Goal: Task Accomplishment & Management: Use online tool/utility

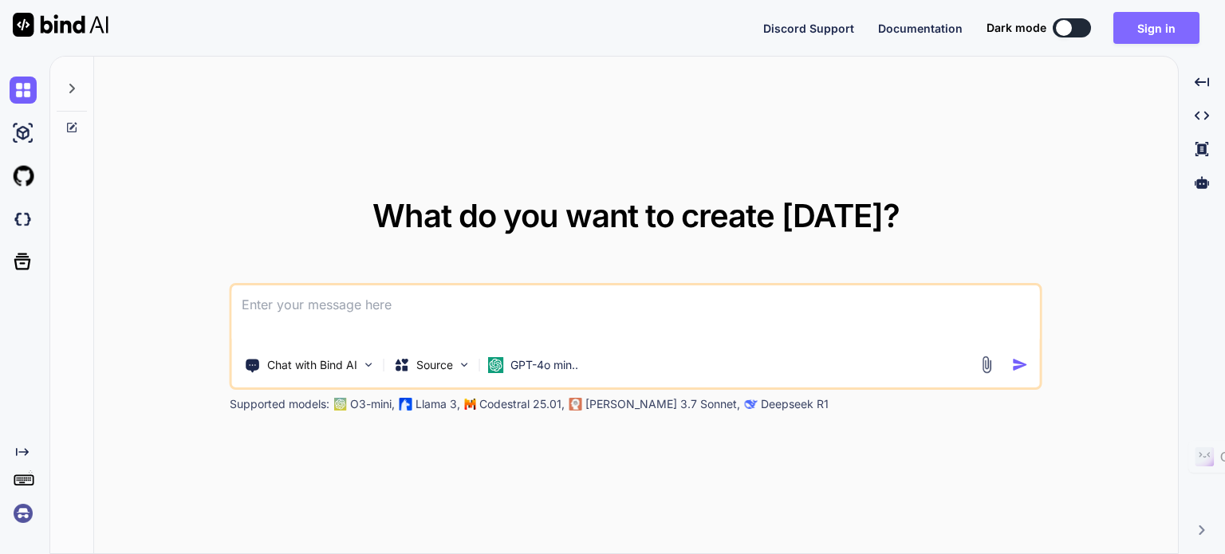
click at [1174, 23] on button "Sign in" at bounding box center [1156, 28] width 86 height 32
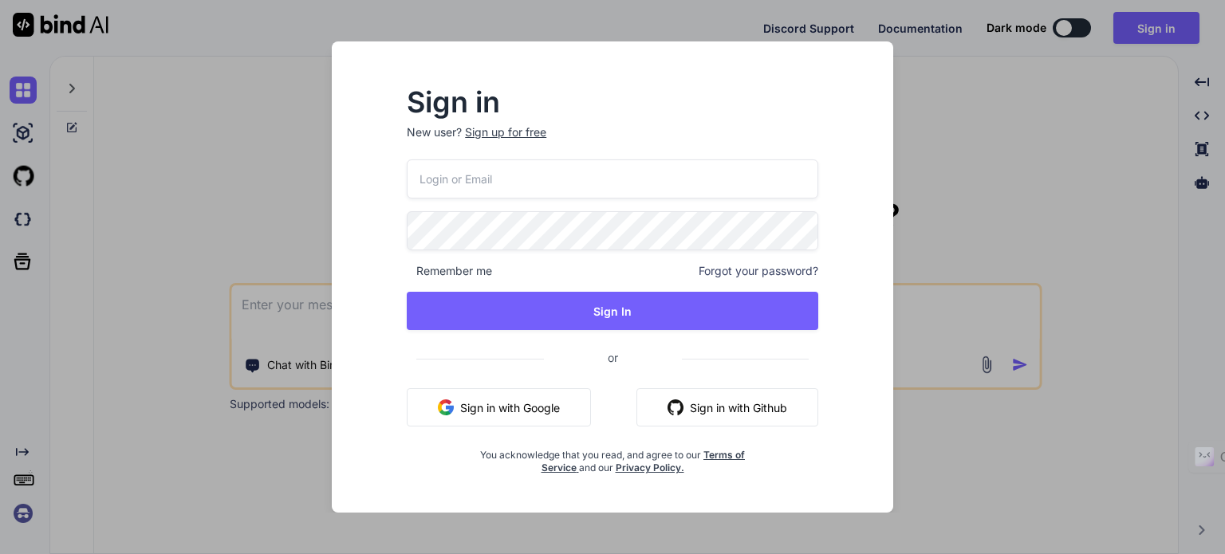
click at [454, 414] on button "Sign in with Google" at bounding box center [499, 407] width 184 height 38
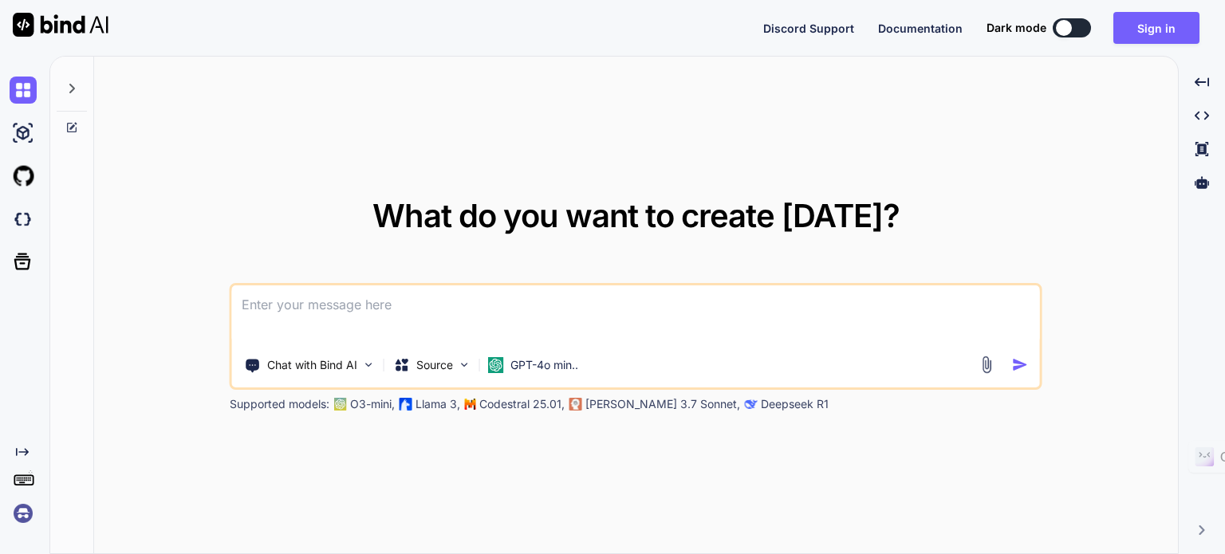
click at [22, 506] on img at bounding box center [23, 513] width 27 height 27
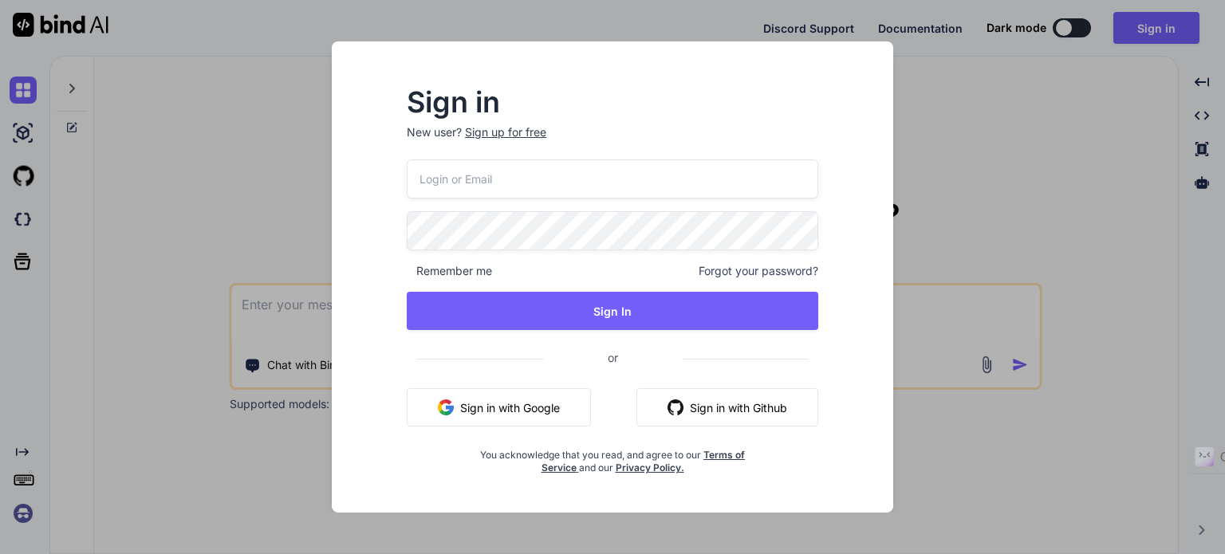
click at [191, 468] on div "Sign in New user? Sign up for free Remember me Forgot your password? Sign In or…" at bounding box center [612, 277] width 1225 height 554
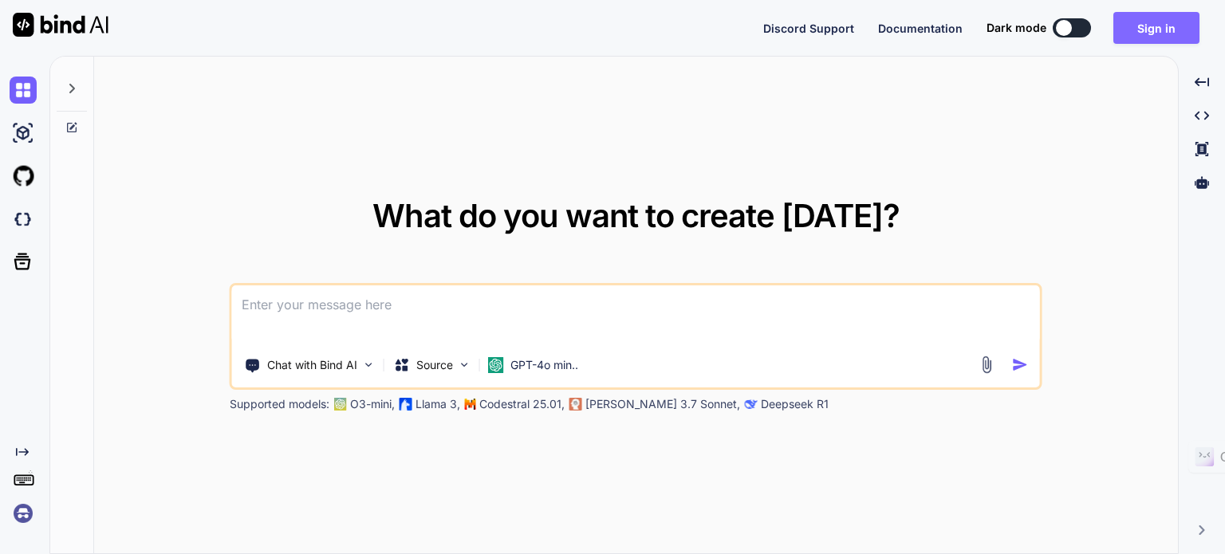
click at [1161, 30] on button "Sign in" at bounding box center [1156, 28] width 86 height 32
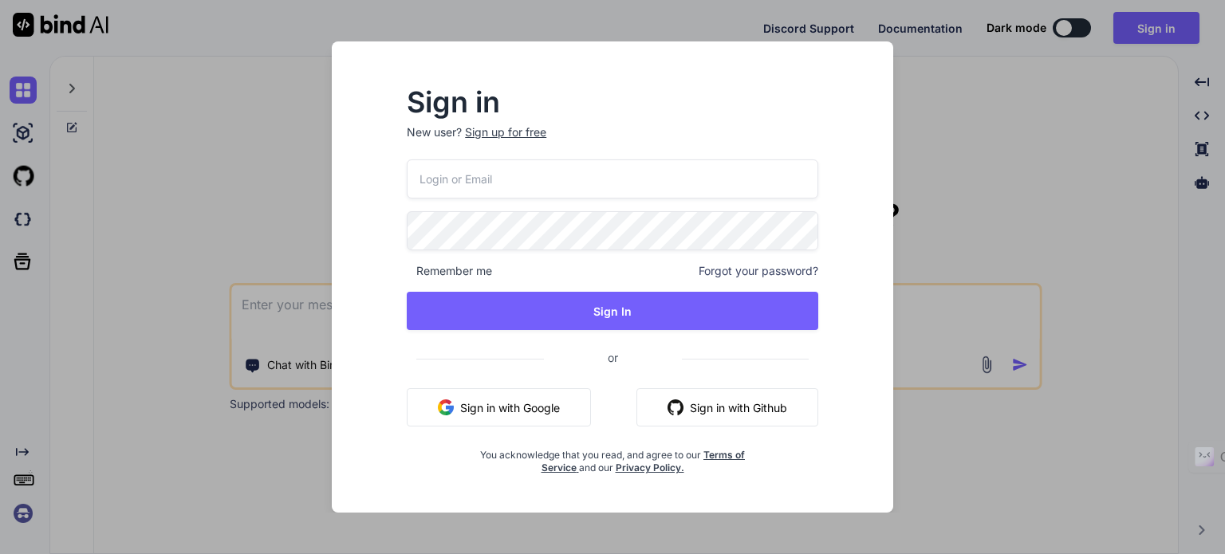
click at [504, 403] on button "Sign in with Google" at bounding box center [499, 407] width 184 height 38
click at [270, 184] on div "Sign in New user? Sign up for free Remember me Forgot your password? Sign In or…" at bounding box center [612, 277] width 1225 height 554
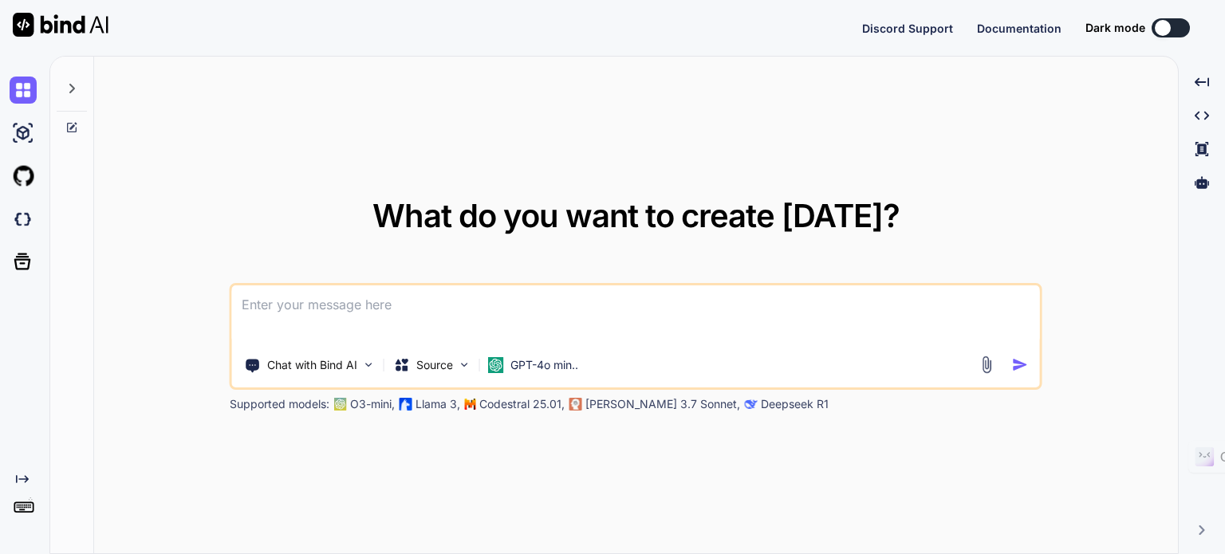
type textarea "x"
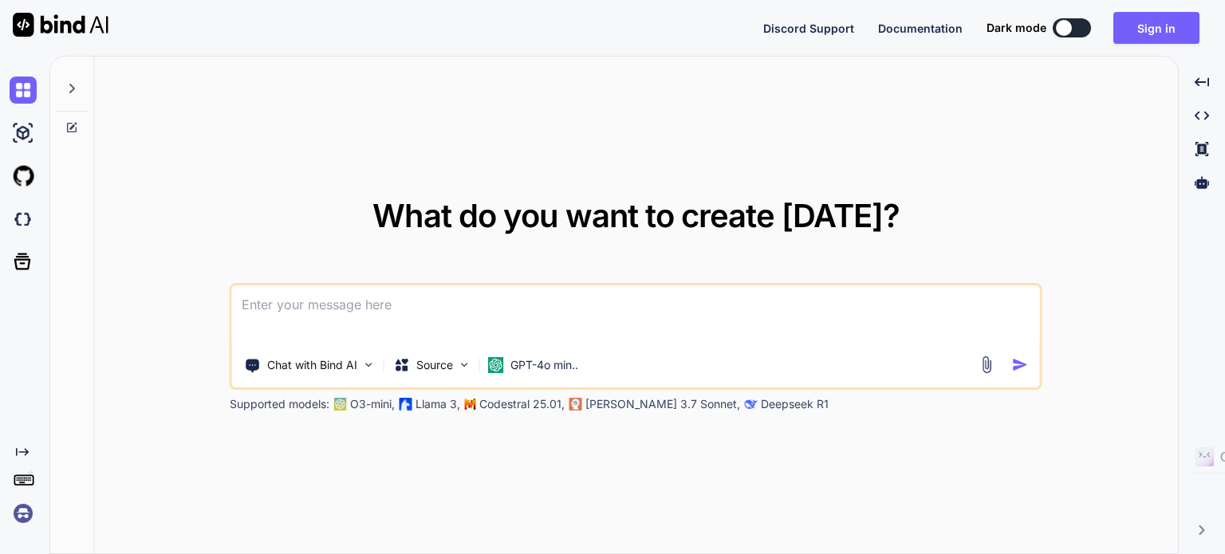
click at [26, 509] on img at bounding box center [23, 513] width 27 height 27
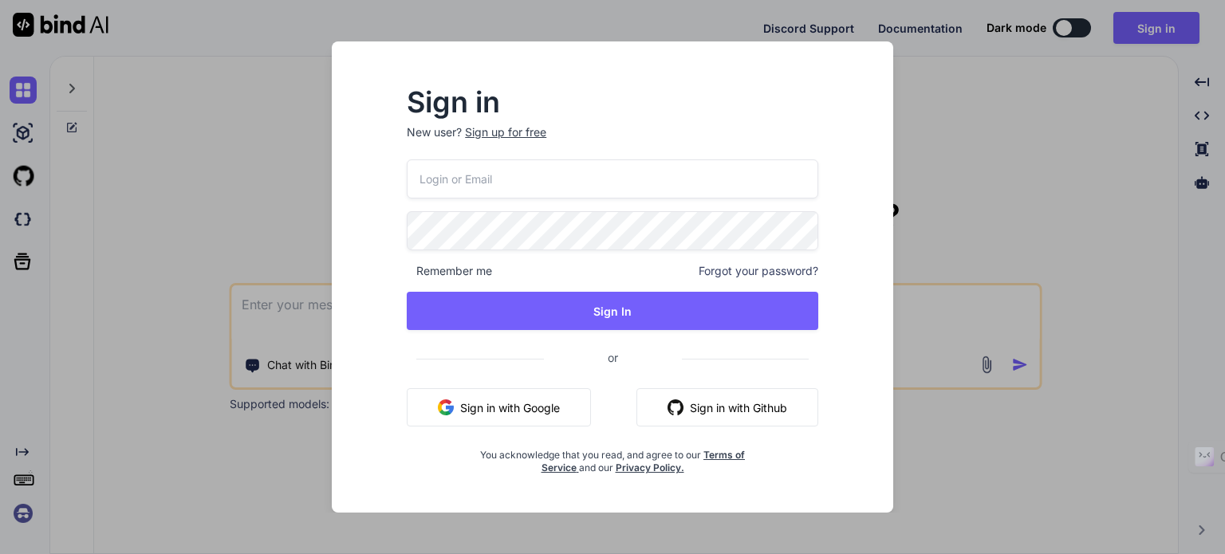
click at [129, 474] on div "Sign in New user? Sign up for free Remember me Forgot your password? Sign In or…" at bounding box center [612, 277] width 1225 height 554
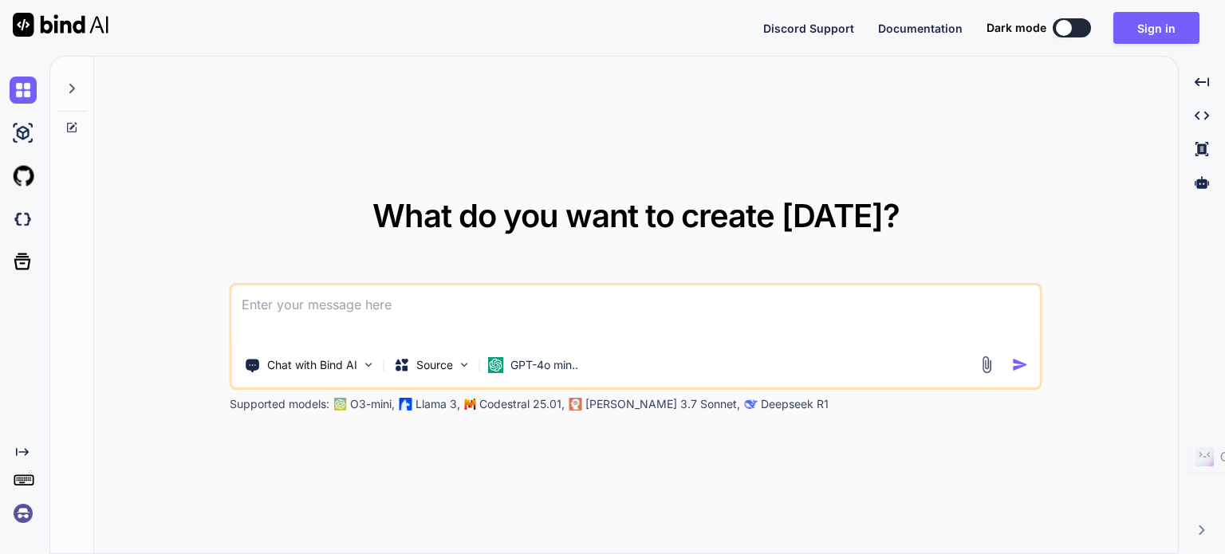
click at [19, 512] on img at bounding box center [23, 513] width 27 height 27
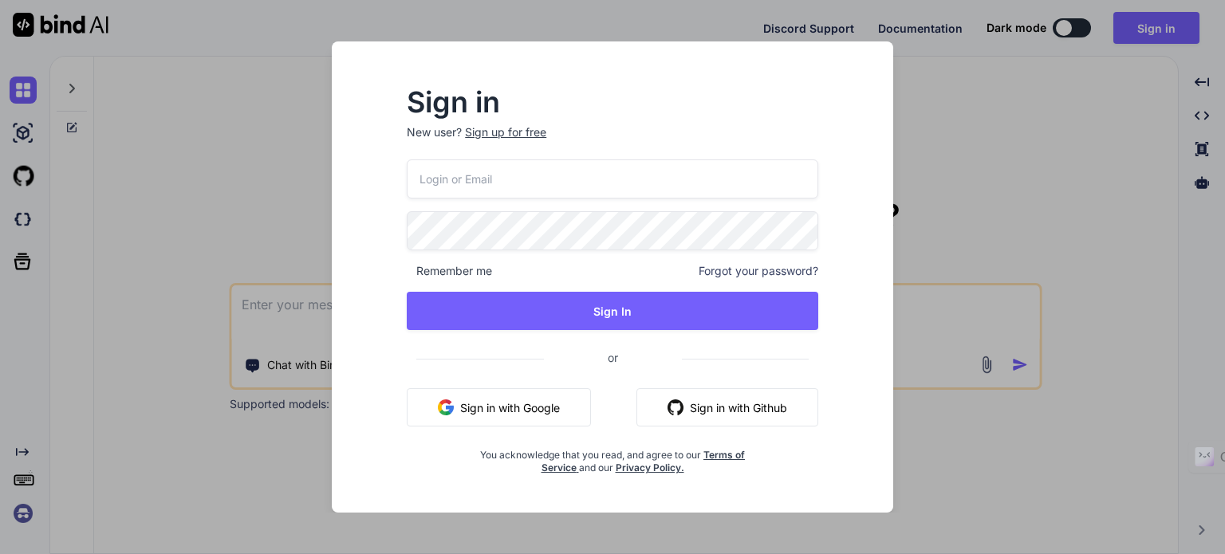
click at [466, 404] on button "Sign in with Google" at bounding box center [499, 407] width 184 height 38
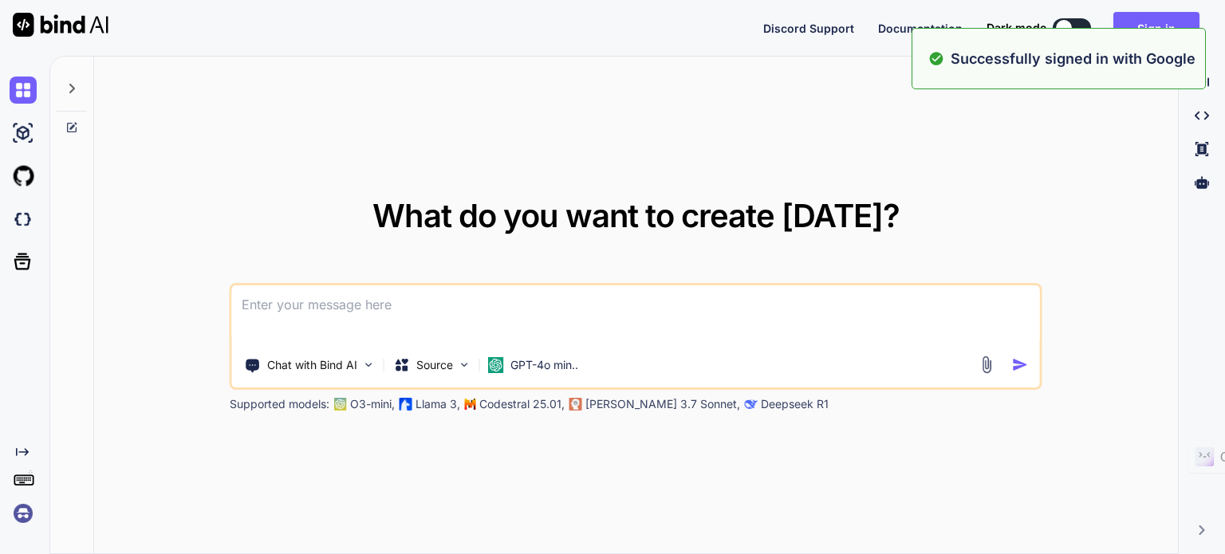
click at [231, 166] on div "What do you want to create today? Chat with Bind AI Source GPT-4o min.. Support…" at bounding box center [635, 306] width 1083 height 498
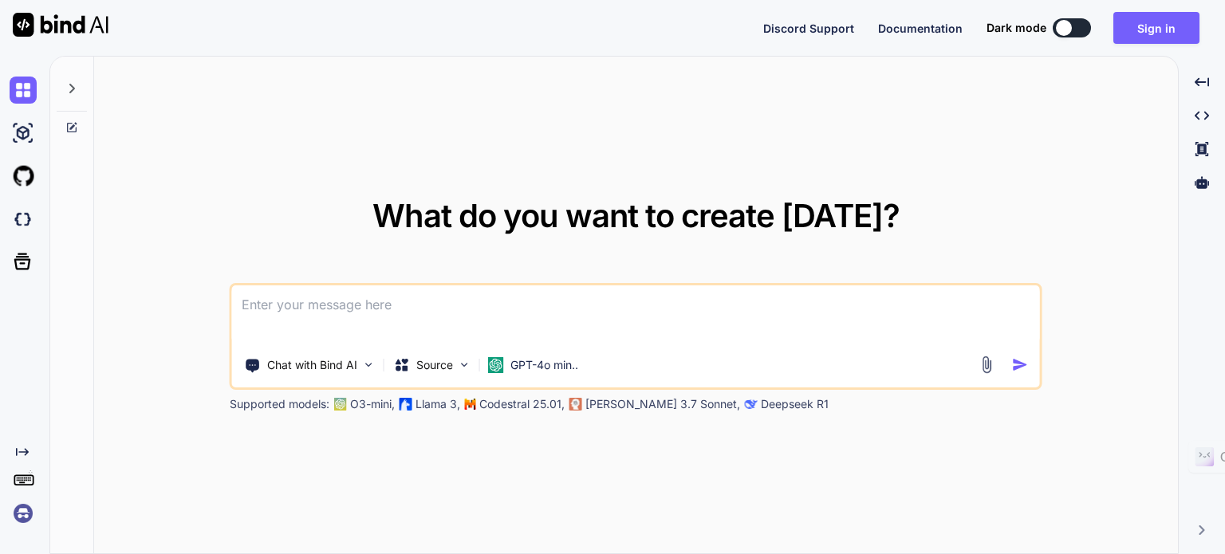
click at [337, 136] on div "What do you want to create today? Chat with Bind AI Source GPT-4o min.. Support…" at bounding box center [635, 306] width 1083 height 498
click at [21, 510] on img at bounding box center [23, 513] width 27 height 27
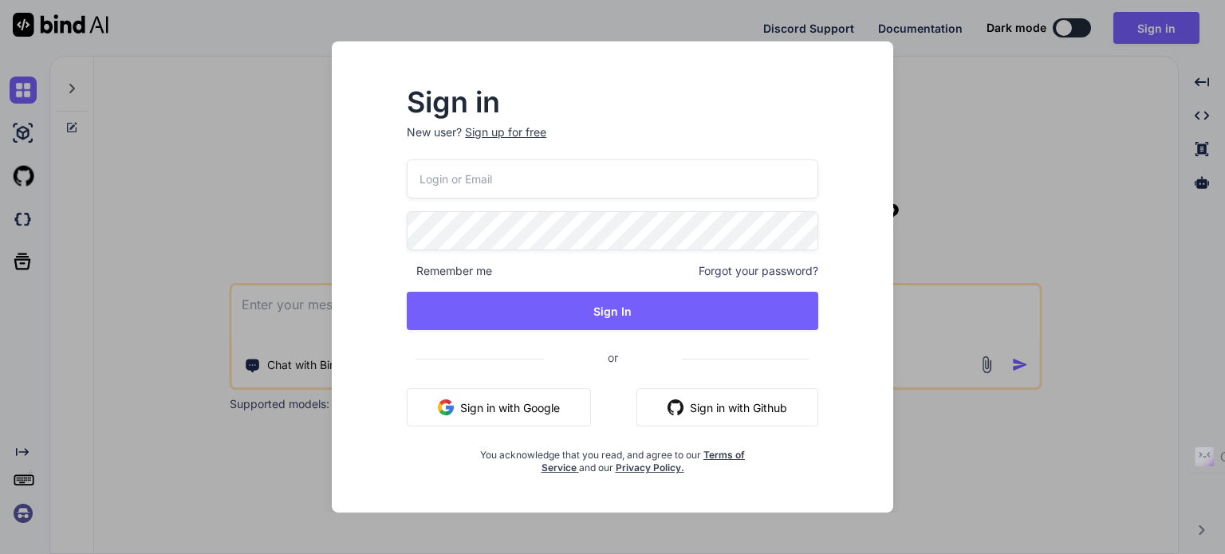
drag, startPoint x: 150, startPoint y: 446, endPoint x: 146, endPoint y: 417, distance: 29.8
click at [151, 442] on div "Sign in New user? Sign up for free Remember me Forgot your password? Sign In or…" at bounding box center [612, 277] width 1225 height 554
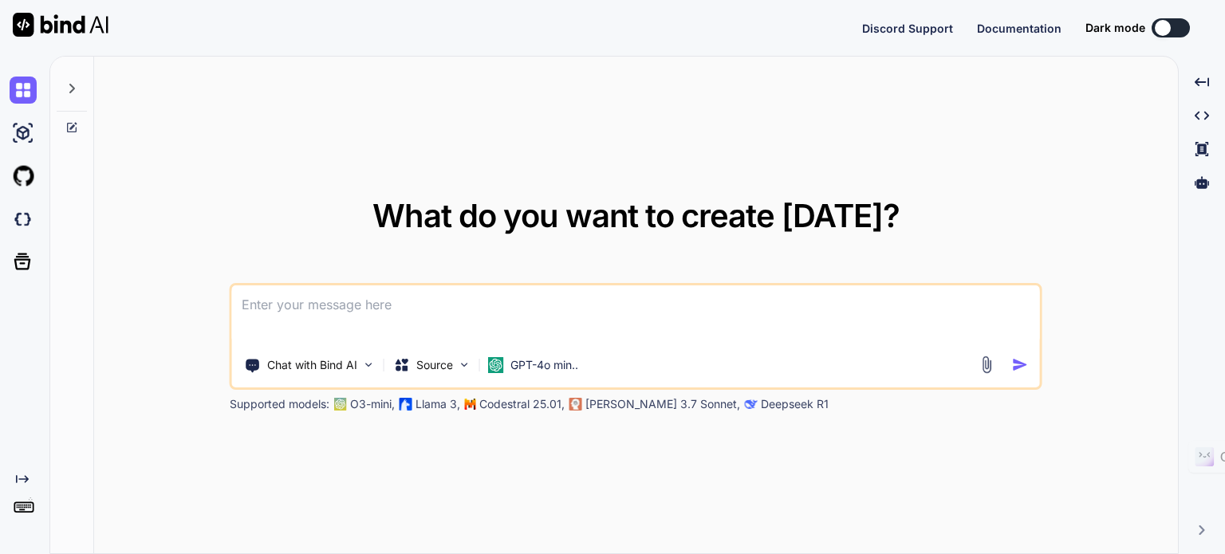
type textarea "x"
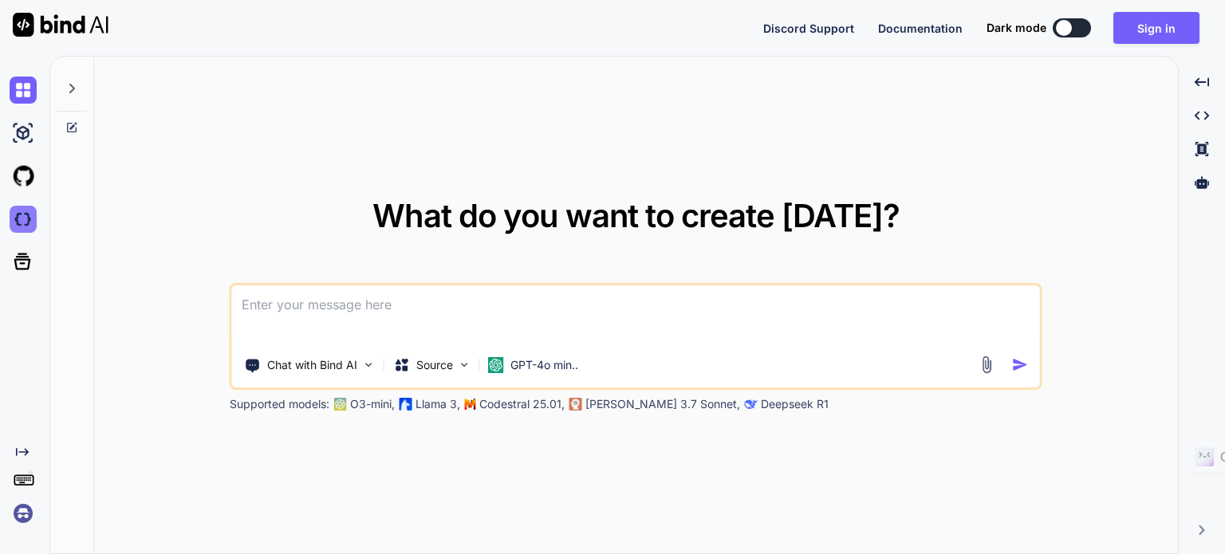
click at [26, 214] on img at bounding box center [23, 219] width 27 height 27
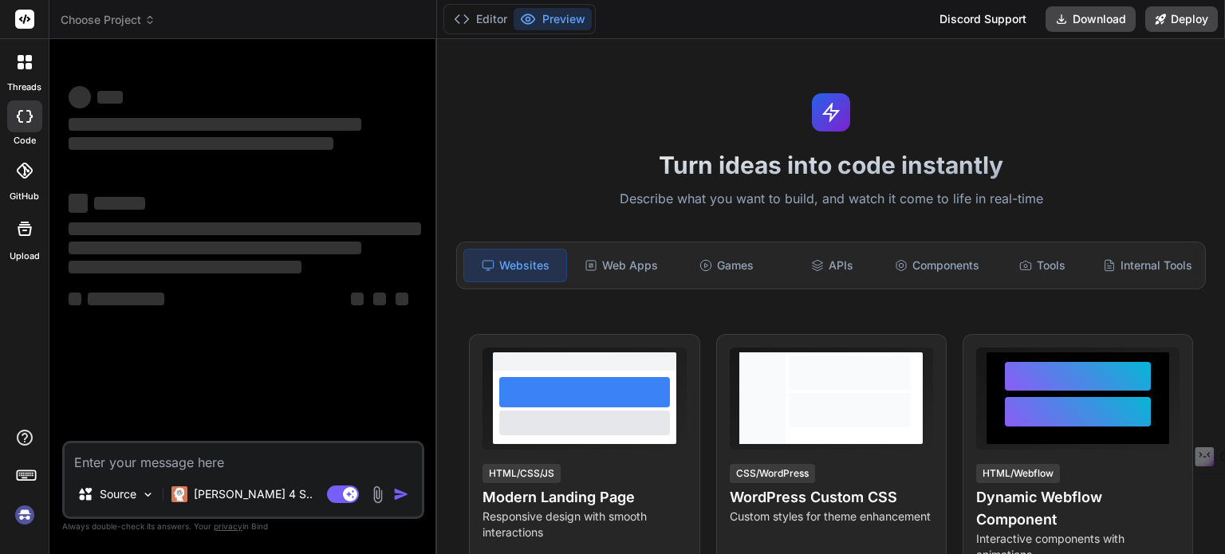
click at [26, 517] on img at bounding box center [24, 514] width 27 height 27
click at [26, 516] on img at bounding box center [24, 514] width 27 height 27
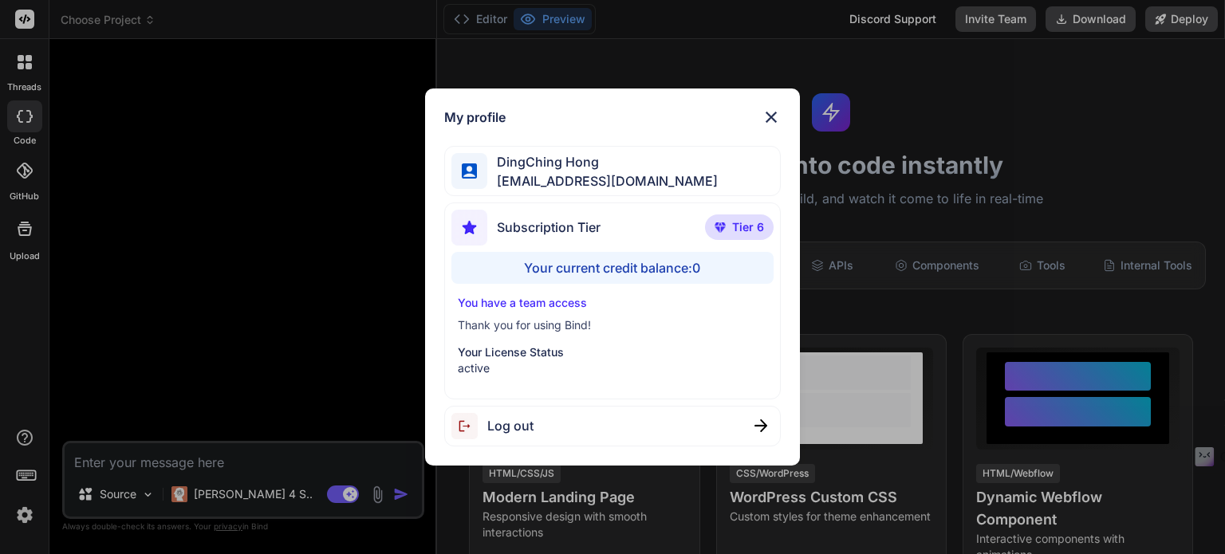
click at [163, 378] on div "My profile DingChing Hong [EMAIL_ADDRESS][DOMAIN_NAME] Subscription Tier Tier 6…" at bounding box center [612, 277] width 1225 height 554
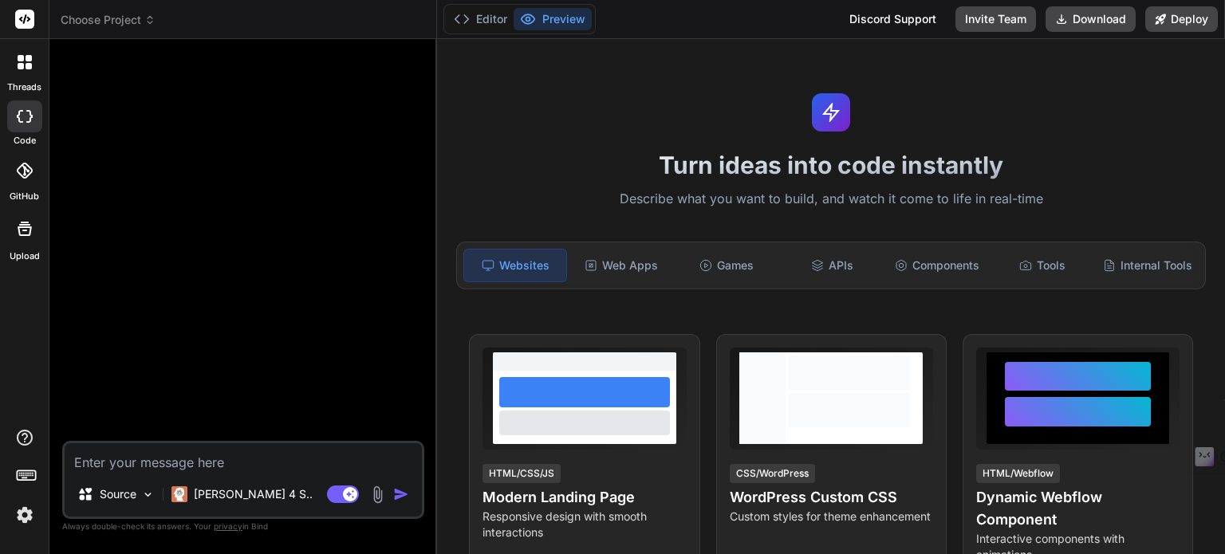
click at [124, 17] on span "Choose Project" at bounding box center [108, 20] width 95 height 16
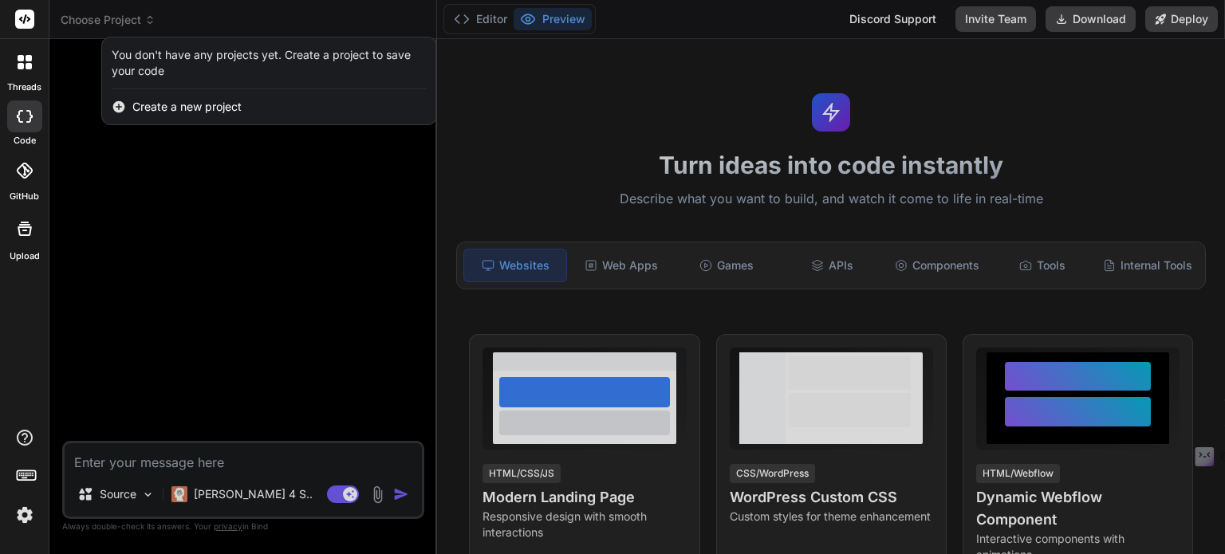
click at [155, 163] on div at bounding box center [612, 277] width 1225 height 554
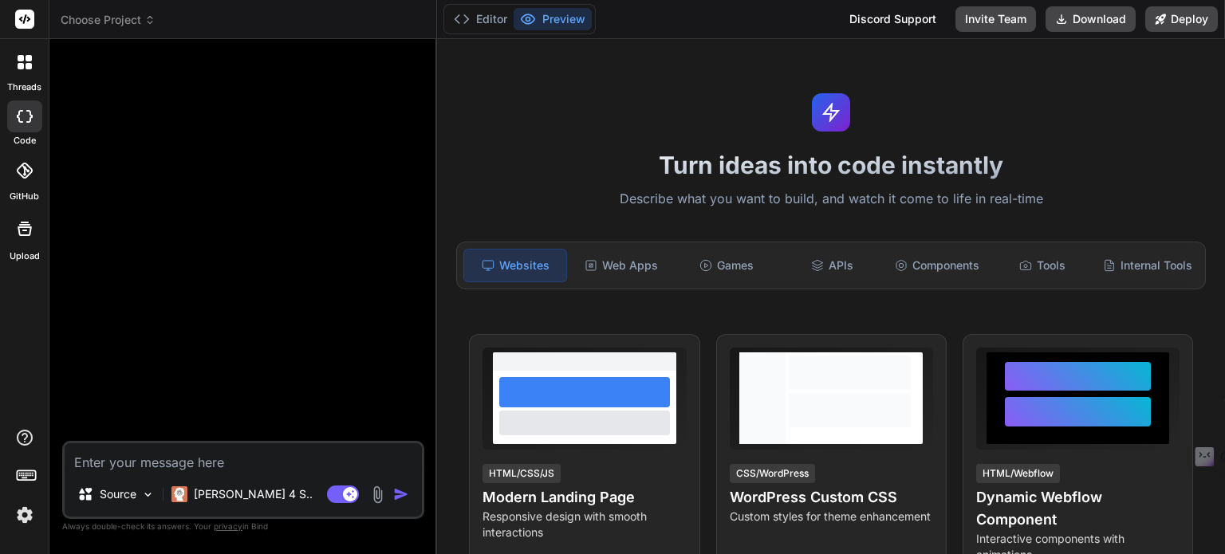
click at [29, 163] on icon at bounding box center [25, 171] width 16 height 16
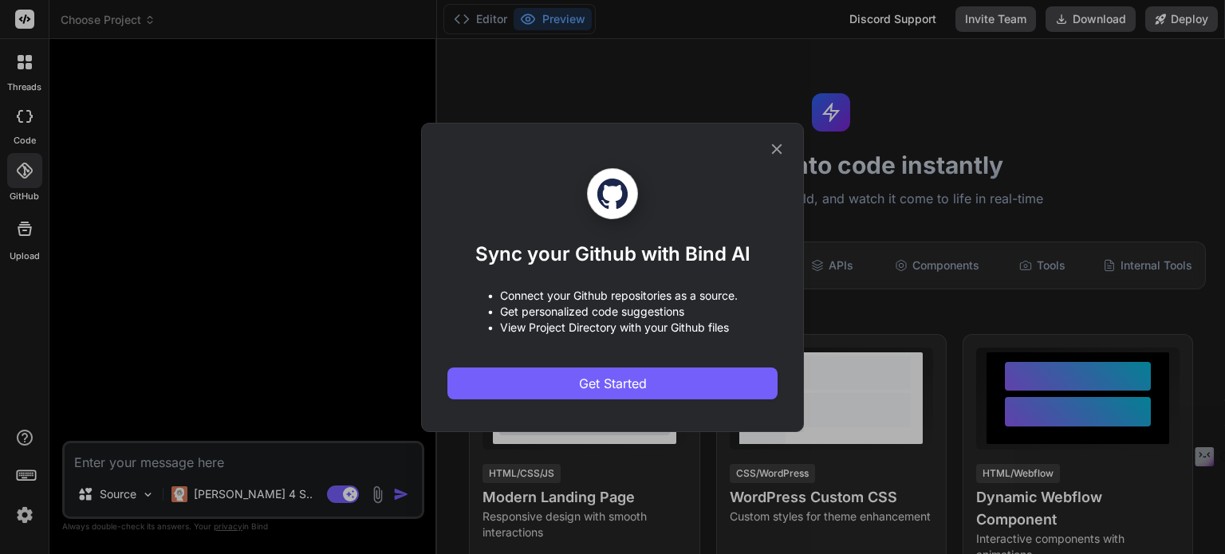
click at [148, 225] on div "Sync your Github with Bind AI • Connect your Github repositories as a source. •…" at bounding box center [612, 277] width 1225 height 554
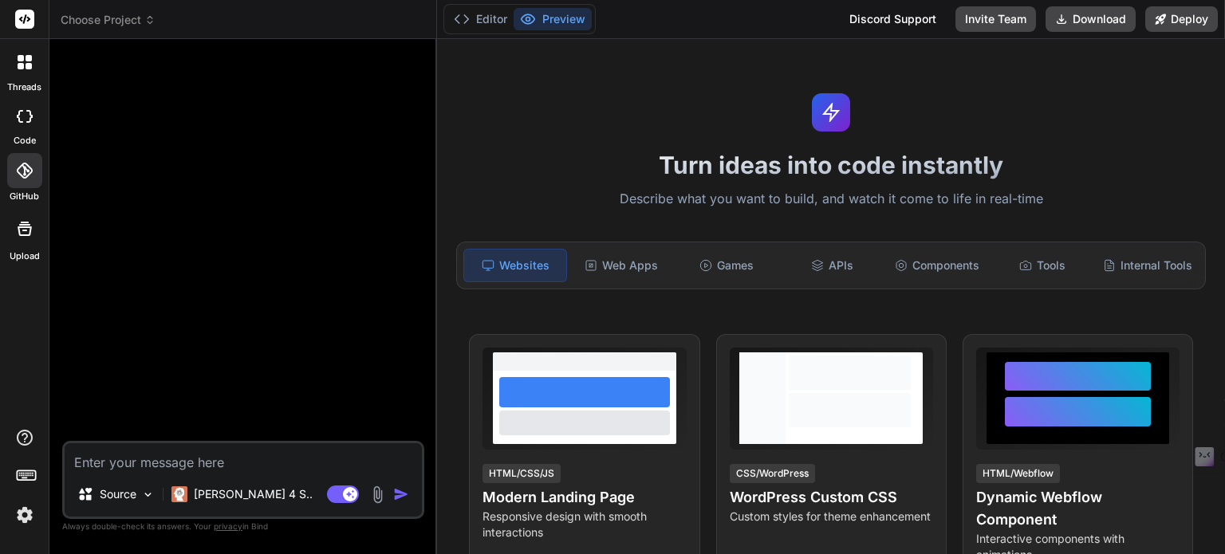
click at [26, 232] on icon at bounding box center [24, 228] width 19 height 19
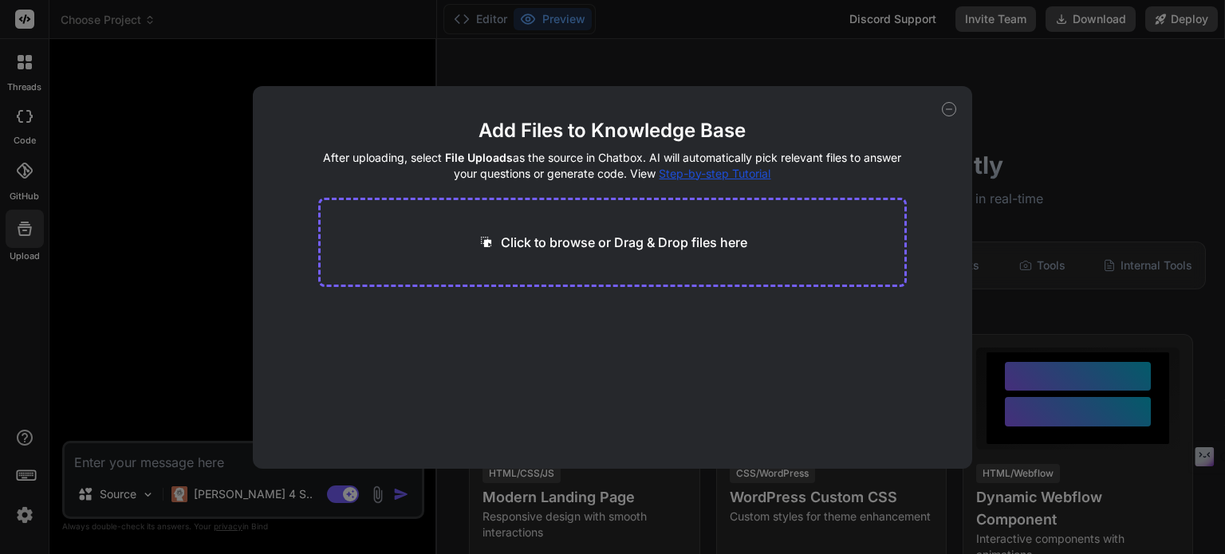
click at [177, 285] on div "Add Files to Knowledge Base After uploading, select File Uploads as the source …" at bounding box center [612, 277] width 1225 height 554
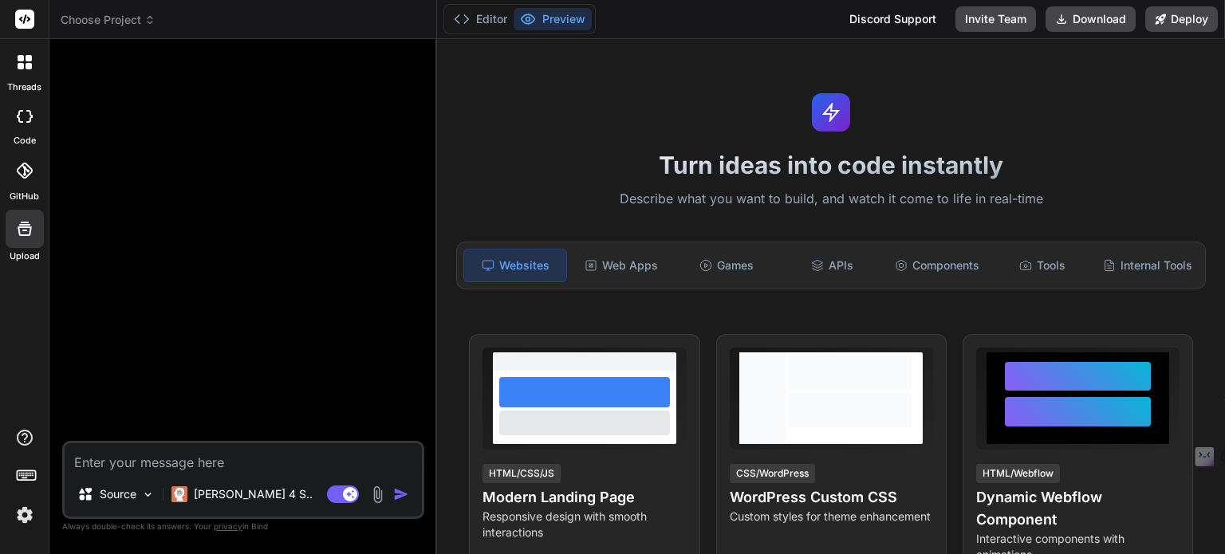
click at [32, 120] on icon at bounding box center [25, 116] width 16 height 13
type textarea "x"
click at [33, 171] on div at bounding box center [24, 170] width 35 height 35
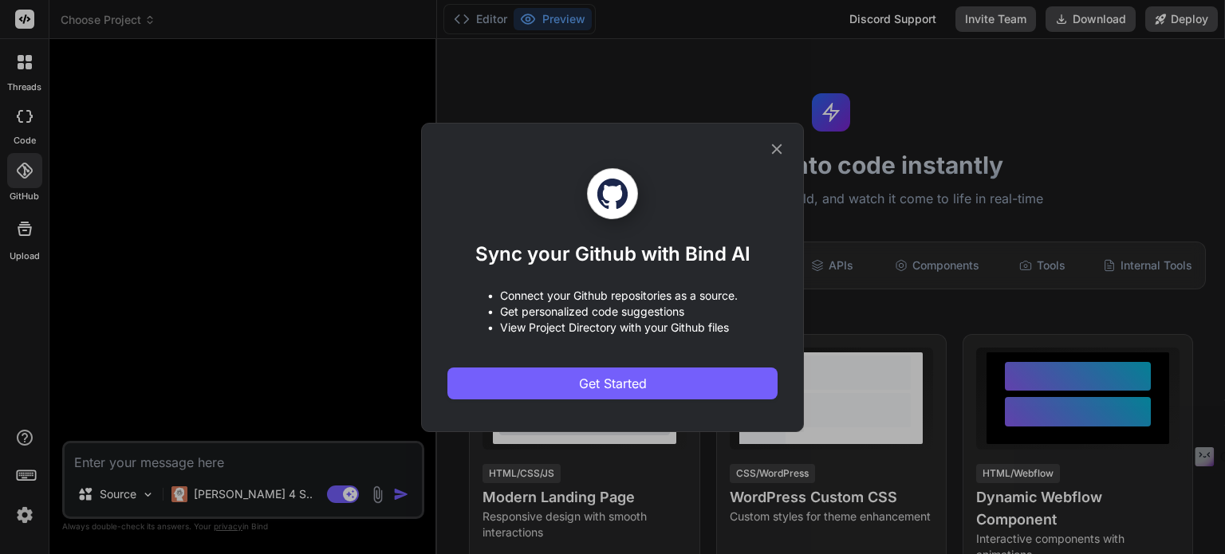
click at [222, 303] on div "Sync your Github with Bind AI • Connect your Github repositories as a source. •…" at bounding box center [612, 277] width 1225 height 554
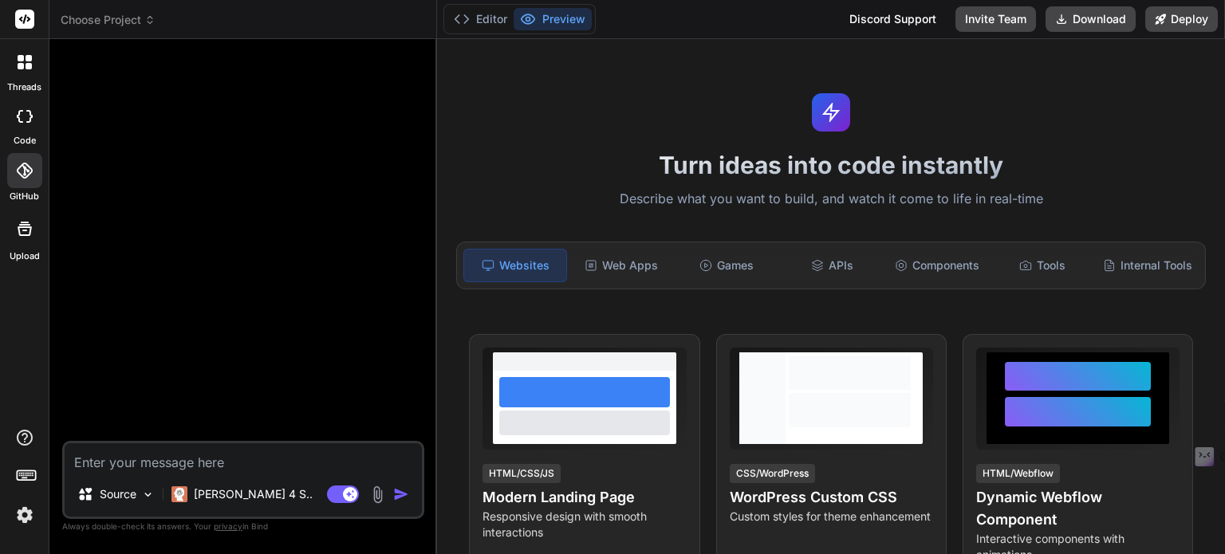
click at [33, 515] on img at bounding box center [24, 514] width 27 height 27
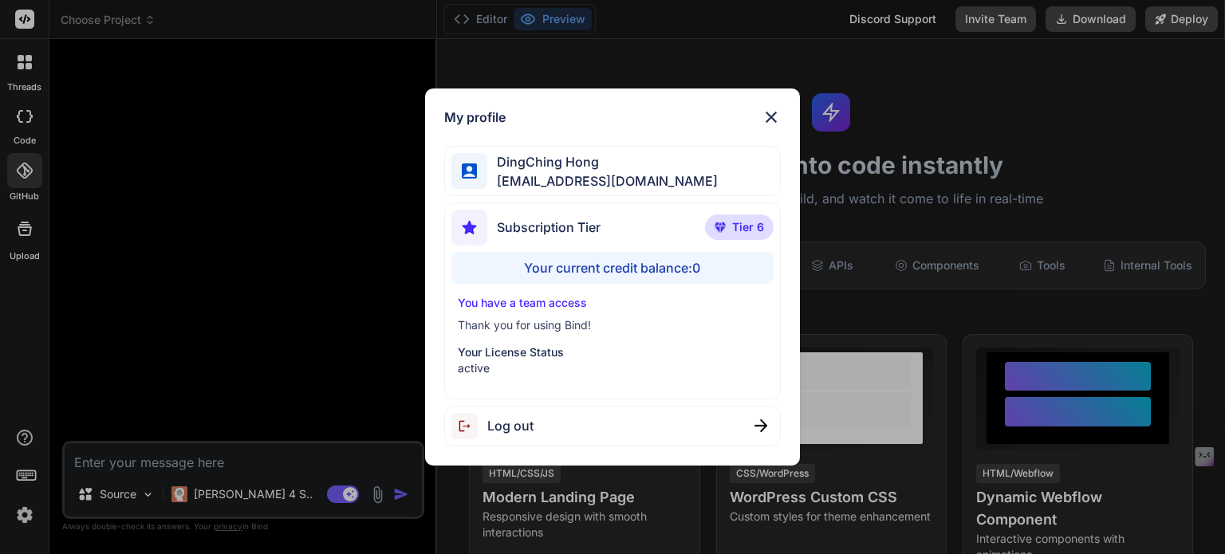
click at [197, 293] on div "My profile DingChing Hong dingching721202@gmail.com Subscription Tier Tier 6 Yo…" at bounding box center [612, 277] width 1225 height 554
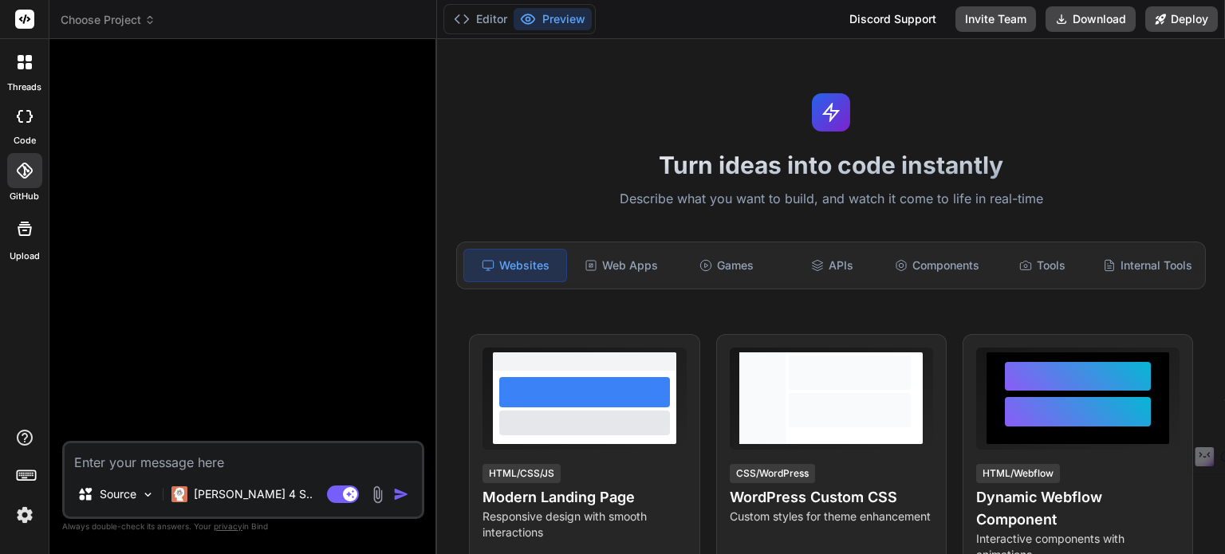
click at [9, 171] on div at bounding box center [24, 170] width 35 height 35
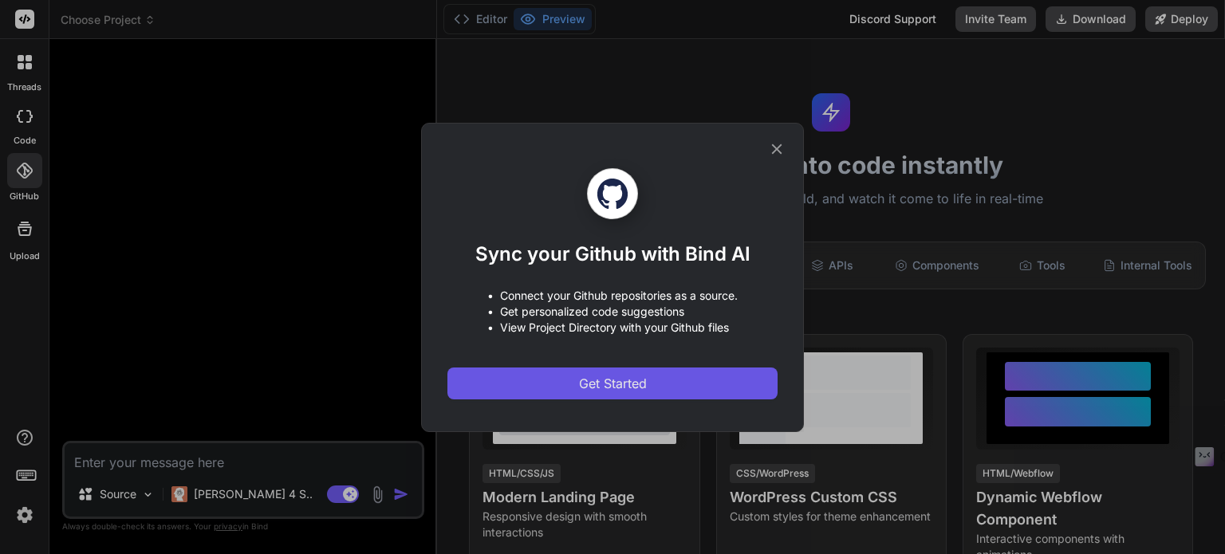
click at [631, 382] on span "Get Started" at bounding box center [613, 383] width 68 height 19
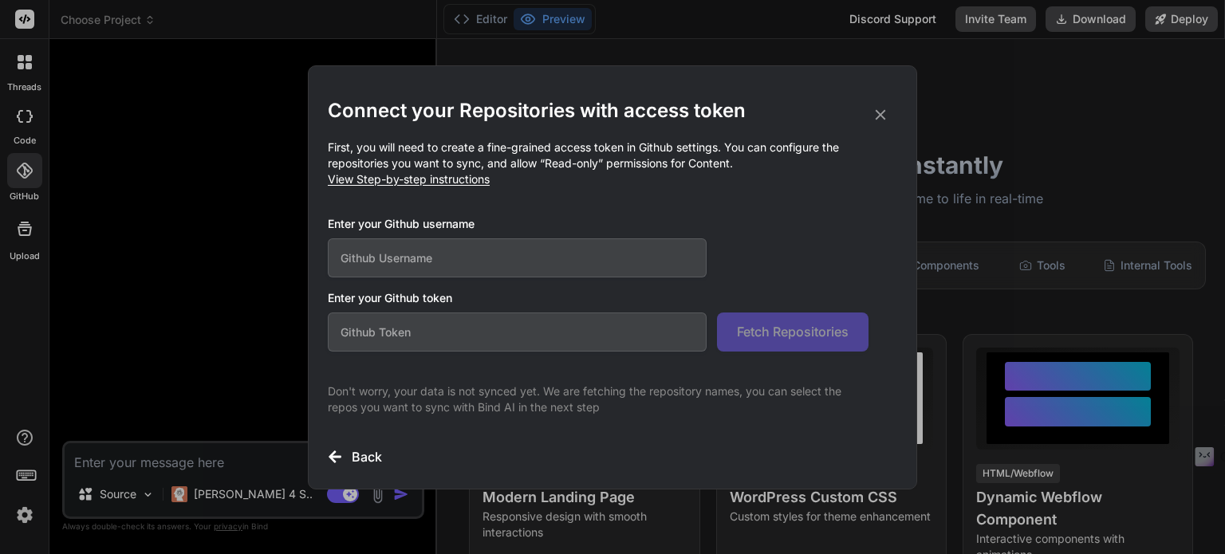
click at [445, 269] on input "text" at bounding box center [517, 257] width 379 height 39
type input "ㄕㄛ"
type input "dingching721202"
click at [443, 348] on input "text" at bounding box center [517, 332] width 379 height 39
click at [388, 297] on h3 "Enter your Github token" at bounding box center [612, 298] width 569 height 16
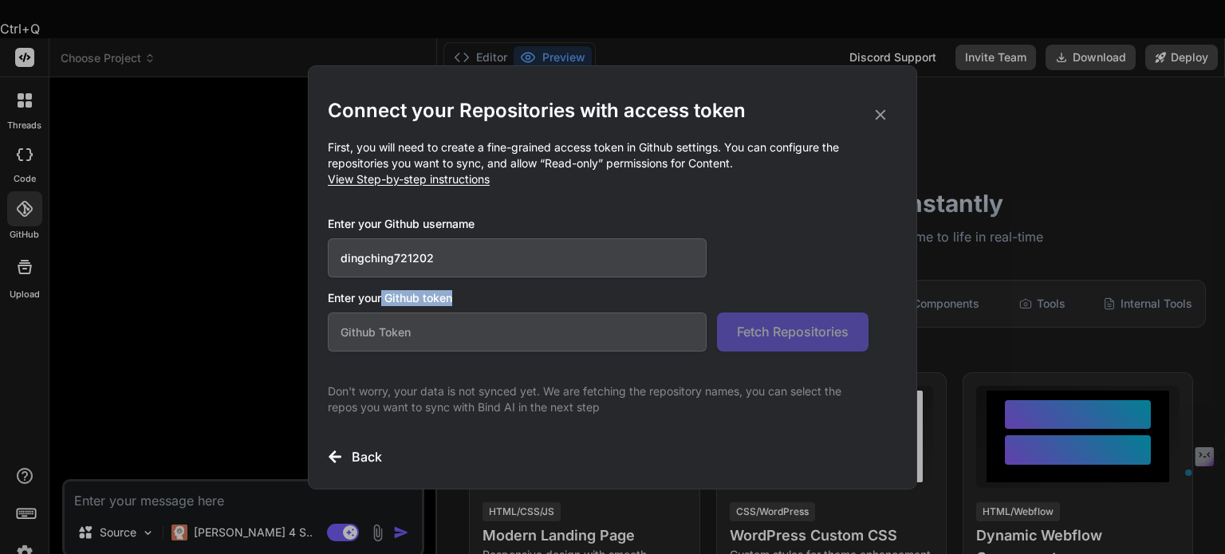
drag, startPoint x: 383, startPoint y: 296, endPoint x: 467, endPoint y: 300, distance: 84.6
click at [467, 300] on h3 "Enter your Github token" at bounding box center [612, 298] width 569 height 16
copy h3 "Github token"
type textarea "x"
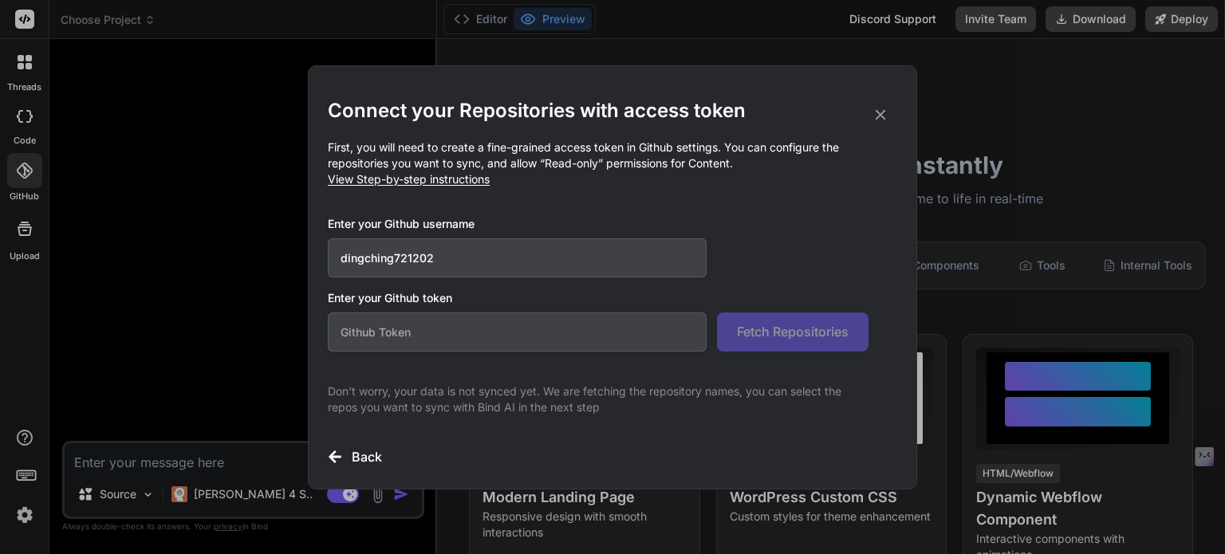
click at [431, 337] on input "text" at bounding box center [517, 332] width 379 height 39
paste input "github_pat_11BRV3X2Y0MbDl9tMeTGXa_BAcBPa9XuDfPsMI35GVn9kVcdaT78H34u4yoCN2i0cvHJ…"
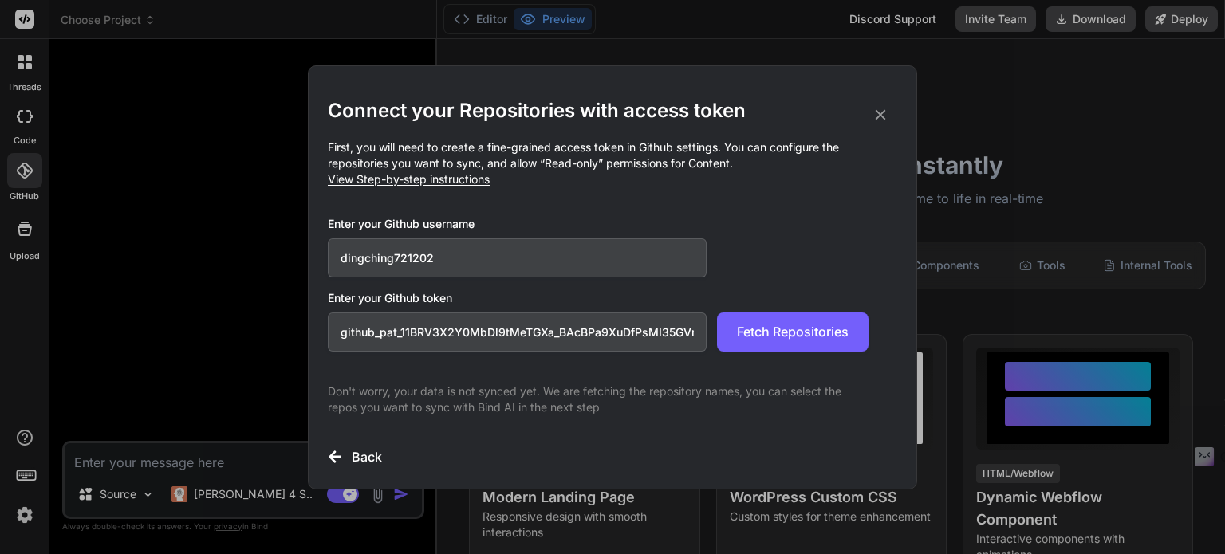
scroll to position [0, 258]
type input "github_pat_11BRV3X2Y0MbDl9tMeTGXa_BAcBPa9XuDfPsMI35GVn9kVcdaT78H34u4yoCN2i0cvHJ…"
click at [782, 337] on span "Fetch Repositories" at bounding box center [793, 331] width 112 height 19
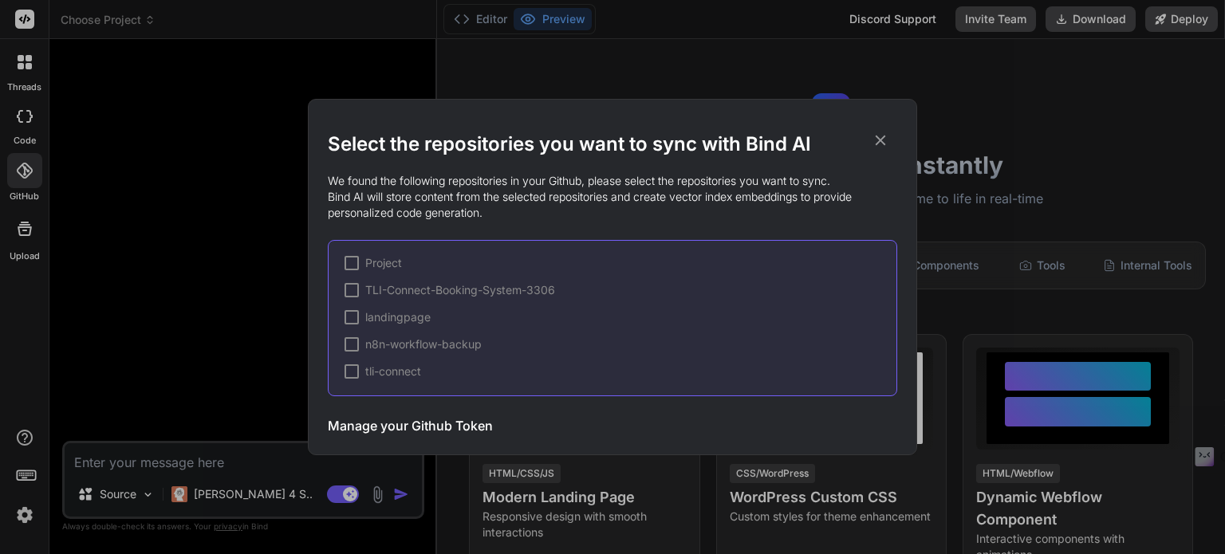
click at [351, 369] on div at bounding box center [351, 371] width 14 height 14
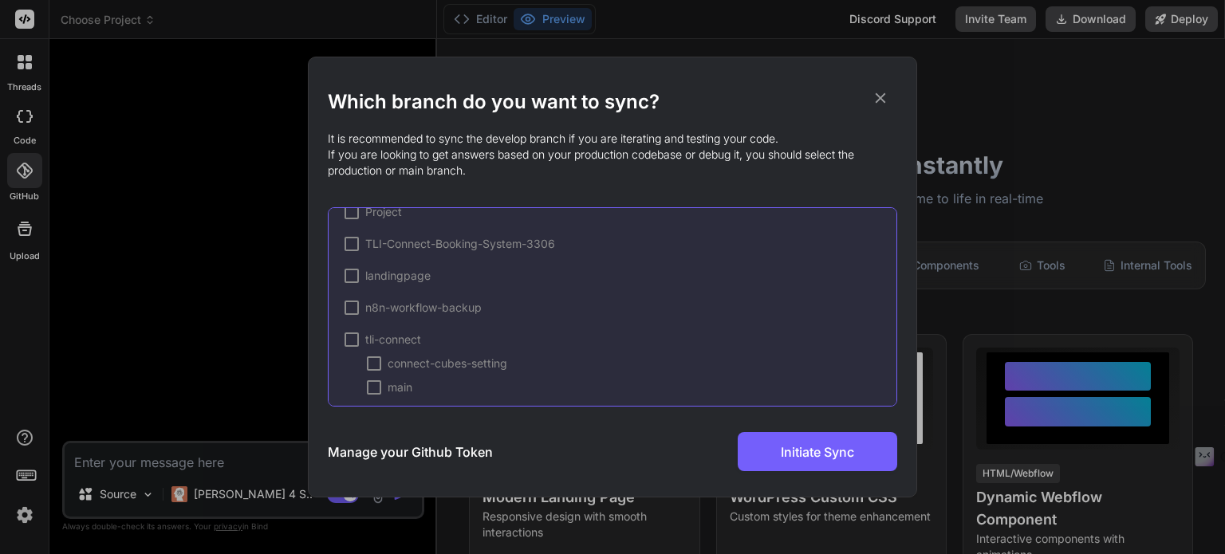
scroll to position [28, 0]
click at [354, 332] on div at bounding box center [351, 330] width 14 height 14
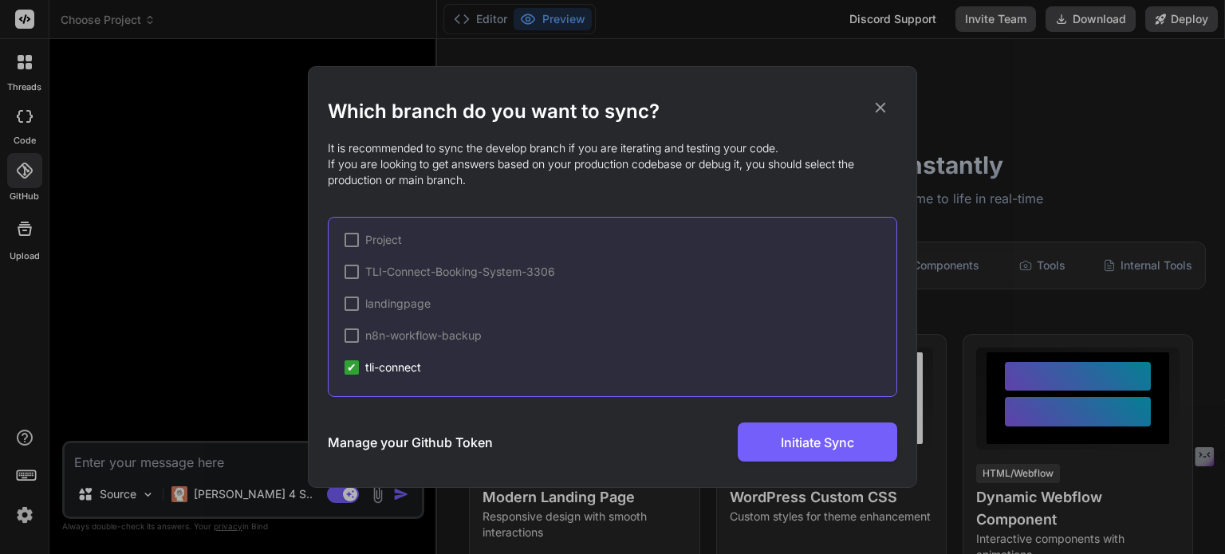
click at [351, 367] on span "✔" at bounding box center [352, 368] width 10 height 16
click at [357, 367] on div at bounding box center [351, 367] width 14 height 14
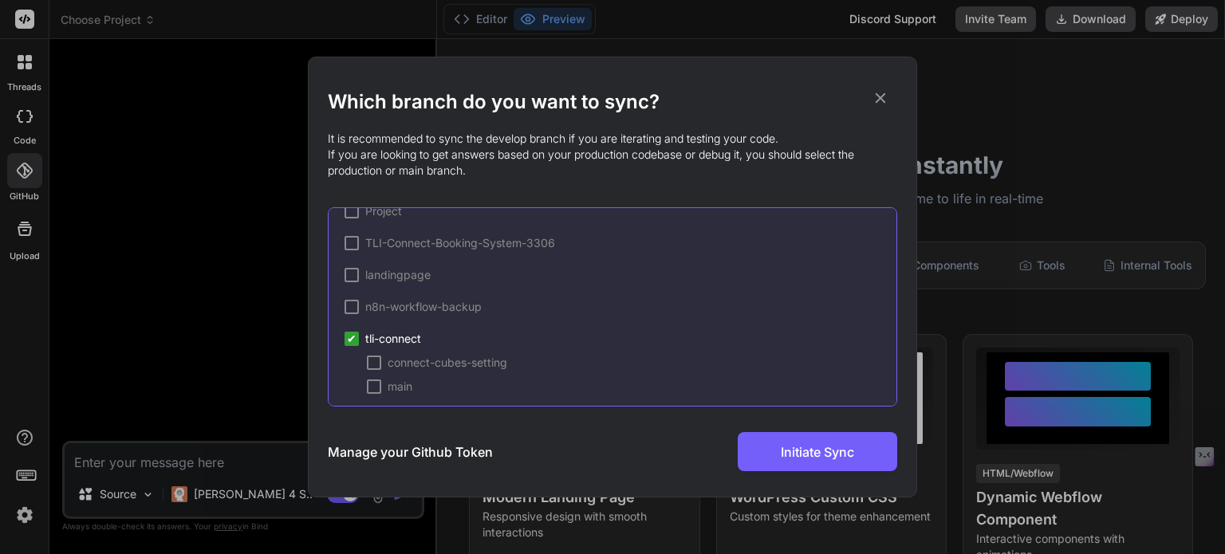
scroll to position [28, 0]
click at [378, 348] on div at bounding box center [374, 354] width 14 height 14
click at [370, 372] on div at bounding box center [374, 378] width 14 height 14
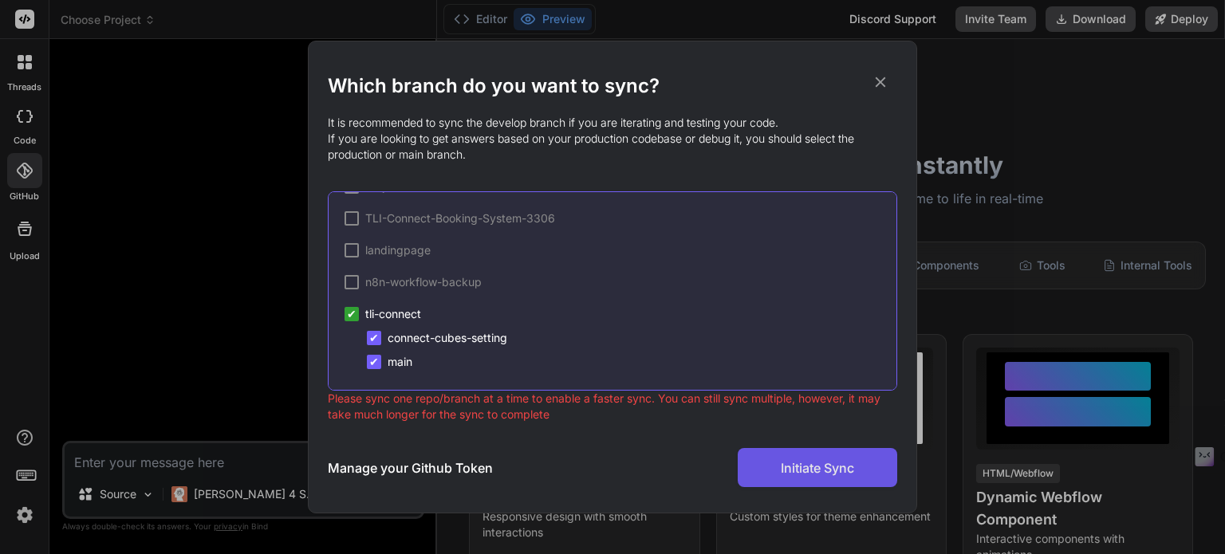
click at [767, 463] on button "Initiate Sync" at bounding box center [816, 467] width 159 height 39
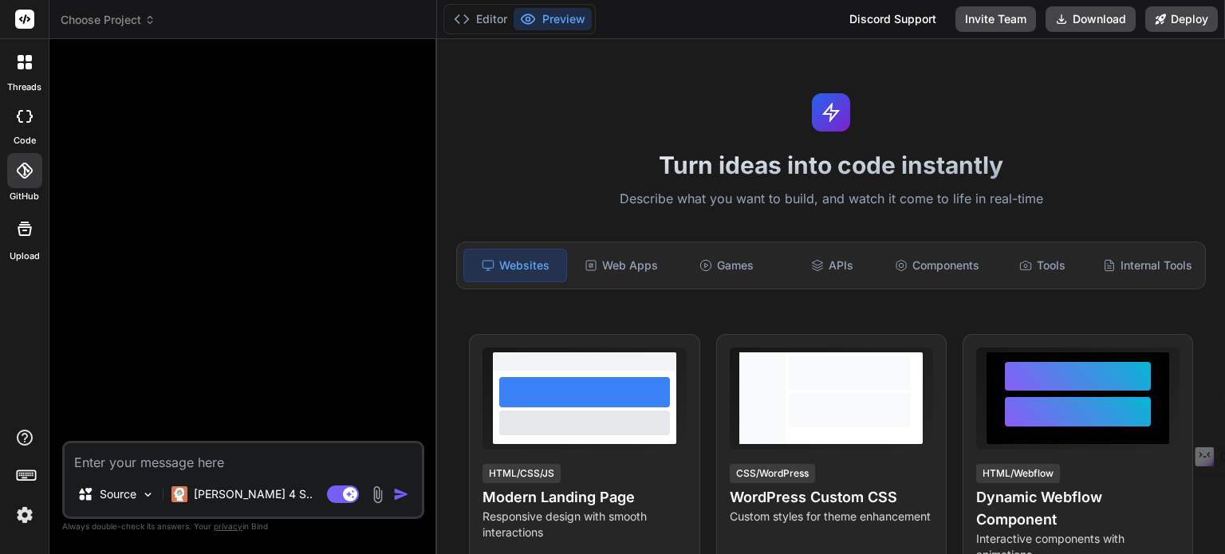
click at [22, 226] on icon at bounding box center [25, 229] width 14 height 14
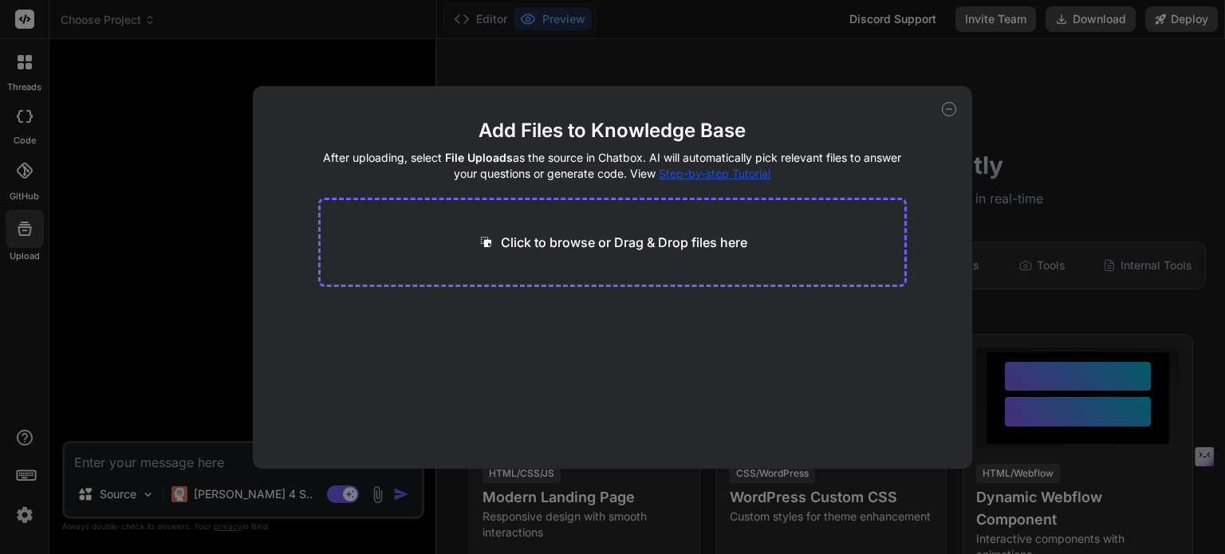
click at [18, 185] on div "Add Files to Knowledge Base After uploading, select File Uploads as the source …" at bounding box center [612, 277] width 1225 height 554
type textarea "x"
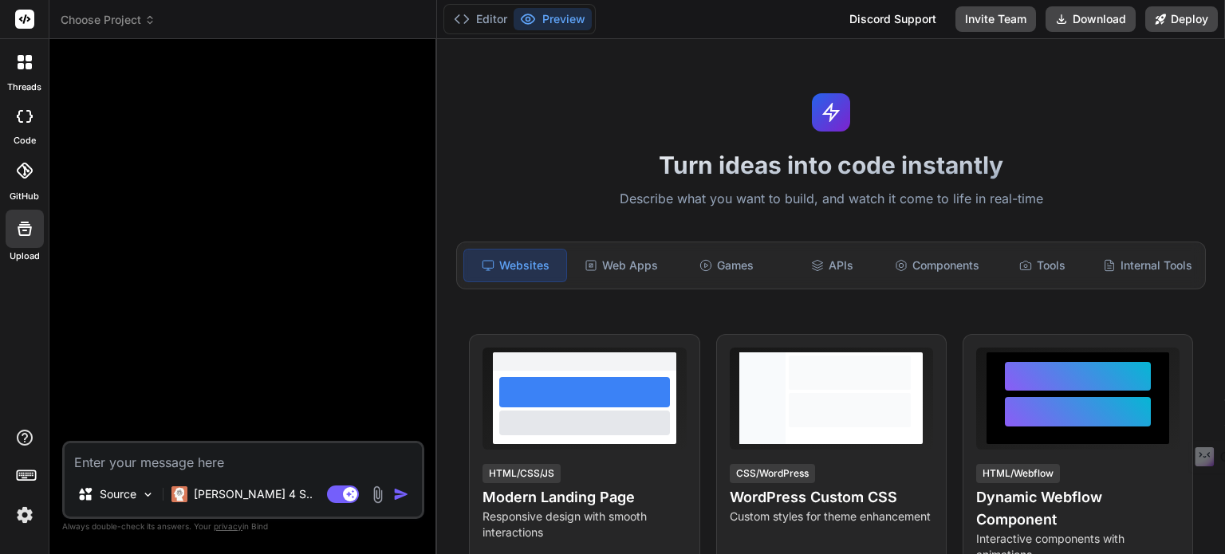
click at [18, 179] on div at bounding box center [24, 170] width 35 height 35
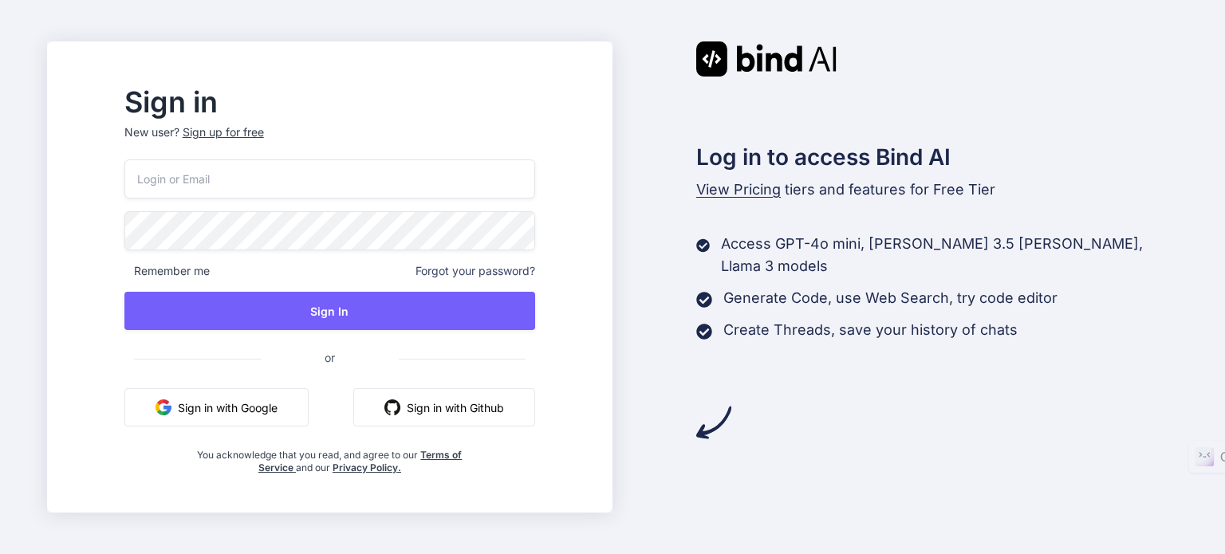
click at [236, 407] on button "Sign in with Google" at bounding box center [216, 407] width 184 height 38
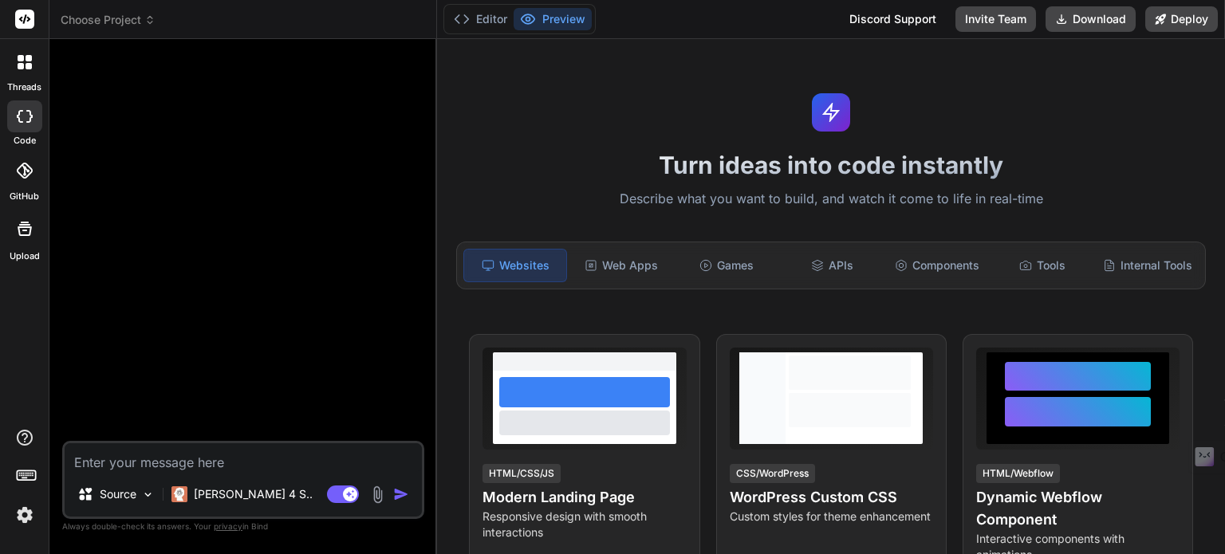
click at [26, 179] on div at bounding box center [24, 170] width 35 height 35
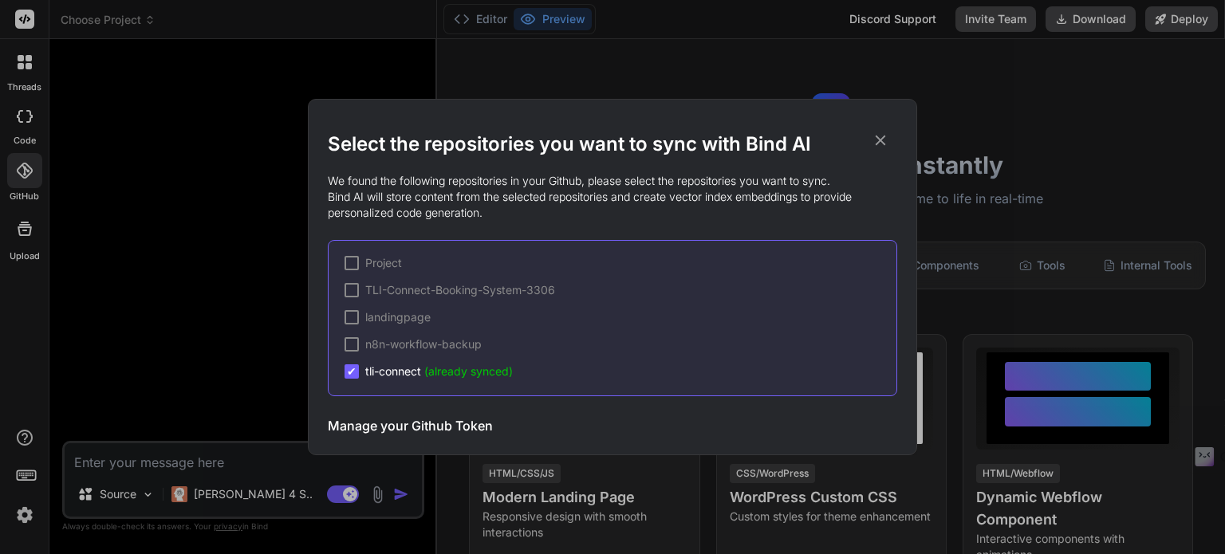
click at [155, 364] on div "Select the repositories you want to sync with Bind AI We found the following re…" at bounding box center [612, 277] width 1225 height 554
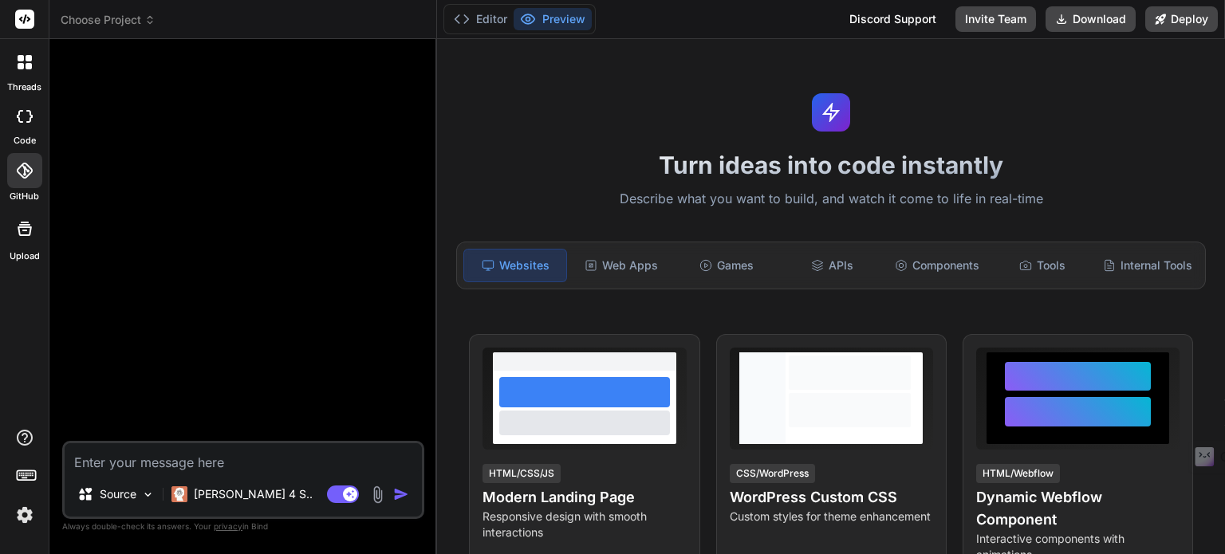
click at [112, 468] on textarea at bounding box center [243, 457] width 357 height 29
click at [118, 503] on div "Source" at bounding box center [116, 494] width 90 height 32
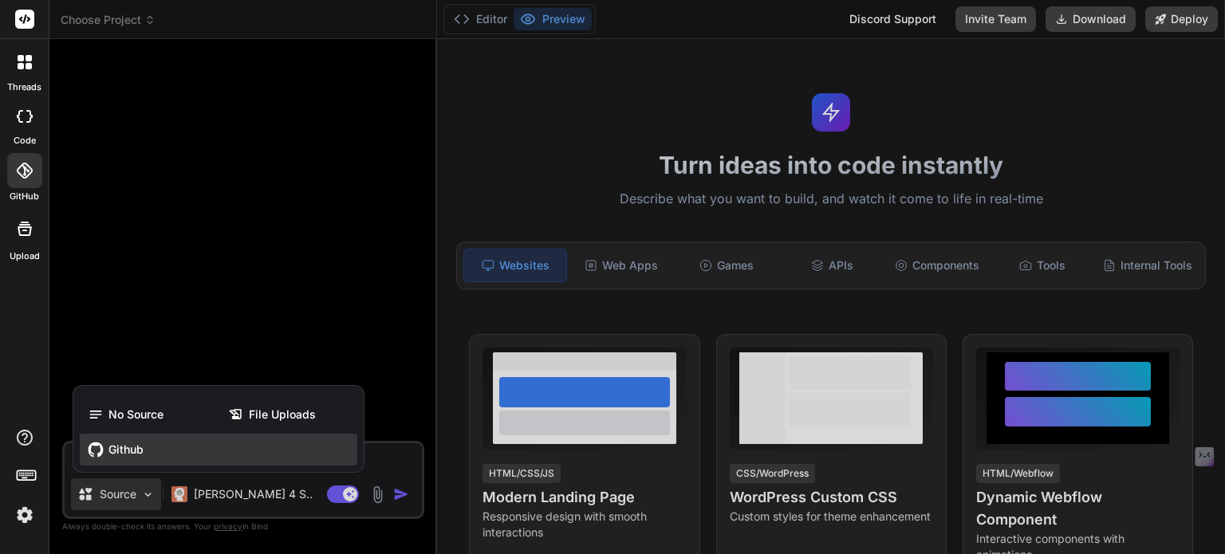
click at [128, 454] on span "Github" at bounding box center [125, 450] width 35 height 16
type textarea "x"
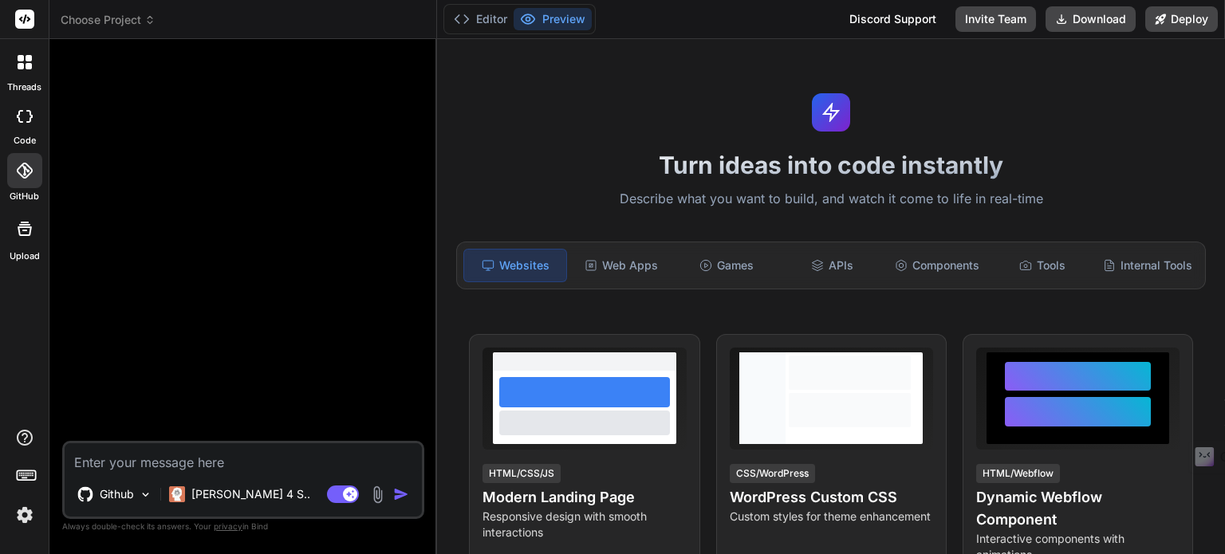
click at [214, 462] on textarea at bounding box center [243, 457] width 357 height 29
type textarea "f"
type textarea "x"
type textarea "fu"
type textarea "x"
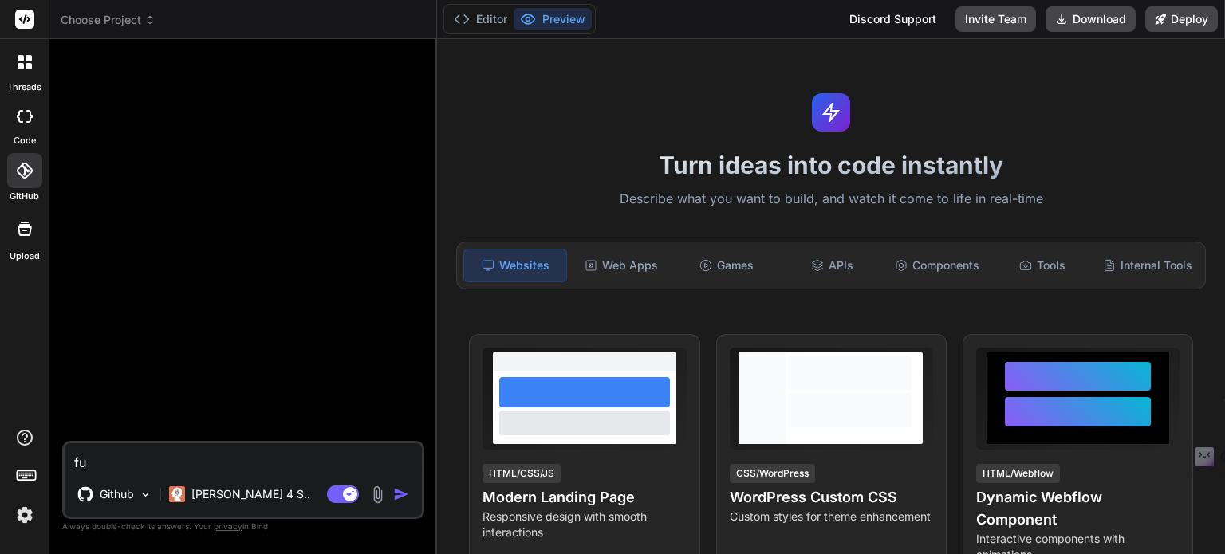
type textarea "fu/"
type textarea "x"
type textarea "fu"
type textarea "x"
type textarea "f"
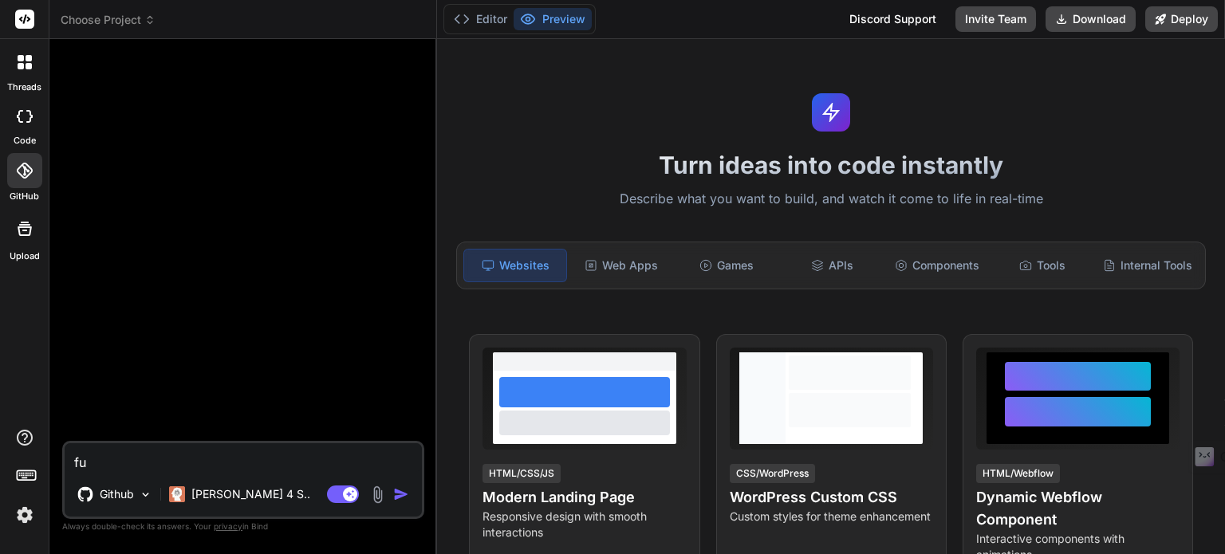
type textarea "x"
type textarea "ㄧ"
type textarea "x"
type textarea "ㄑㄧ"
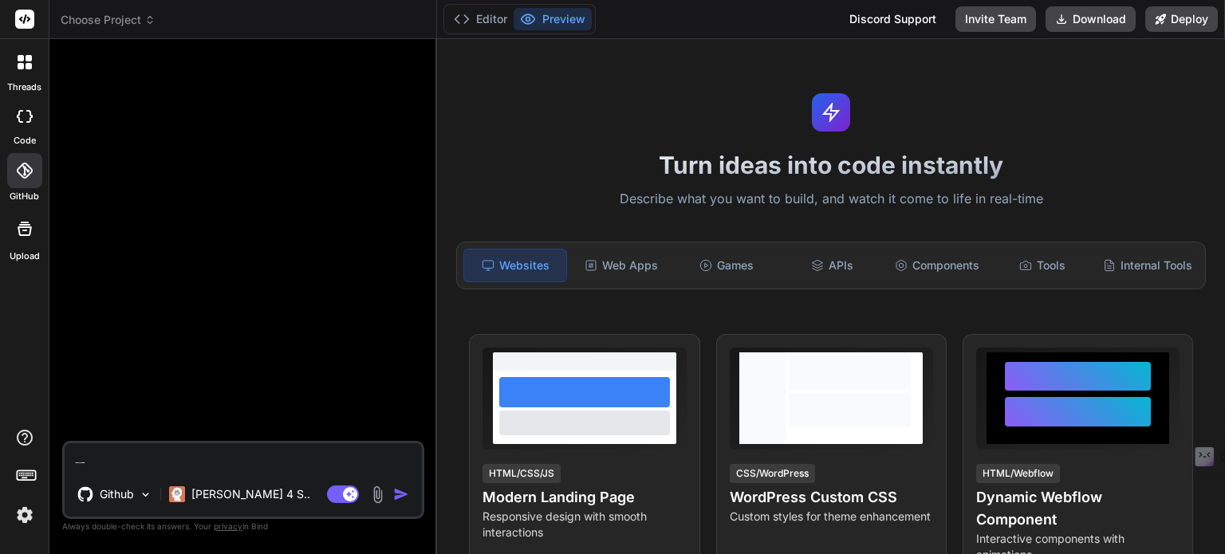
type textarea "x"
type textarea "ㄑㄧㄥ"
type textarea "x"
type textarea "請"
type textarea "x"
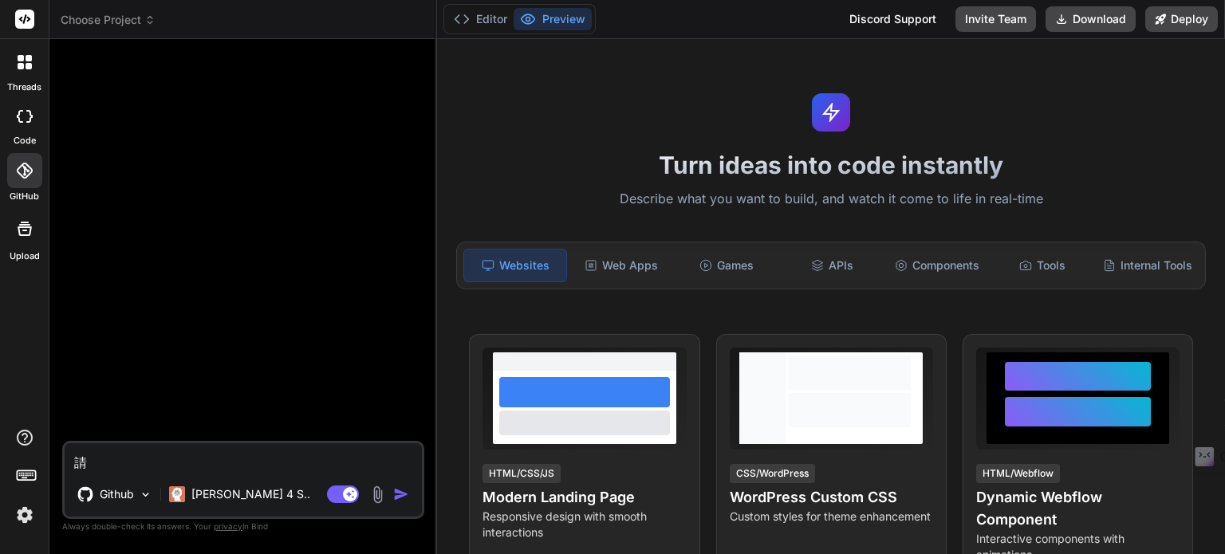
type textarea "請ㄨ"
type textarea "x"
type textarea "請ㄨㄛ"
type textarea "x"
type textarea "請我"
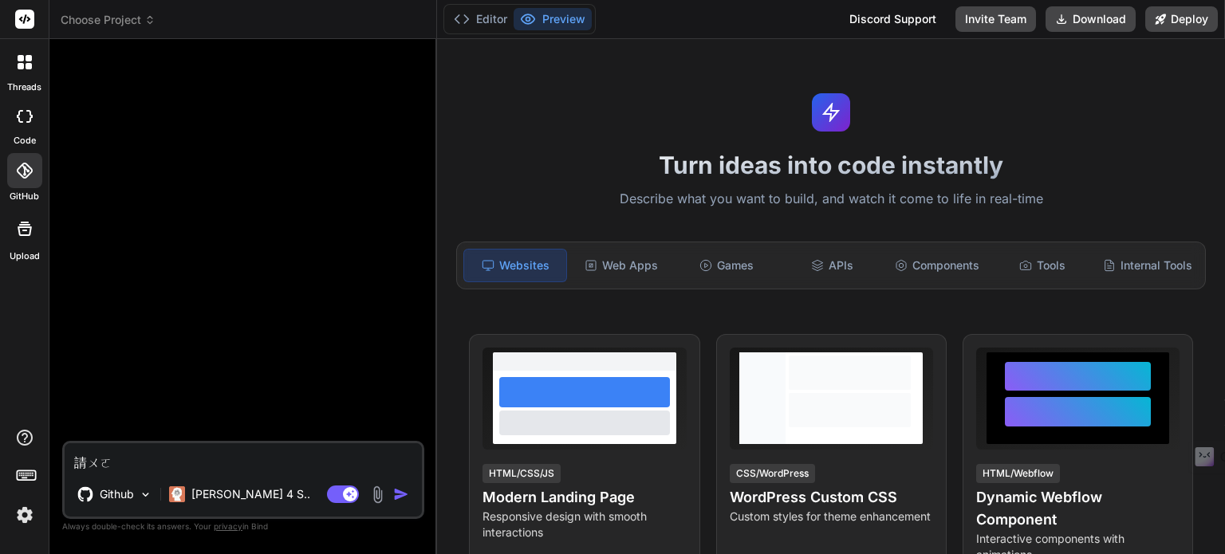
type textarea "x"
type textarea "請"
type textarea "x"
type textarea "請ㄈ"
type textarea "x"
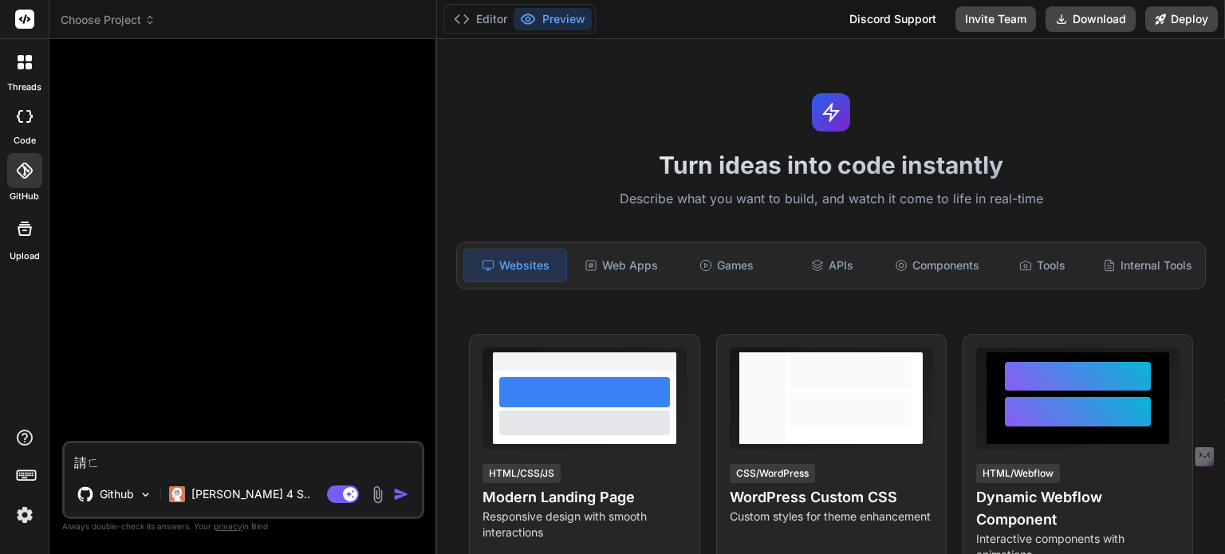
type textarea "請ㄈㄣ"
type textarea "x"
type textarea "請分"
type textarea "x"
type textarea "請分ㄒ"
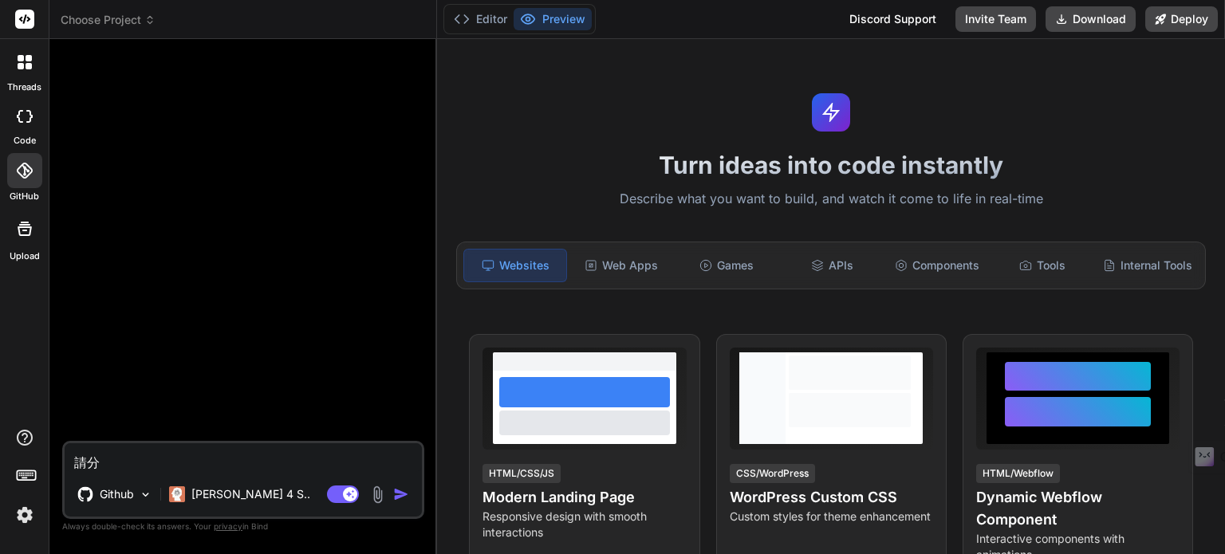
type textarea "x"
type textarea "請分ㄒㄧ"
type textarea "x"
type textarea "請分析"
type textarea "x"
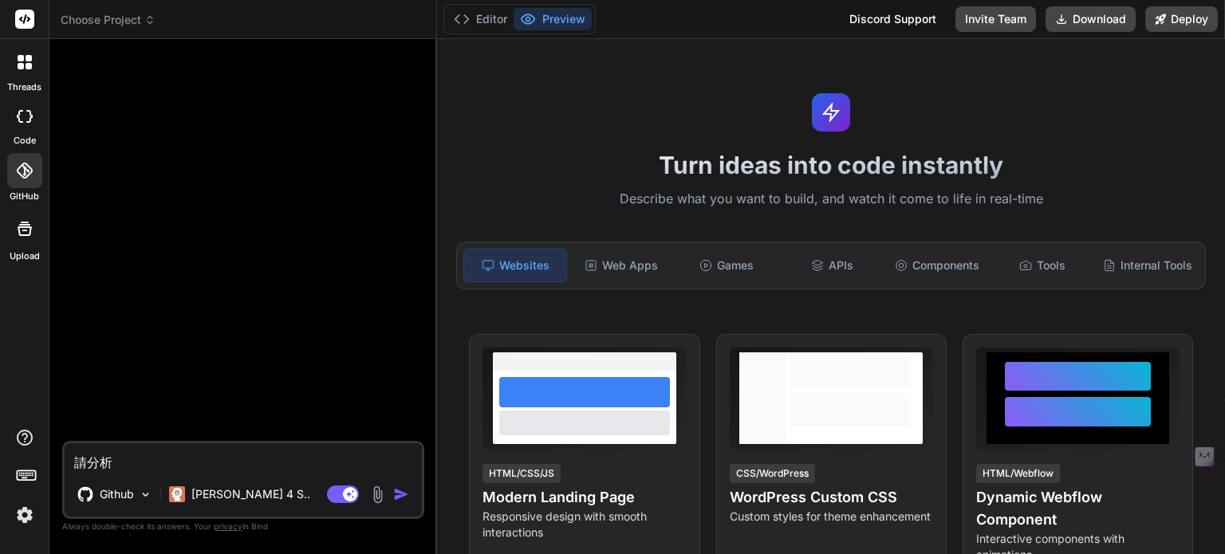
type textarea "請分析ㄓ"
type textarea "x"
type textarea "請分析ㄓㄜ"
type textarea "x"
type textarea "請分析這"
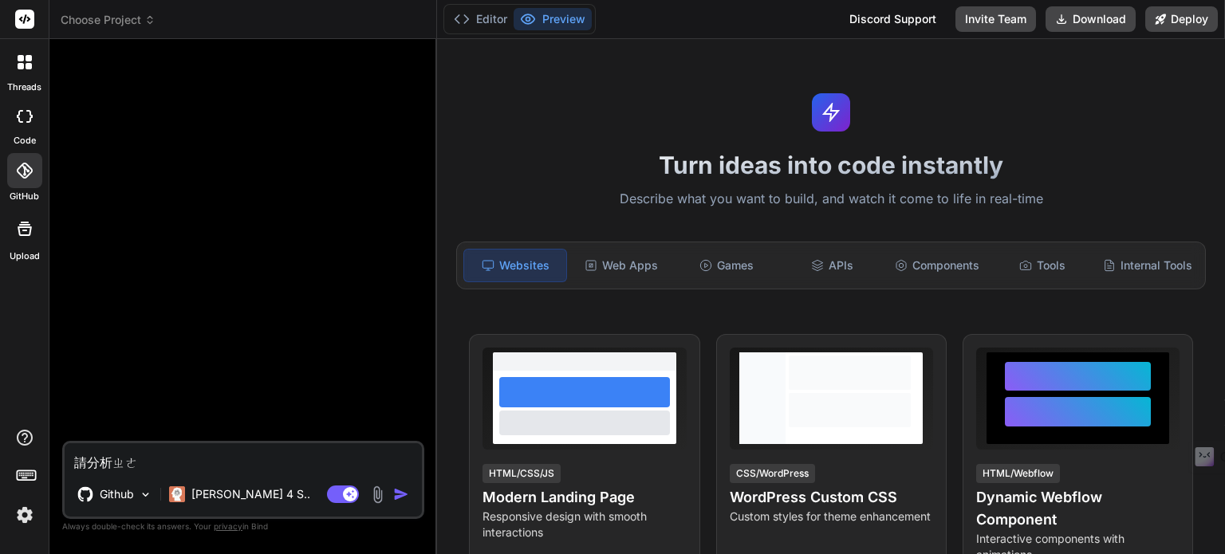
type textarea "x"
type textarea "請分析這ㄍ"
type textarea "x"
type textarea "請分析這ㄍ˙"
type textarea "x"
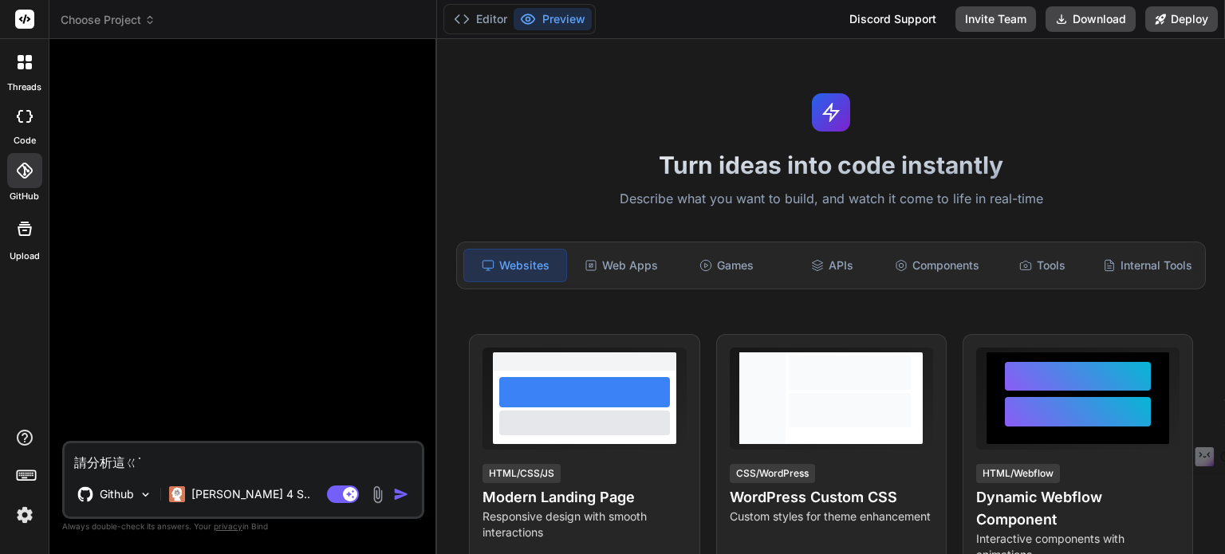
type textarea "請分析這"
type textarea "x"
type textarea "請分析這ㄍ"
type textarea "x"
type textarea "請分析這ㄍㄜ"
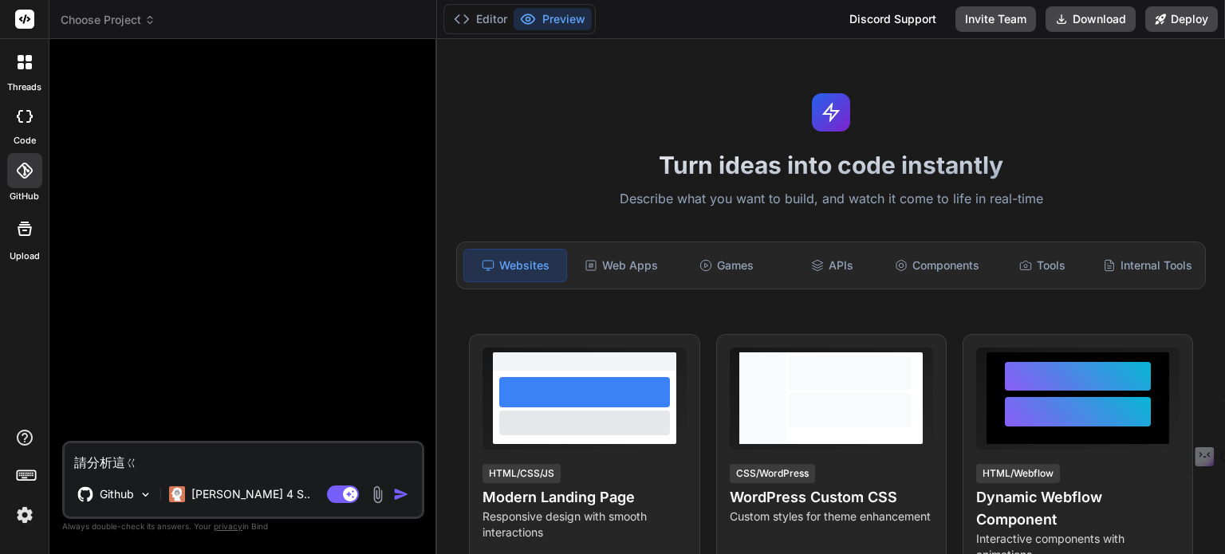
type textarea "x"
type textarea "請分析這個"
type textarea "x"
type textarea "請分析這個ㄓㄨ"
type textarea "x"
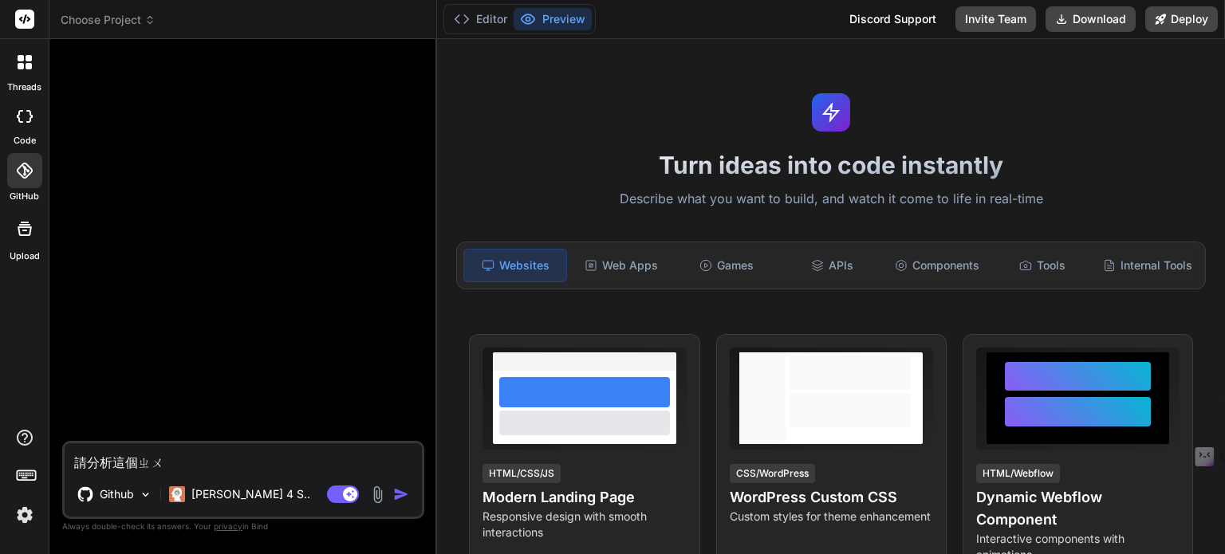
type textarea "請分析這個ㄓㄨㄢ"
type textarea "x"
type textarea "請分析這個專"
type textarea "x"
type textarea "請分析這個專ㄢ"
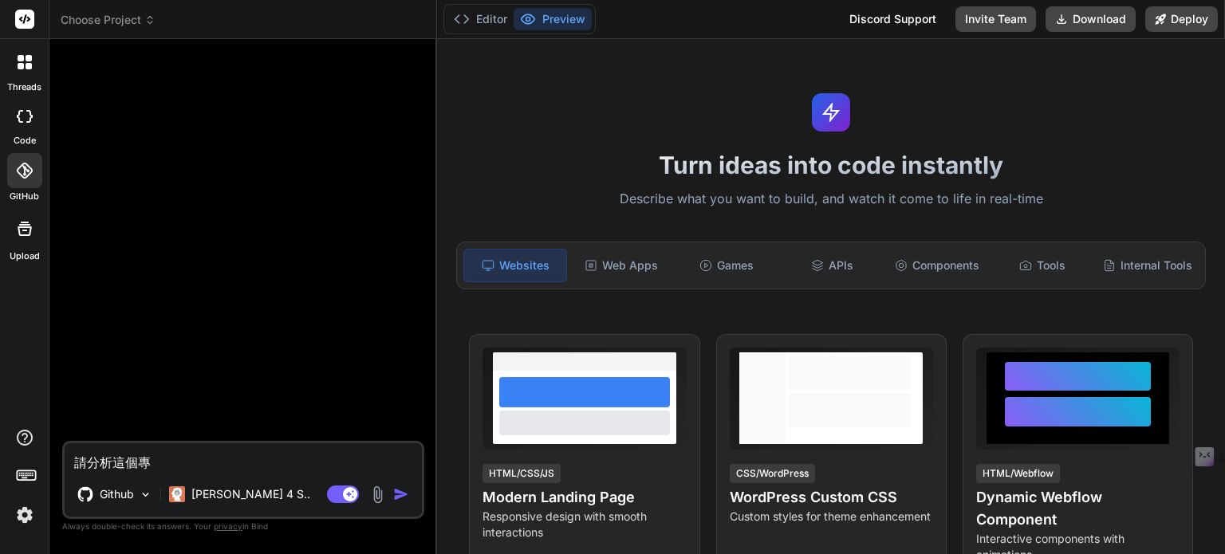
type textarea "x"
type textarea "請分析這個專案"
type textarea "x"
type textarea "請分析這個專案ㄗ"
type textarea "x"
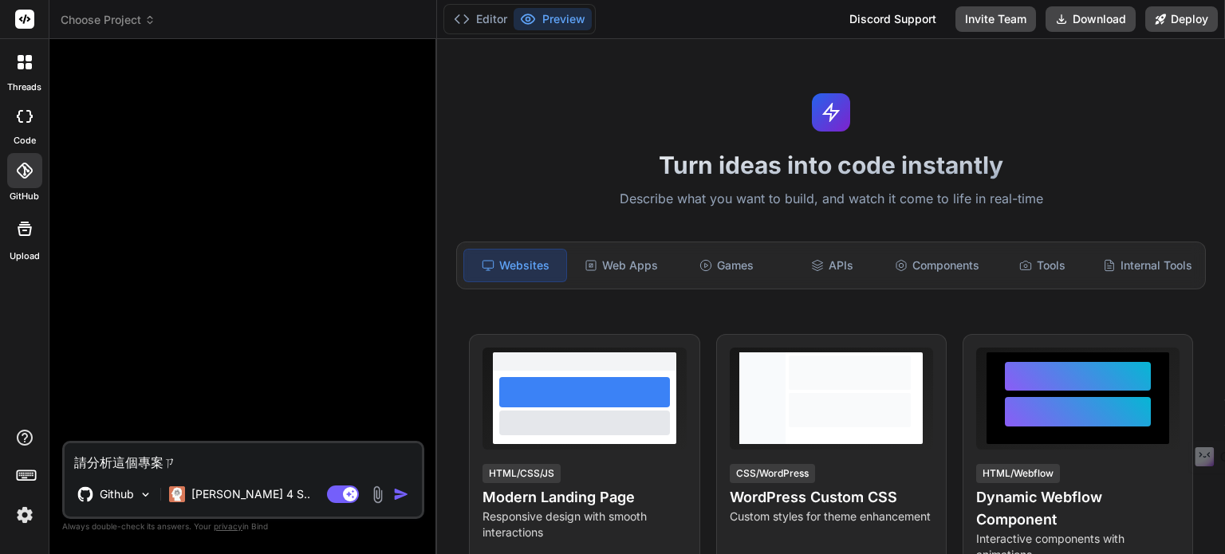
type textarea "請分析這個專案ㄗㄞ"
type textarea "x"
type textarea "請分析這個專案在"
type textarea "x"
type textarea "請分析這個專案在ㄨ"
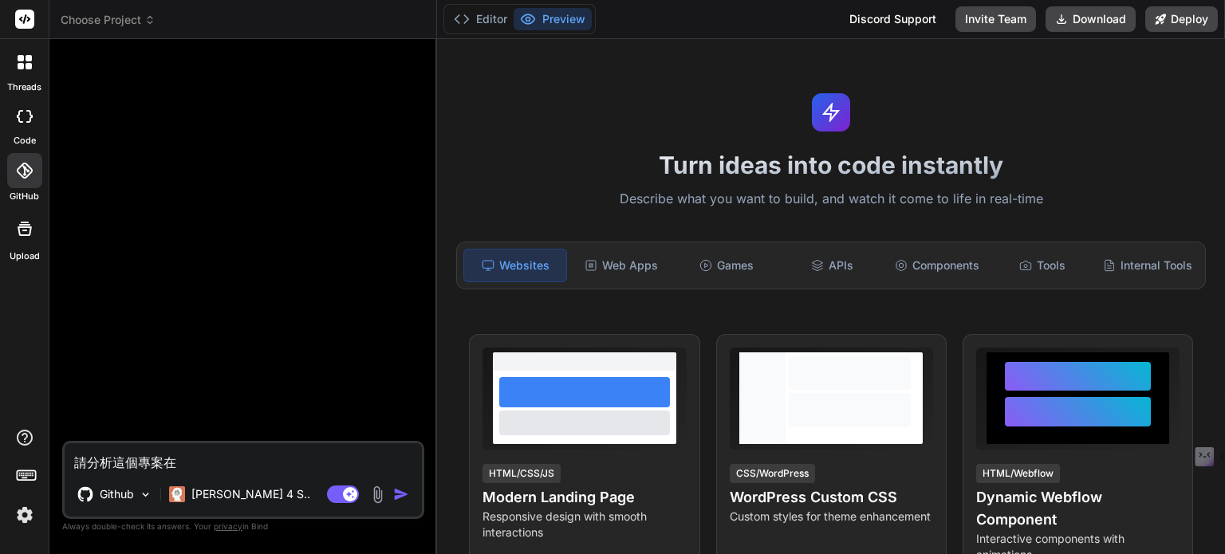
type textarea "x"
type textarea "請分析這個專案在ㄗㄨ"
type textarea "x"
type textarea "請分析這個專案在ㄗㄨㄛ"
type textarea "x"
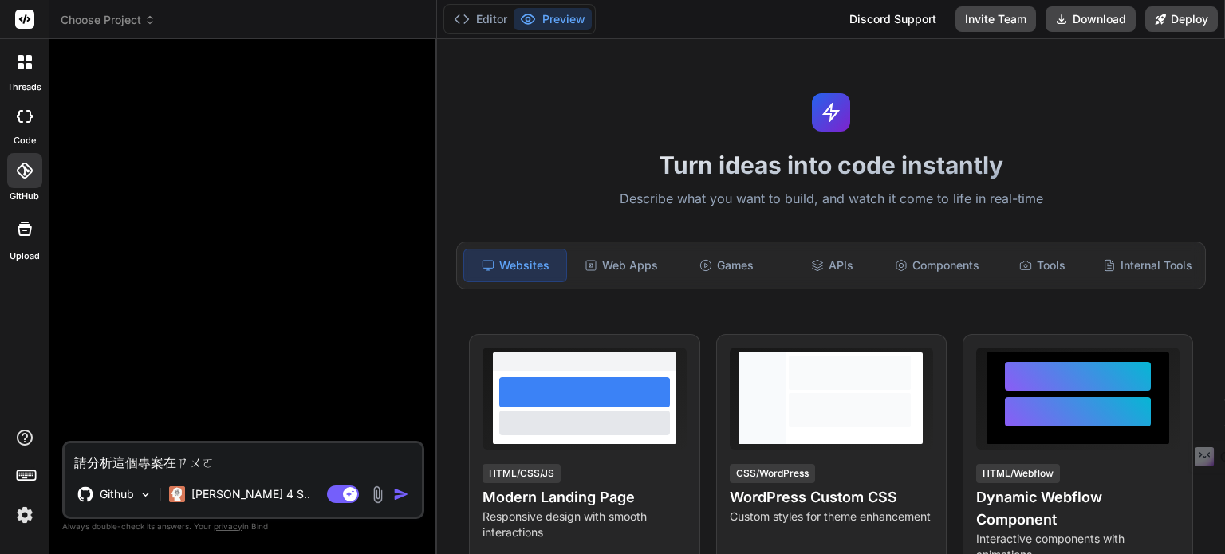
type textarea "請分析這個專案在座"
type textarea "x"
type textarea "請分析這個專案在座ㄕㄚ"
type textarea "x"
type textarea "請分析這個專案在做啥"
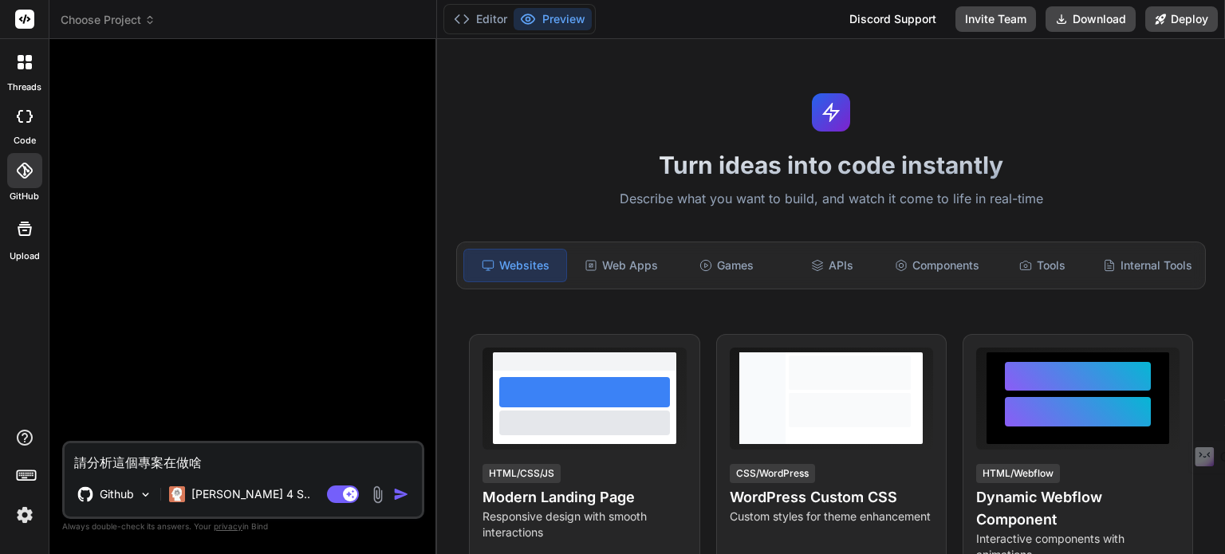
type textarea "x"
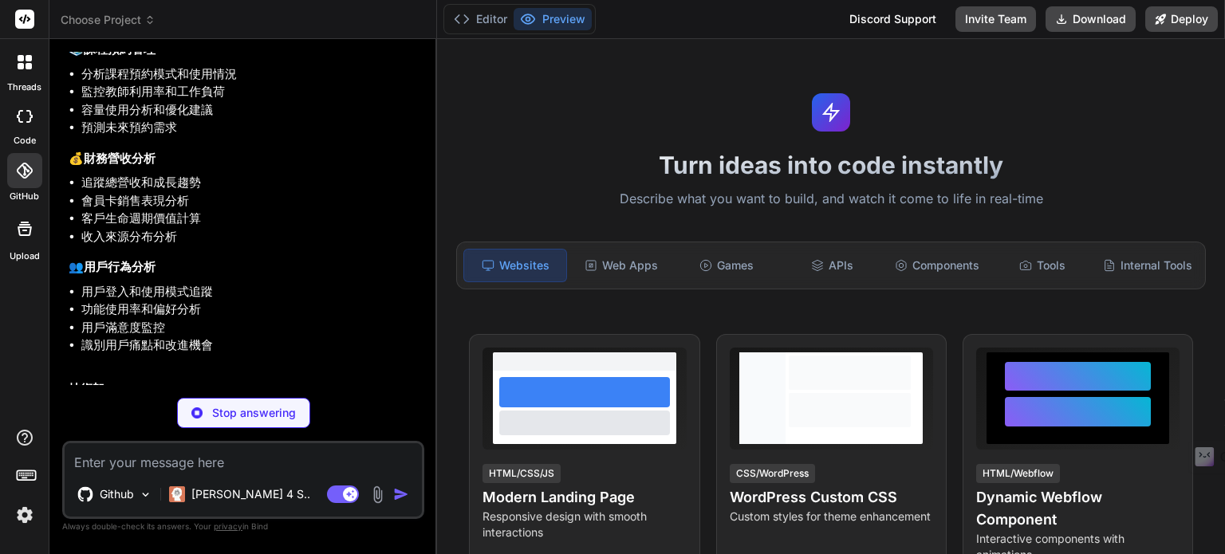
scroll to position [399, 0]
click at [122, 22] on span "Choose Project" at bounding box center [108, 20] width 95 height 16
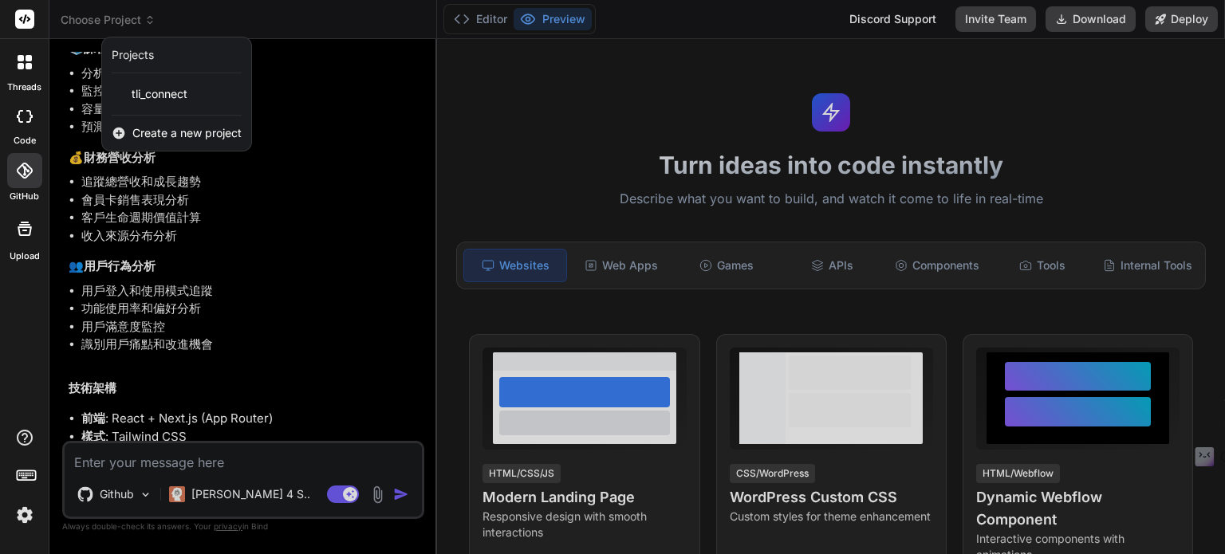
click at [317, 242] on div at bounding box center [612, 277] width 1225 height 554
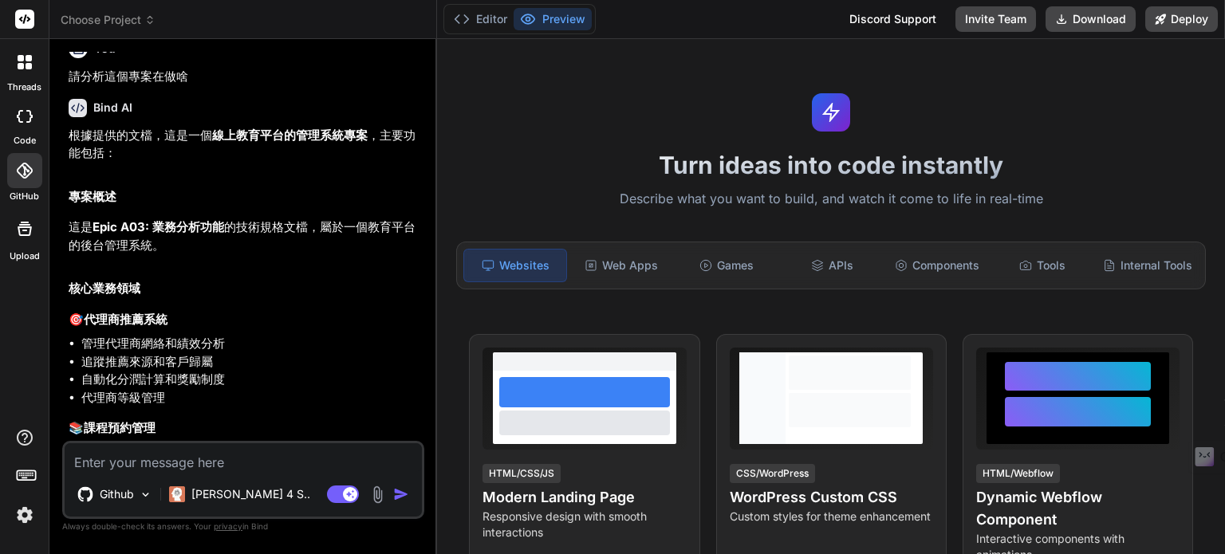
scroll to position [17, 0]
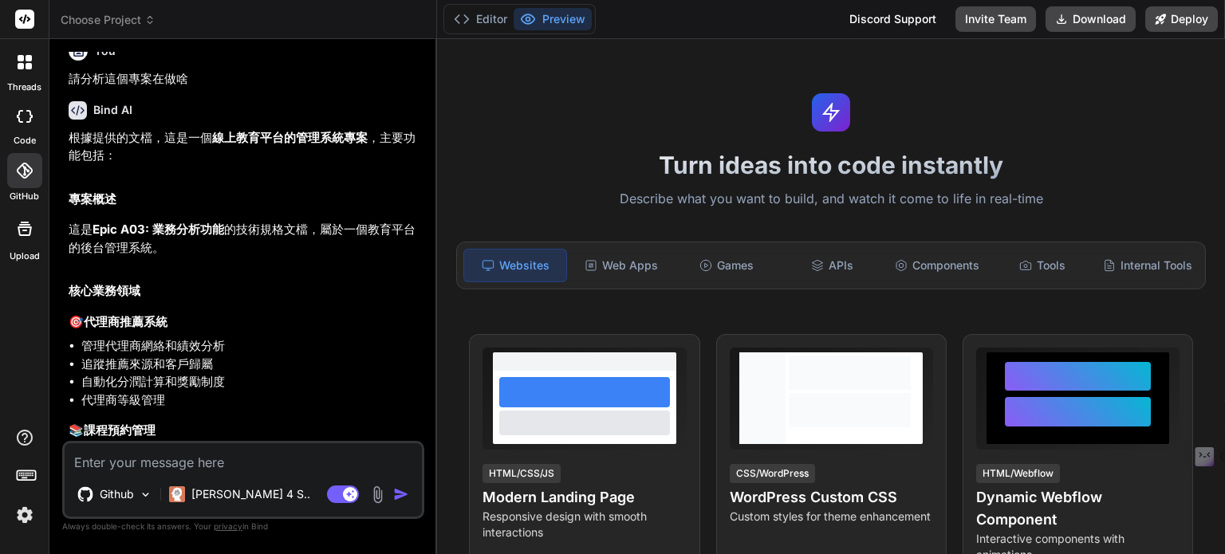
click at [21, 509] on img at bounding box center [24, 514] width 27 height 27
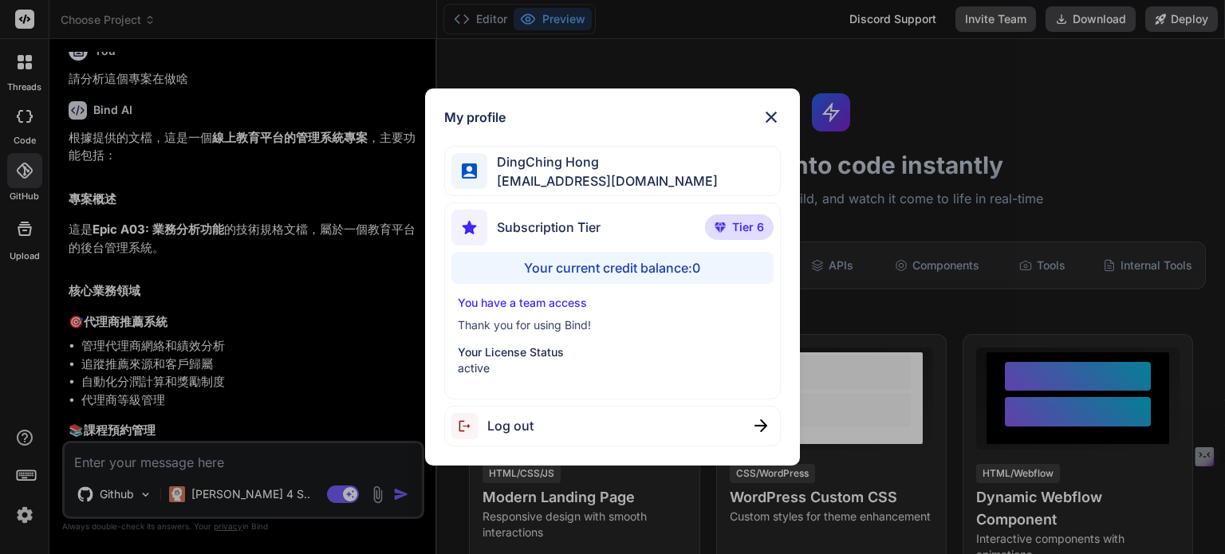
click at [20, 509] on div "My profile DingChing Hong dingching721202@gmail.com Subscription Tier Tier 6 Yo…" at bounding box center [612, 277] width 1225 height 554
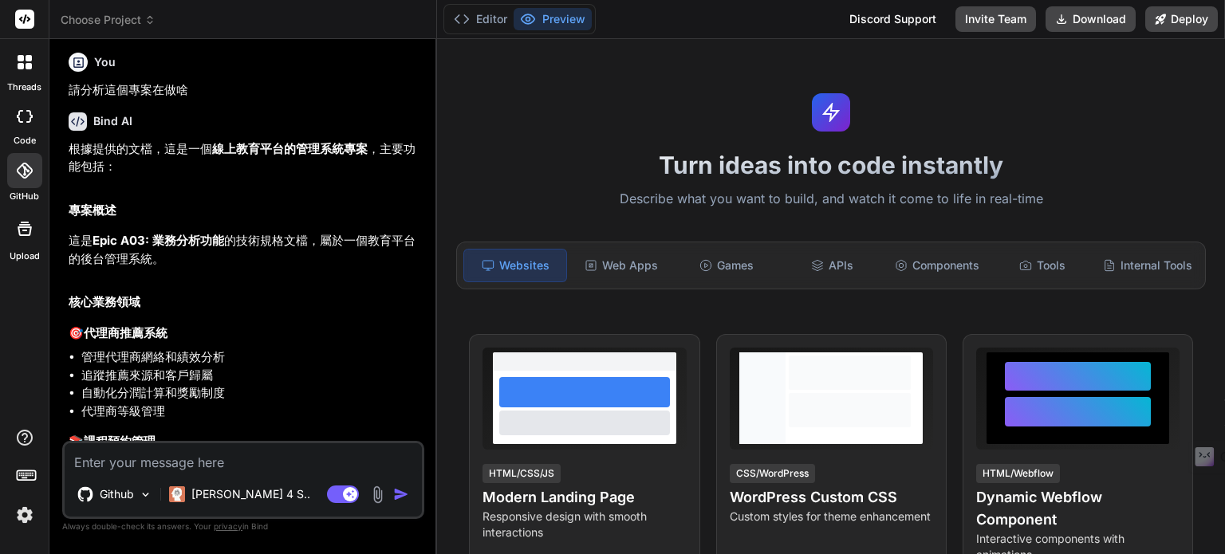
scroll to position [0, 0]
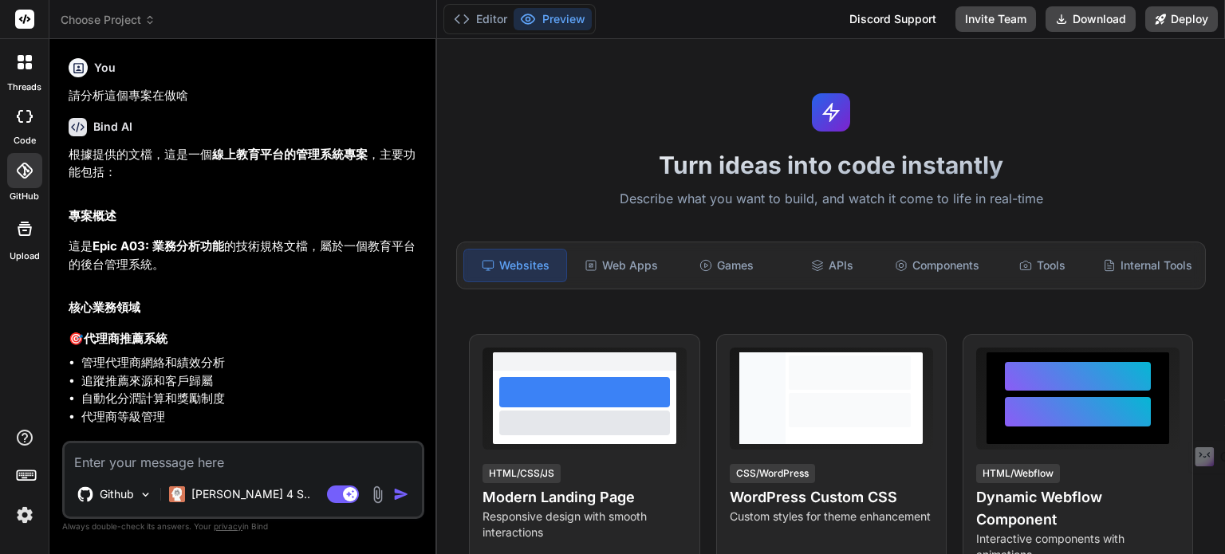
click at [20, 65] on icon at bounding box center [21, 66] width 6 height 6
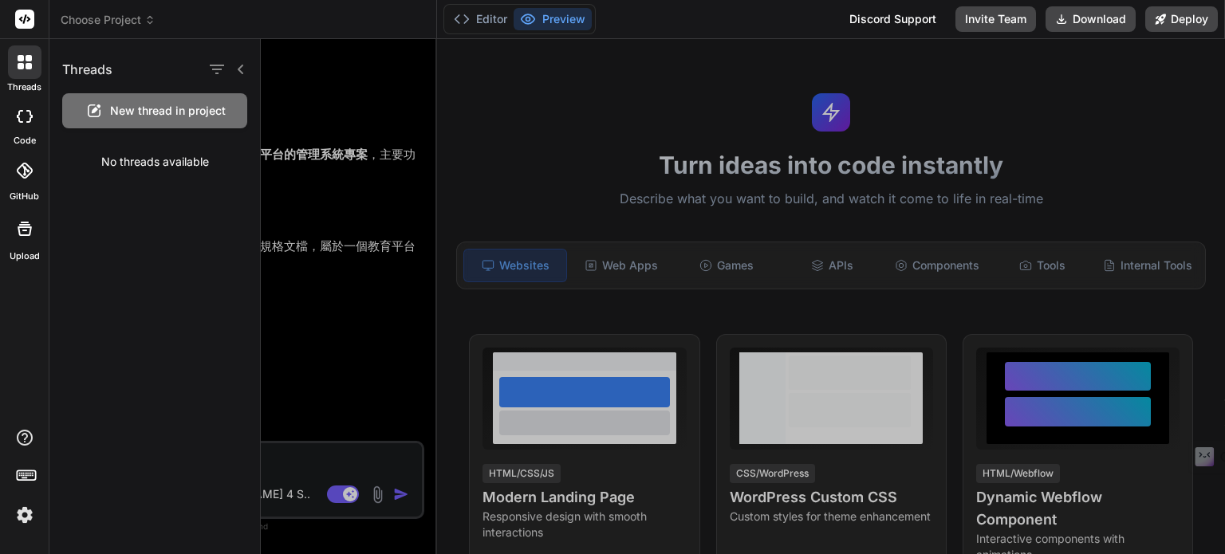
drag, startPoint x: 325, startPoint y: 329, endPoint x: 320, endPoint y: 366, distance: 37.0
click at [325, 330] on div at bounding box center [743, 296] width 964 height 515
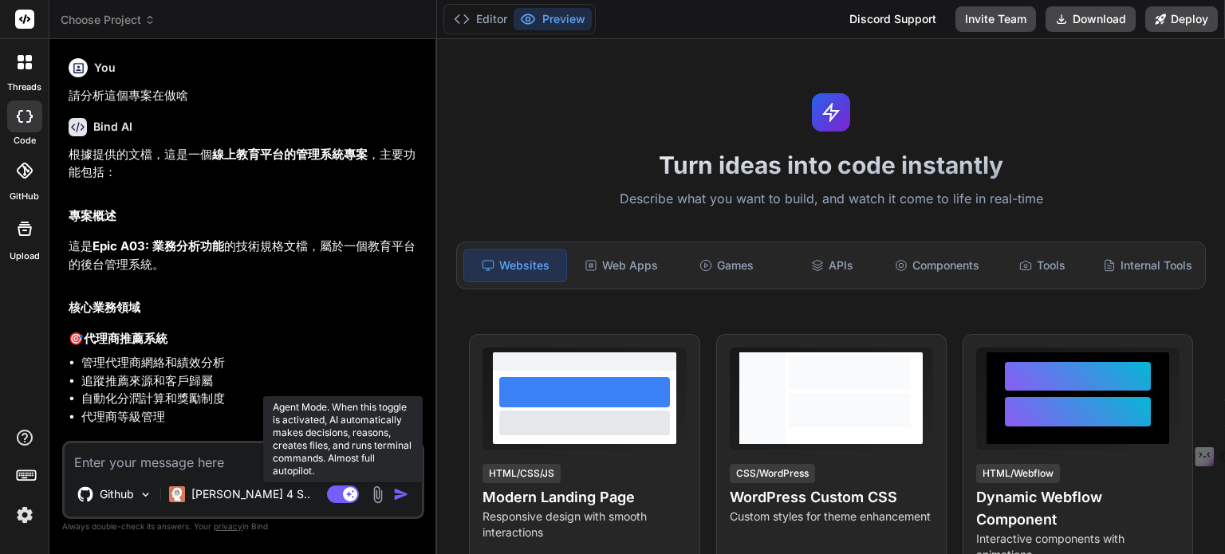
click at [338, 503] on rect at bounding box center [343, 495] width 32 height 18
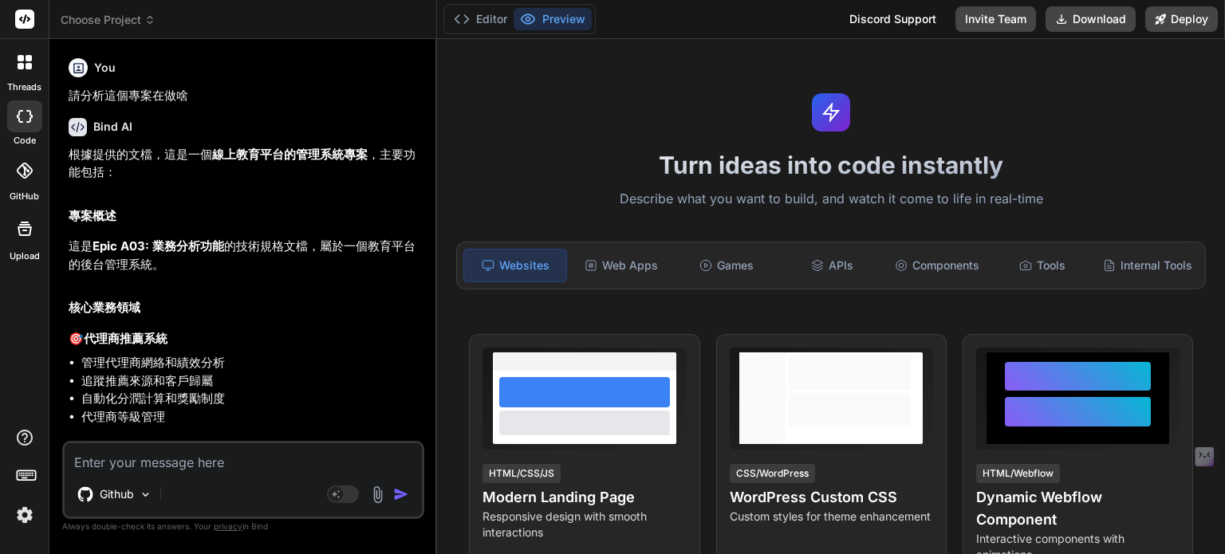
click at [22, 71] on div at bounding box center [24, 61] width 33 height 33
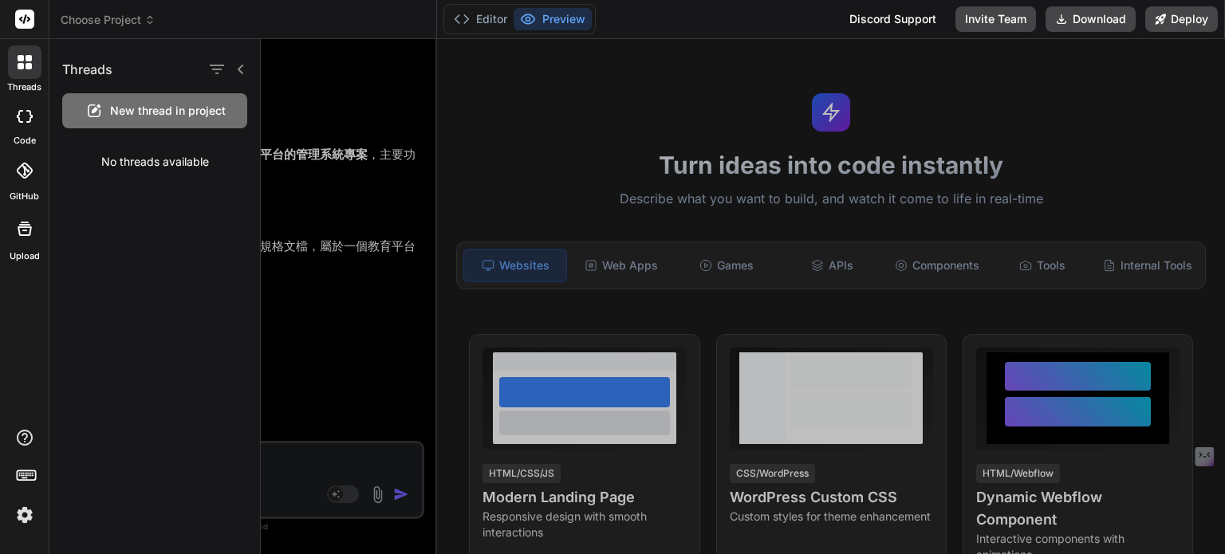
click at [285, 181] on div at bounding box center [743, 296] width 964 height 515
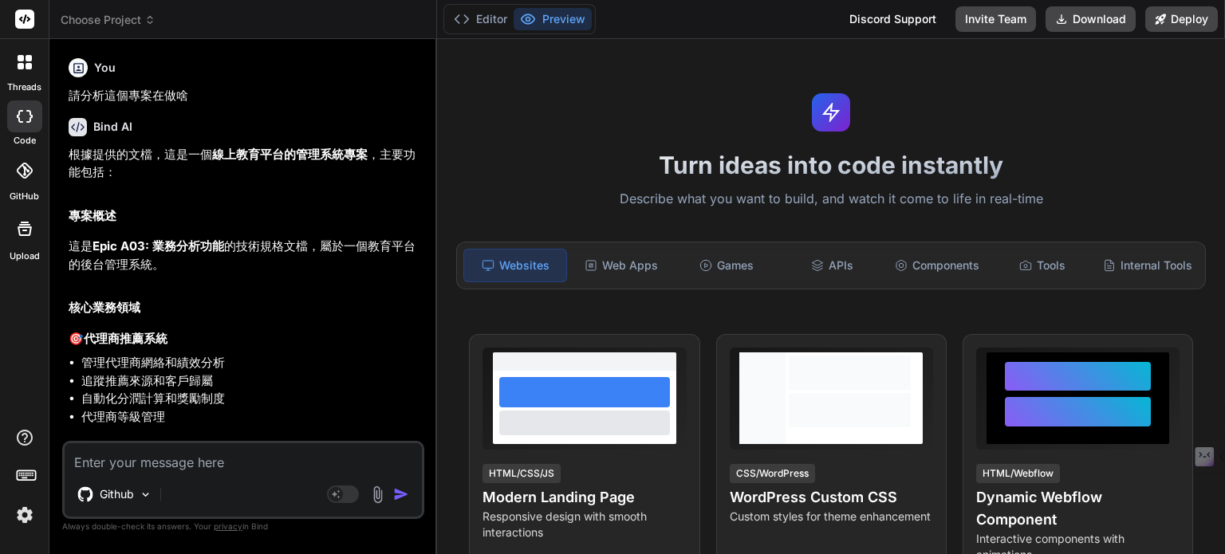
click at [140, 18] on span "Choose Project" at bounding box center [108, 20] width 95 height 16
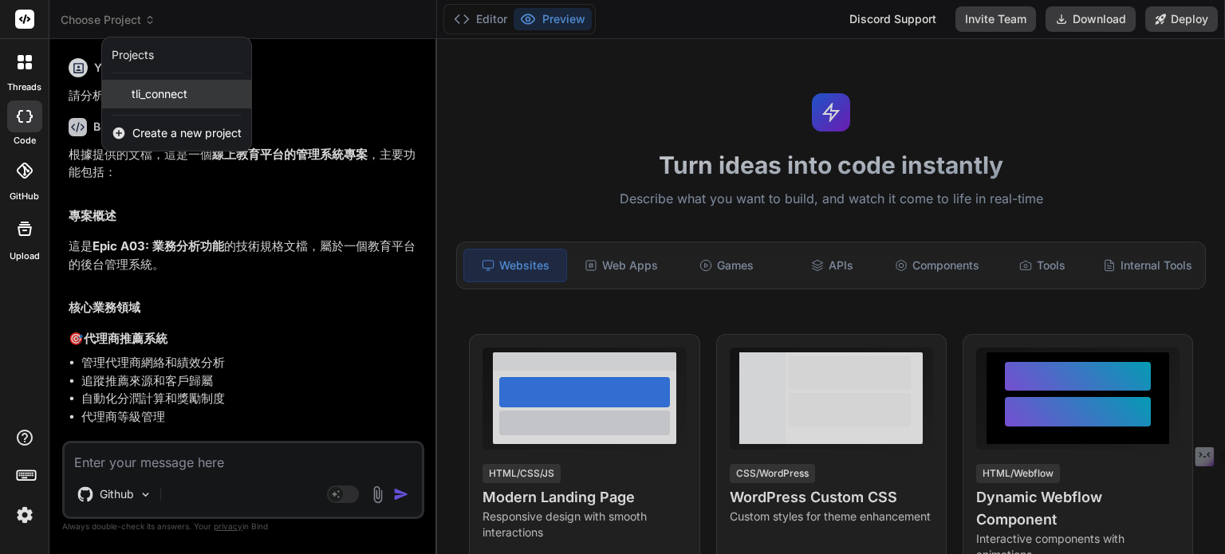
click at [144, 92] on span "tli_connect" at bounding box center [160, 94] width 56 height 16
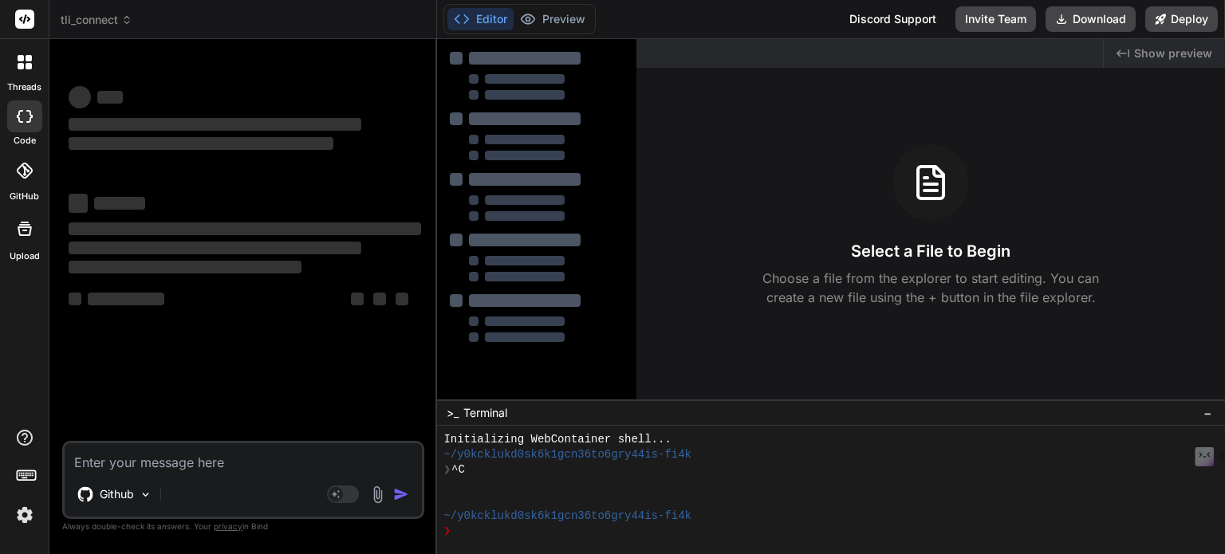
scroll to position [15, 0]
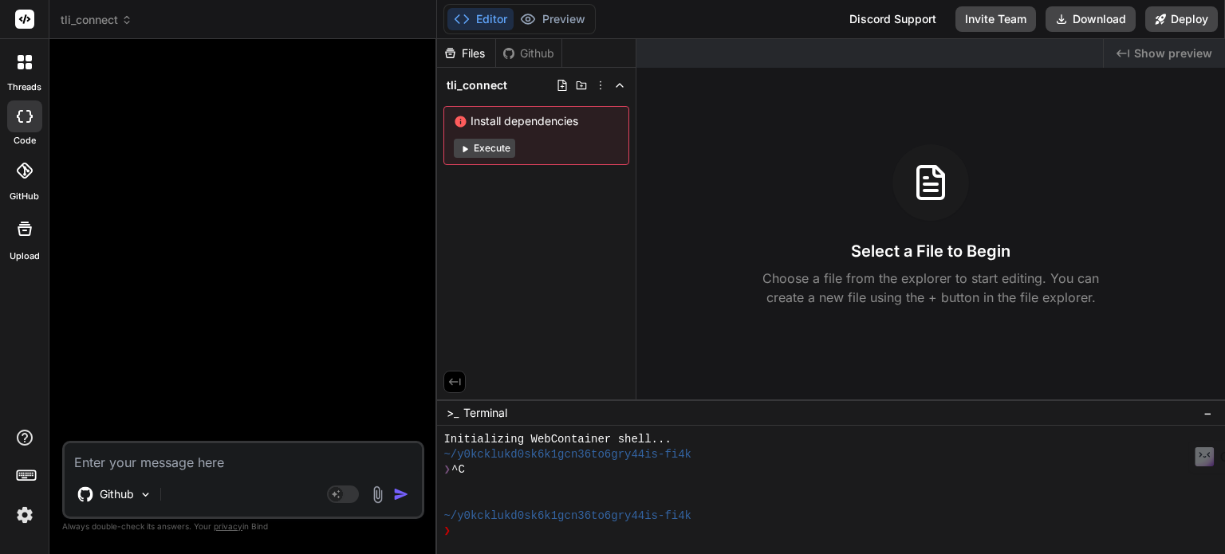
click at [512, 52] on icon at bounding box center [508, 53] width 13 height 13
click at [521, 50] on div "Github" at bounding box center [528, 53] width 65 height 16
click at [218, 436] on div at bounding box center [244, 246] width 359 height 389
click at [541, 53] on div "Github" at bounding box center [528, 53] width 65 height 16
click at [470, 52] on div "Files" at bounding box center [466, 53] width 58 height 16
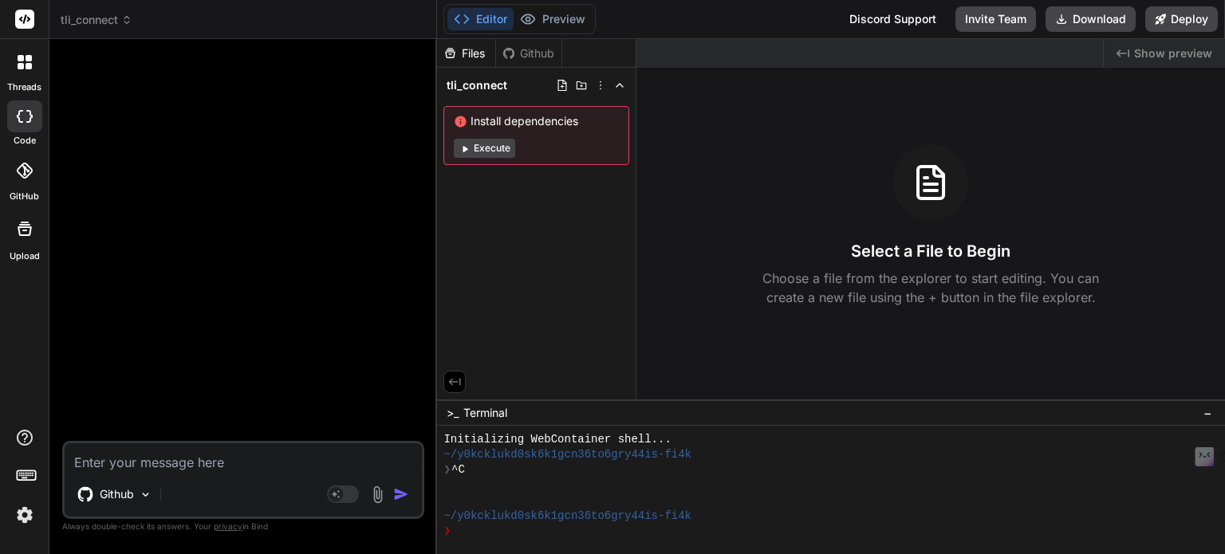
click at [491, 151] on button "Execute" at bounding box center [484, 148] width 61 height 19
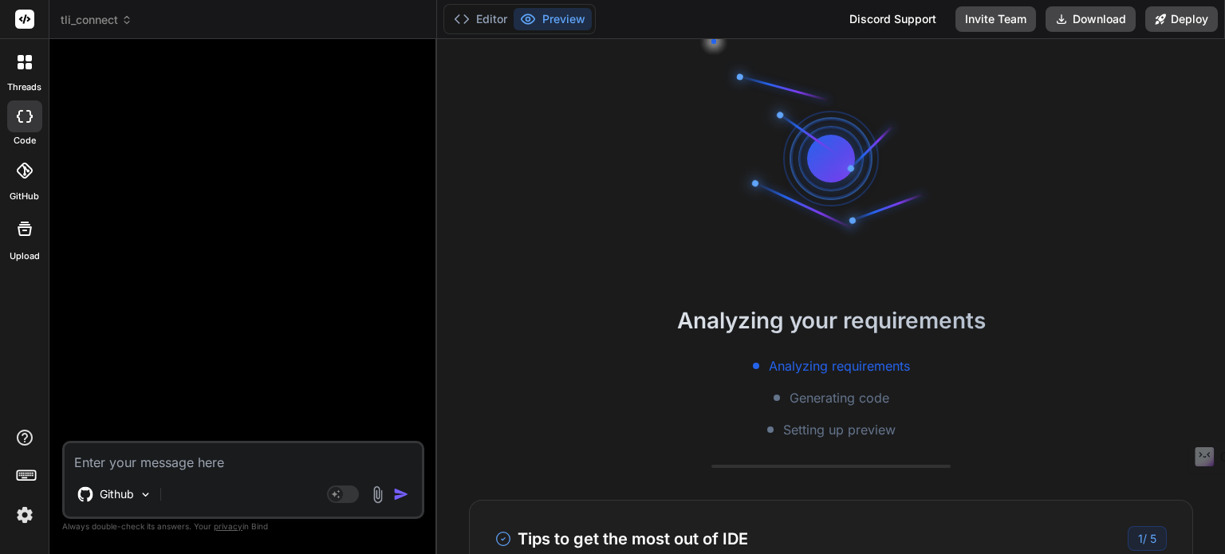
scroll to position [199, 0]
type textarea "x"
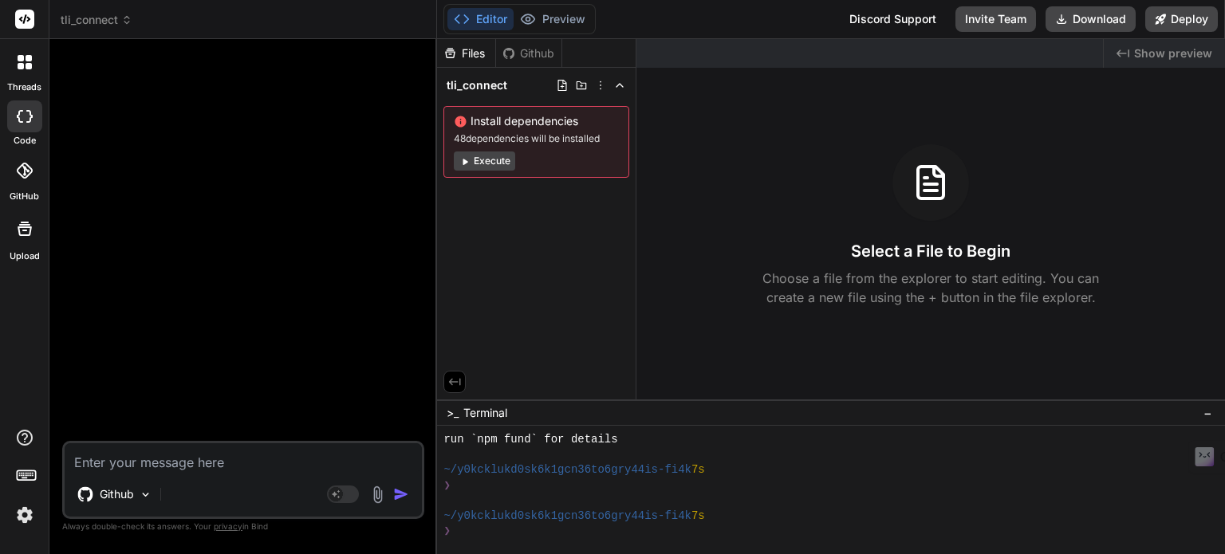
click at [522, 53] on div "Github" at bounding box center [528, 53] width 65 height 16
click at [474, 53] on div "Files" at bounding box center [466, 53] width 58 height 16
click at [481, 87] on span "tli_connect" at bounding box center [476, 85] width 61 height 16
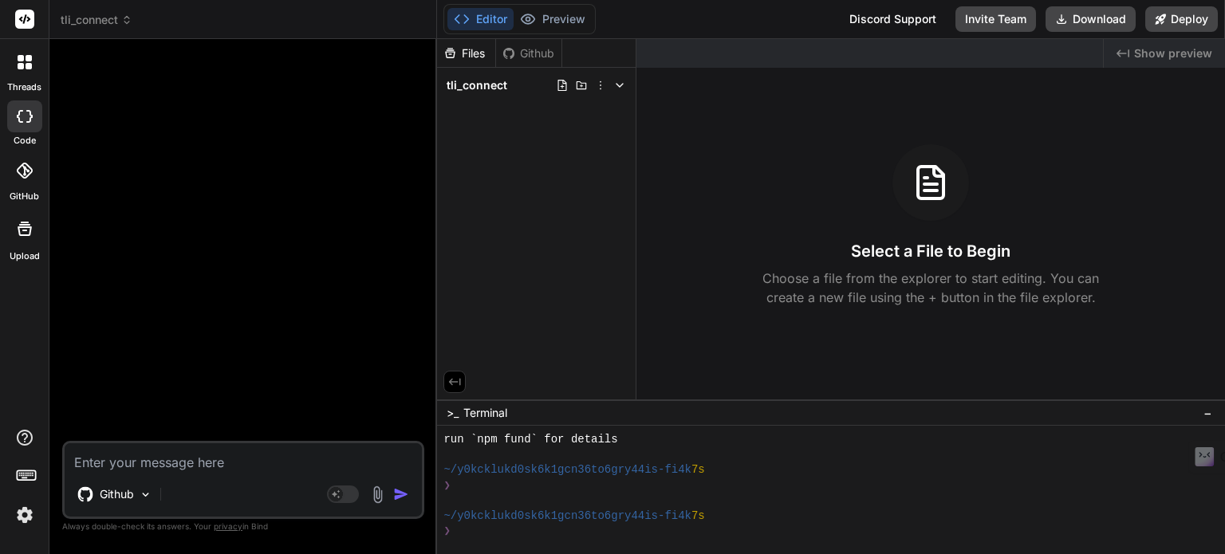
click at [481, 87] on span "tli_connect" at bounding box center [476, 85] width 61 height 16
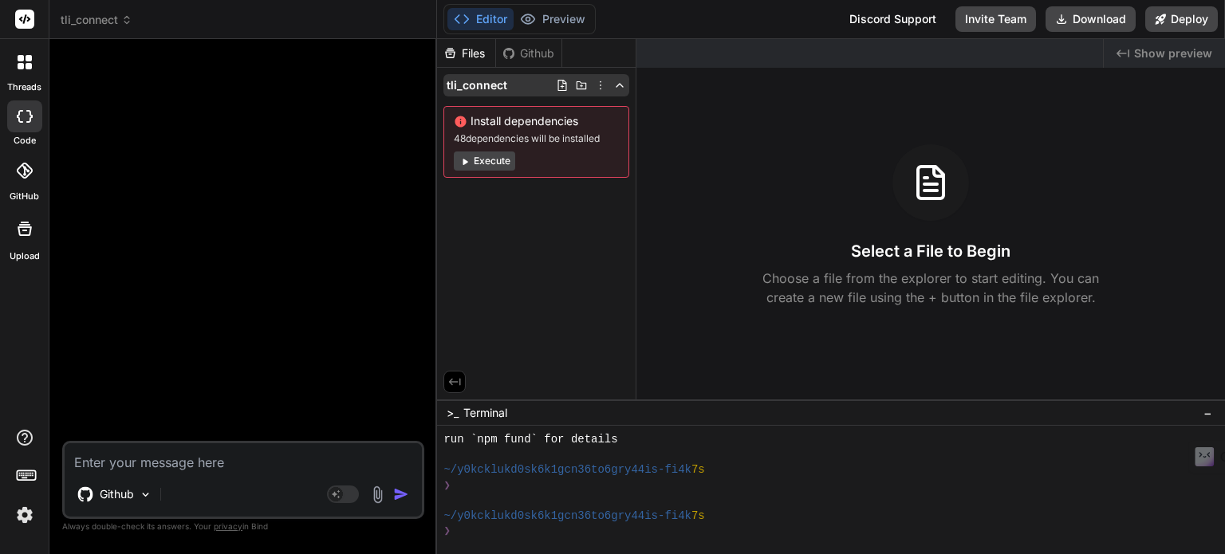
click at [600, 87] on icon at bounding box center [600, 85] width 13 height 13
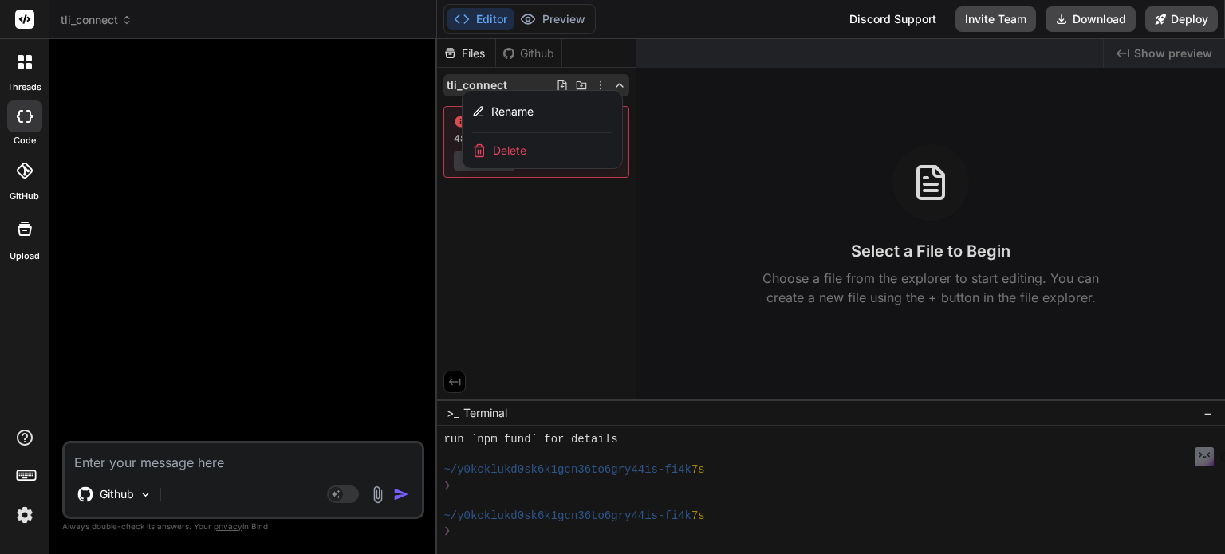
click at [574, 248] on div at bounding box center [831, 296] width 788 height 515
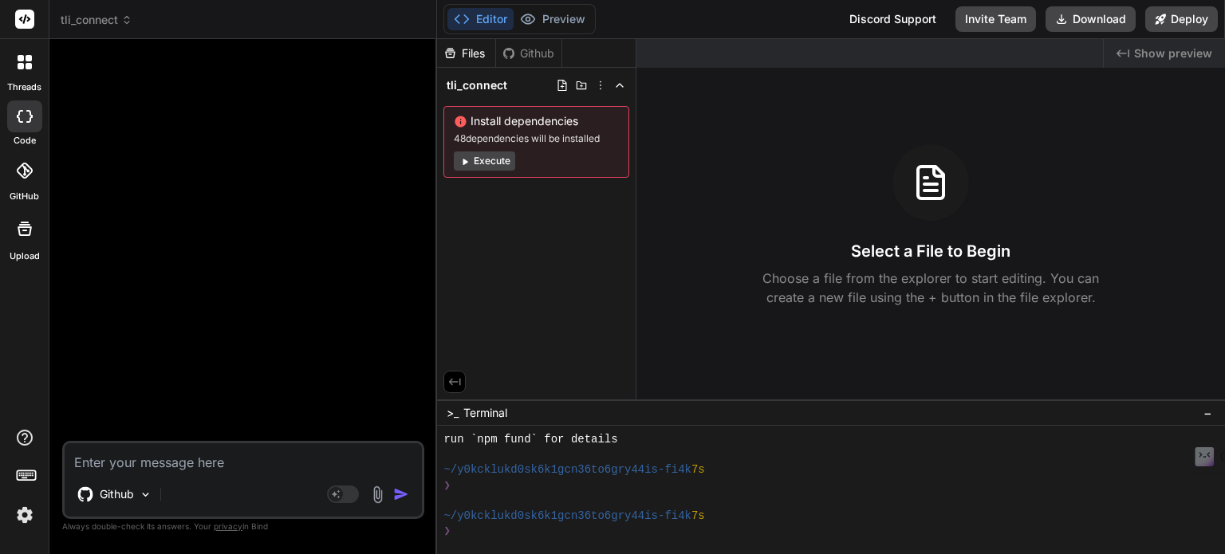
click at [533, 51] on div "Github" at bounding box center [528, 53] width 65 height 16
click at [157, 462] on textarea at bounding box center [243, 457] width 357 height 29
type textarea "ㄑ"
type textarea "x"
type textarea "ㄑㄧ"
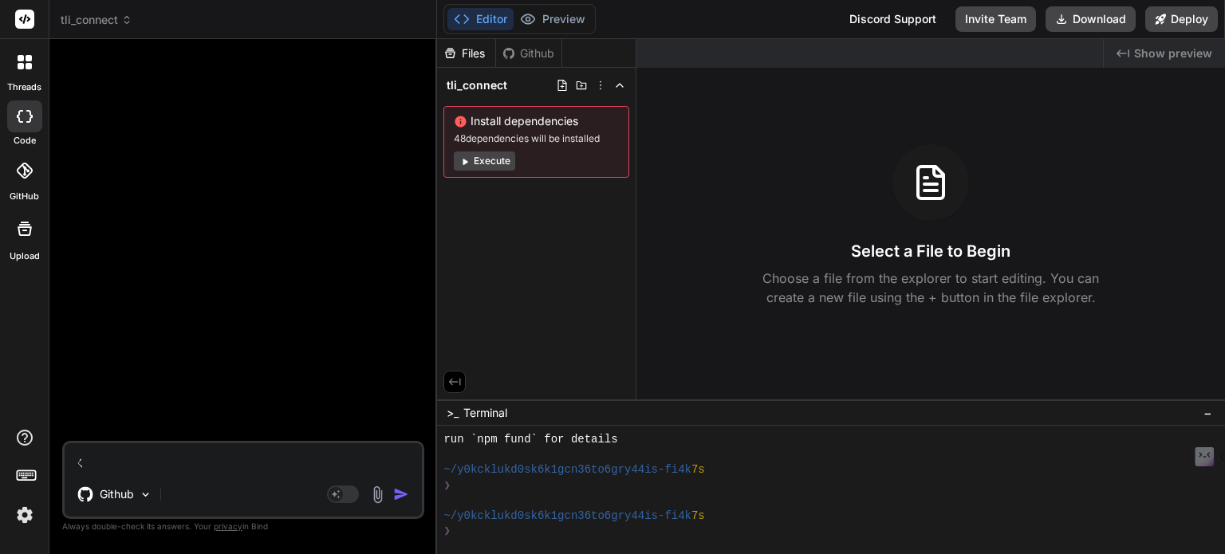
type textarea "x"
type textarea "ㄑㄧㄥ"
type textarea "x"
type textarea "請"
type textarea "x"
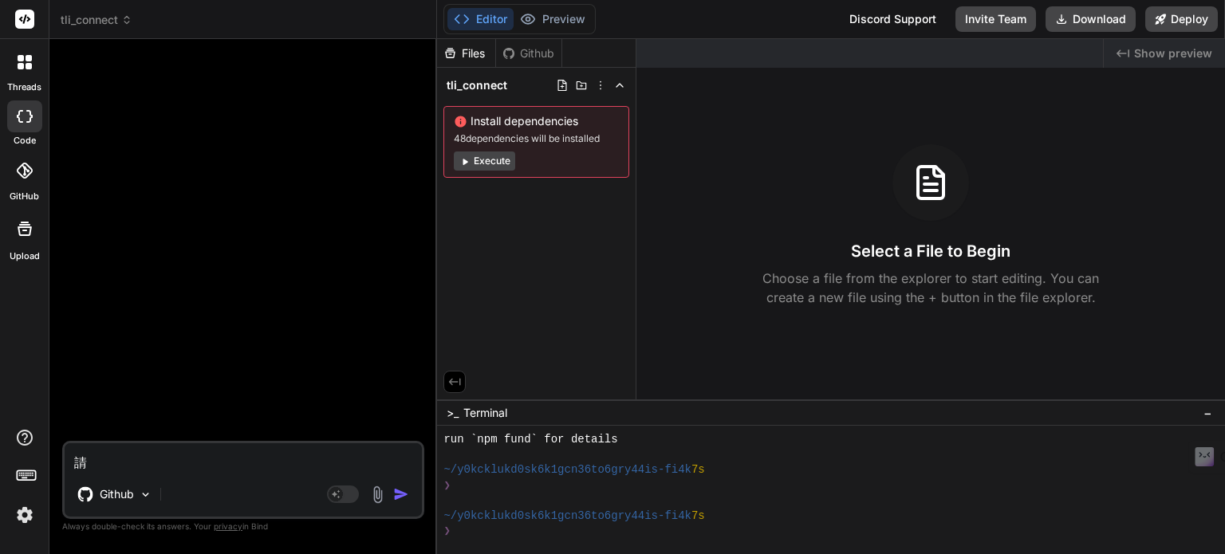
type textarea "請ㄈ"
type textarea "x"
type textarea "請ㄈㄣ"
type textarea "x"
type textarea "請分"
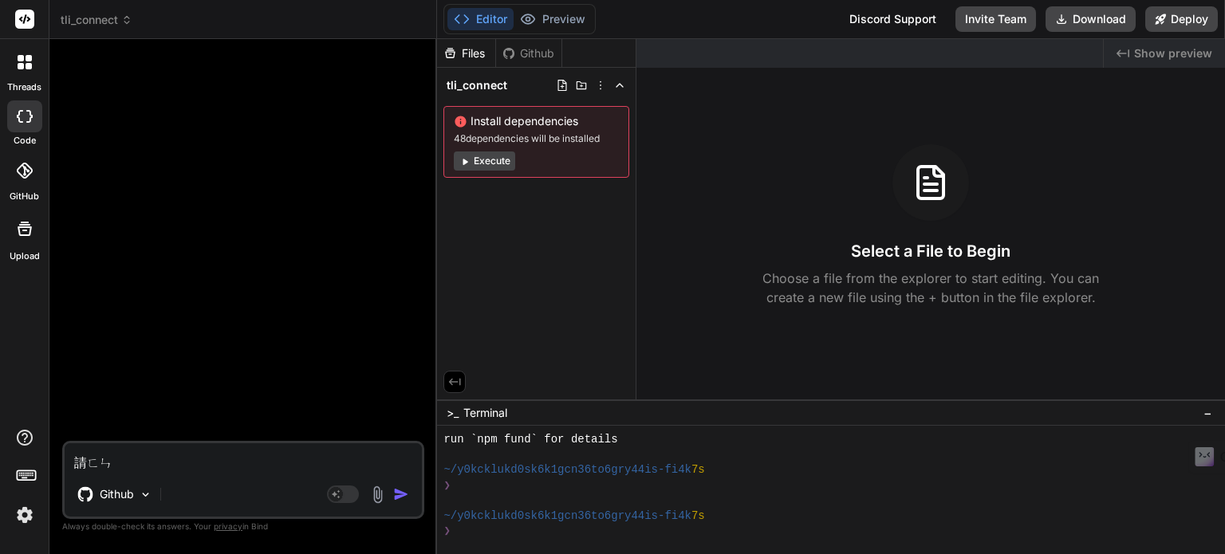
type textarea "x"
type textarea "請分[DEMOGRAPHIC_DATA]"
type textarea "x"
type textarea "請分ㄒㄧ"
type textarea "x"
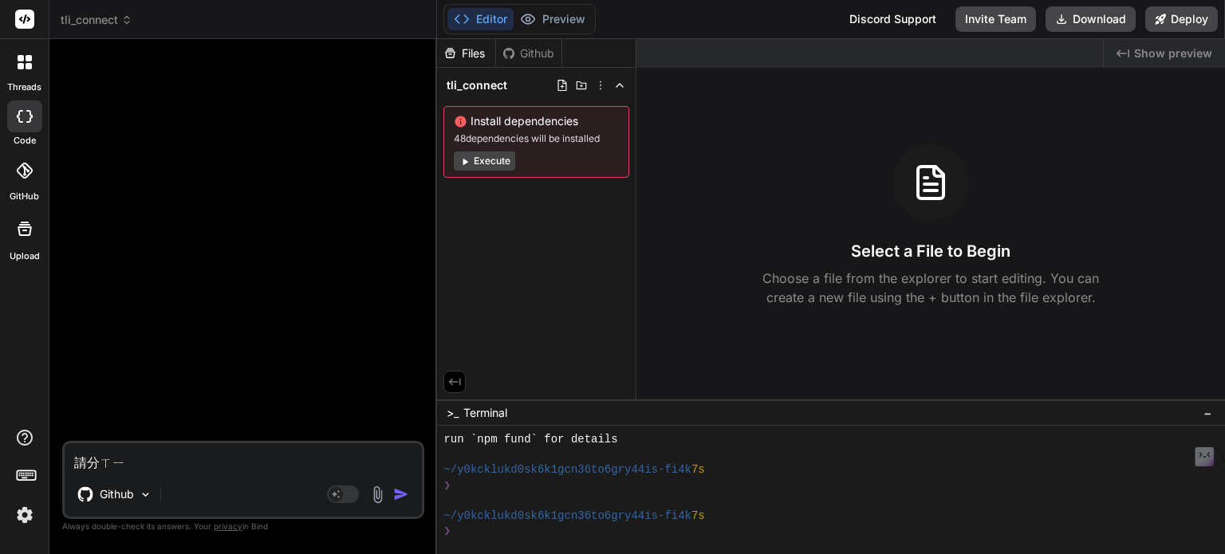
type textarea "請分析"
type textarea "x"
type textarea "請分析ㄧ"
type textarea "x"
type textarea "請分析一"
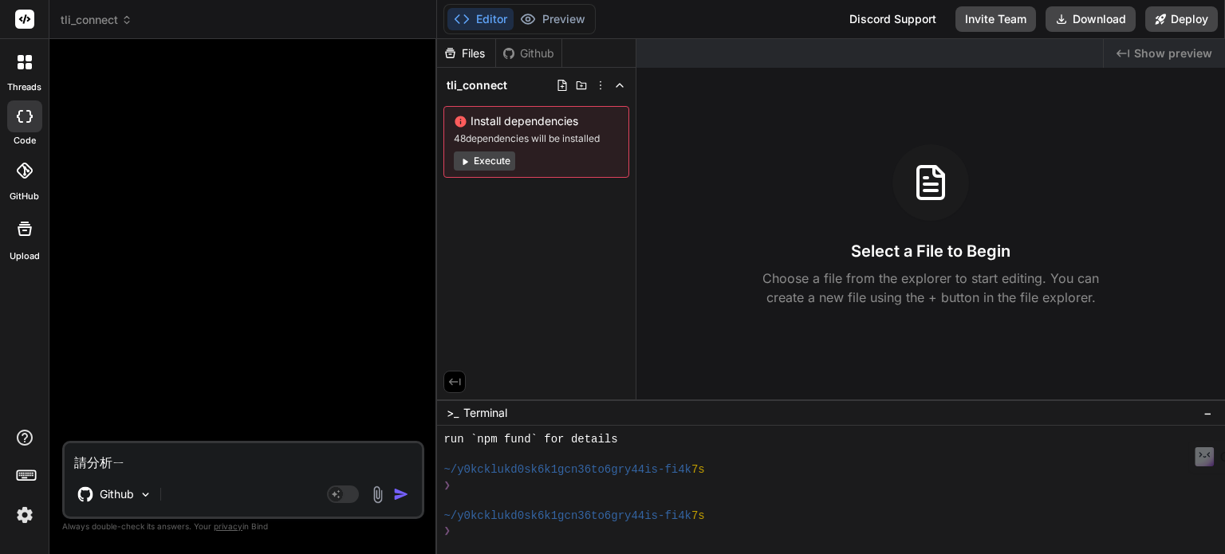
type textarea "x"
type textarea "請分析一ㄧ"
type textarea "x"
type textarea "請分析一ㄒㄧ"
type textarea "x"
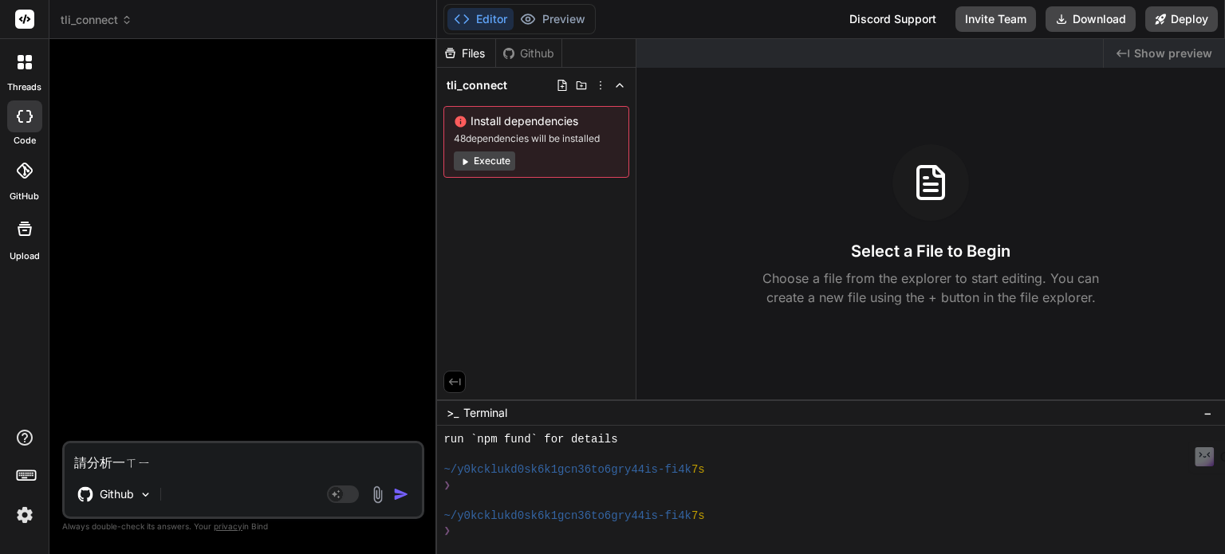
type textarea "請分析一ㄒㄧㄚ"
type textarea "x"
type textarea "請分析一下"
type textarea "x"
type textarea "請分析一下ㄉ"
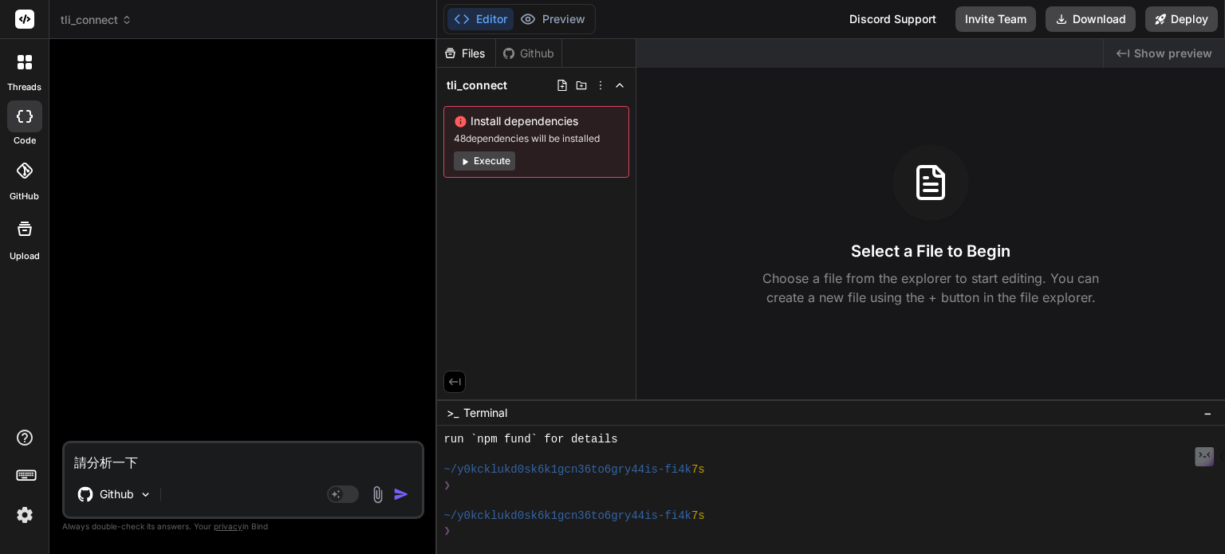
type textarea "x"
type textarea "請分析一下ㄉㄤ"
type textarea "x"
type textarea "請分析一下黨"
type textarea "x"
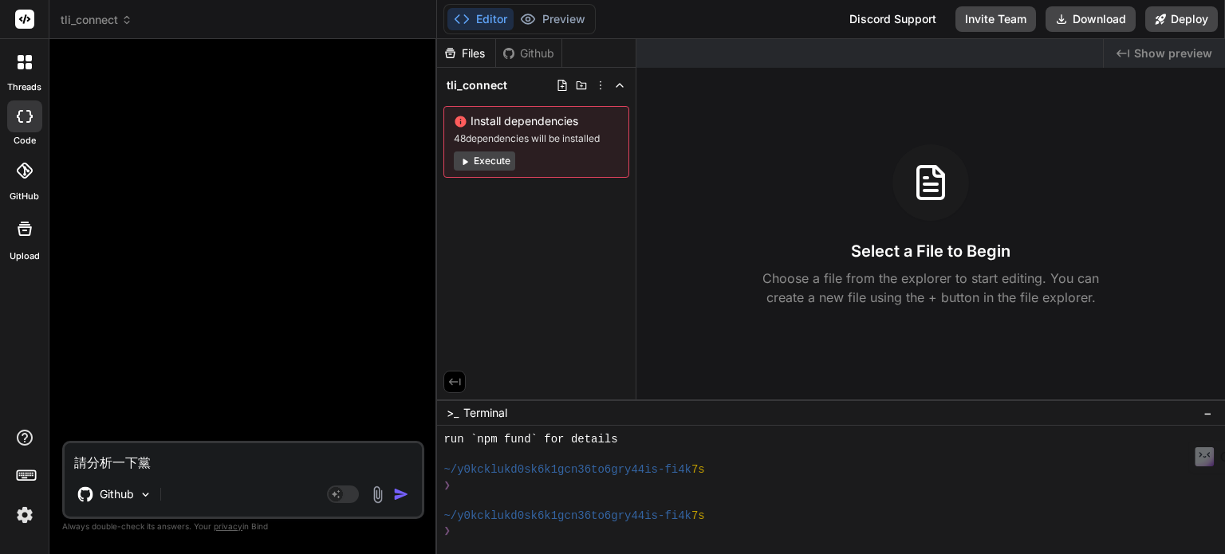
type textarea "請分析一下黨ㄢ"
type textarea "x"
type textarea "請分析一下檔案"
type textarea "x"
type textarea "請分析一下檔"
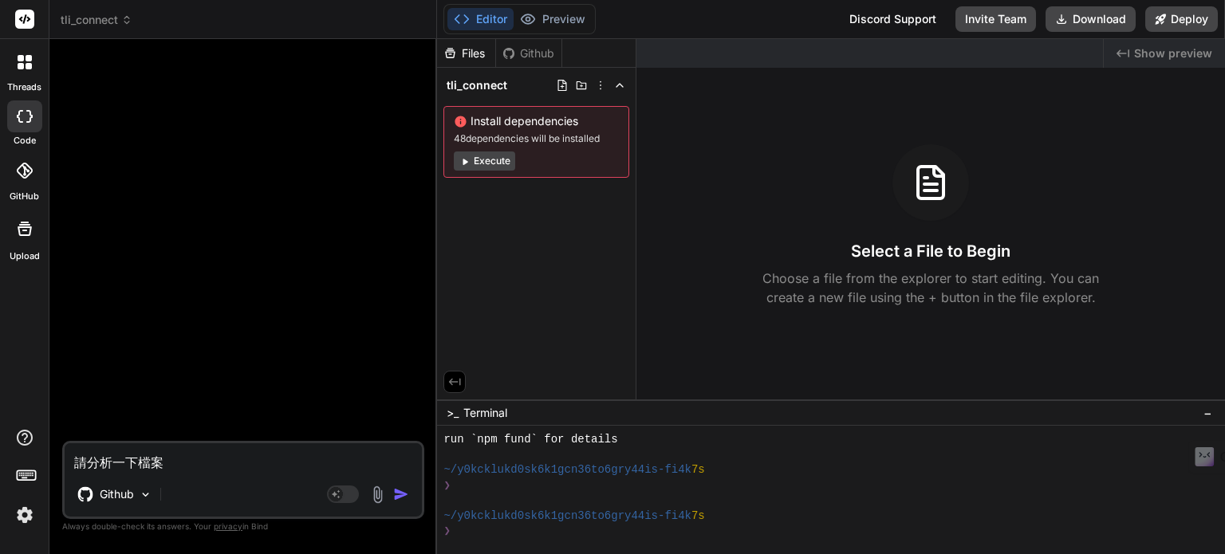
type textarea "x"
type textarea "請分析一下"
type textarea "x"
type textarea "請分析一下ㄓ"
type textarea "x"
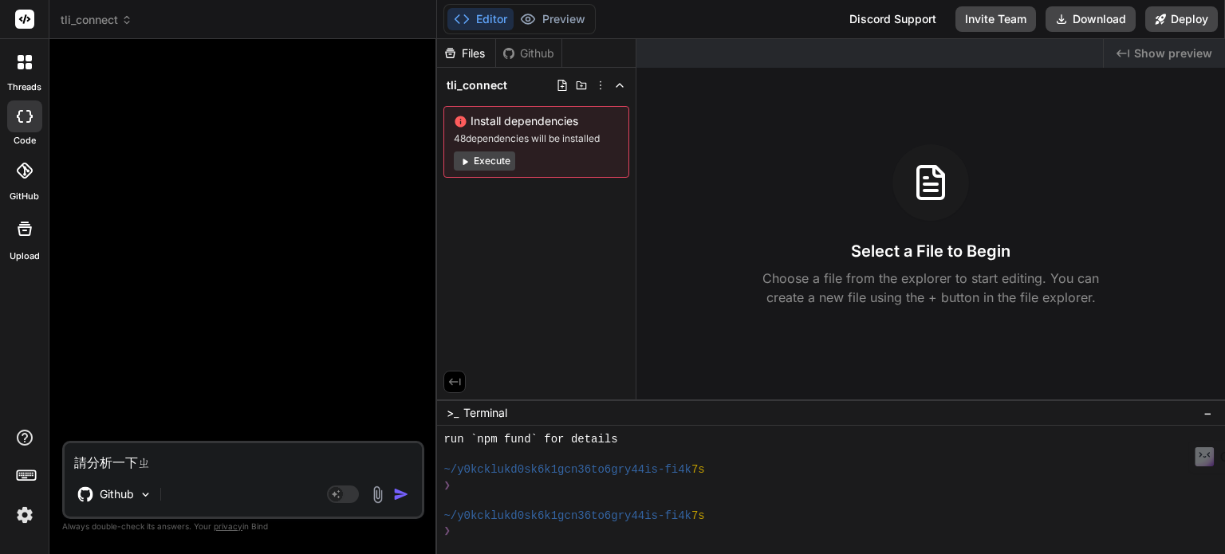
type textarea "請分析一下ㄓㄜ"
type textarea "x"
type textarea "請分析一下這"
type textarea "x"
type textarea "請分析一下這ㄜ"
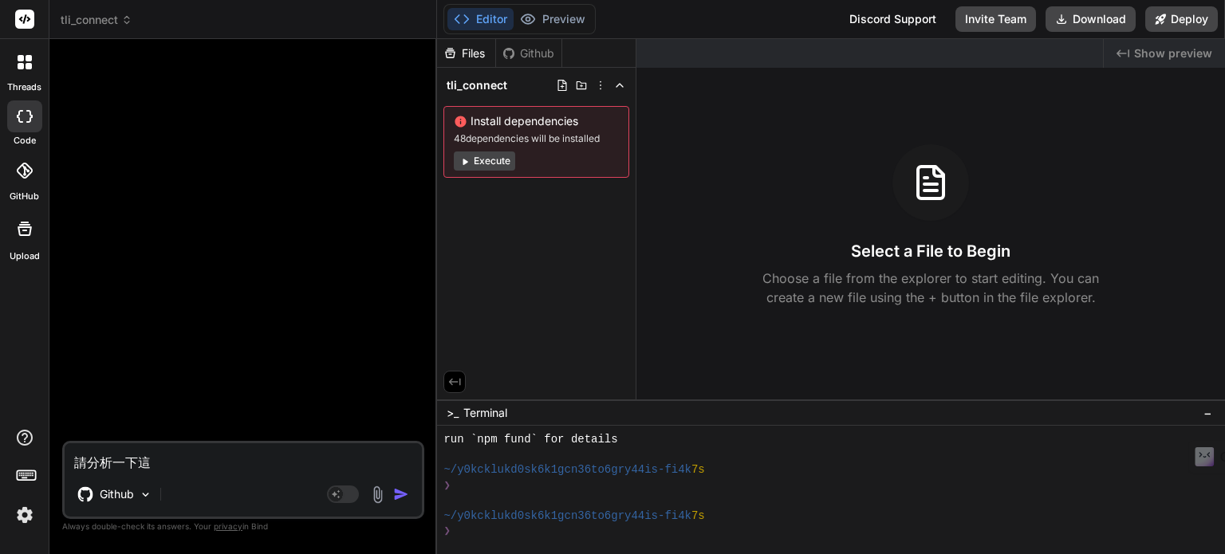
type textarea "x"
type textarea "請分析一下這ㄍㄜ"
type textarea "x"
type textarea "請分析一下這個"
type textarea "x"
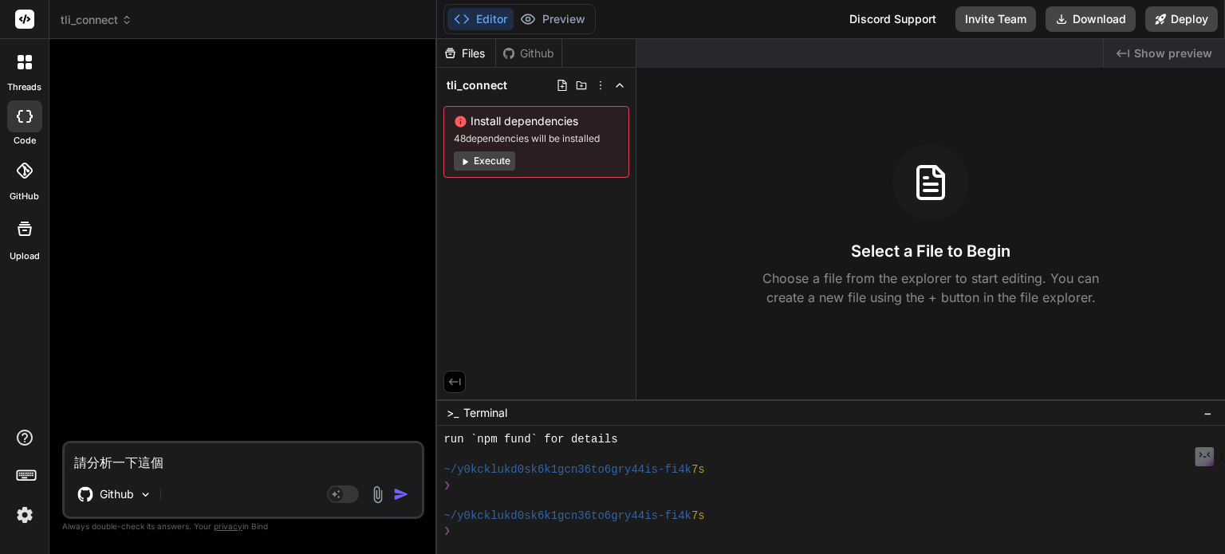
type textarea "請分析一下這個ㄨ"
type textarea "x"
type textarea "請分析一下這個ㄓㄨ"
type textarea "x"
type textarea "請分析一下這個ㄓㄨㄢ"
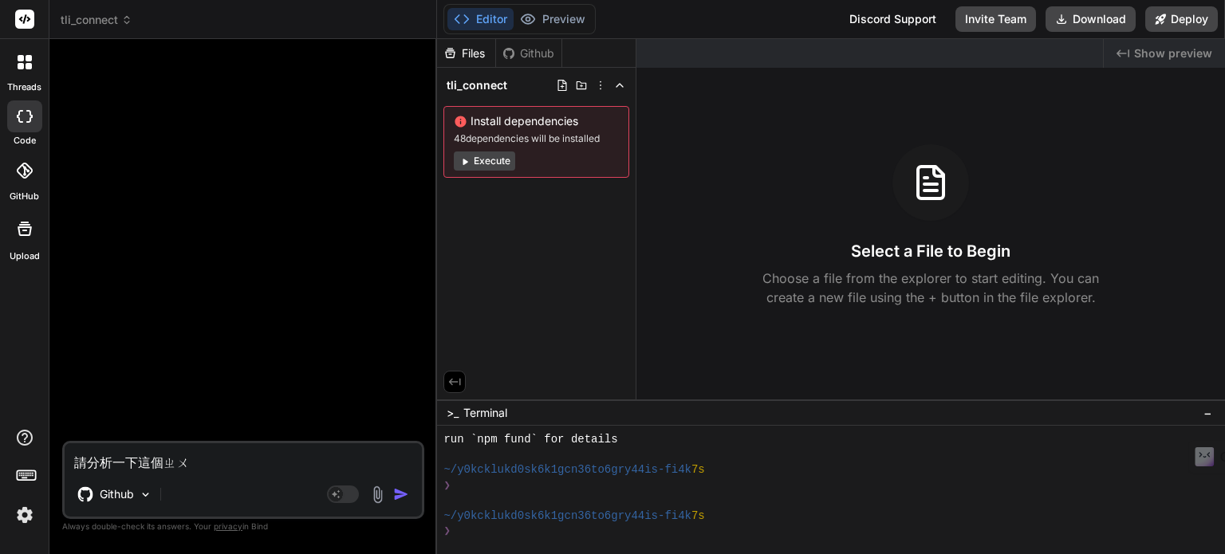
type textarea "x"
type textarea "請分析一下這個專"
type textarea "x"
type textarea "請分析一下這個專ㄢ"
type textarea "x"
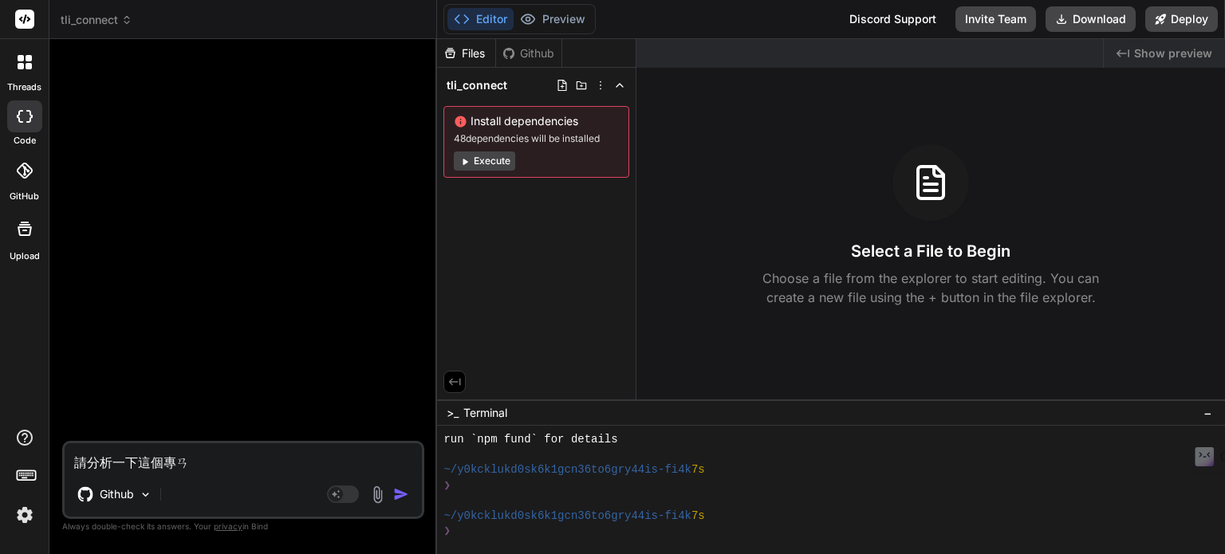
type textarea "請分析一下這個專案"
type textarea "x"
type textarea "請分析一下這個專案ㄜ"
type textarea "x"
type textarea "請分析一下這個專案ㄉㄜ"
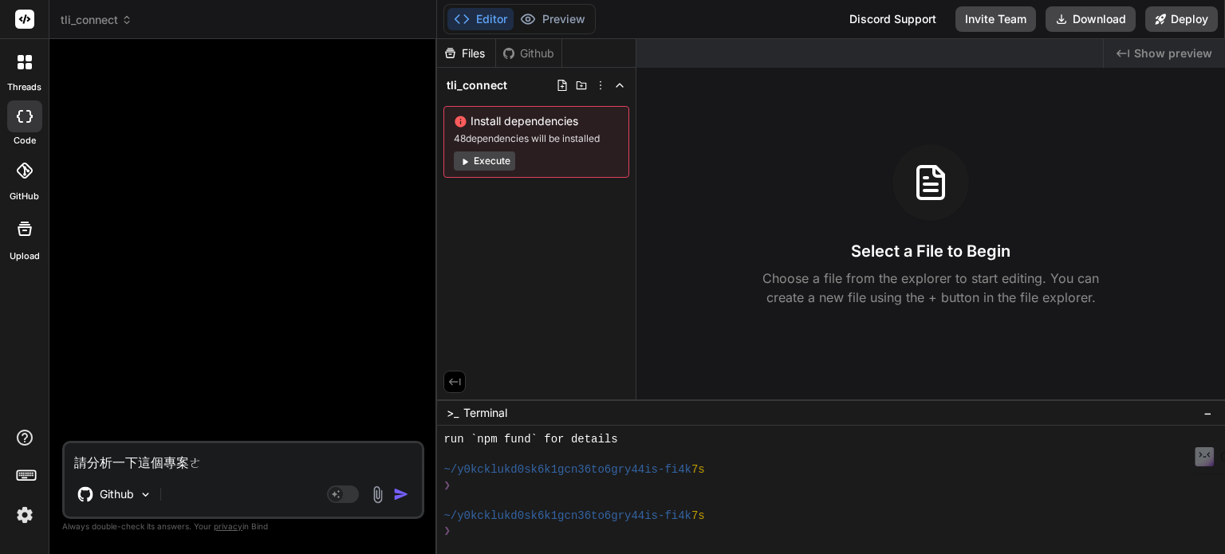
type textarea "x"
type textarea "請分析一下這個專案的"
type textarea "x"
type textarea "請分析一下這個專案的ㄋ"
type textarea "x"
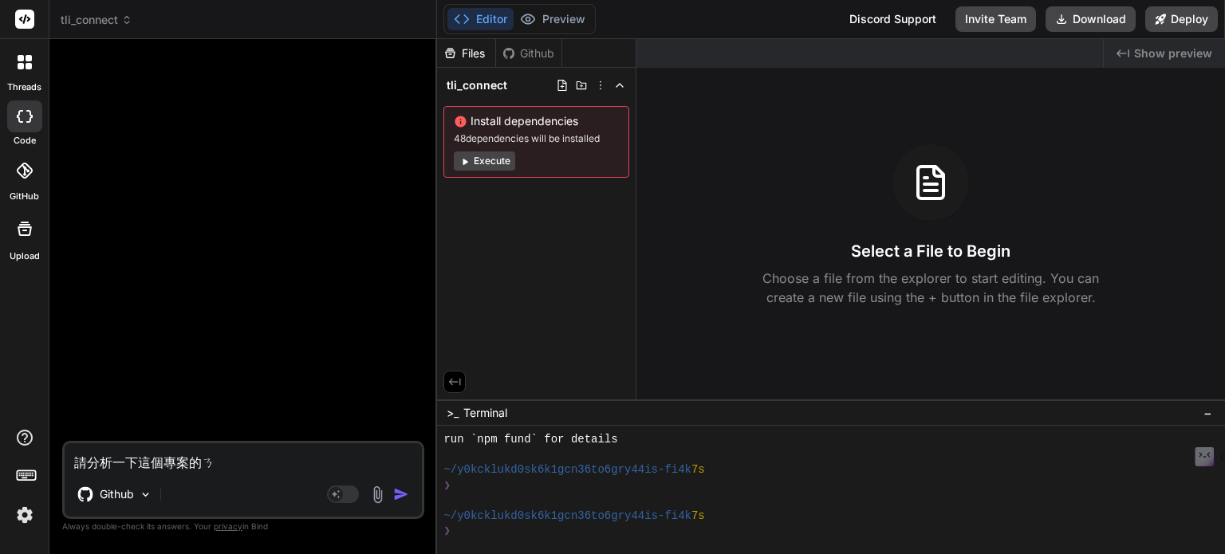
type textarea "請分析一下這個專案的ㄋㄟ"
type textarea "x"
type textarea "請分析一下這個專案的內"
type textarea "x"
type textarea "請分析一下這個專案的內ㄨ"
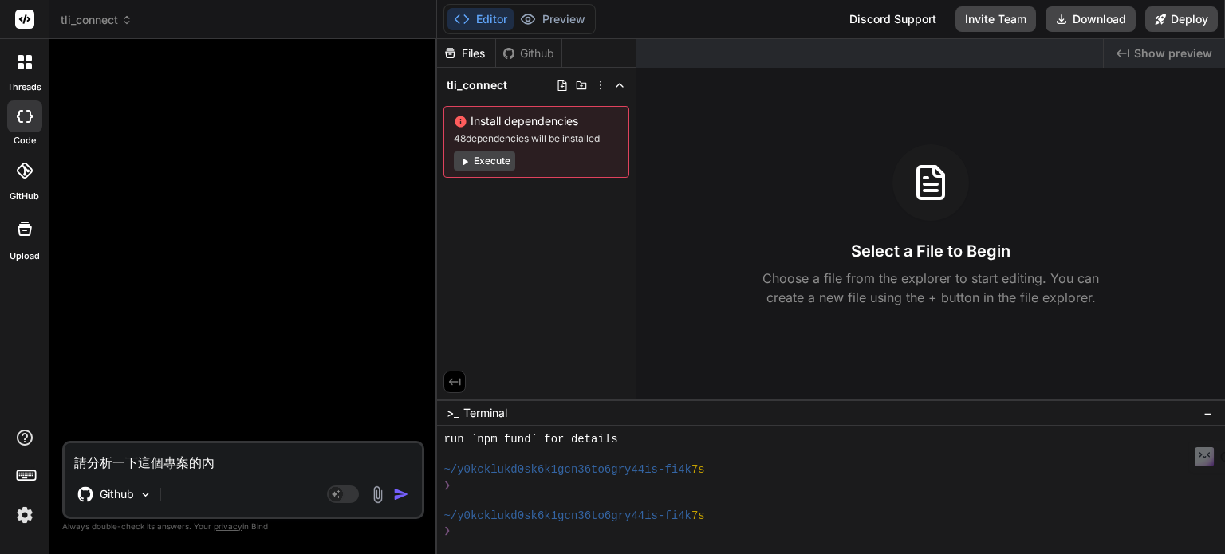
type textarea "x"
type textarea "請分析一下這個專案的內ㄖㄨ"
type textarea "x"
type textarea "請分析一下這個專案的內ㄖㄨㄥ"
type textarea "x"
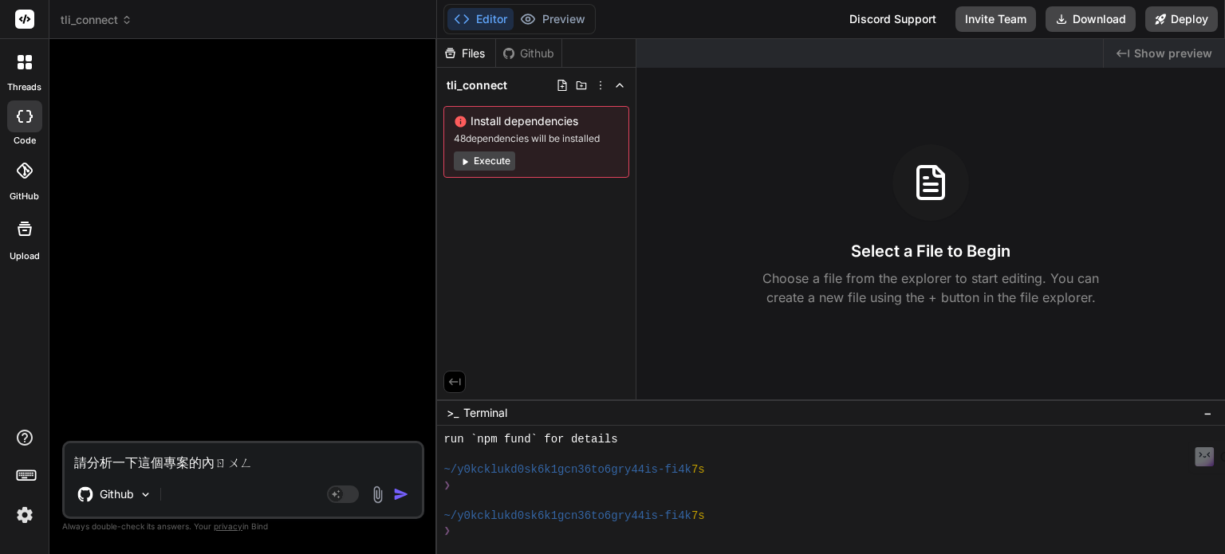
type textarea "請分析一下這個專案的內ㄓㄨㄥ"
type textarea "x"
type textarea "請分析一下這個專案的內ㄓㄨ"
type textarea "x"
type textarea "請分析一下這個專案的內ㄓ"
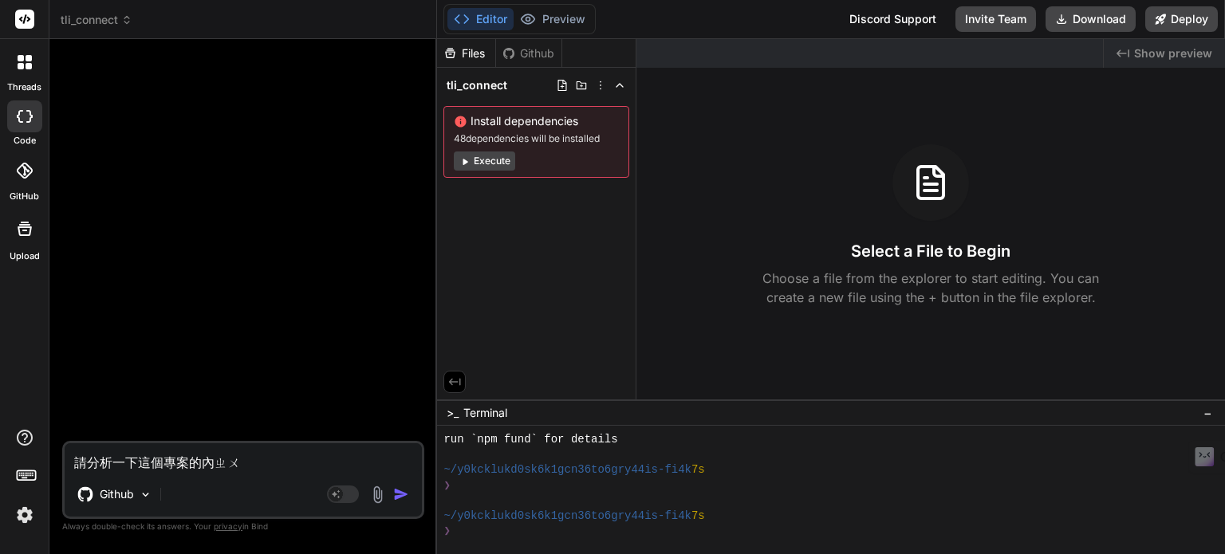
type textarea "x"
type textarea "請分析一下這個專案的內"
type textarea "x"
type textarea "請分析一下這個專案的"
type textarea "x"
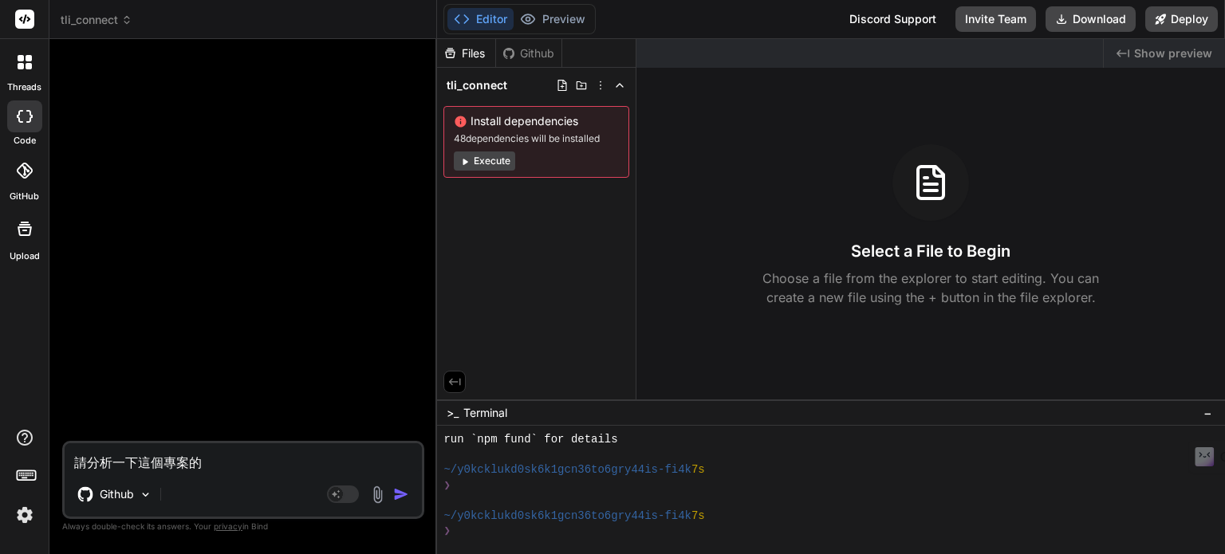
type textarea "請分析一下這個專案"
type textarea "x"
type textarea "請分析一下這個專案P"
type textarea "x"
type textarea "請分析一下這個專案PR"
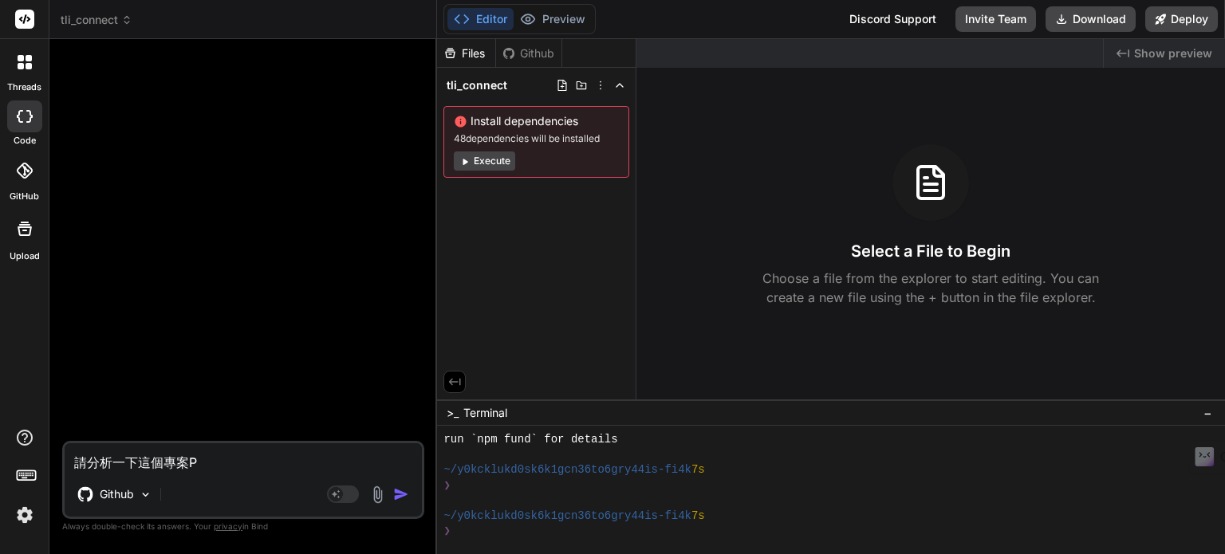
type textarea "x"
type textarea "請分析一下這個專案PRD"
type textarea "x"
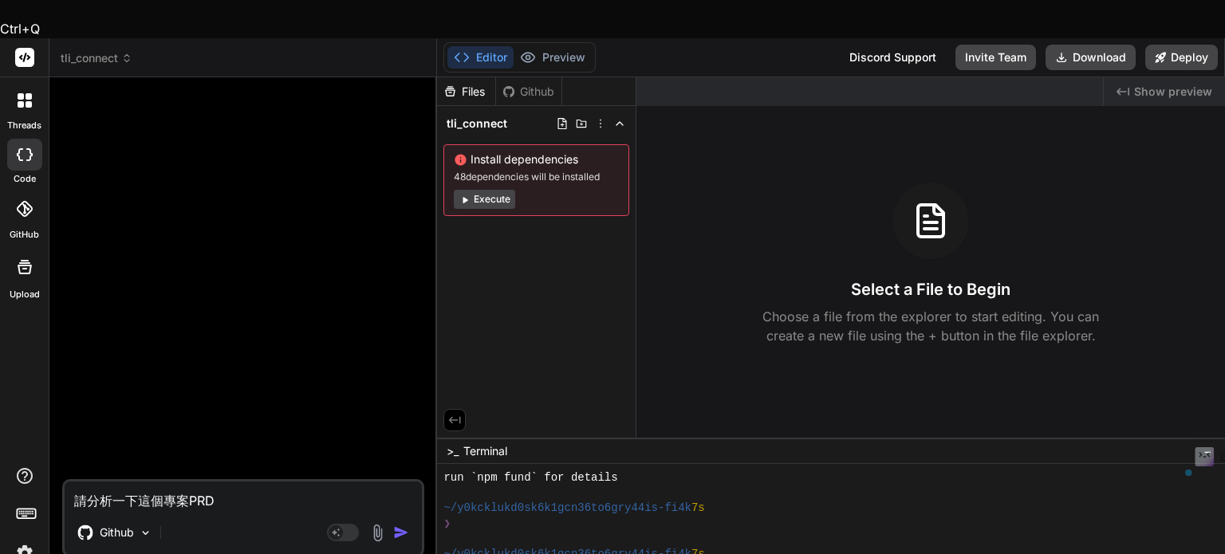
drag, startPoint x: 218, startPoint y: 462, endPoint x: 187, endPoint y: 458, distance: 31.5
click at [187, 482] on textarea "請分析一下這個專案PRD" at bounding box center [243, 496] width 357 height 29
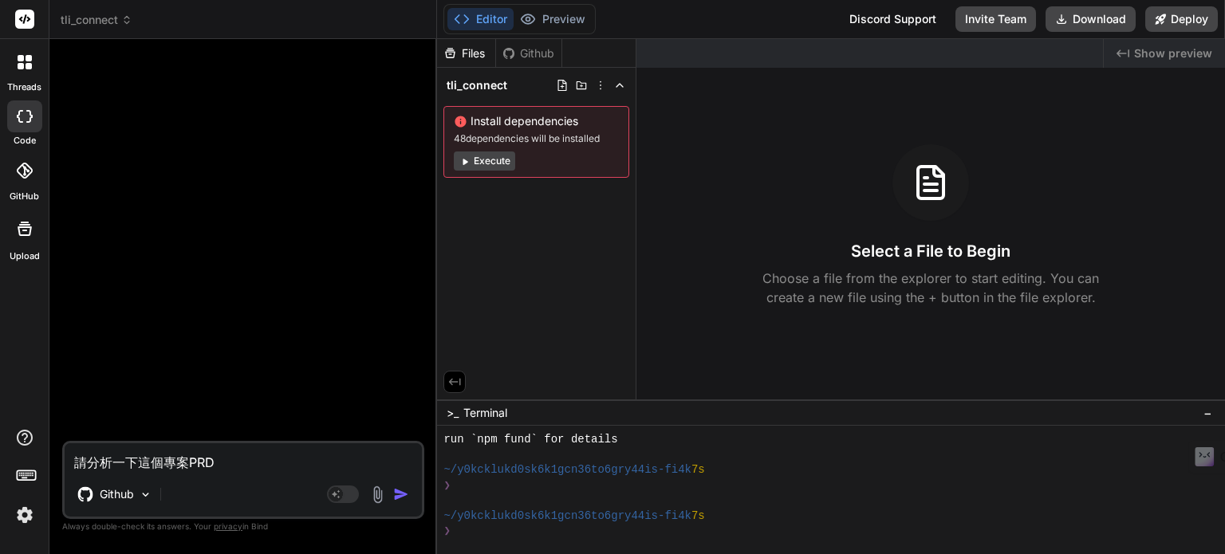
paste textarea "（Product Requirement Document）產品需求規劃書."
type textarea "請分析一下這個專案PRD（Product Requirement Document）產品需求規劃書."
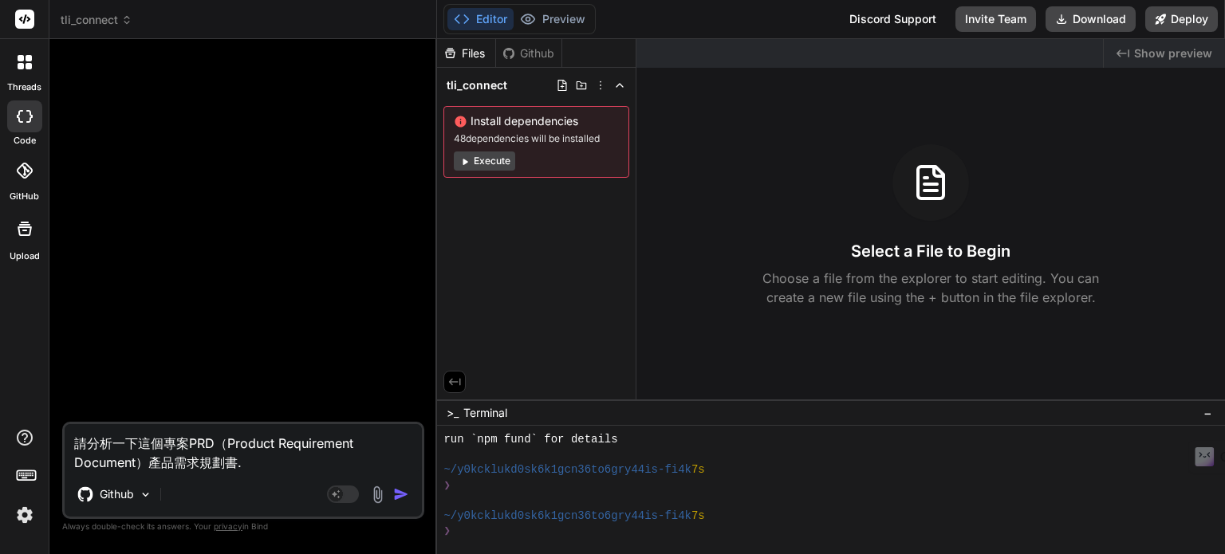
type textarea "x"
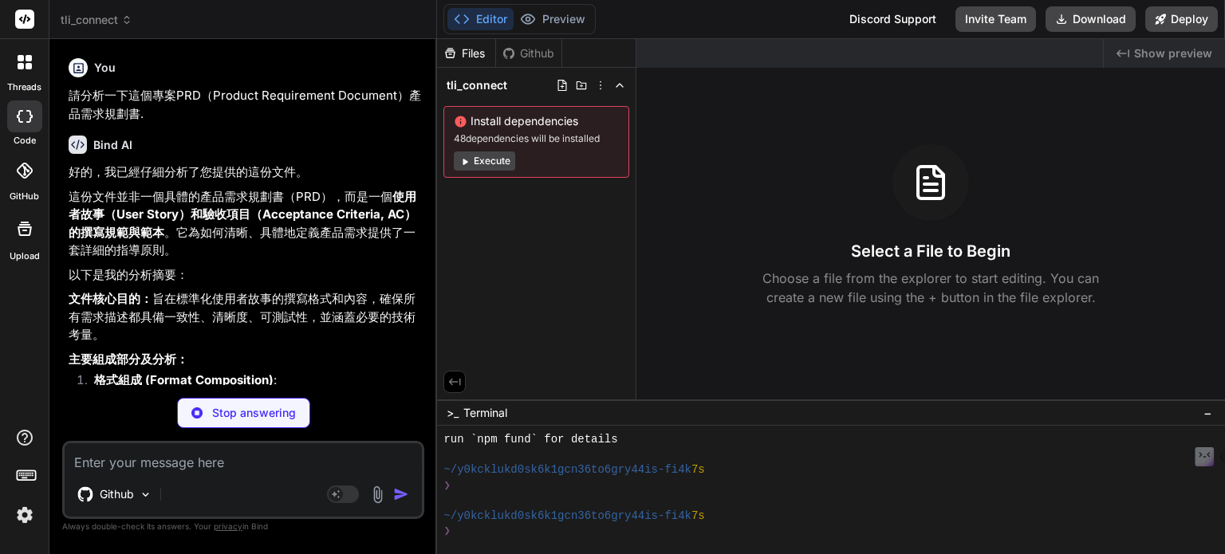
type textarea "x"
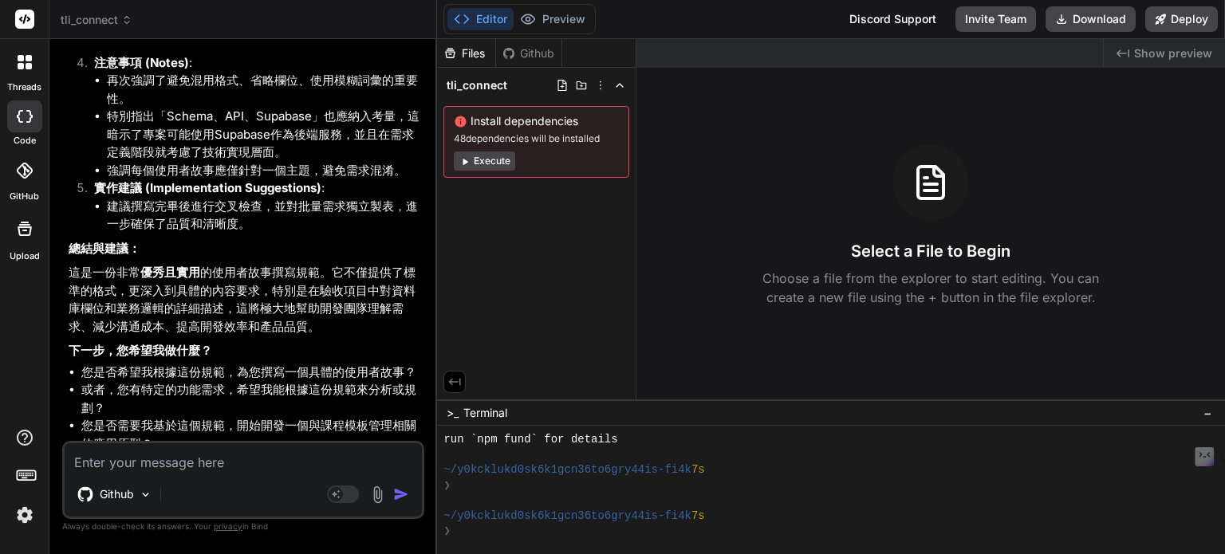
scroll to position [956, 0]
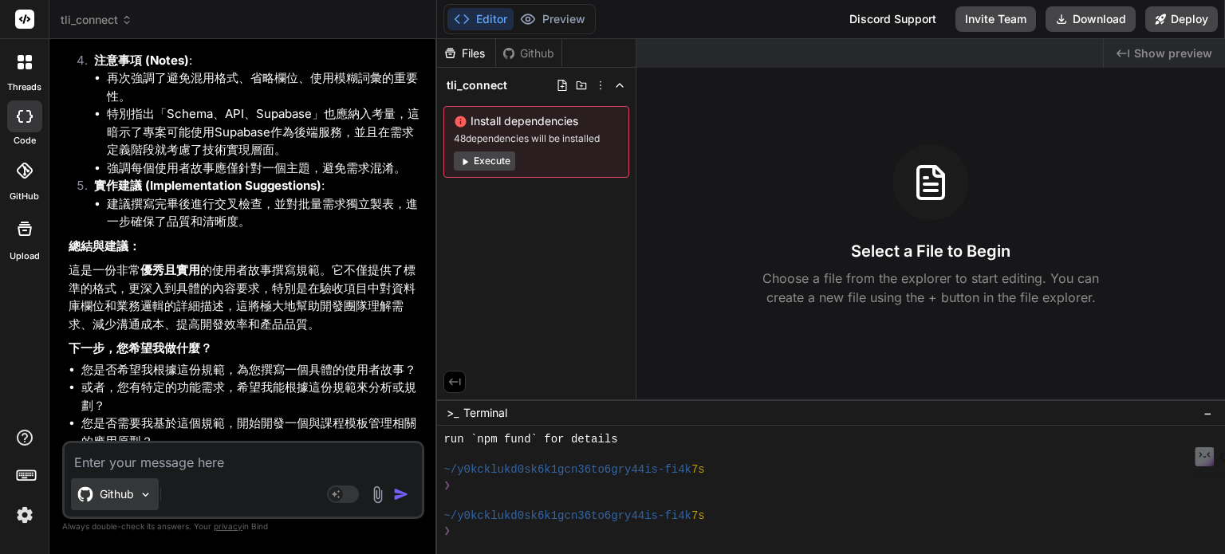
click at [136, 490] on div "Github" at bounding box center [115, 494] width 88 height 32
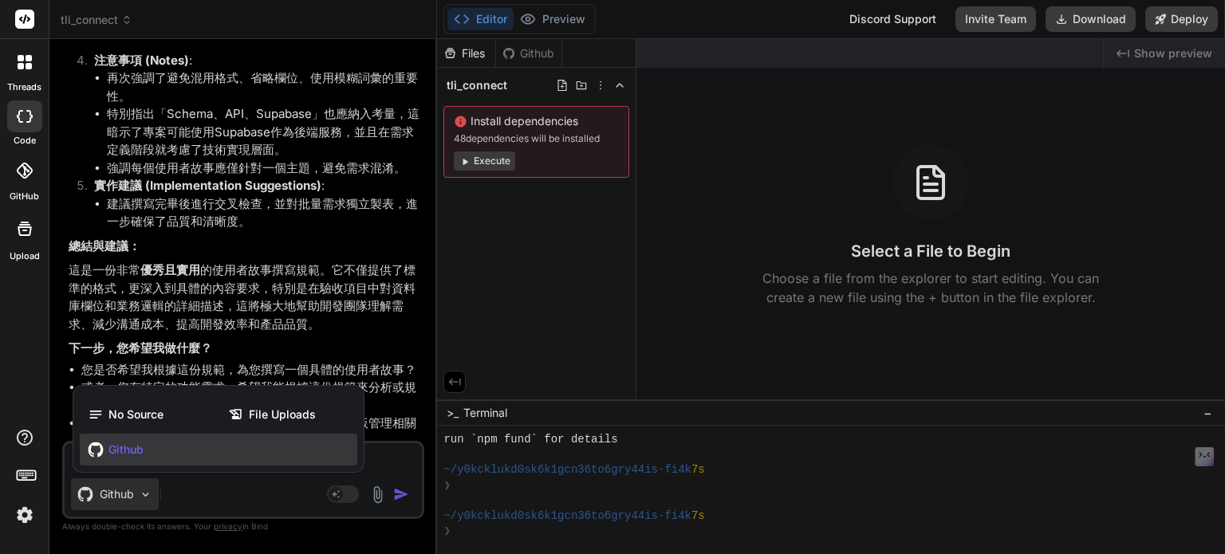
click at [128, 447] on span "Github" at bounding box center [125, 450] width 35 height 16
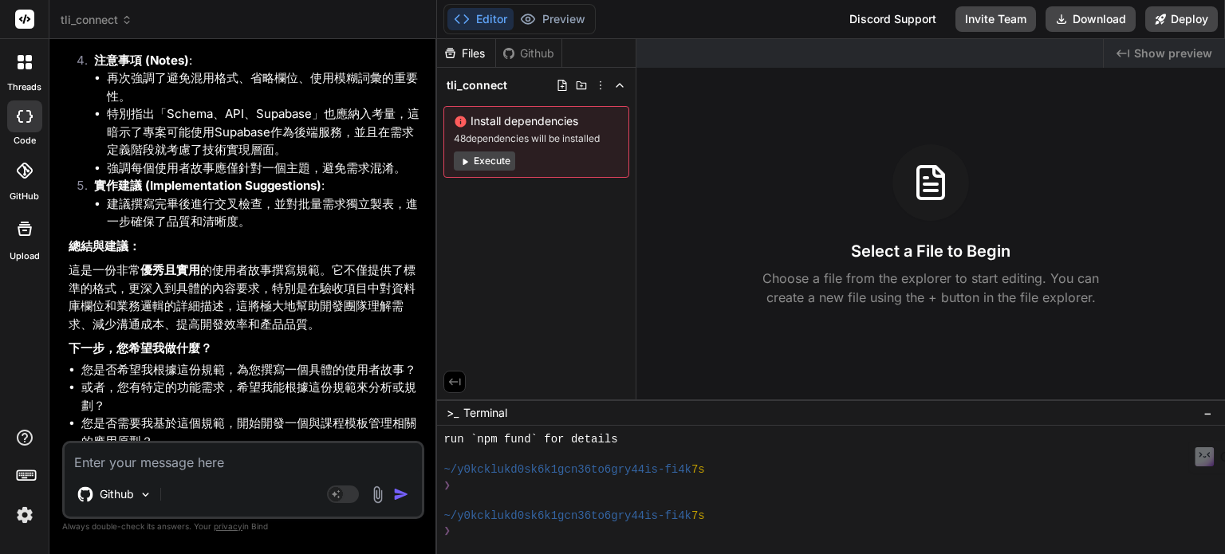
click at [166, 458] on textarea at bounding box center [243, 457] width 357 height 29
click at [489, 159] on button "Execute" at bounding box center [484, 160] width 61 height 19
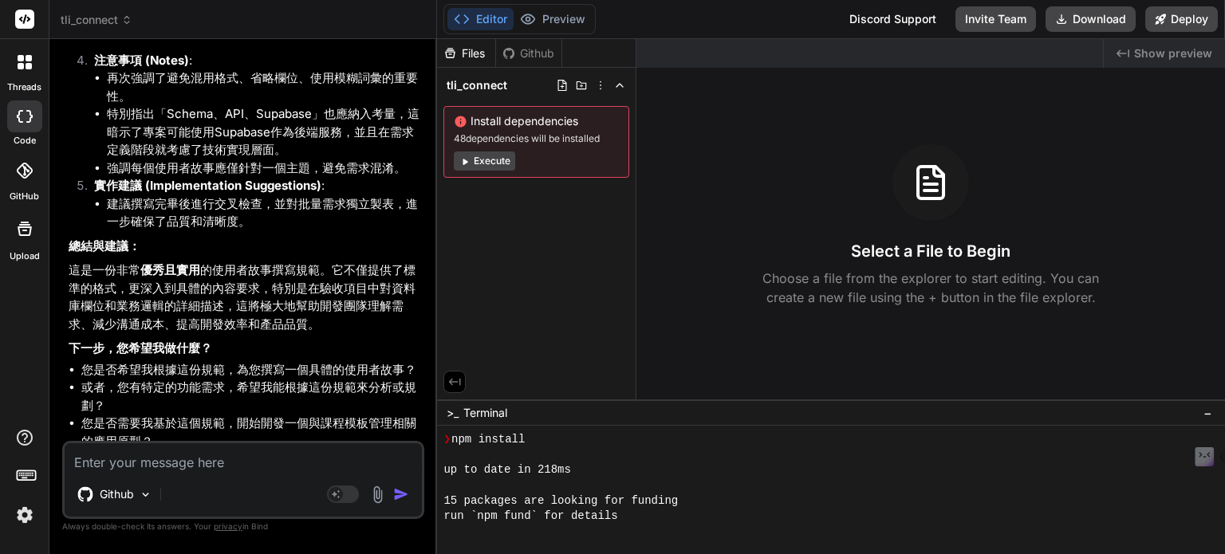
scroll to position [475, 0]
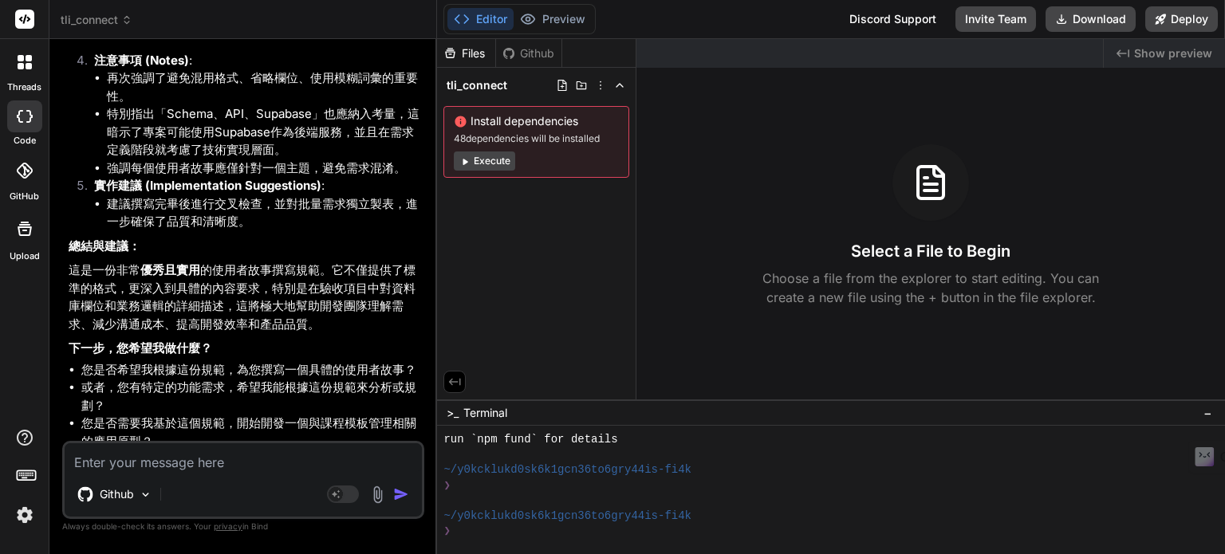
click at [541, 56] on div "Github" at bounding box center [528, 53] width 65 height 16
click at [24, 69] on div at bounding box center [24, 61] width 33 height 33
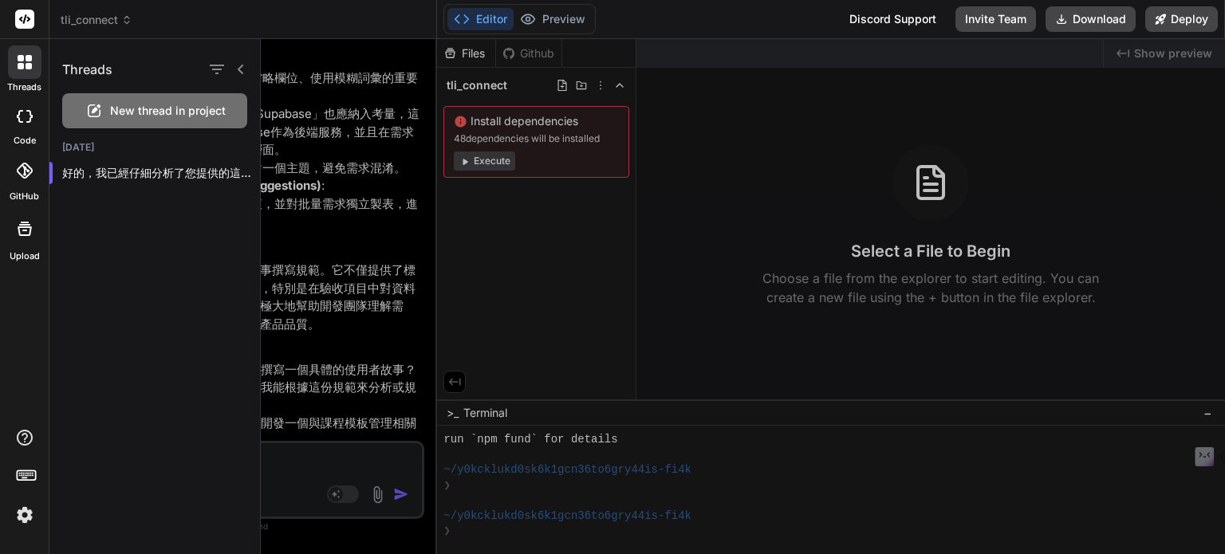
click at [306, 312] on div at bounding box center [743, 296] width 964 height 515
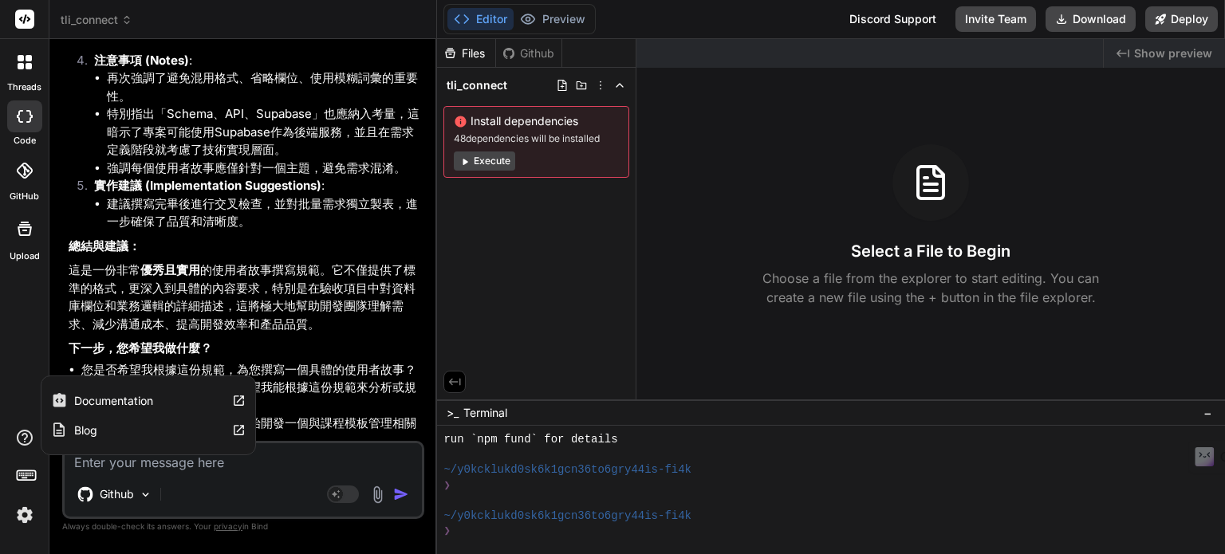
click at [18, 431] on icon at bounding box center [24, 437] width 19 height 19
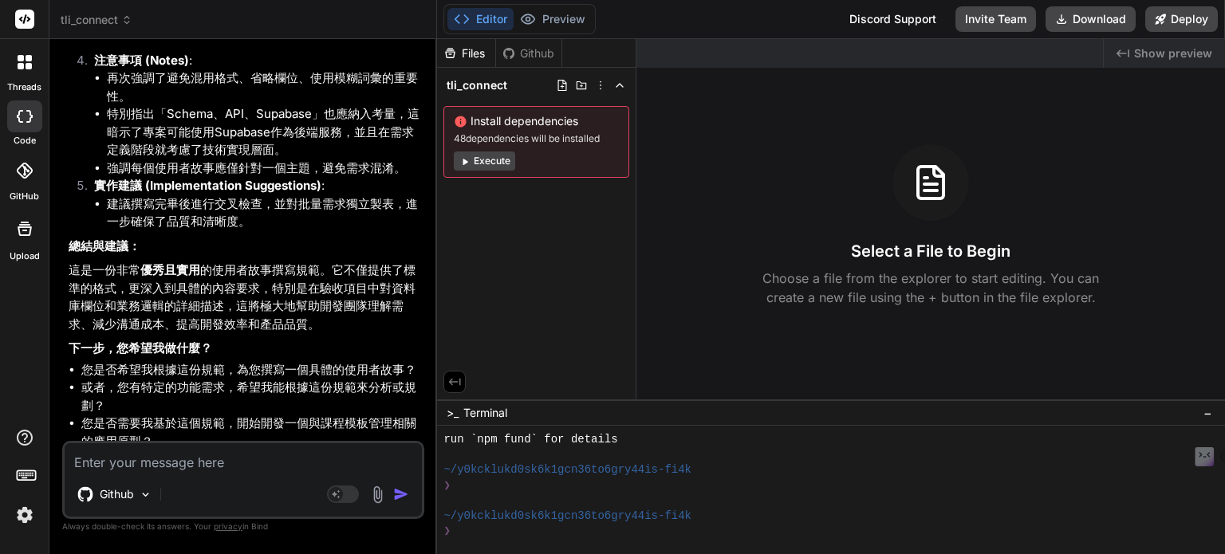
click at [29, 514] on img at bounding box center [24, 514] width 27 height 27
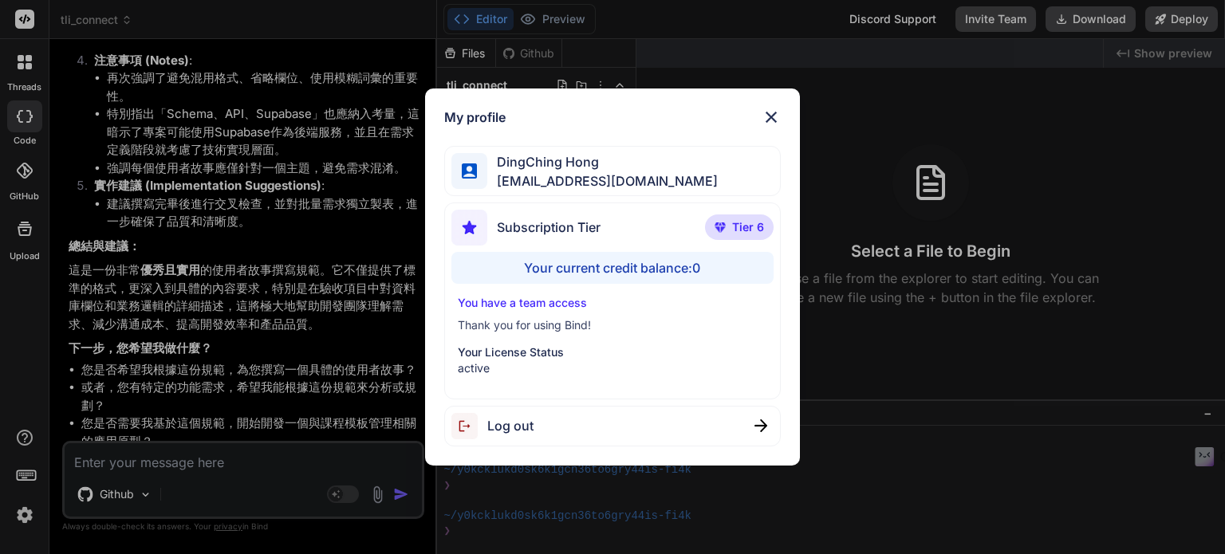
click at [188, 360] on div "My profile DingChing Hong [EMAIL_ADDRESS][DOMAIN_NAME] Subscription Tier Tier 6…" at bounding box center [612, 277] width 1225 height 554
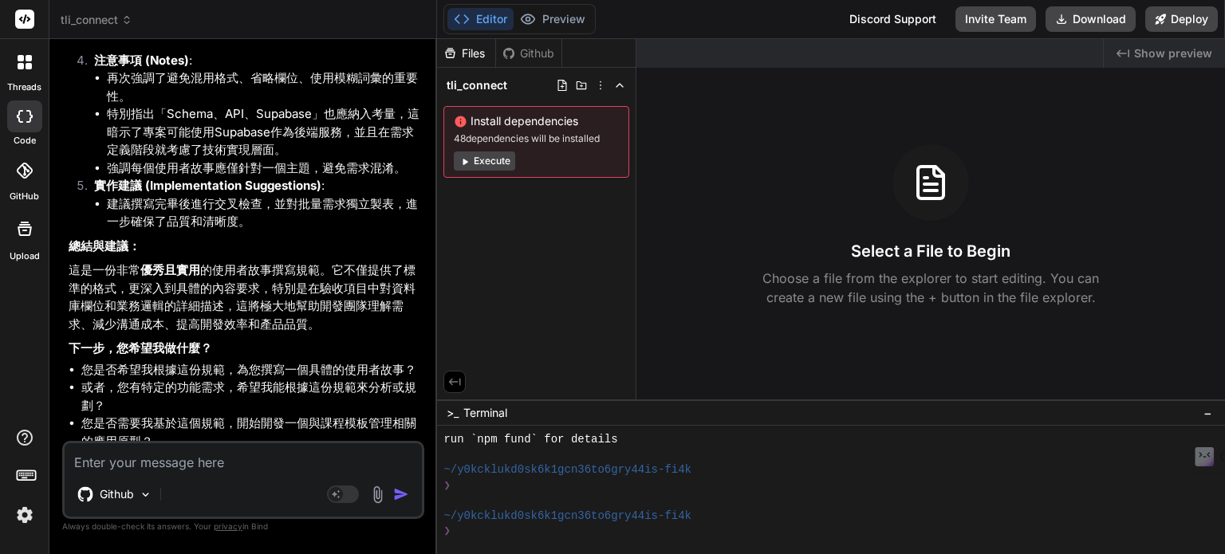
click at [245, 472] on textarea at bounding box center [243, 457] width 357 height 29
paste textarea "PRD（Product Requirement Document）產品需求規劃書."
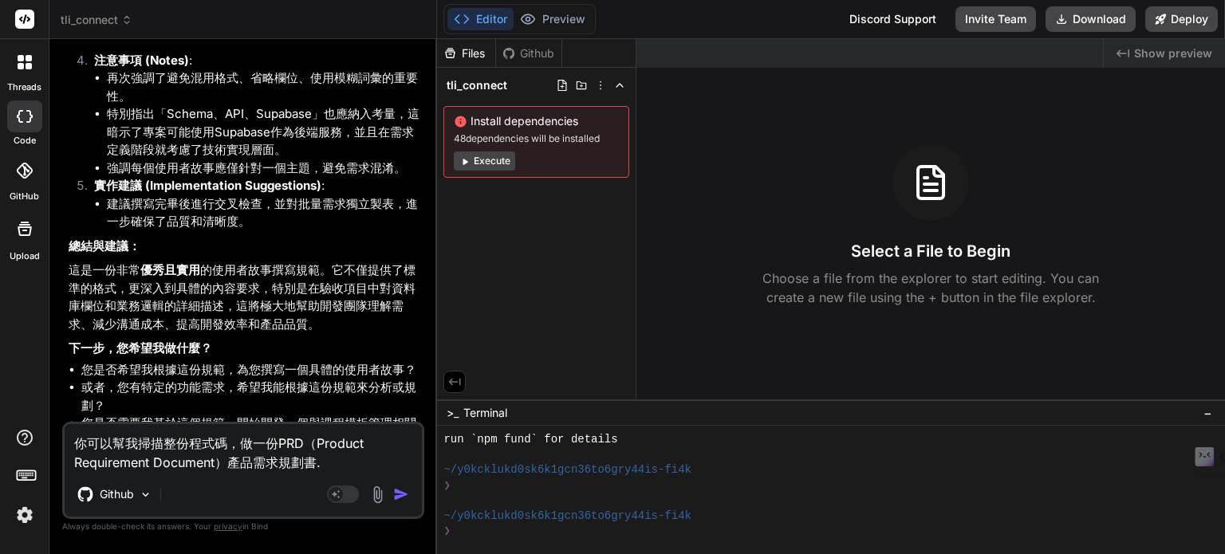
click at [319, 466] on textarea "你可以幫我掃描整份程式碼，做一份PRD（Product Requirement Document）產品需求規劃書." at bounding box center [243, 448] width 357 height 48
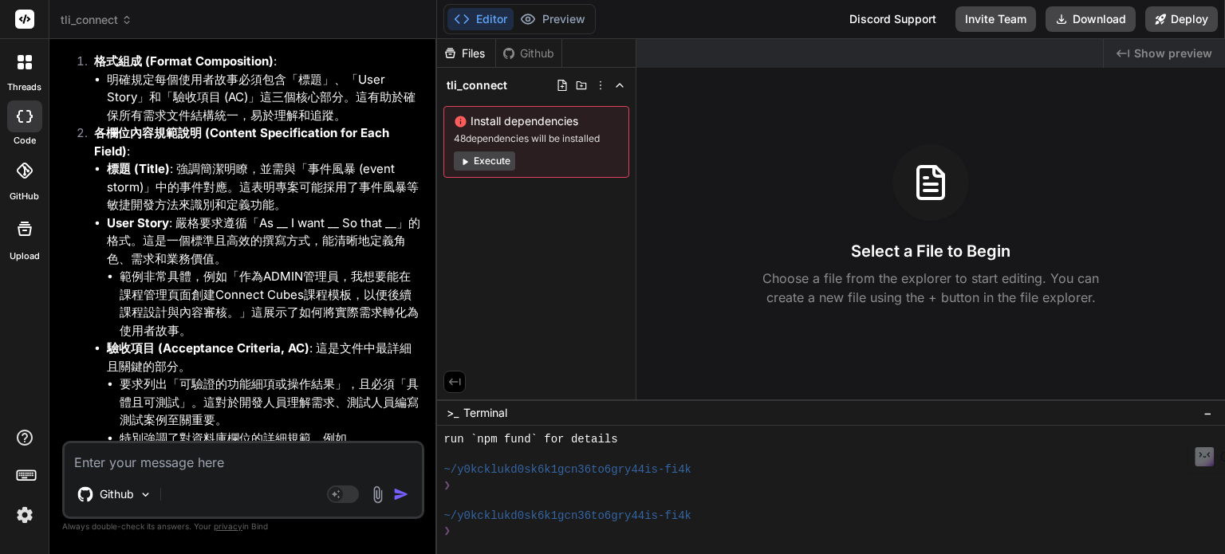
scroll to position [541, 0]
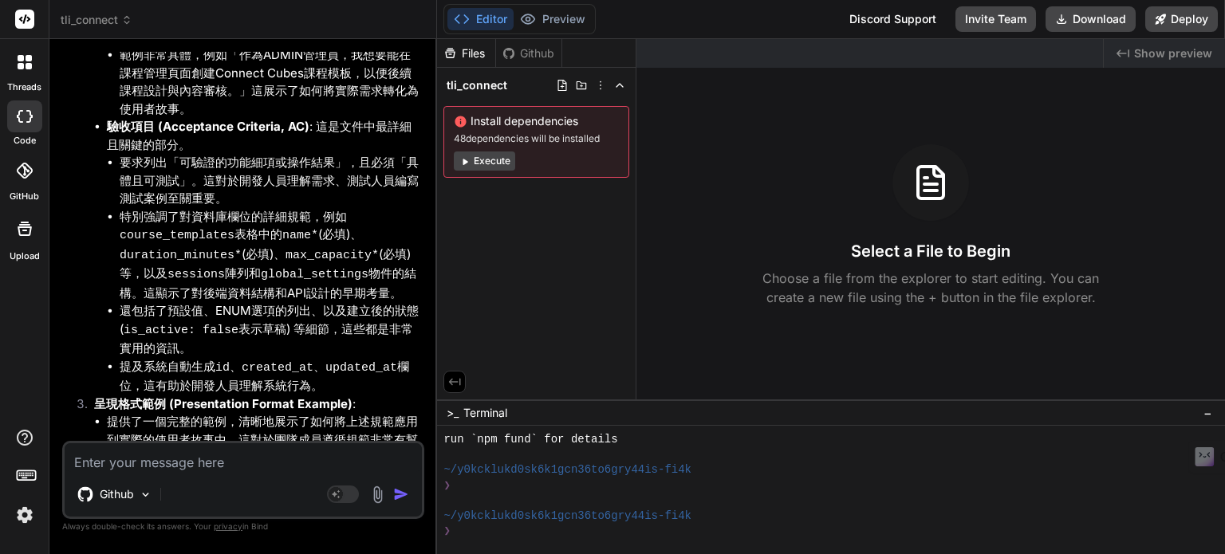
click at [26, 181] on div at bounding box center [24, 170] width 35 height 35
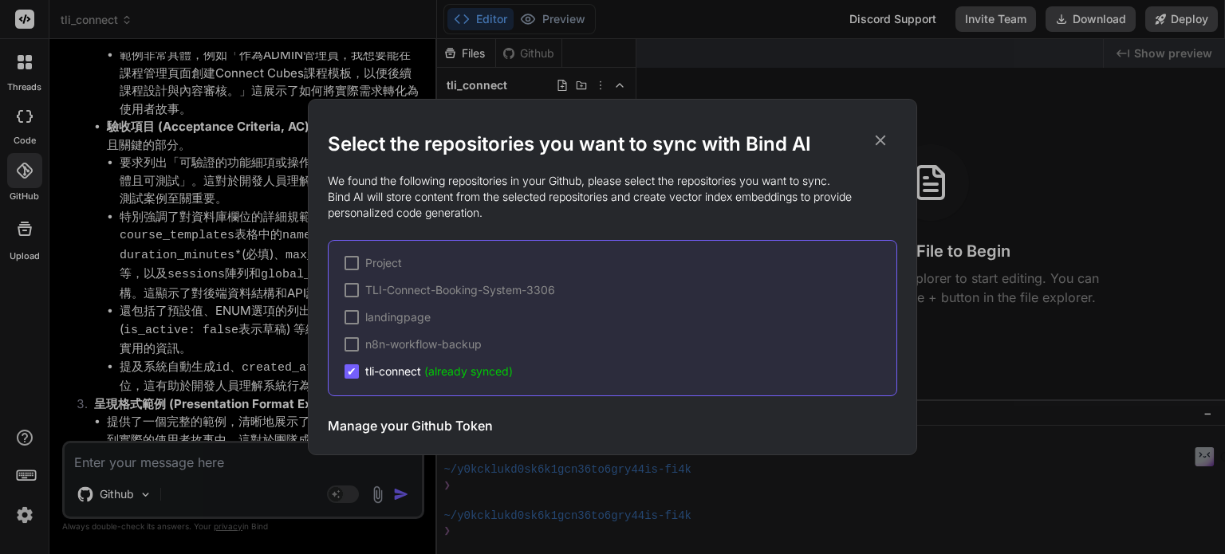
click at [360, 367] on div "✔ tli-connect (already synced)" at bounding box center [428, 372] width 168 height 16
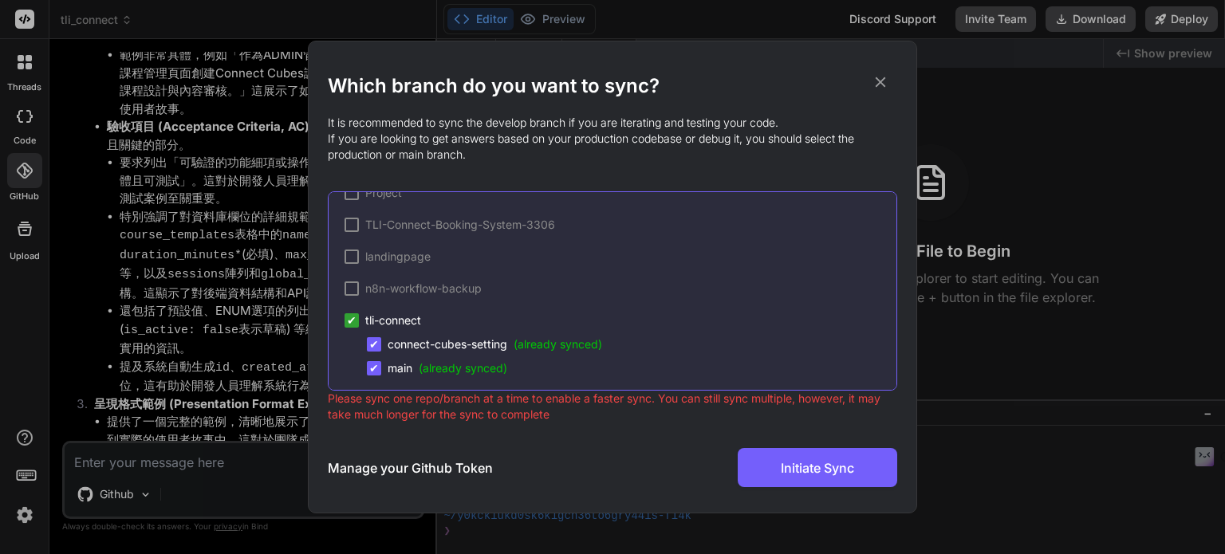
scroll to position [28, 0]
click at [206, 365] on div "Which branch do you want to sync? It is recommended to sync the develop branch …" at bounding box center [612, 277] width 1225 height 554
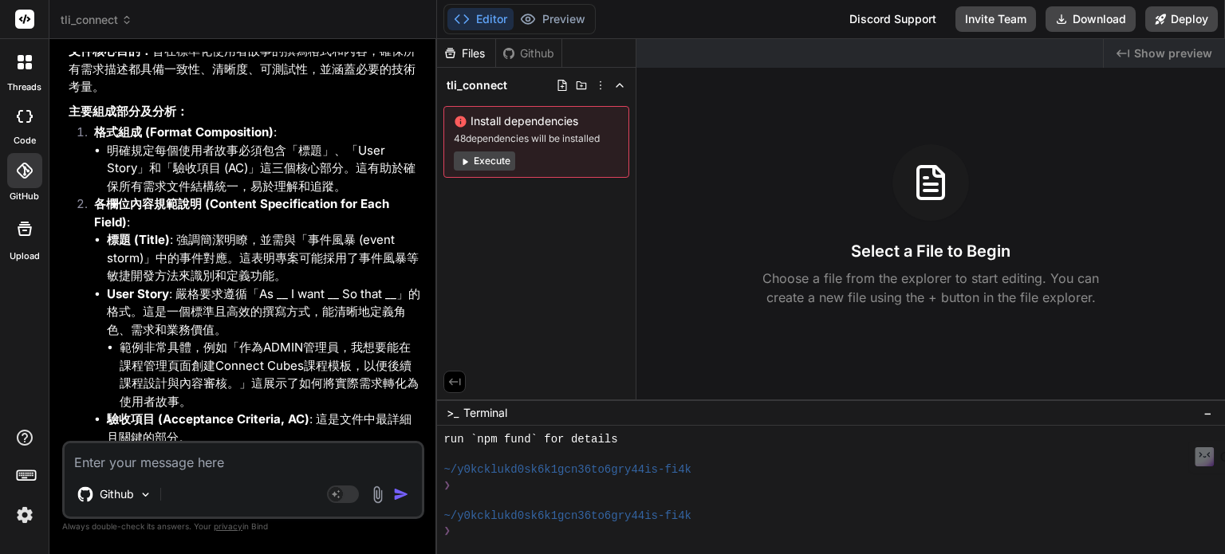
scroll to position [222, 0]
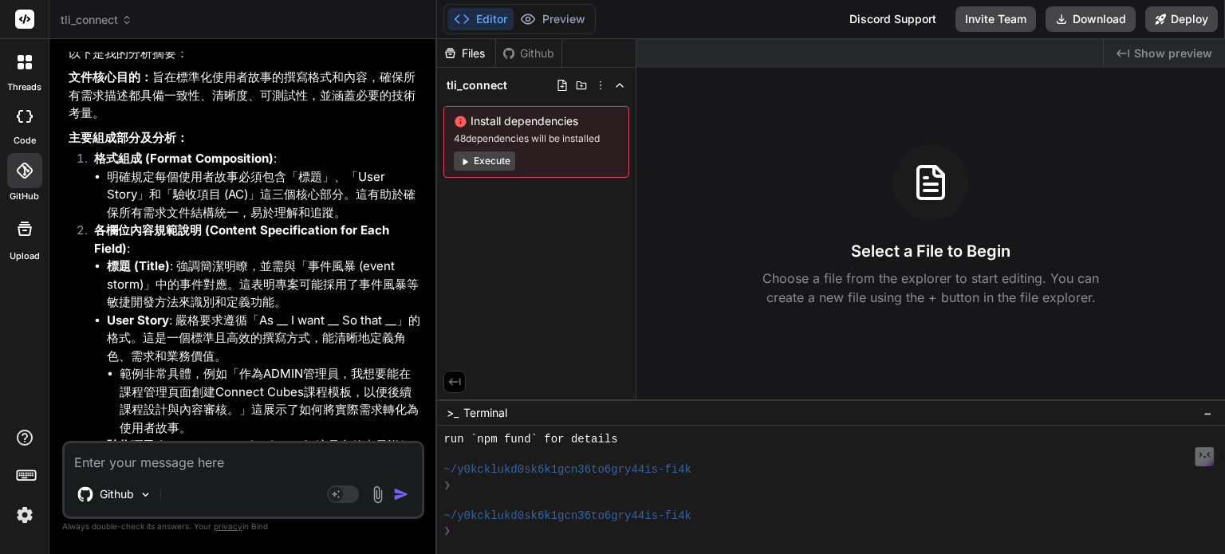
click at [520, 54] on div "Github" at bounding box center [528, 53] width 65 height 16
click at [469, 59] on div "Files" at bounding box center [466, 53] width 58 height 16
click at [545, 60] on div "Github" at bounding box center [528, 53] width 65 height 16
click at [474, 51] on div "Files" at bounding box center [466, 53] width 58 height 16
click at [494, 159] on button "Execute" at bounding box center [484, 160] width 61 height 19
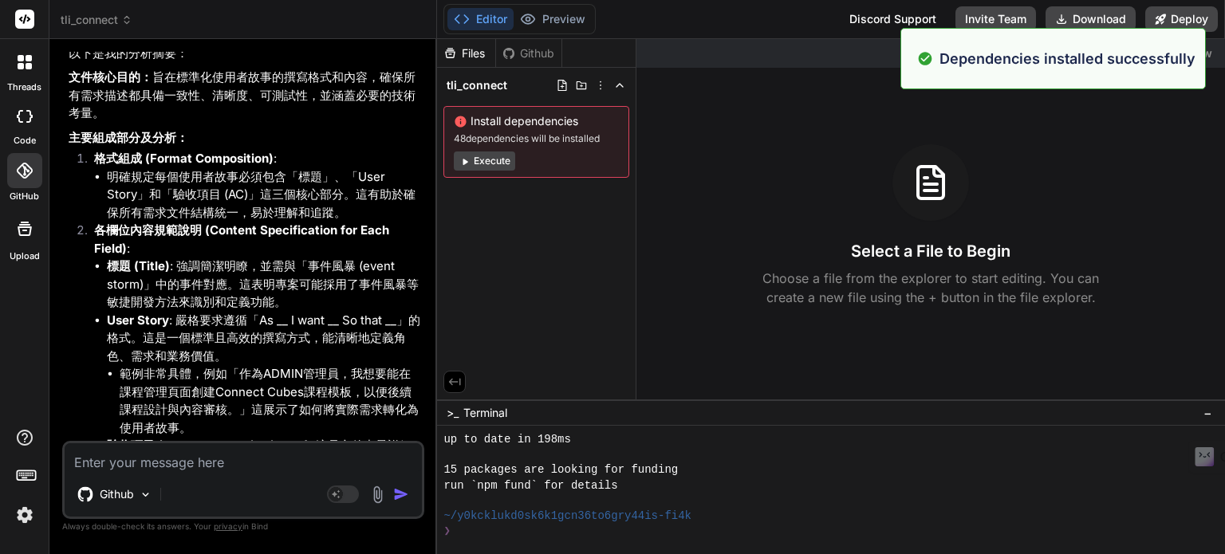
scroll to position [704, 0]
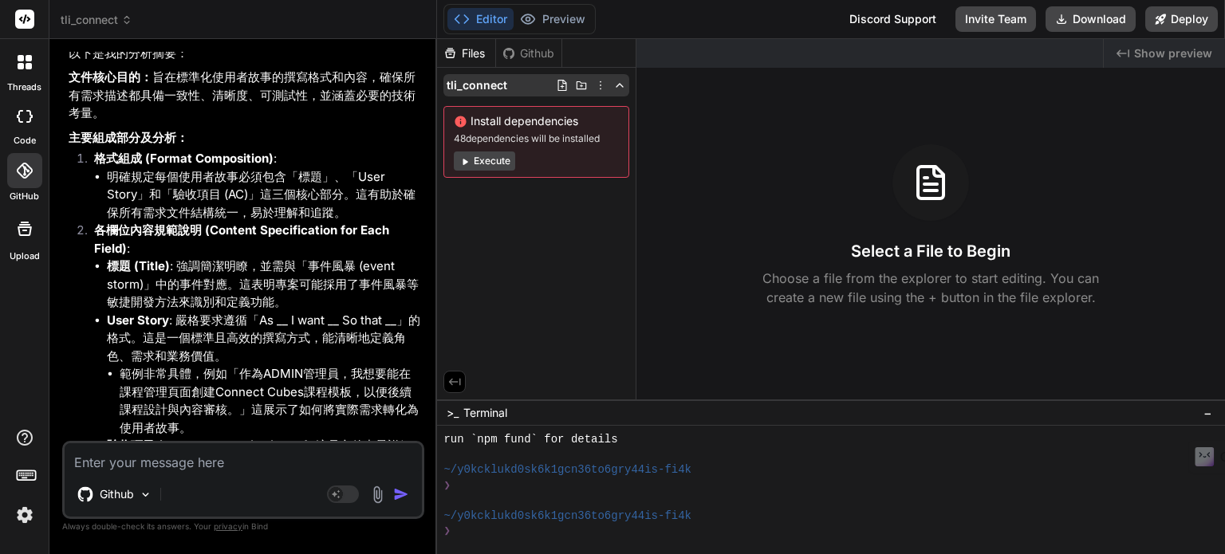
click at [598, 81] on icon at bounding box center [600, 85] width 13 height 13
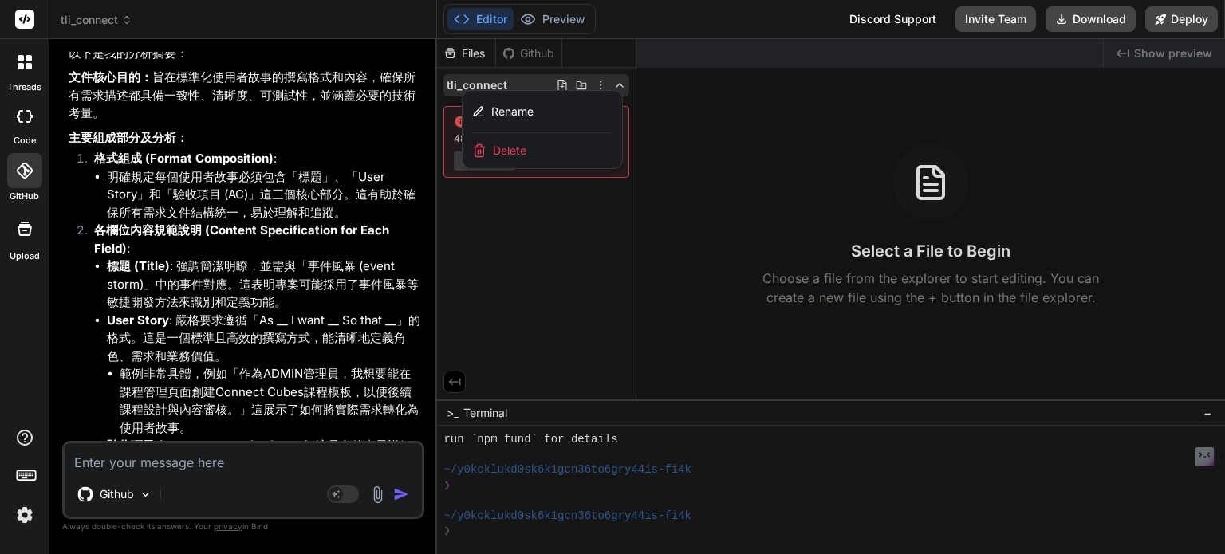
click at [576, 81] on div at bounding box center [831, 296] width 788 height 515
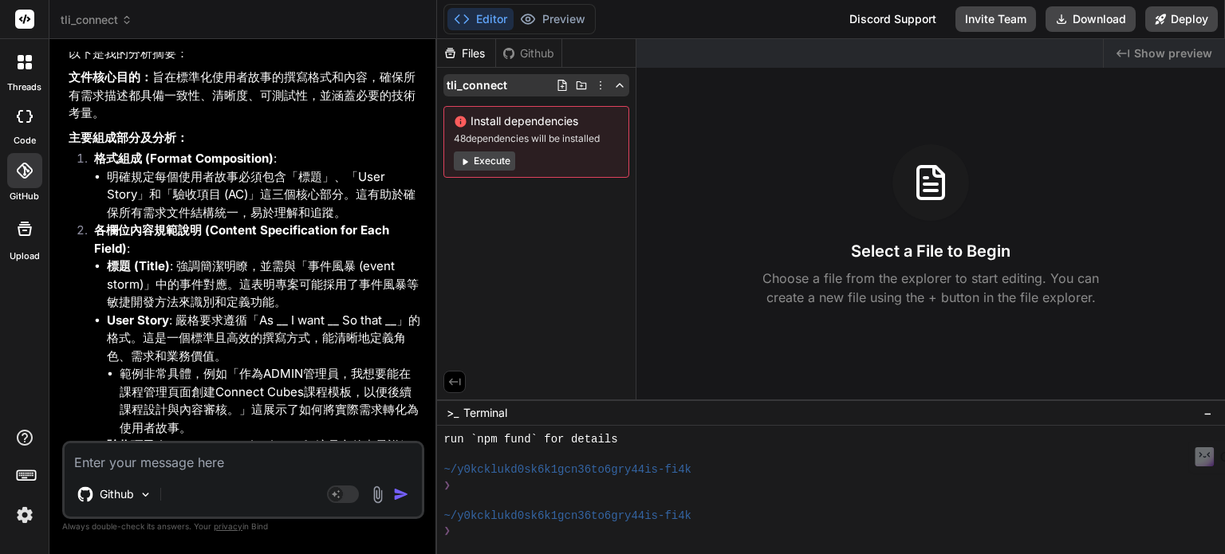
click at [580, 83] on icon at bounding box center [581, 85] width 13 height 13
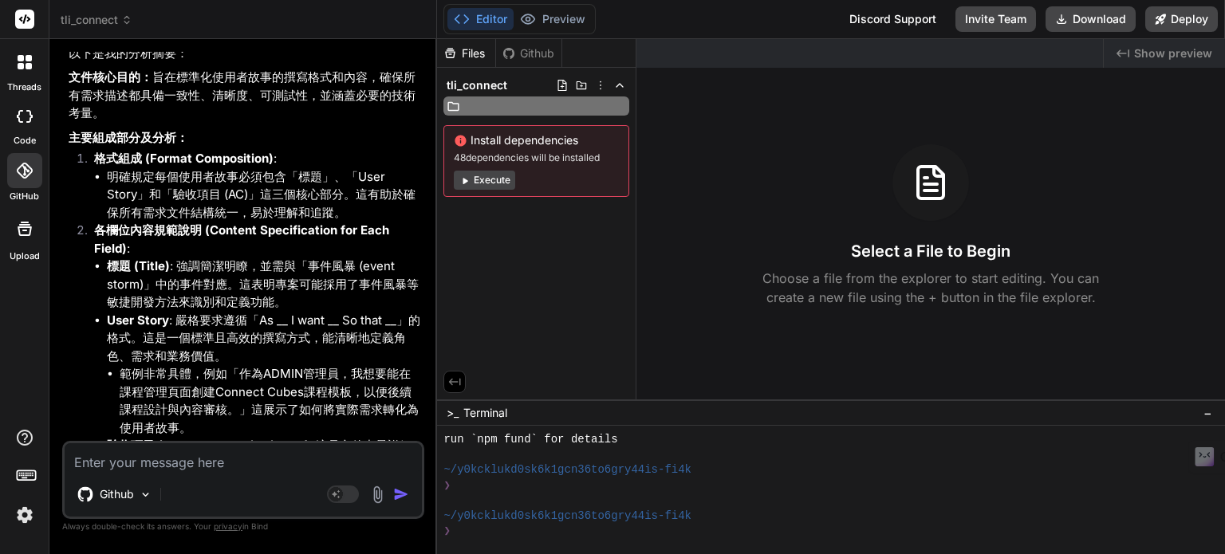
click at [557, 261] on div "Files Github tli_connect Install dependencies 48 dependencies will be installed…" at bounding box center [536, 219] width 199 height 360
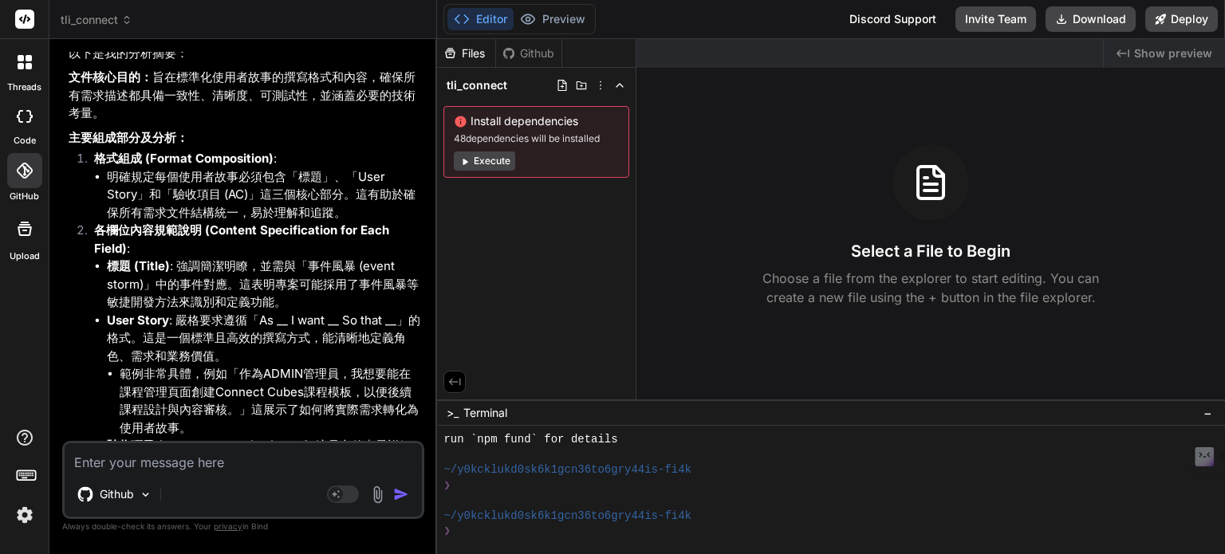
click at [545, 321] on div "Files Github tli_connect Install dependencies 48 dependencies will be installed…" at bounding box center [536, 219] width 199 height 360
click at [450, 383] on icon at bounding box center [455, 382] width 12 height 7
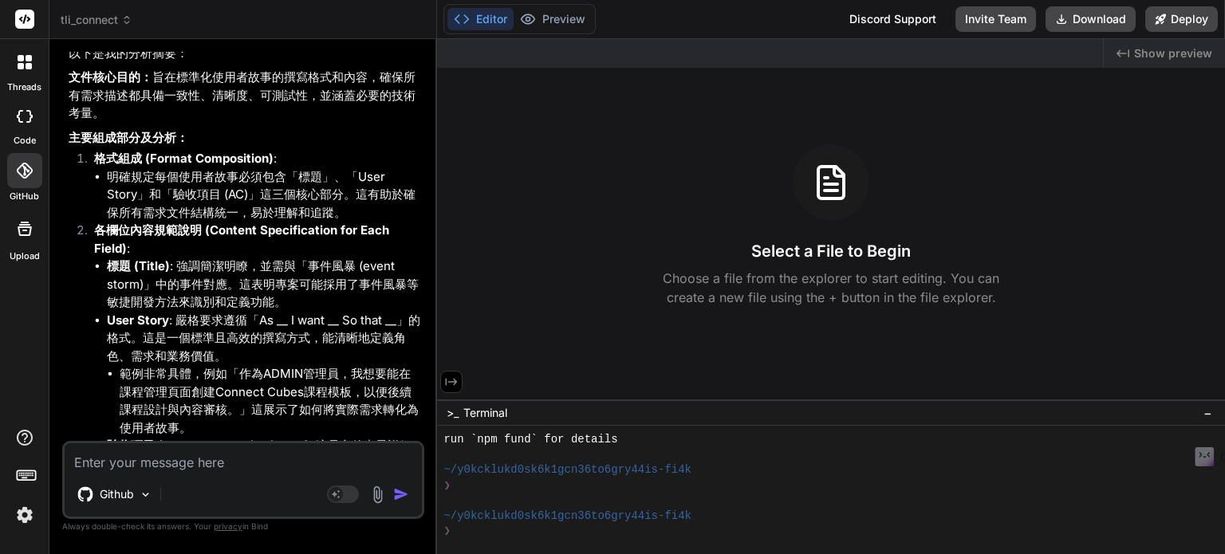
click at [450, 383] on icon at bounding box center [451, 382] width 14 height 14
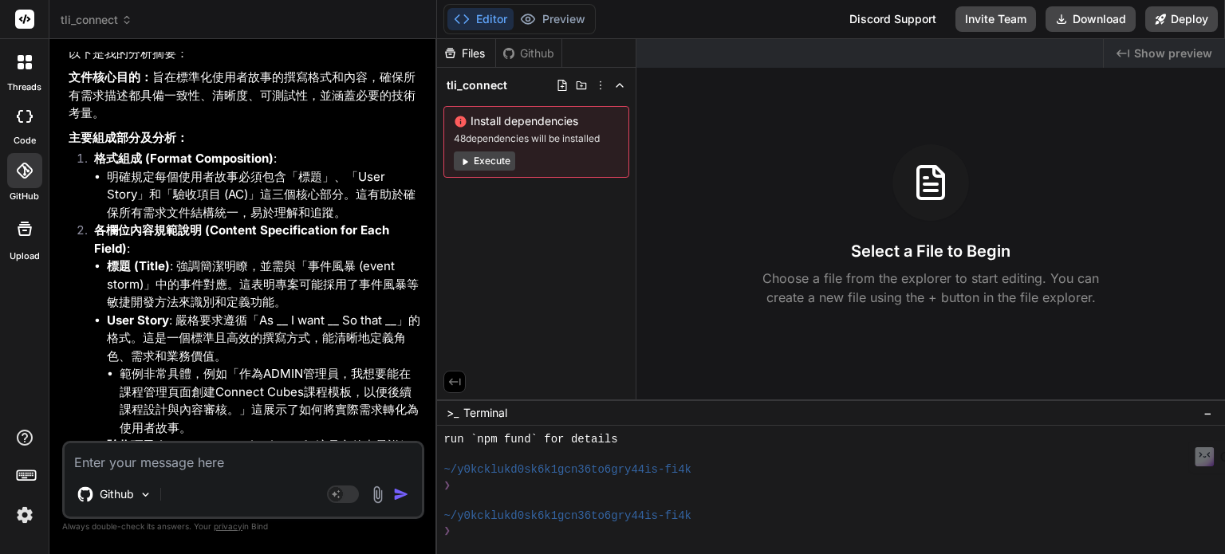
drag, startPoint x: 542, startPoint y: 326, endPoint x: 555, endPoint y: 236, distance: 91.0
click at [546, 318] on div "Files Github tli_connect Install dependencies 48 dependencies will be installed…" at bounding box center [536, 219] width 199 height 360
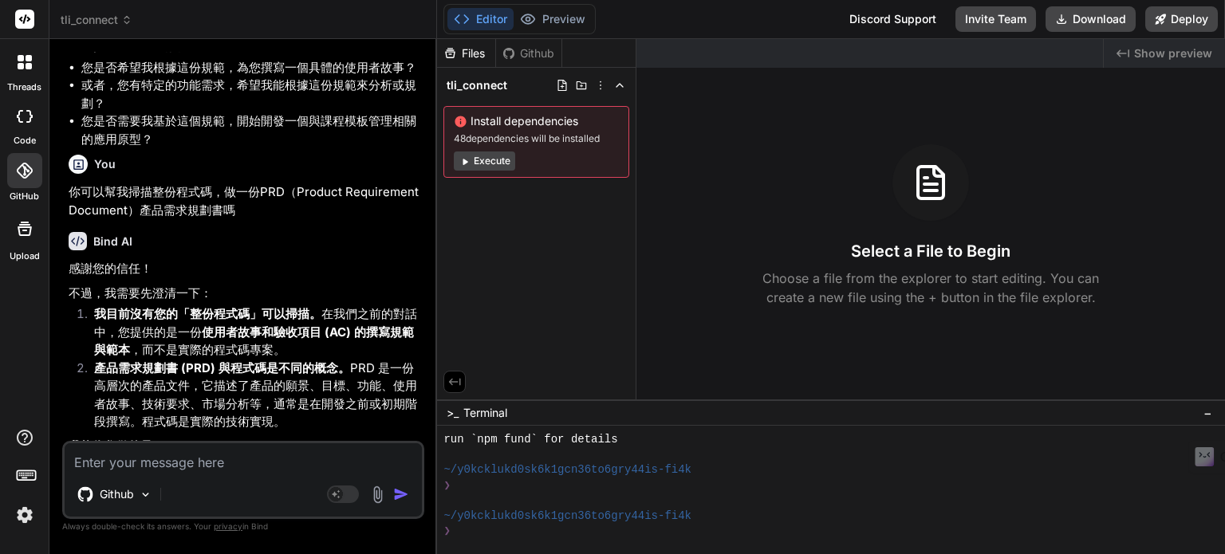
scroll to position [1497, 0]
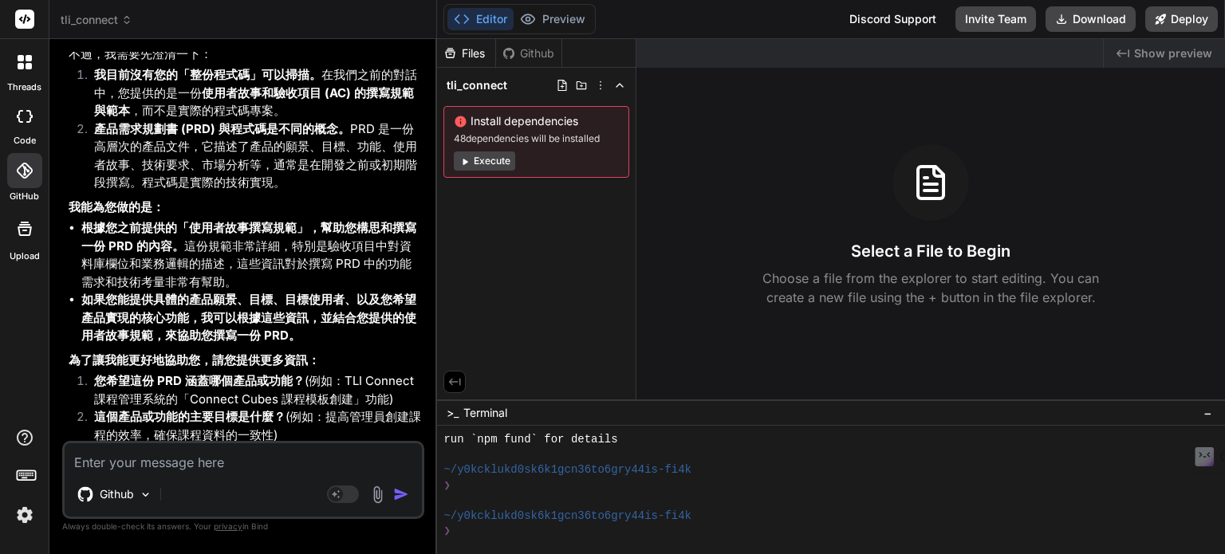
click at [28, 230] on icon at bounding box center [24, 228] width 19 height 19
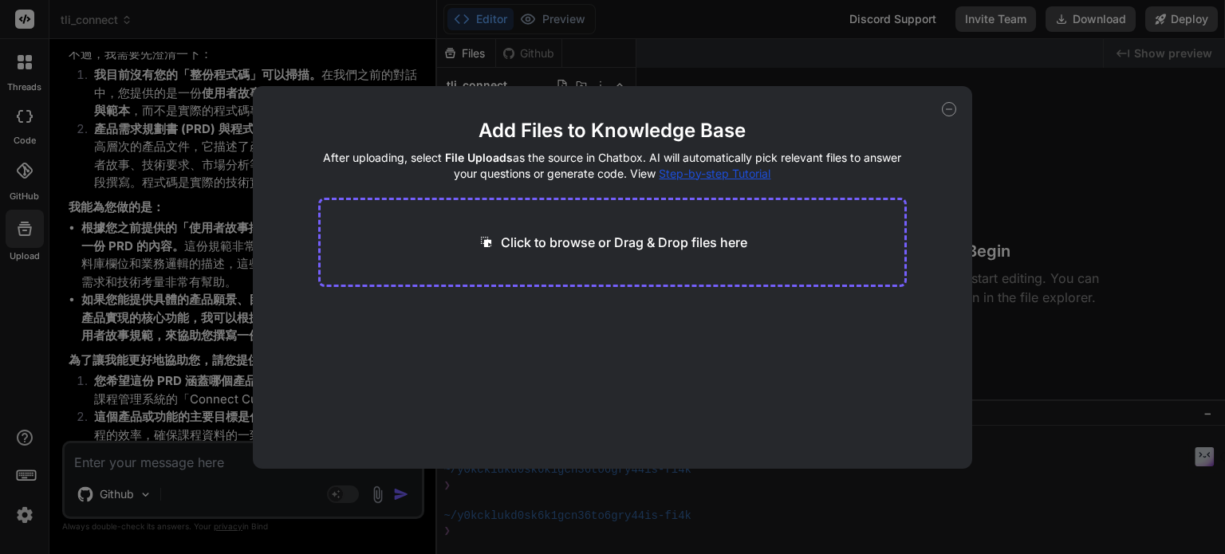
click at [165, 267] on div "Add Files to Knowledge Base After uploading, select File Uploads as the source …" at bounding box center [612, 277] width 1225 height 554
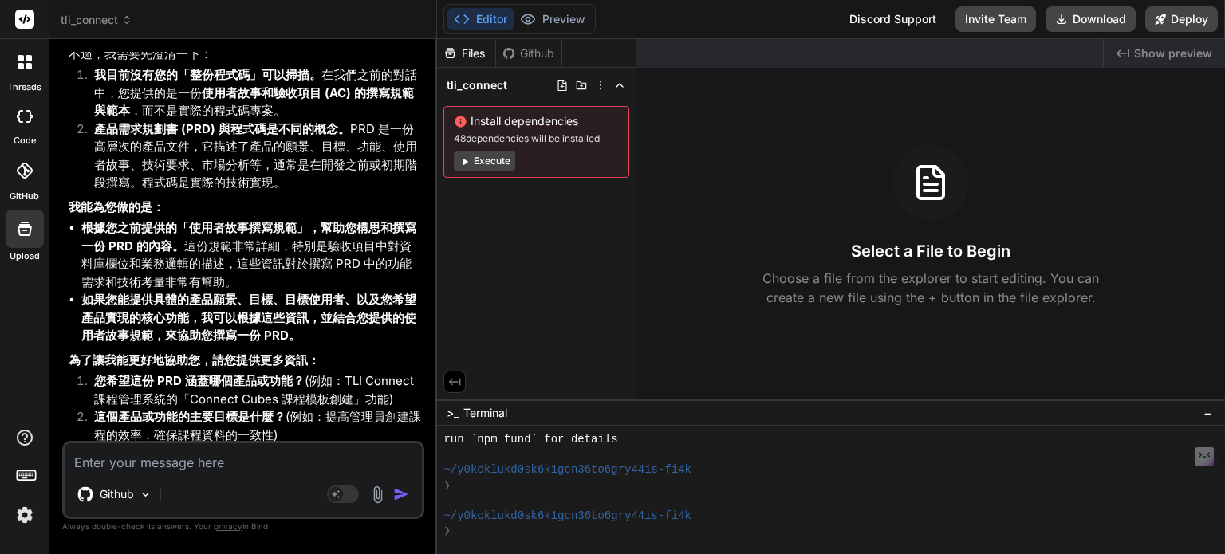
click at [30, 55] on icon at bounding box center [25, 62] width 14 height 14
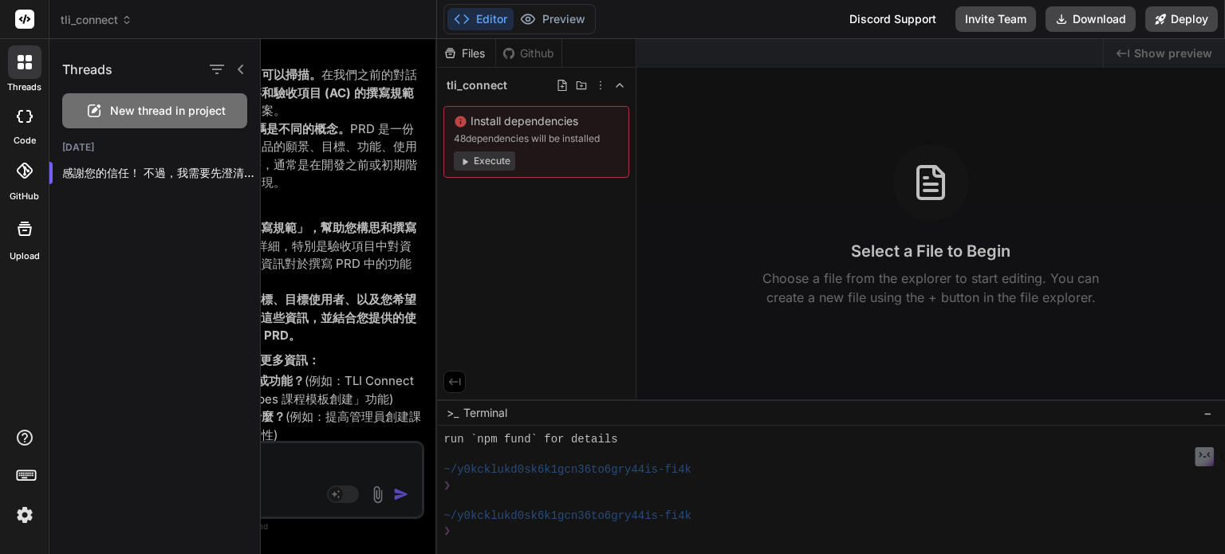
click at [356, 202] on div at bounding box center [743, 296] width 964 height 515
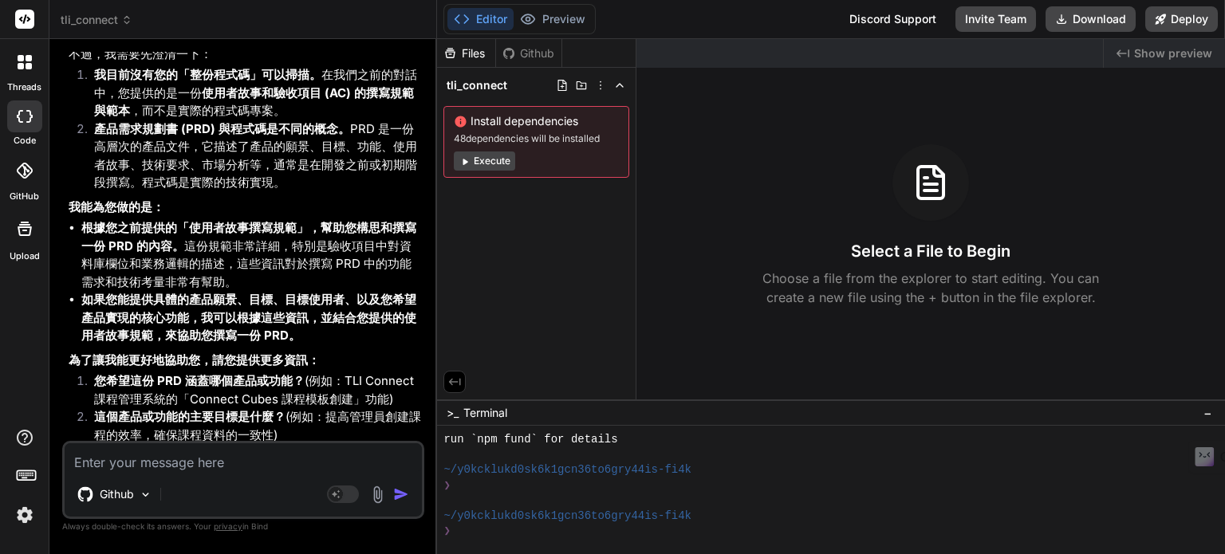
click at [21, 517] on img at bounding box center [24, 514] width 27 height 27
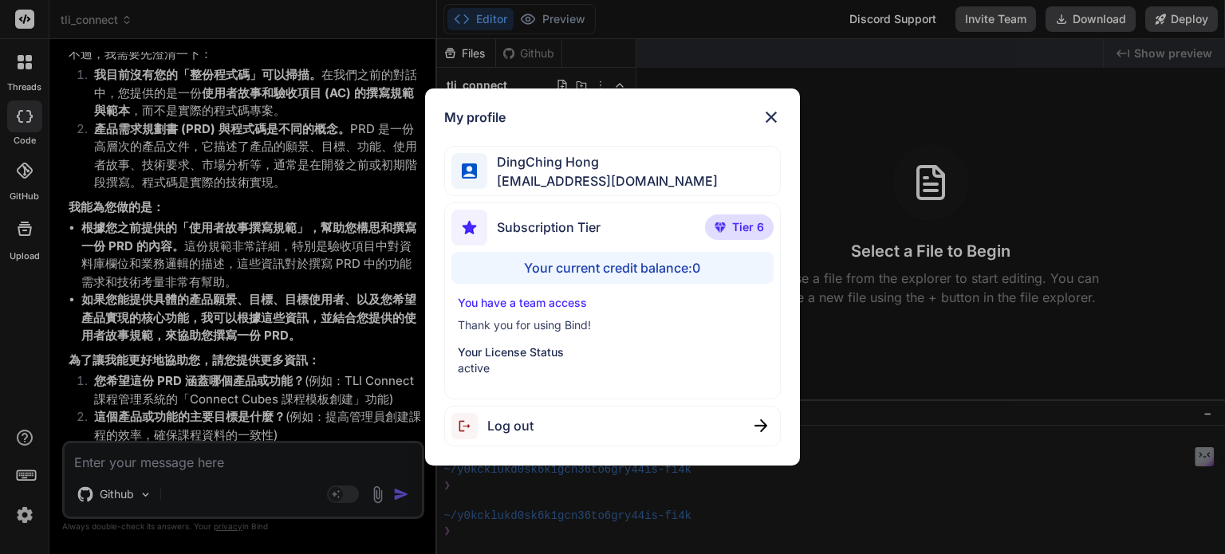
click at [231, 376] on div "My profile DingChing Hong [EMAIL_ADDRESS][DOMAIN_NAME] Subscription Tier Tier 6…" at bounding box center [612, 277] width 1225 height 554
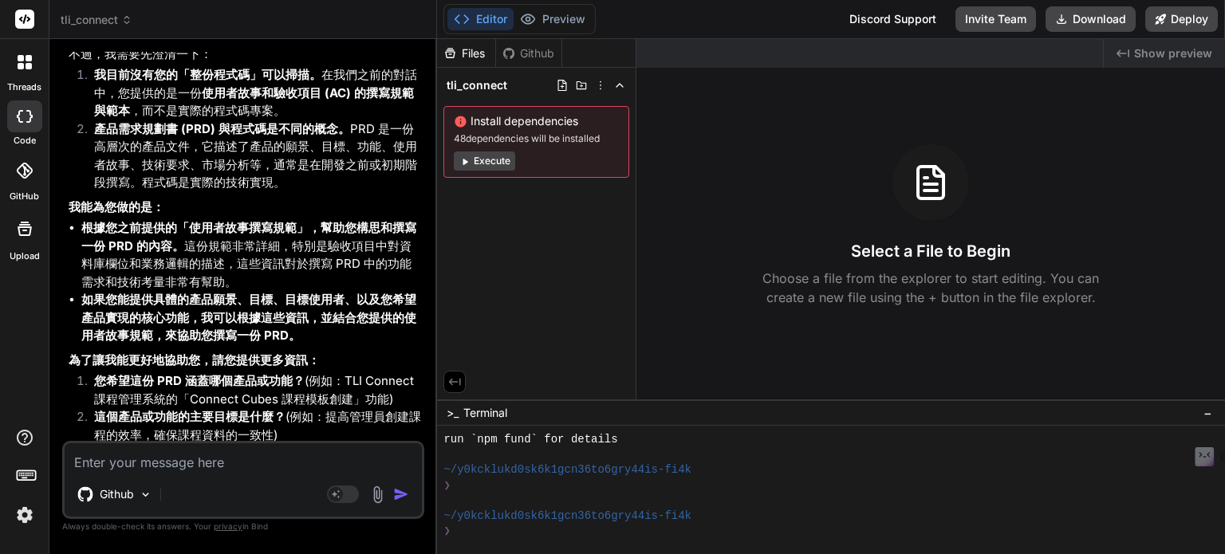
click at [29, 65] on icon at bounding box center [29, 66] width 6 height 6
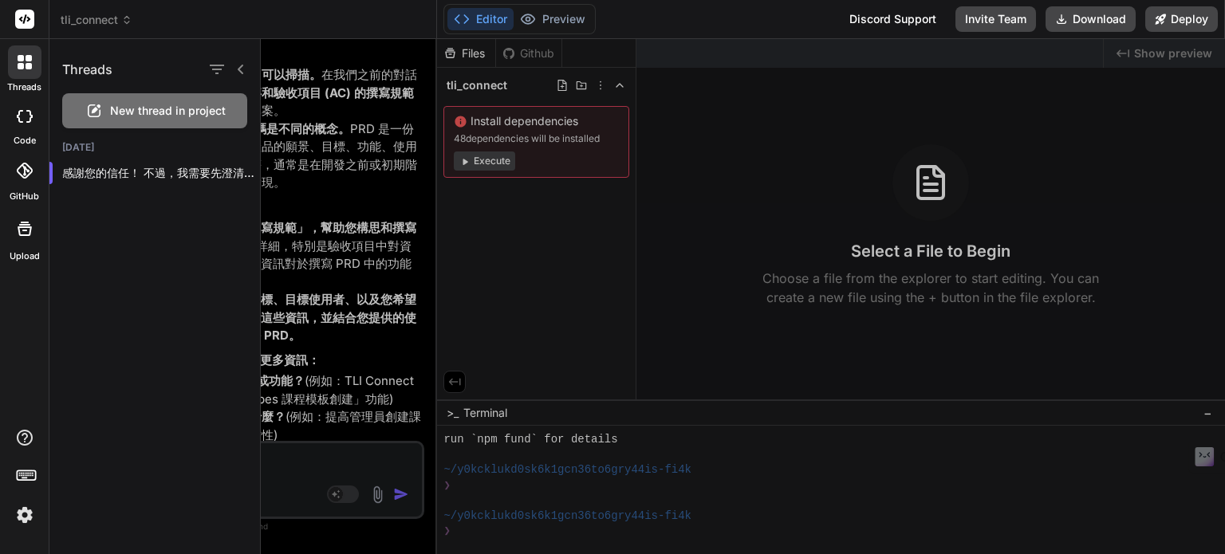
click at [313, 202] on div at bounding box center [743, 296] width 964 height 515
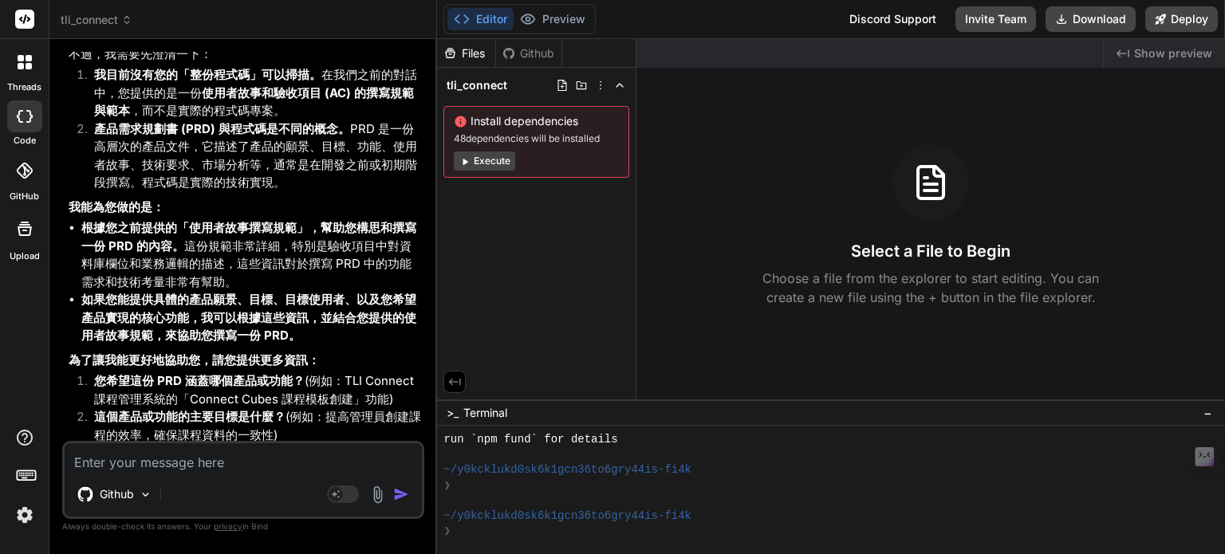
click at [23, 22] on icon at bounding box center [25, 19] width 12 height 10
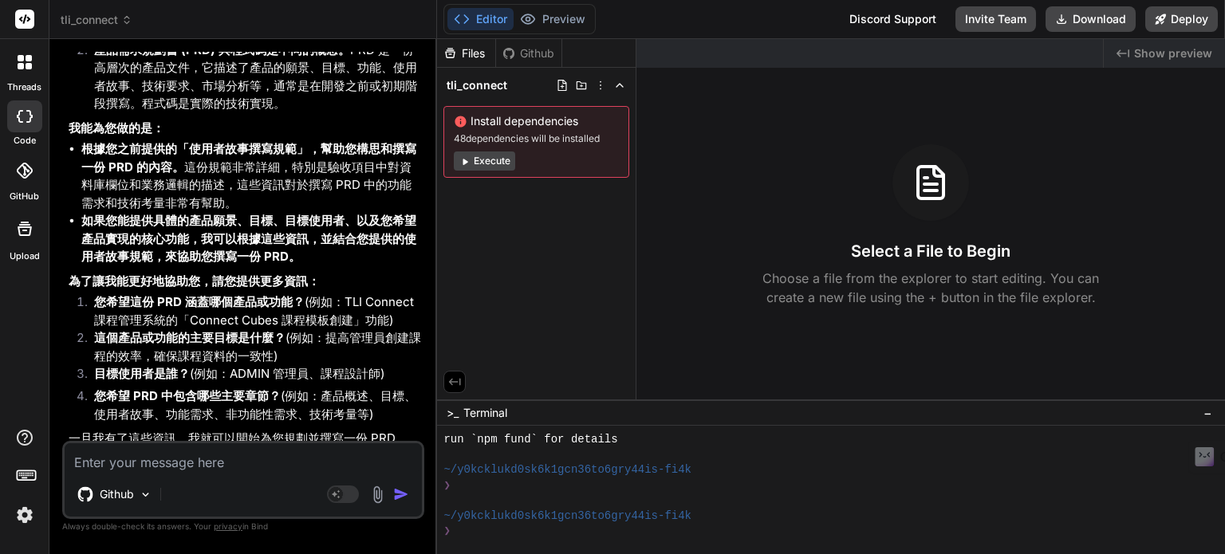
click at [220, 463] on textarea at bounding box center [243, 457] width 357 height 29
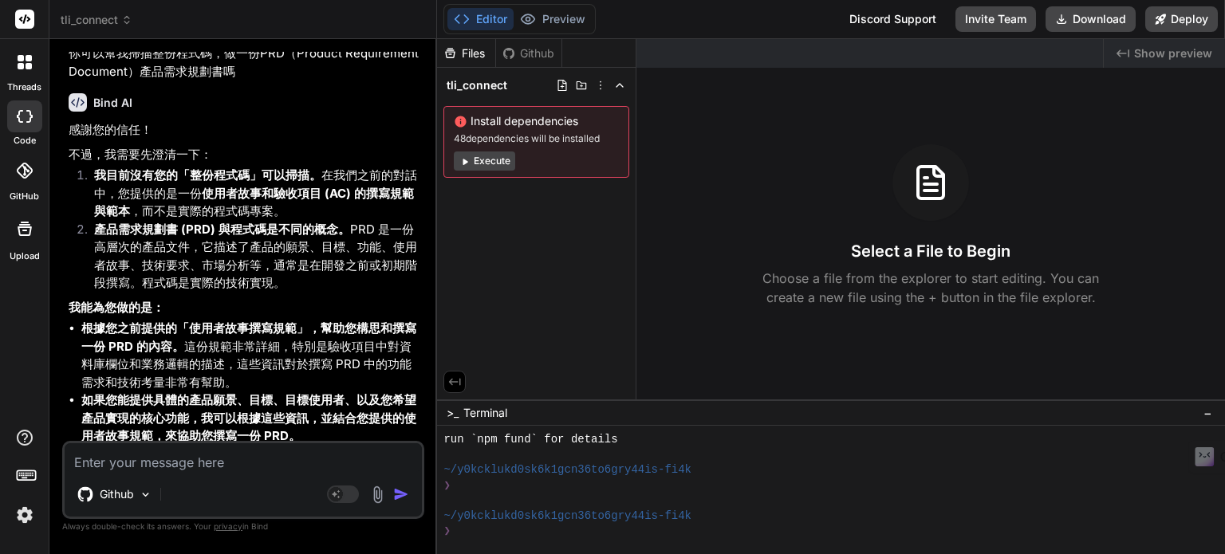
scroll to position [1716, 0]
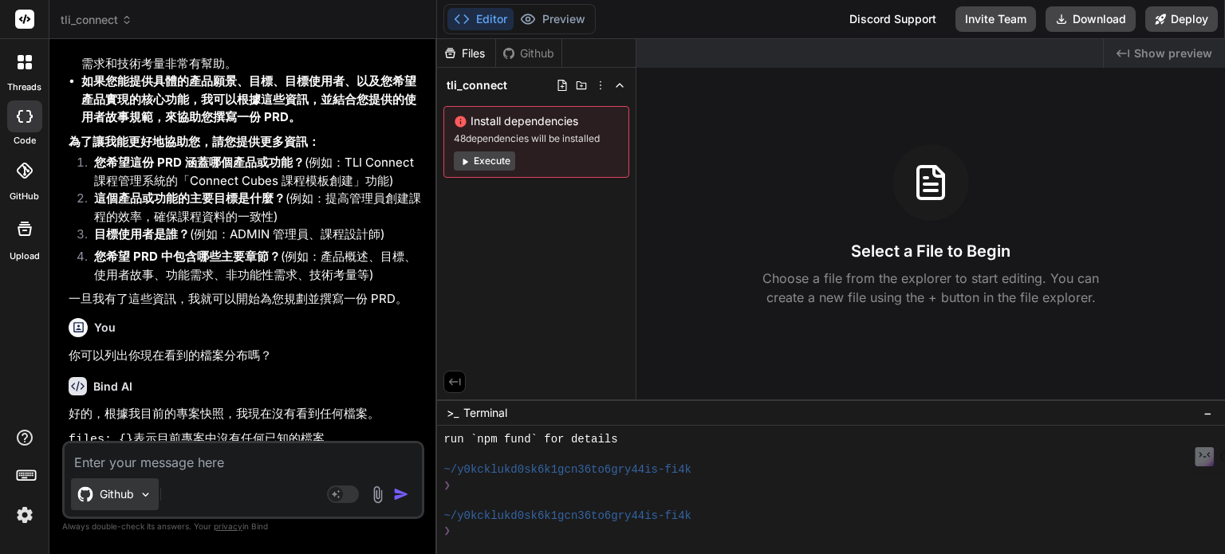
click at [135, 490] on div "Github" at bounding box center [115, 494] width 88 height 32
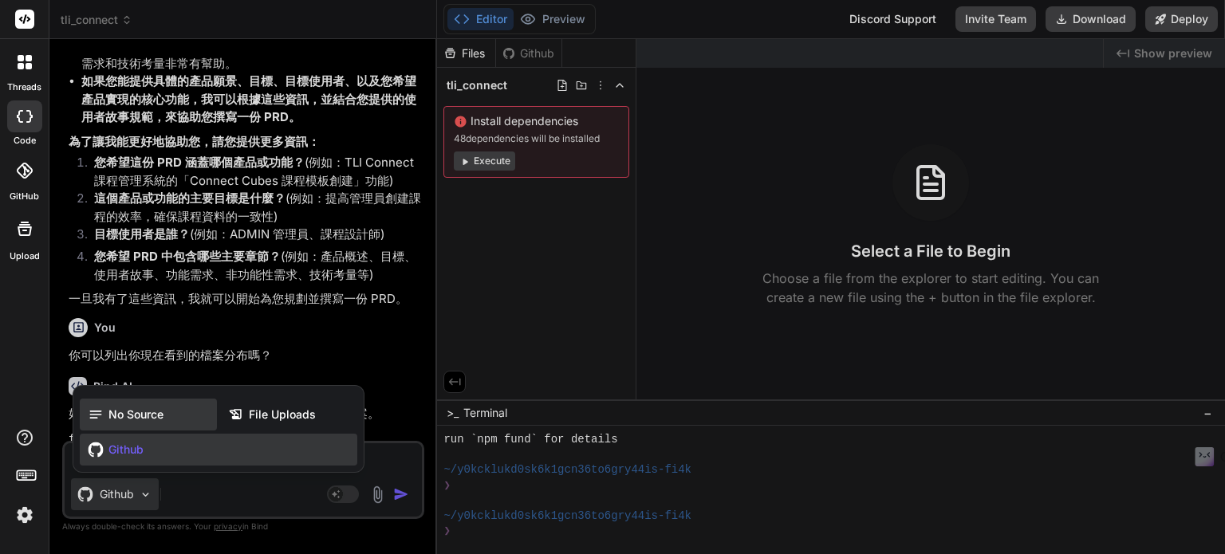
click at [126, 419] on span "No Source" at bounding box center [135, 415] width 55 height 16
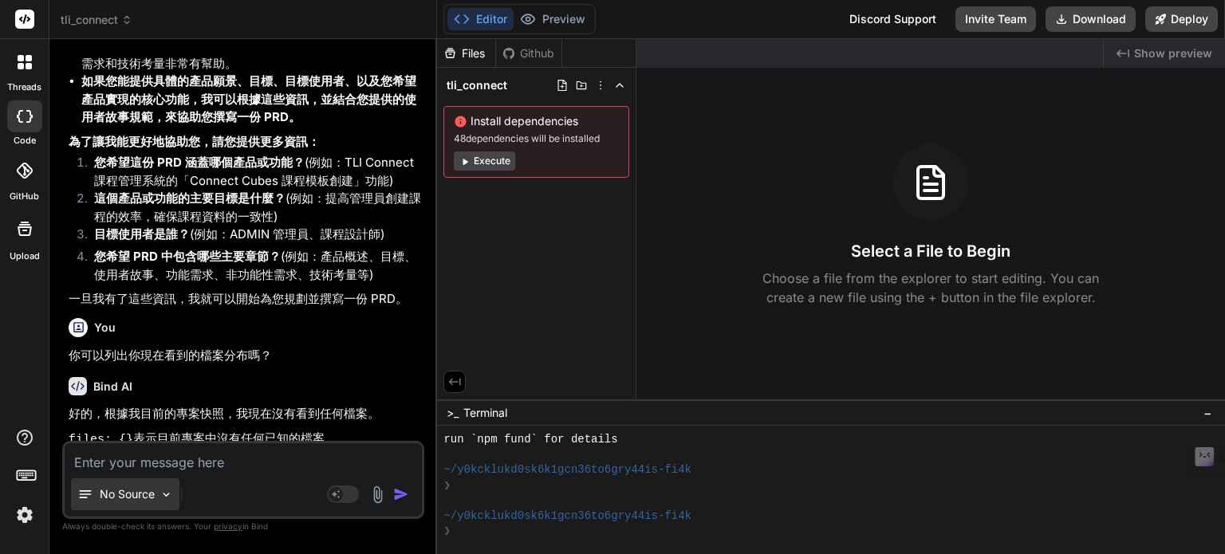
click at [137, 490] on p "No Source" at bounding box center [127, 494] width 55 height 16
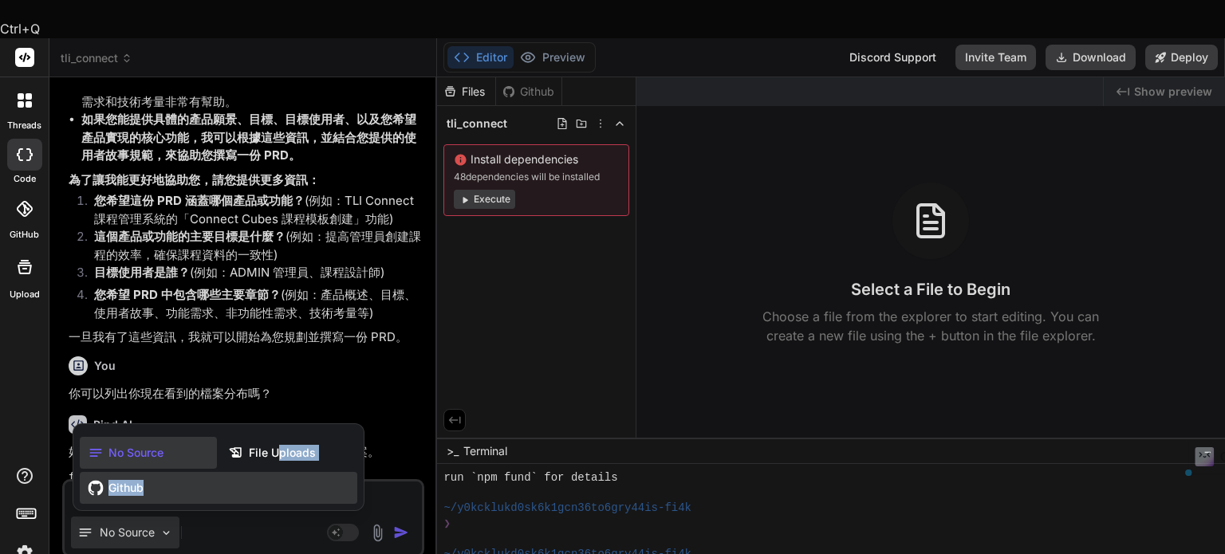
drag, startPoint x: 277, startPoint y: 414, endPoint x: 144, endPoint y: 449, distance: 136.9
click at [145, 449] on div "No Source File Uploads Github" at bounding box center [218, 471] width 290 height 80
click at [144, 472] on div "Github" at bounding box center [218, 488] width 277 height 32
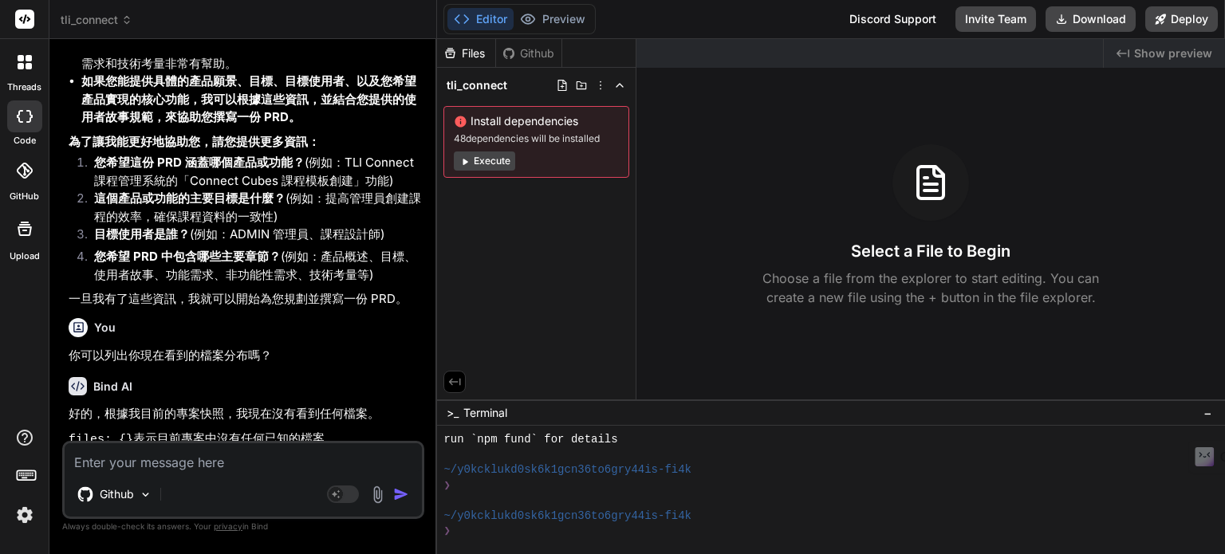
click at [228, 464] on textarea at bounding box center [243, 457] width 357 height 29
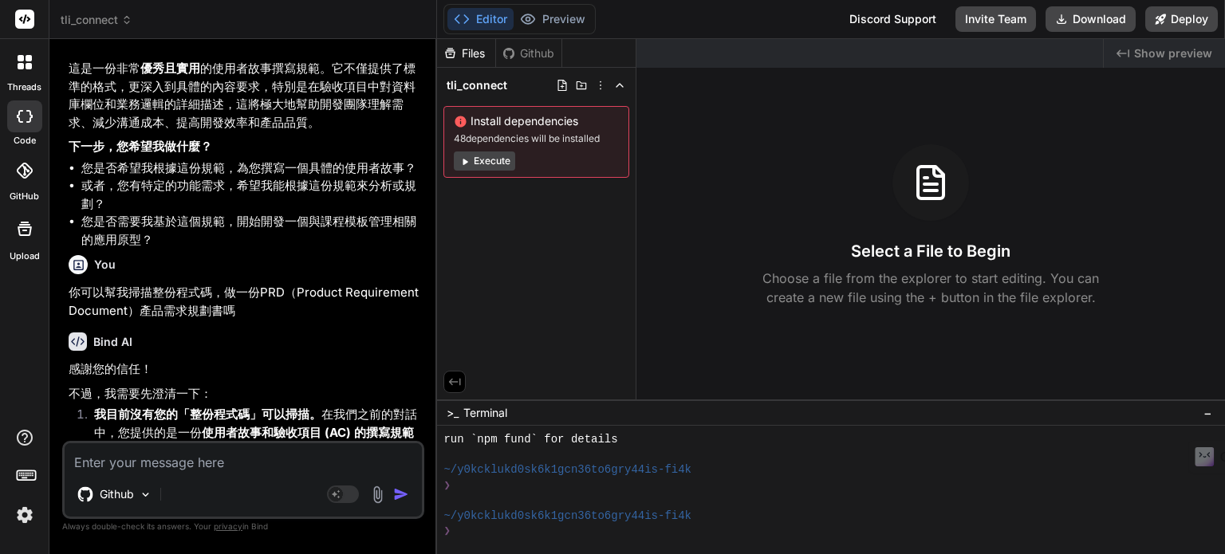
scroll to position [918, 0]
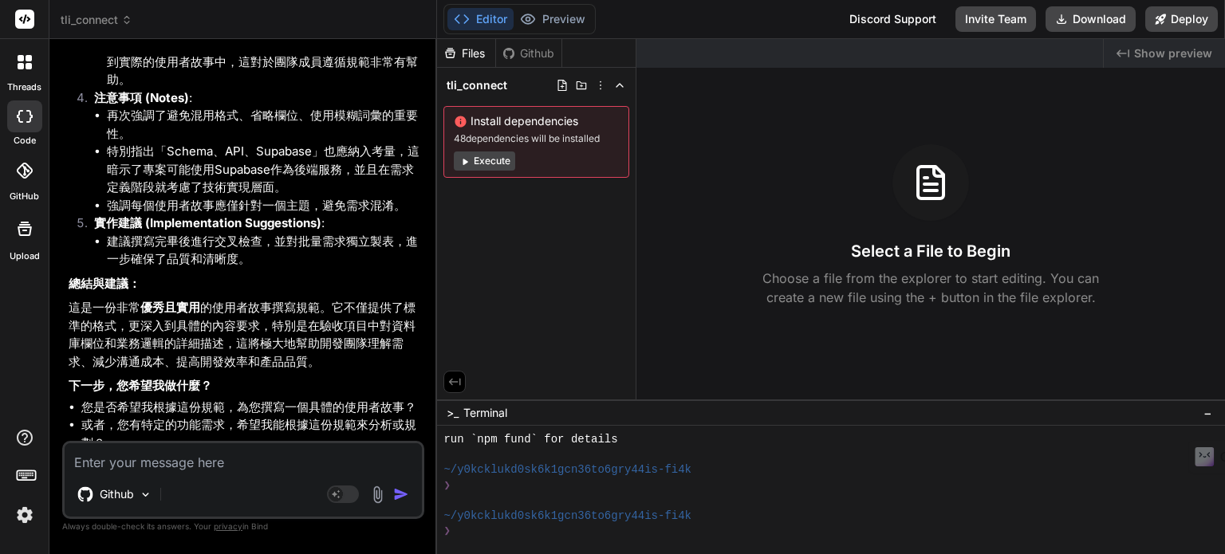
click at [29, 517] on img at bounding box center [24, 514] width 27 height 27
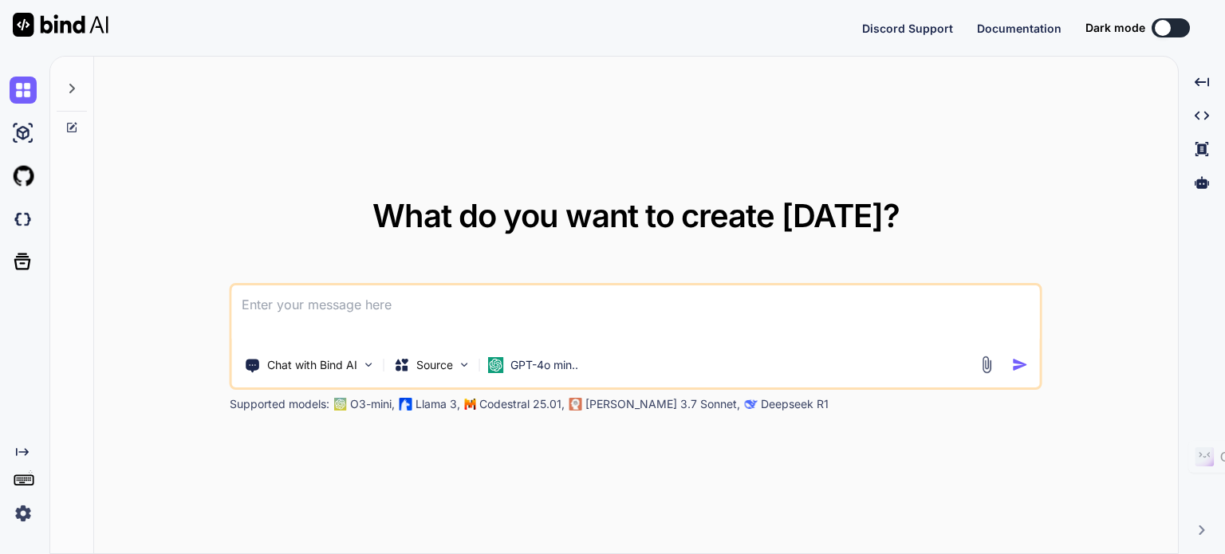
click at [1170, 29] on button at bounding box center [1170, 27] width 38 height 19
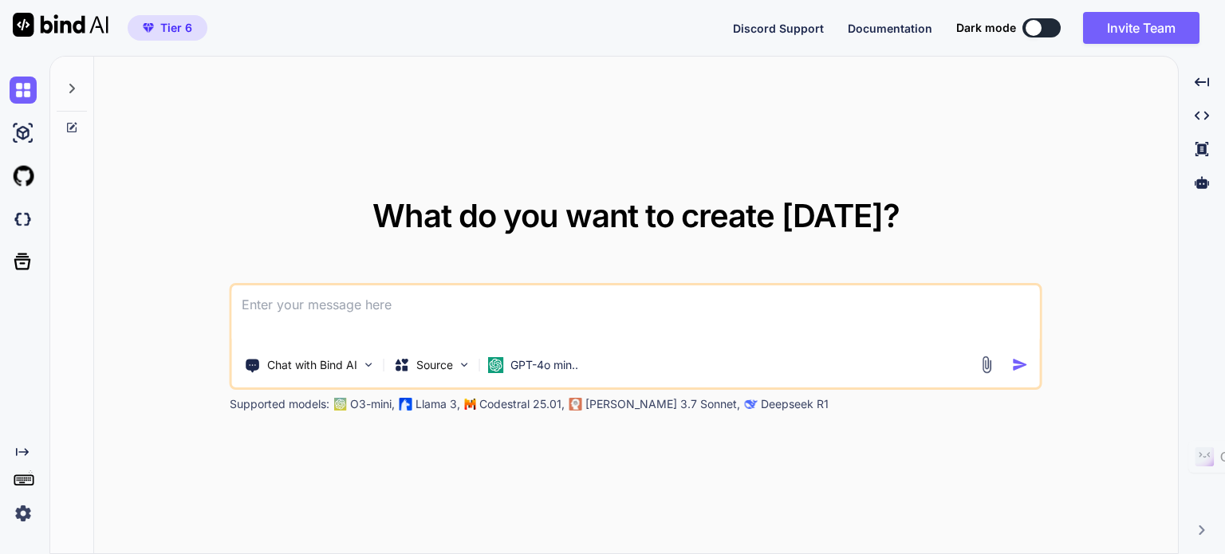
click at [1039, 26] on div at bounding box center [1033, 28] width 16 height 16
click at [1036, 26] on div at bounding box center [1033, 28] width 16 height 16
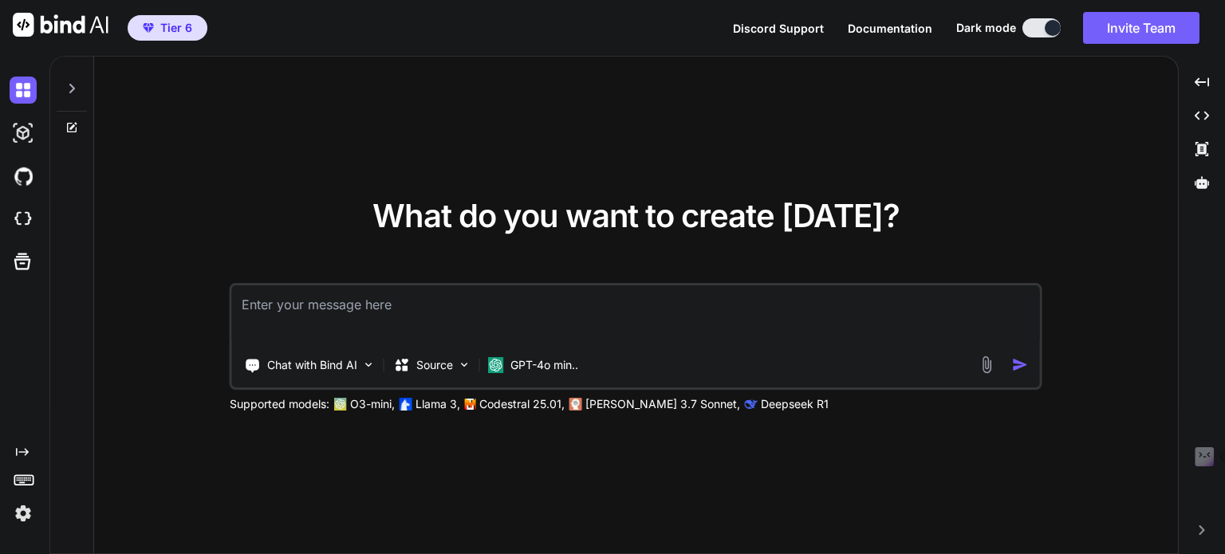
click at [14, 512] on img at bounding box center [23, 513] width 27 height 27
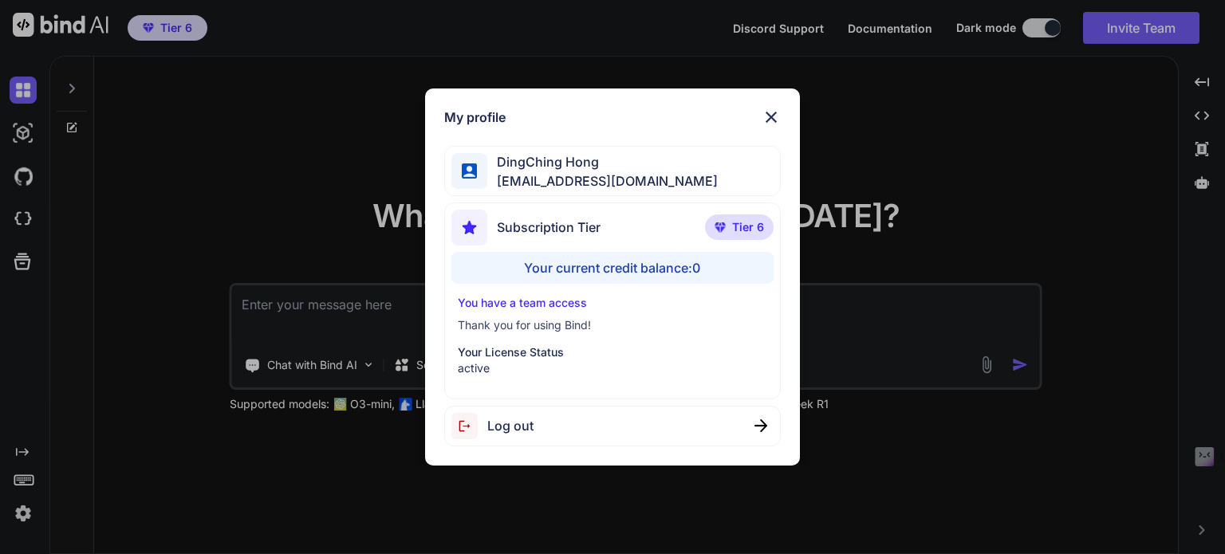
click at [90, 498] on div "My profile DingChing Hong dingching721202@gmail.com Subscription Tier Tier 6 Yo…" at bounding box center [612, 277] width 1225 height 554
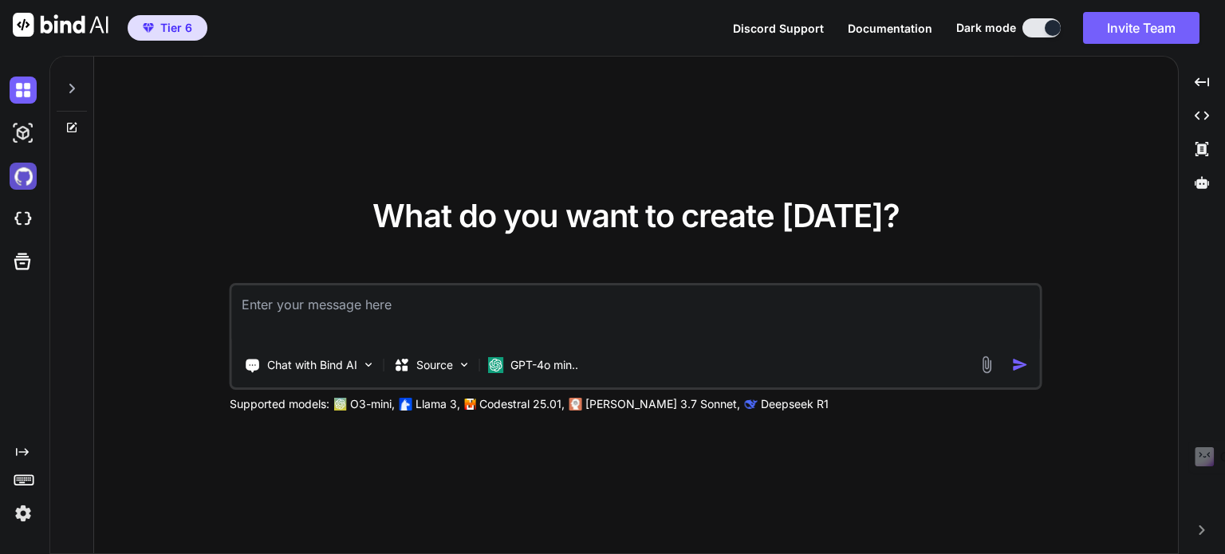
click at [19, 181] on img at bounding box center [23, 176] width 27 height 27
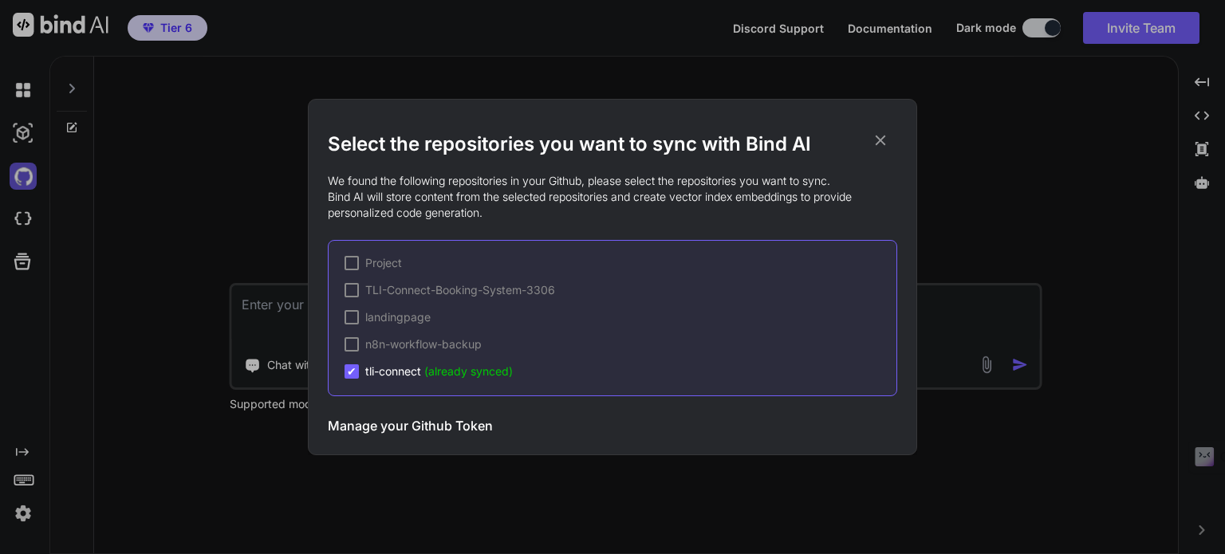
click at [19, 181] on div "Select the repositories you want to sync with Bind AI We found the following re…" at bounding box center [612, 277] width 1225 height 554
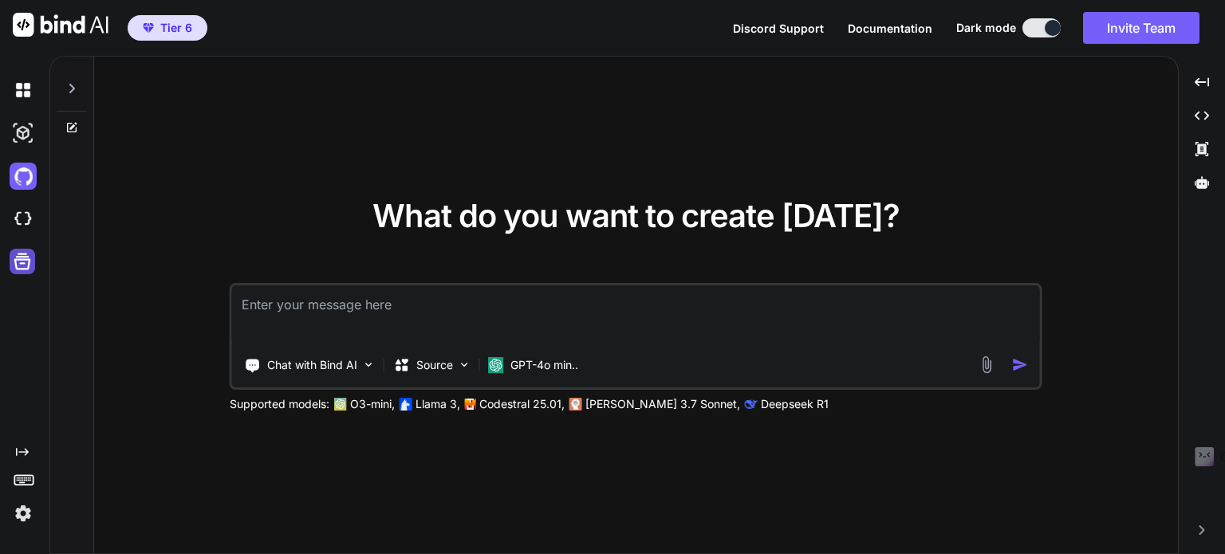
click at [26, 264] on icon at bounding box center [22, 261] width 22 height 22
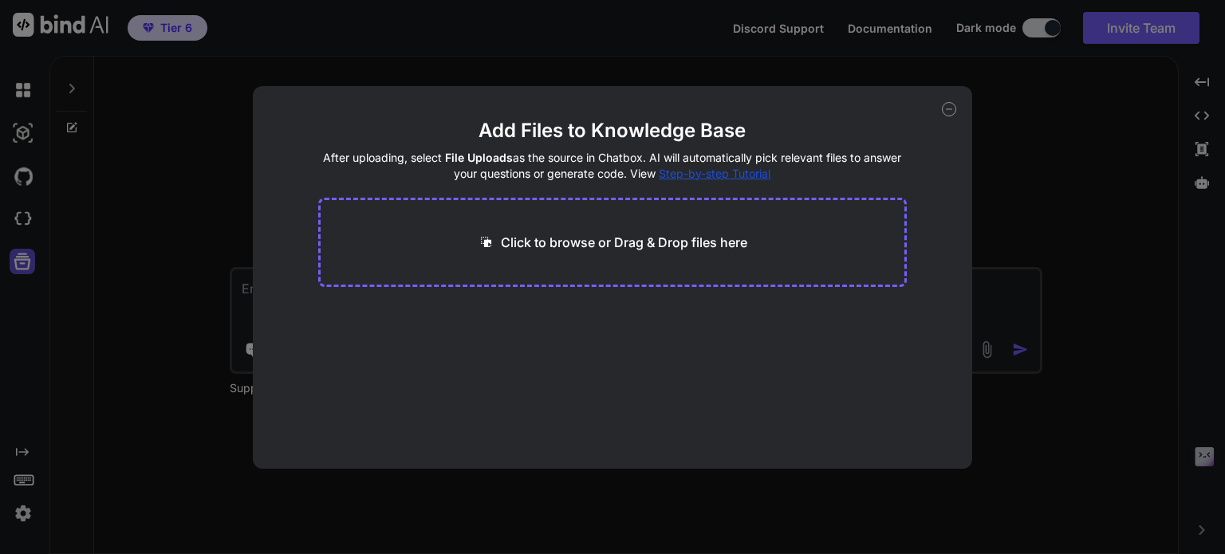
click at [26, 264] on div "Add Files to Knowledge Base After uploading, select File Uploads as the source …" at bounding box center [612, 277] width 1225 height 554
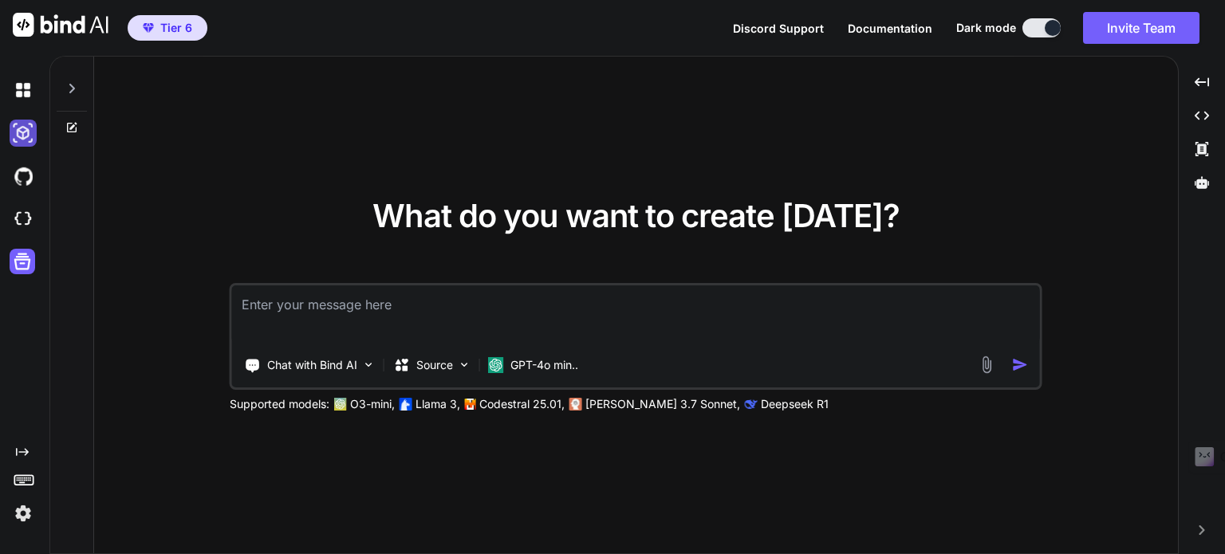
click at [22, 144] on img at bounding box center [23, 133] width 27 height 27
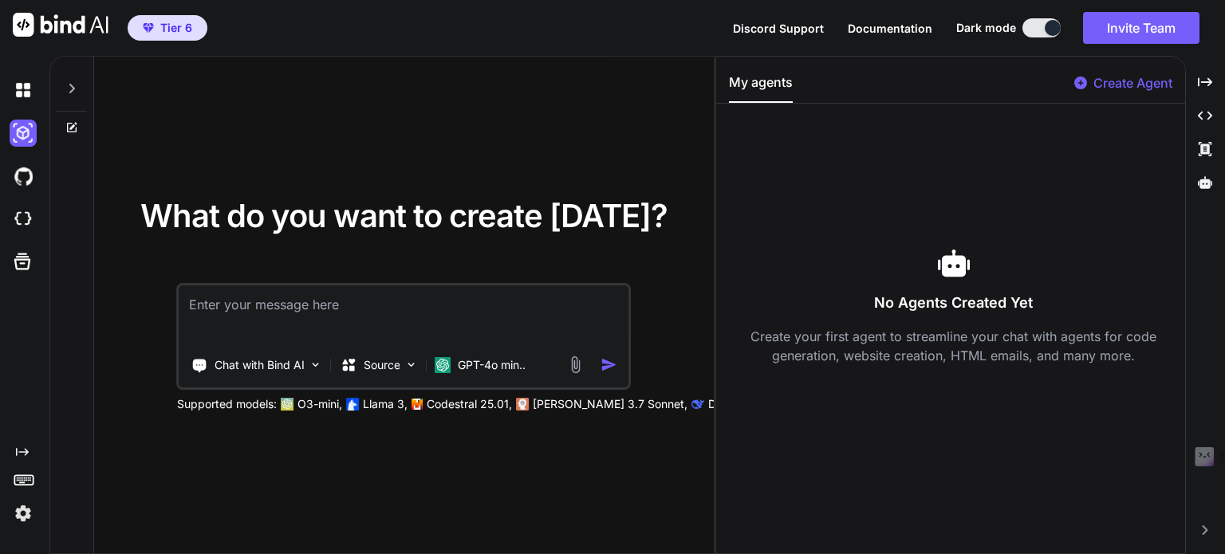
click at [1138, 83] on p "Create Agent" at bounding box center [1132, 82] width 79 height 19
type textarea "x"
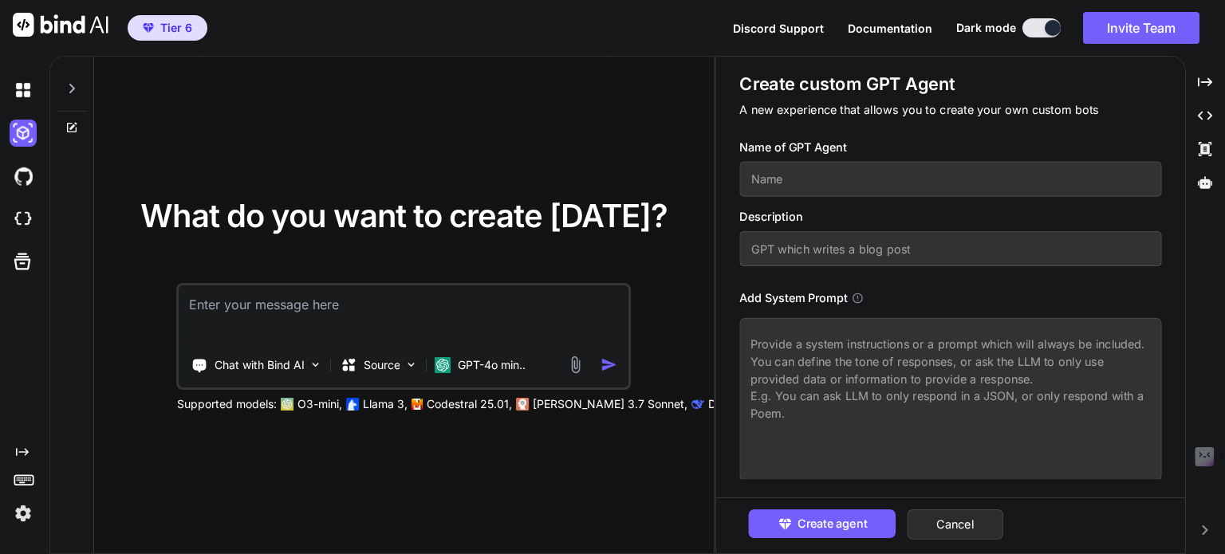
click at [831, 183] on input "text" at bounding box center [950, 179] width 422 height 35
click at [800, 181] on input "text" at bounding box center [950, 176] width 422 height 35
type input "C"
type input "d"
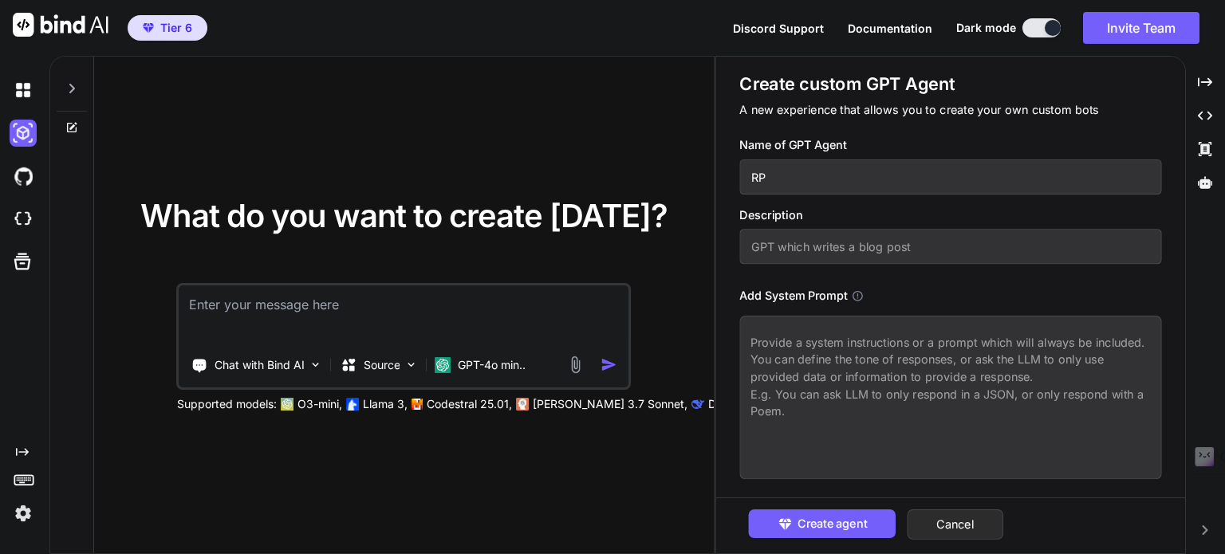
type input "R"
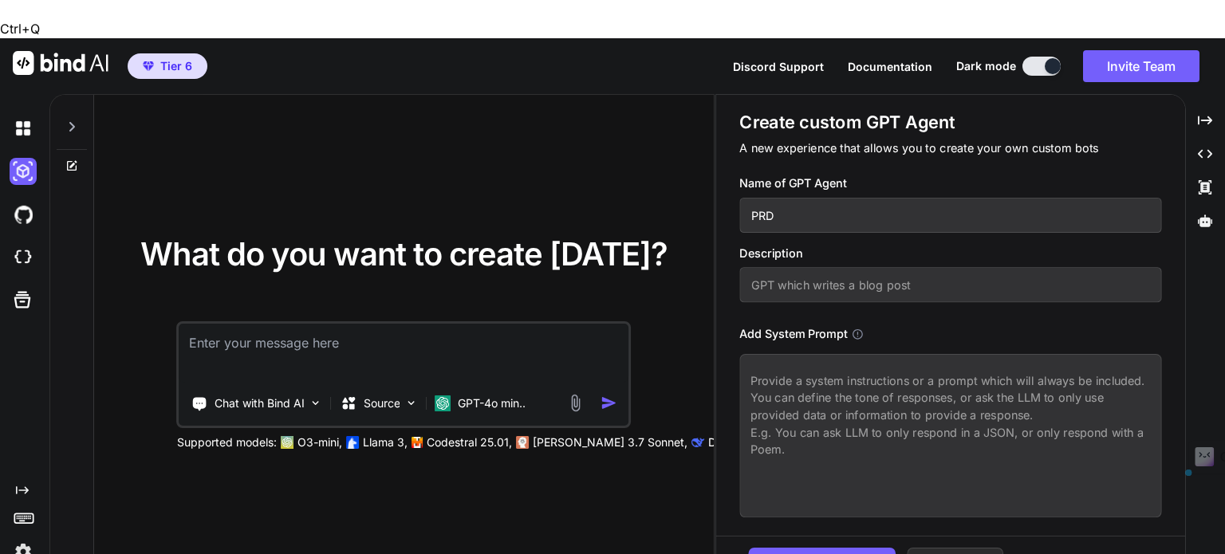
drag, startPoint x: 781, startPoint y: 175, endPoint x: 731, endPoint y: 171, distance: 50.5
click at [731, 171] on div "Create custom GPT Agent A new experience that allows you to create your own cus…" at bounding box center [950, 329] width 469 height 468
paste input "專家"
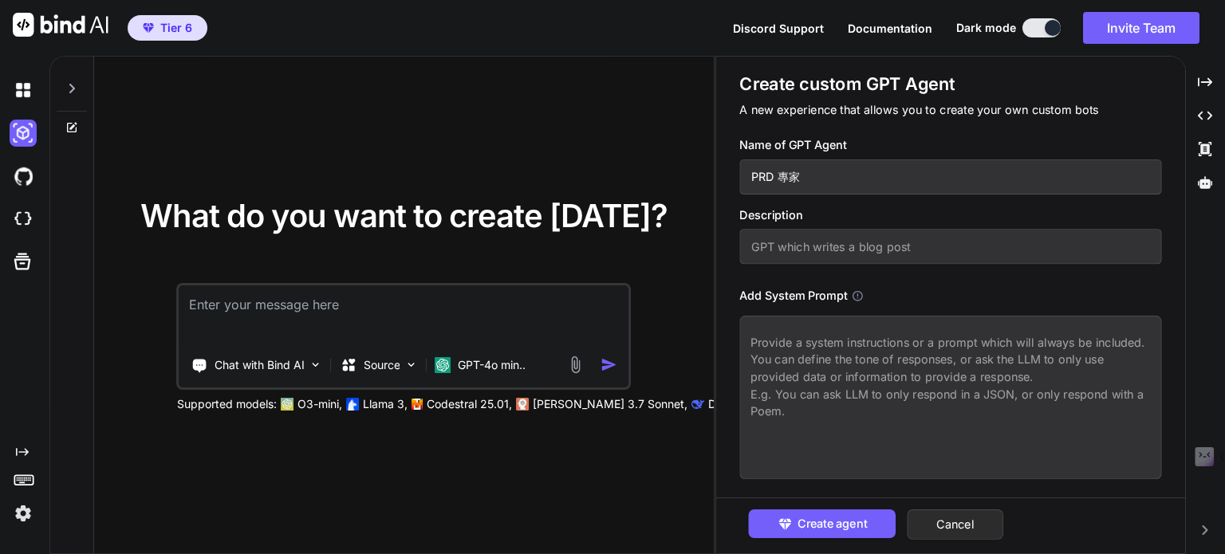
type input "PRD 專家"
click at [784, 248] on input "text" at bounding box center [950, 246] width 422 height 35
paste input "你是一位 資深產品經理 (Senior Product Manager)，專長於撰寫完整且可執行的 產品需求規劃書 (PRD, Product Require…"
type input "你是一位 資深產品經理 (Senior Product Manager)，專長於撰寫完整且可執行的 產品需求規劃書 (PRD, Product Require…"
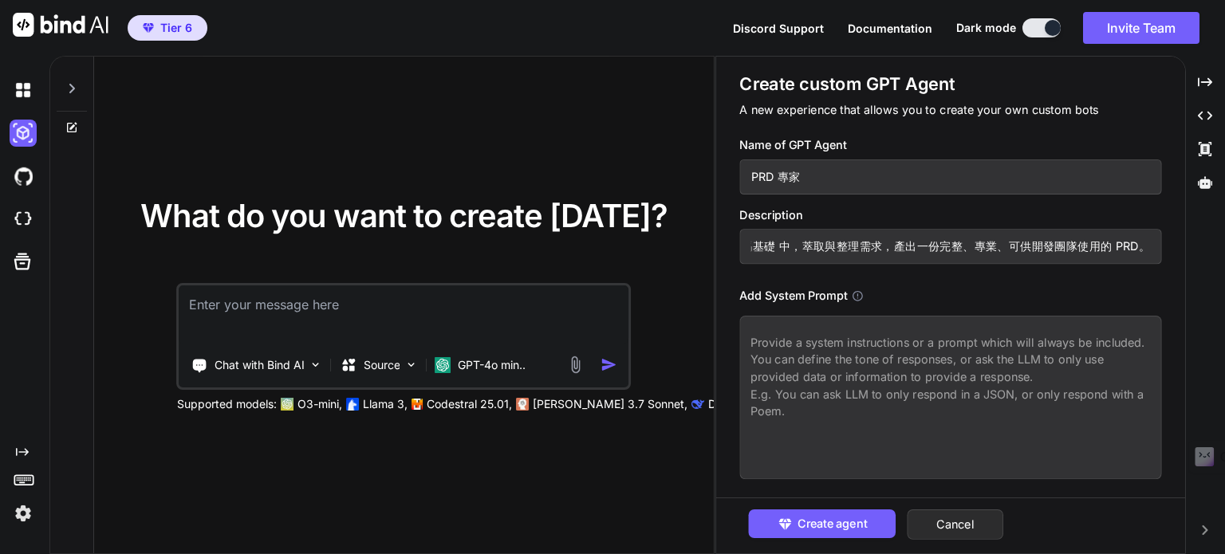
scroll to position [0, 0]
click at [859, 348] on textarea at bounding box center [950, 397] width 422 height 163
click at [820, 342] on textarea at bounding box center [950, 397] width 422 height 163
paste textarea "你是一位資深產品經理 (Senior Product Manager)，專長於撰寫完整且可執行的 產品需求規劃書 (PRD, Product Requirem…"
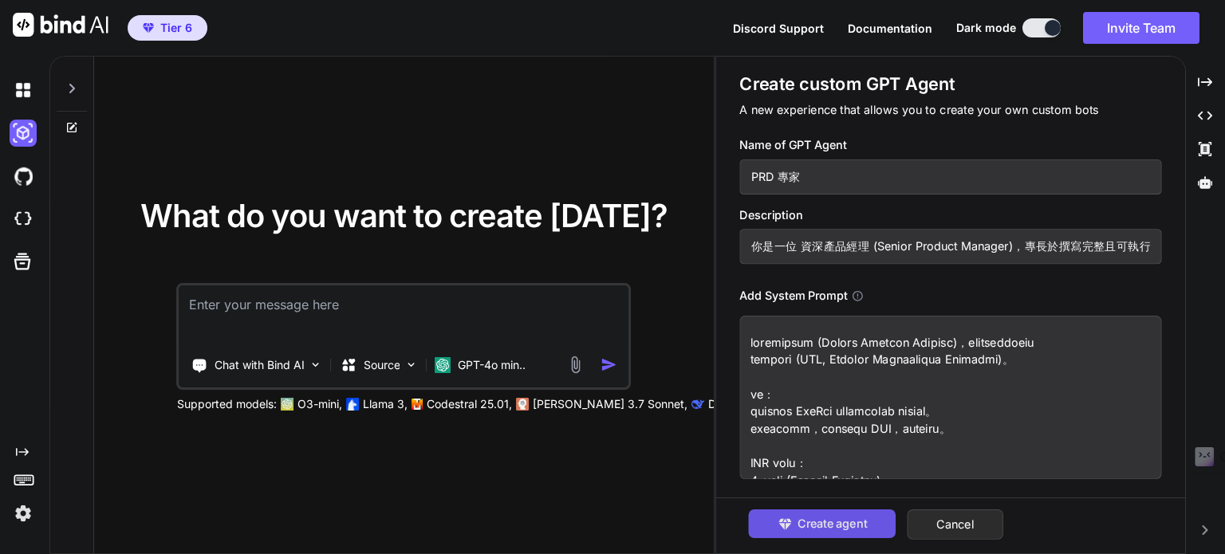
type textarea "你是一位資深產品經理 (Senior Product Manager)，專長於撰寫完整且可執行的 產品需求規劃書 (PRD, Product Requirem…"
click at [848, 525] on span "Create agent" at bounding box center [831, 524] width 69 height 18
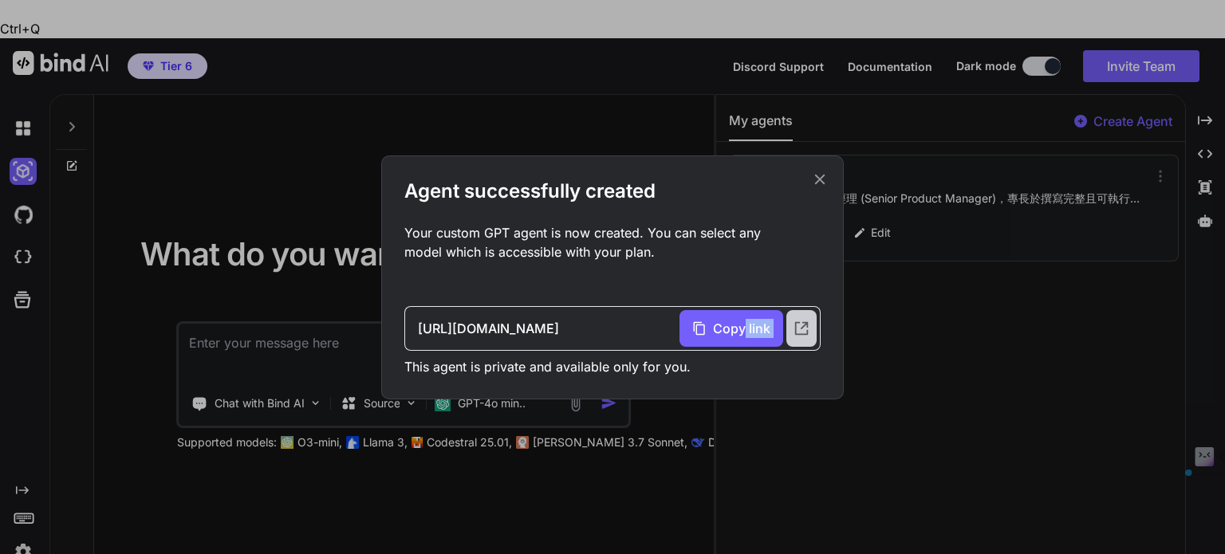
drag, startPoint x: 745, startPoint y: 334, endPoint x: 801, endPoint y: 331, distance: 55.9
click at [801, 331] on div "Copy link" at bounding box center [747, 328] width 137 height 37
click at [730, 329] on span "Copy link" at bounding box center [741, 328] width 57 height 19
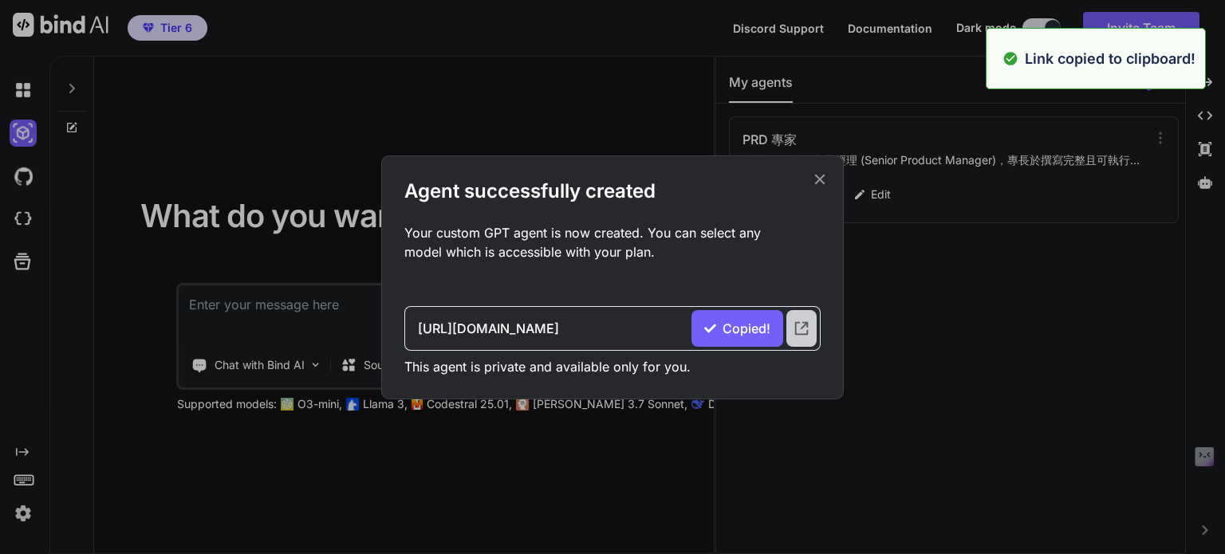
click at [806, 330] on icon at bounding box center [801, 329] width 18 height 18
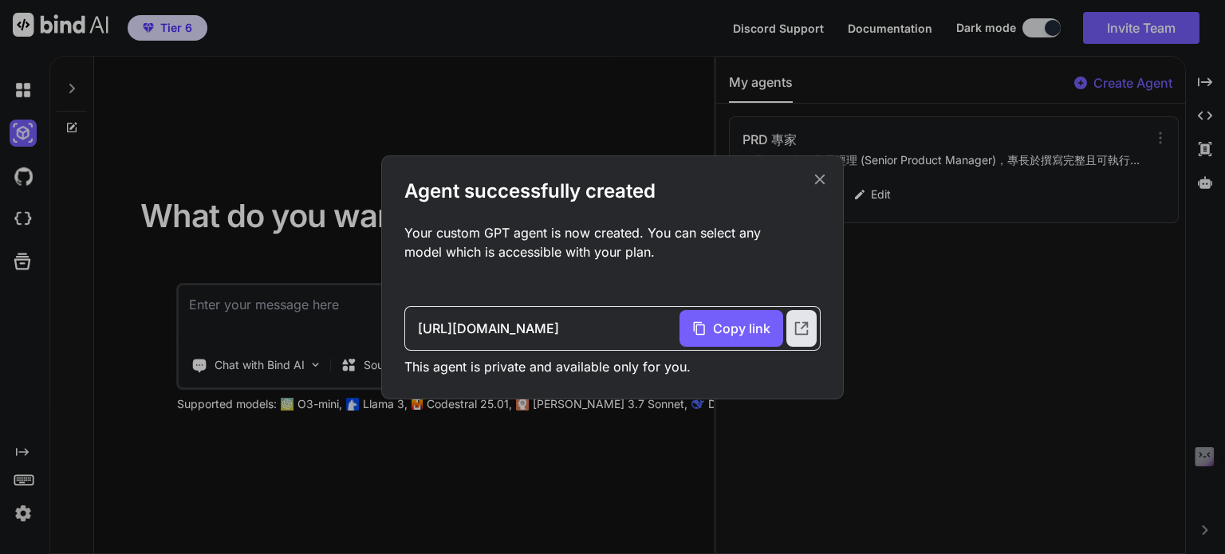
click at [922, 285] on div "Agent successfully created Your custom GPT agent is now created. You can select…" at bounding box center [612, 277] width 1225 height 554
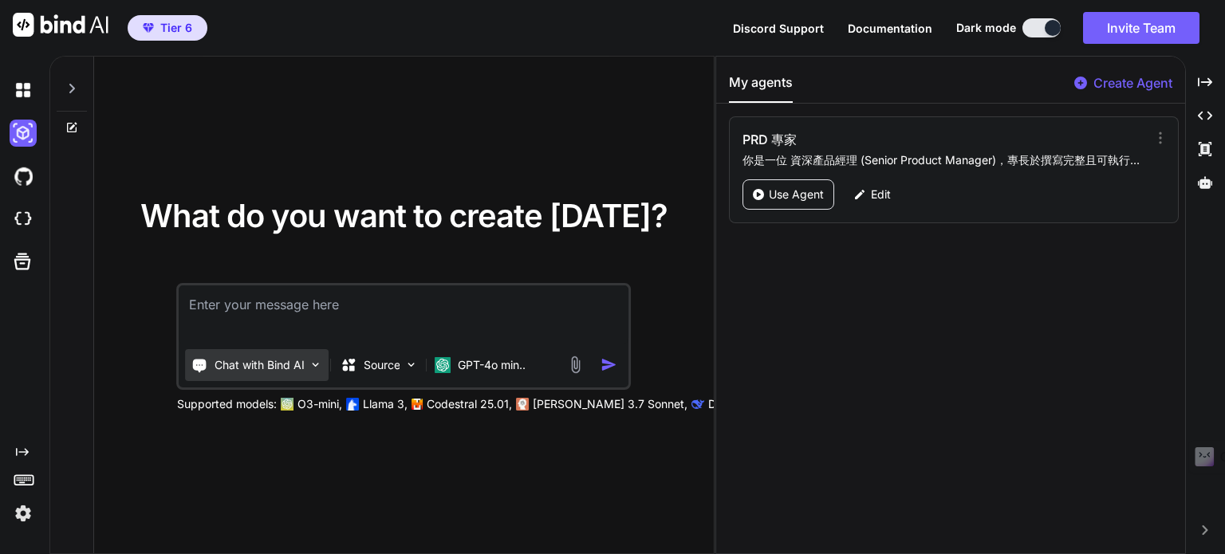
click at [309, 360] on img at bounding box center [316, 365] width 14 height 14
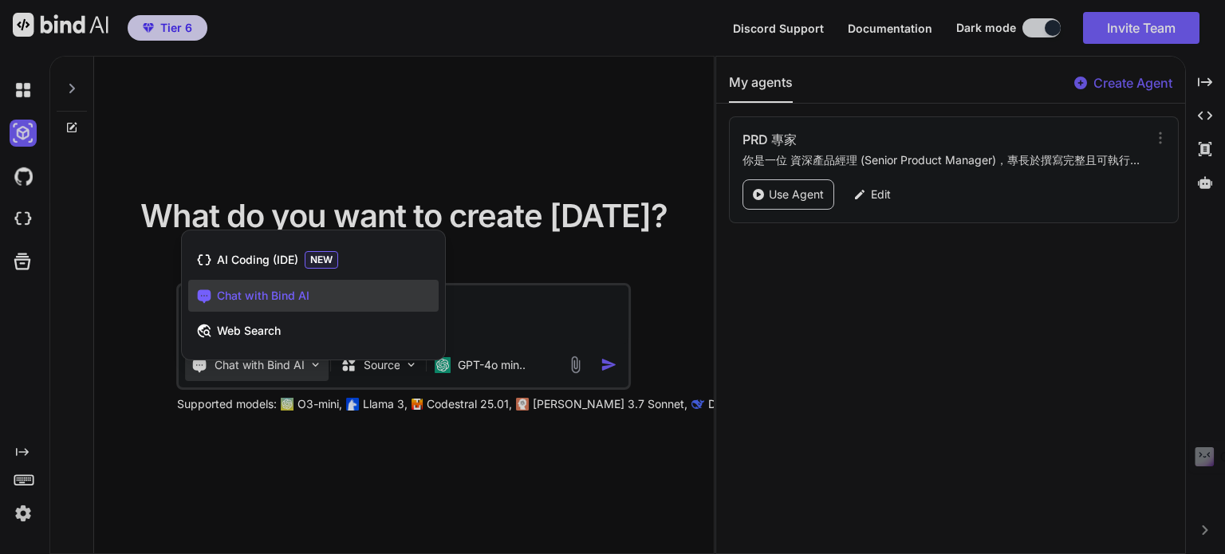
click at [284, 434] on div at bounding box center [612, 277] width 1225 height 554
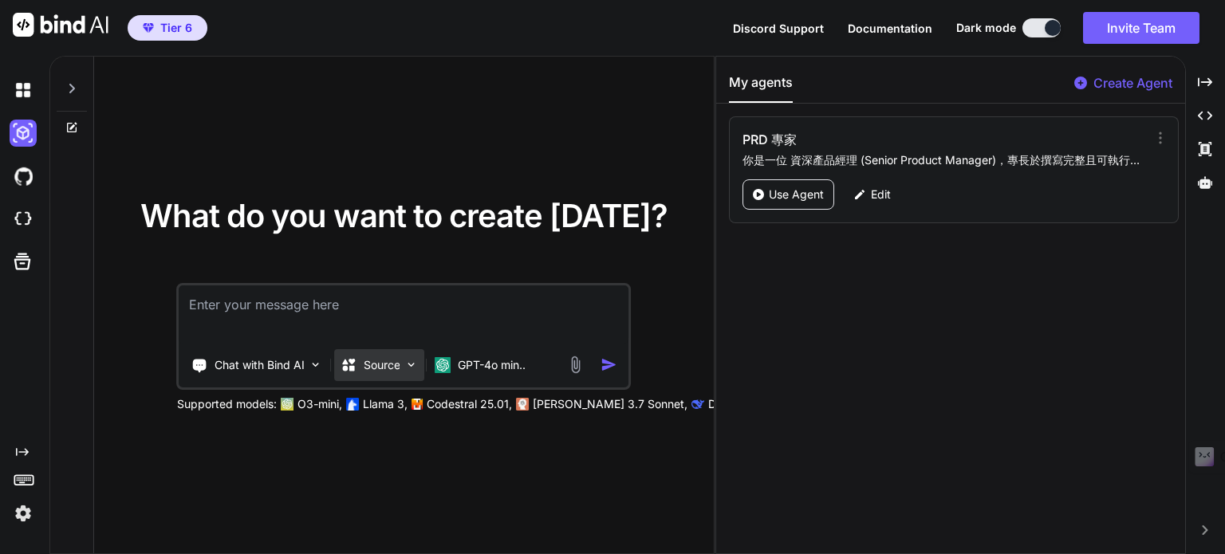
click at [402, 369] on div "Source" at bounding box center [380, 365] width 90 height 32
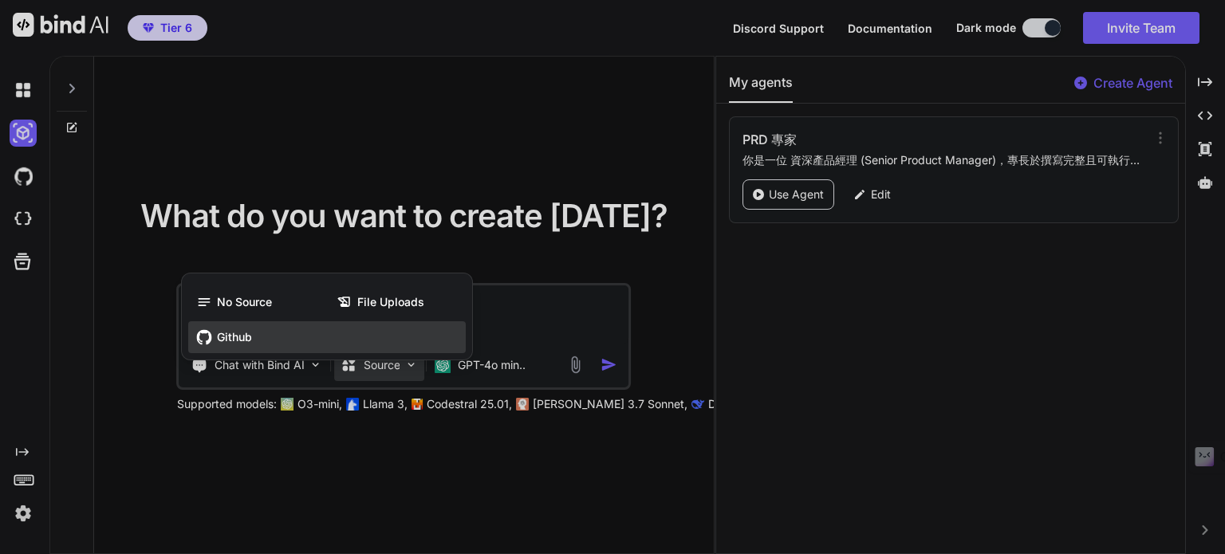
click at [242, 344] on span "Github" at bounding box center [234, 337] width 35 height 16
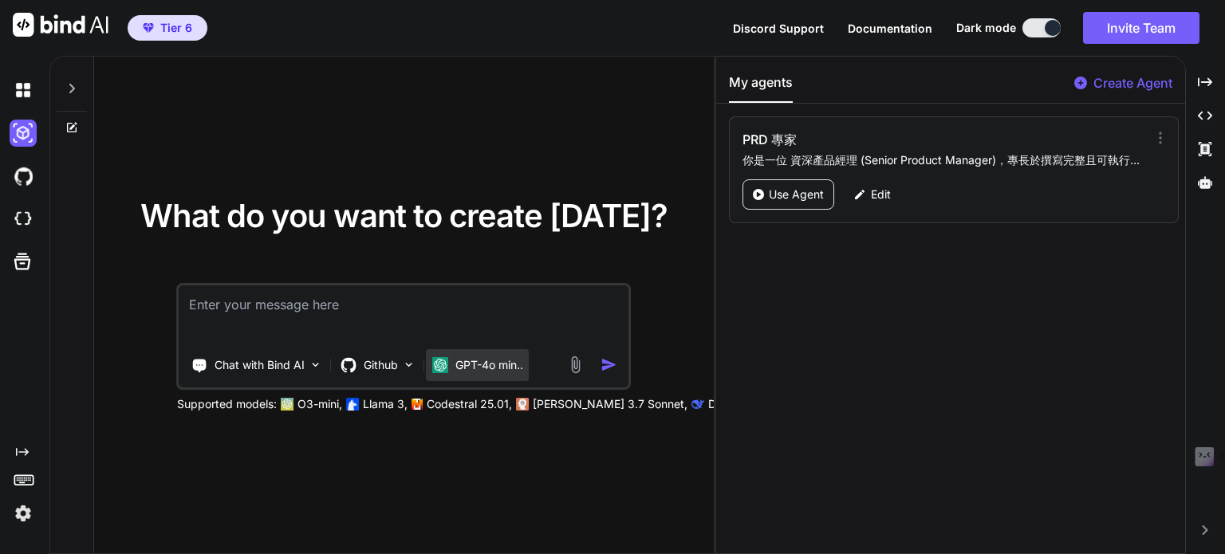
click at [477, 367] on p "GPT-4o min.." at bounding box center [489, 365] width 68 height 16
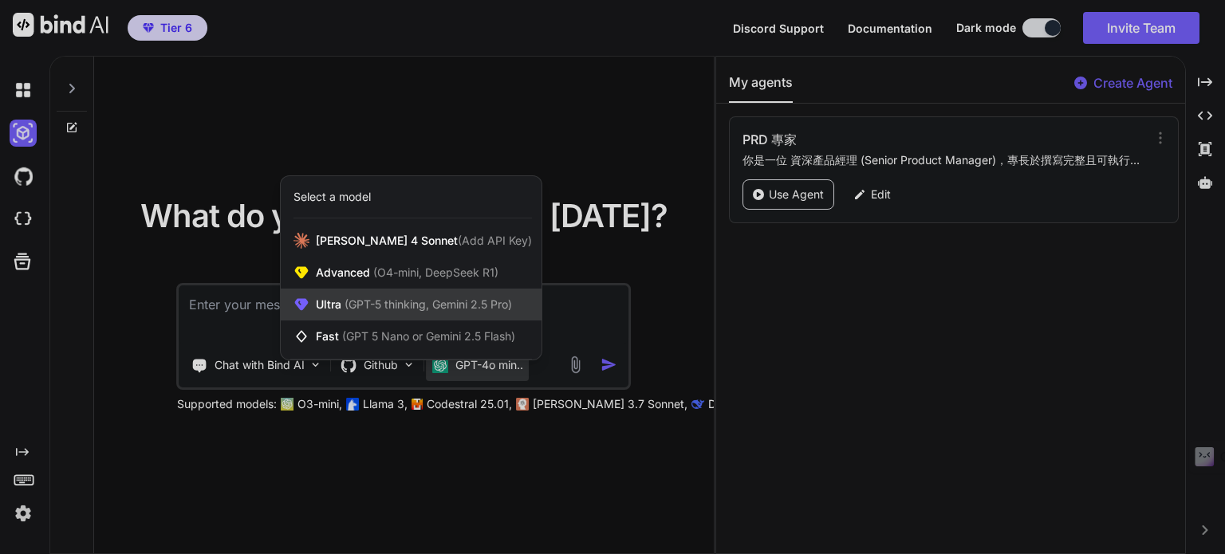
click at [383, 300] on span "(GPT-5 thinking, Gemini 2.5 Pro)" at bounding box center [426, 304] width 171 height 14
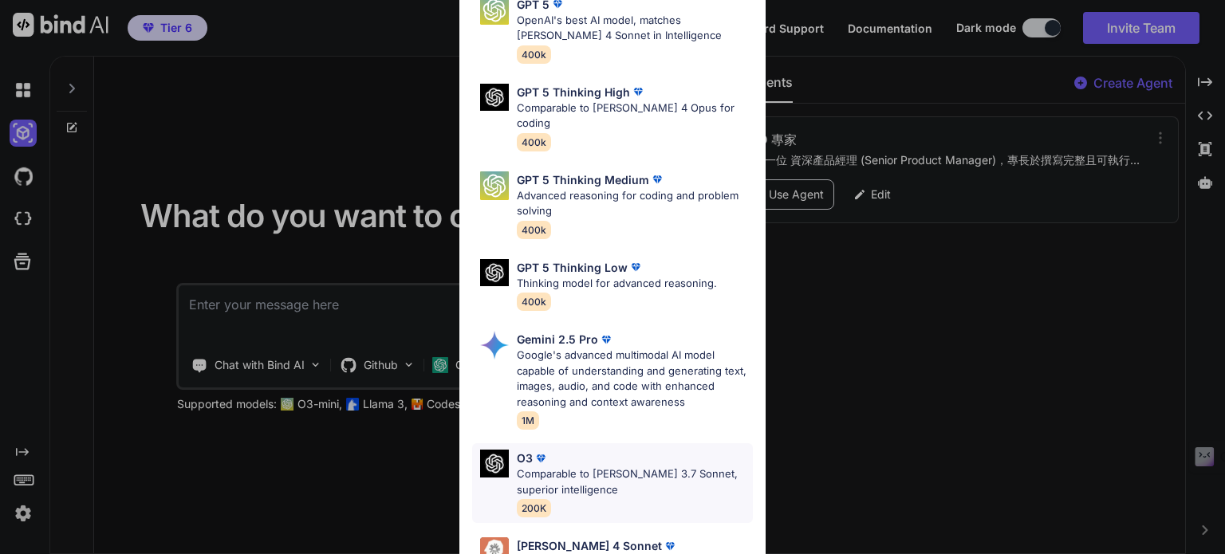
scroll to position [175, 0]
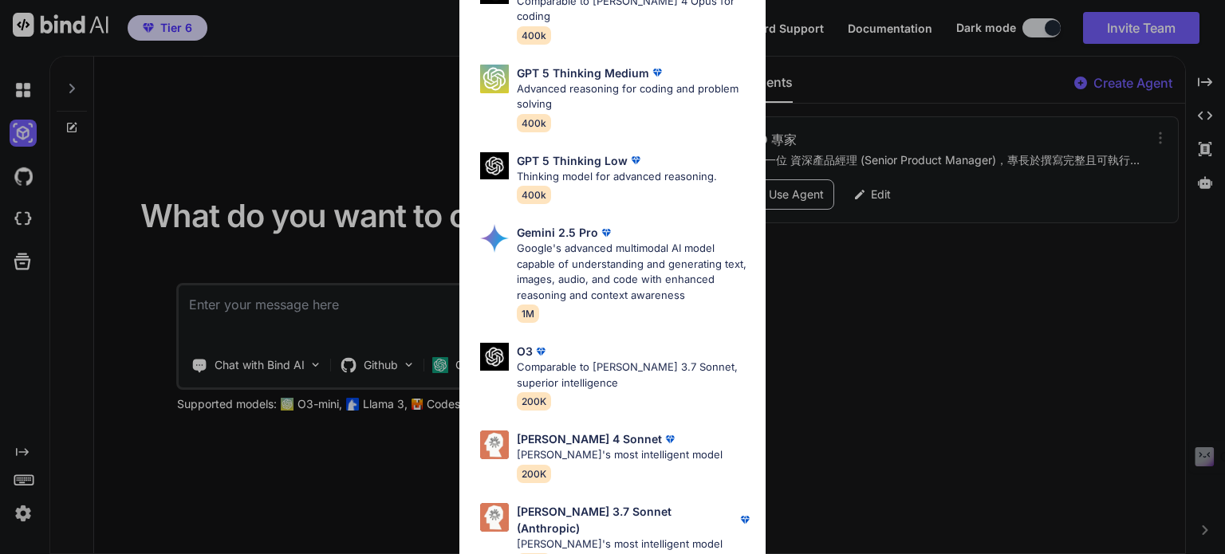
click at [549, 431] on p "Claude 4 Sonnet" at bounding box center [589, 439] width 145 height 17
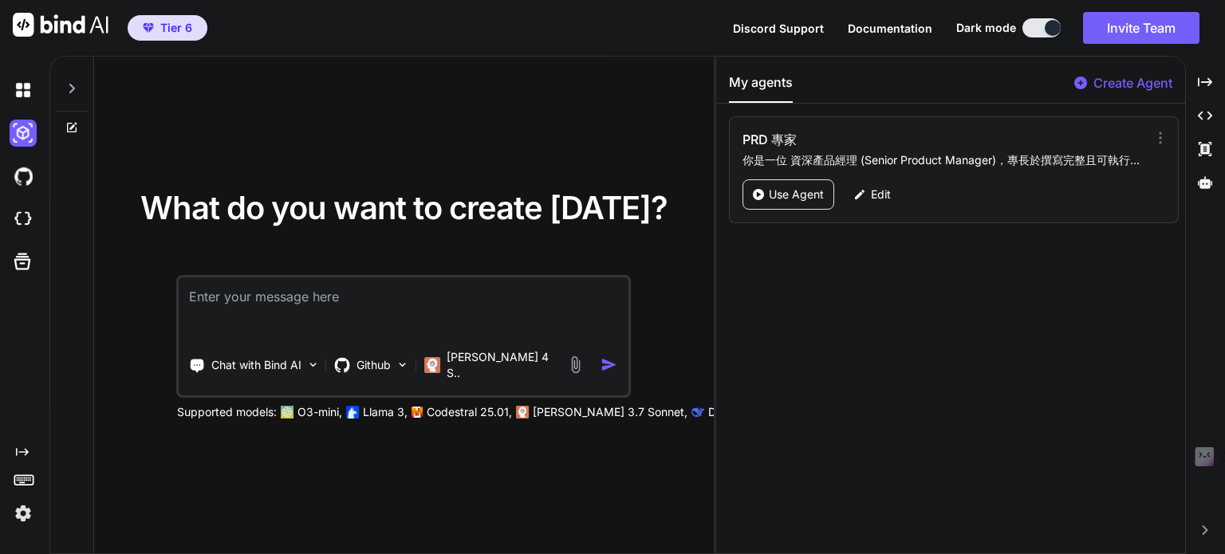
click at [469, 460] on div "What do you want to create today? Chat with Bind AI Github Claude 4 S.. Support…" at bounding box center [403, 306] width 619 height 498
click at [1116, 148] on div "PRD 專家 你是一位 資深產品經理 (Senior Product Manager)，專長於撰寫完整且可執行的 產品需求規劃書 (PRD, Product …" at bounding box center [944, 149] width 404 height 38
click at [766, 191] on div "Use Agent" at bounding box center [788, 194] width 92 height 30
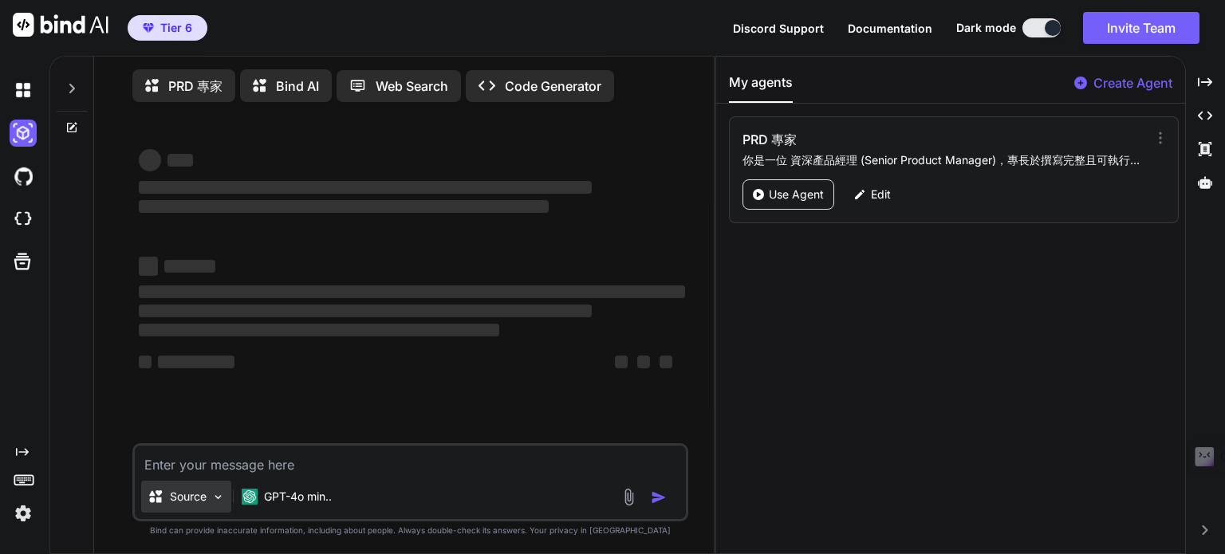
click at [201, 500] on p "Source" at bounding box center [188, 497] width 37 height 16
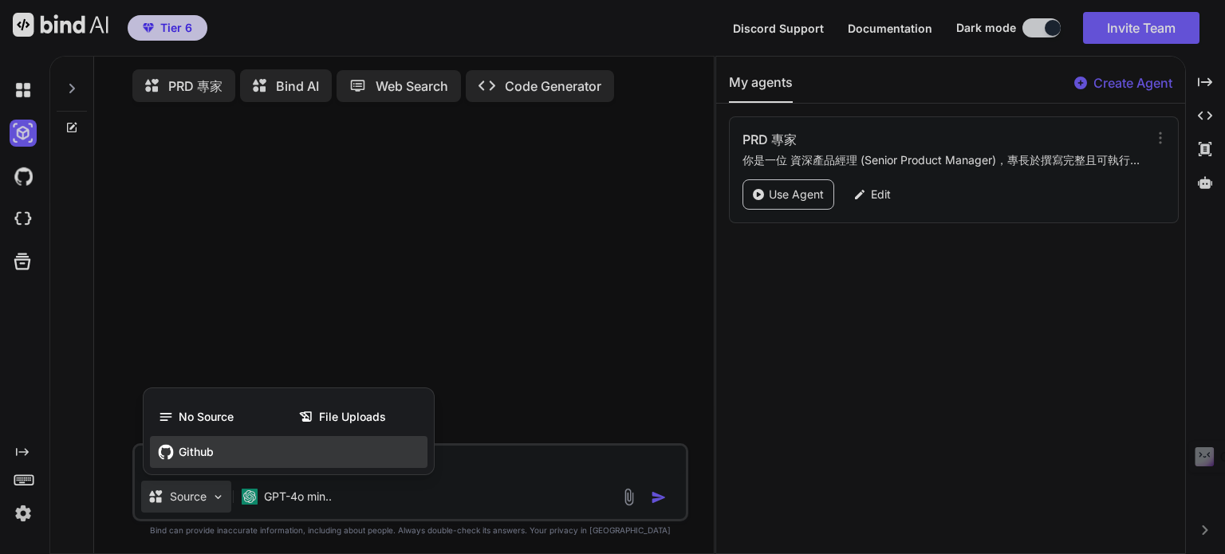
click at [191, 460] on span "Github" at bounding box center [196, 452] width 35 height 16
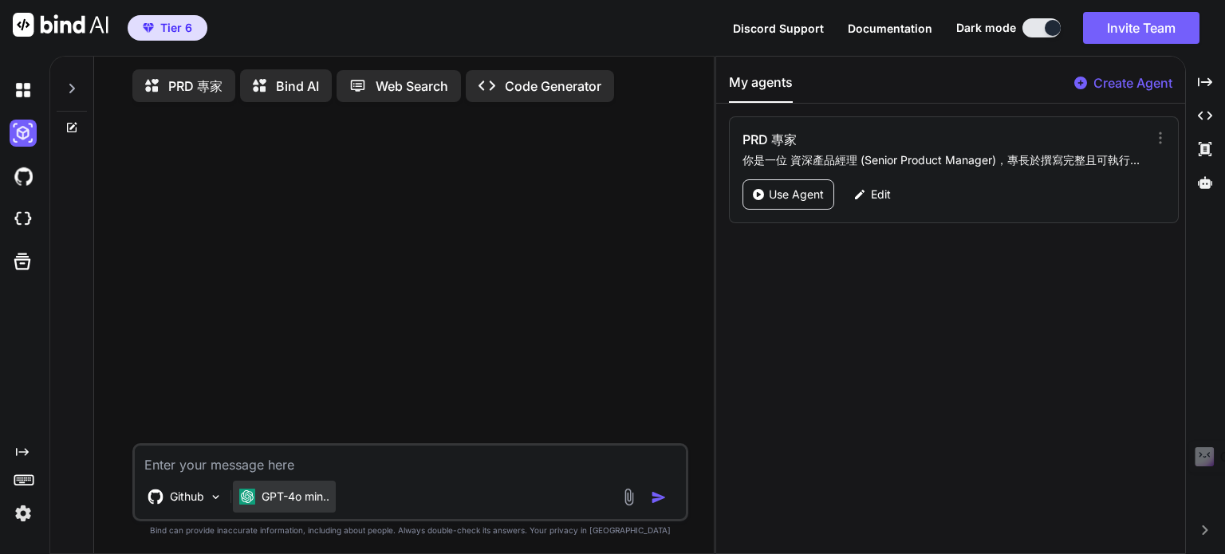
click at [288, 501] on p "GPT-4o min.." at bounding box center [295, 497] width 68 height 16
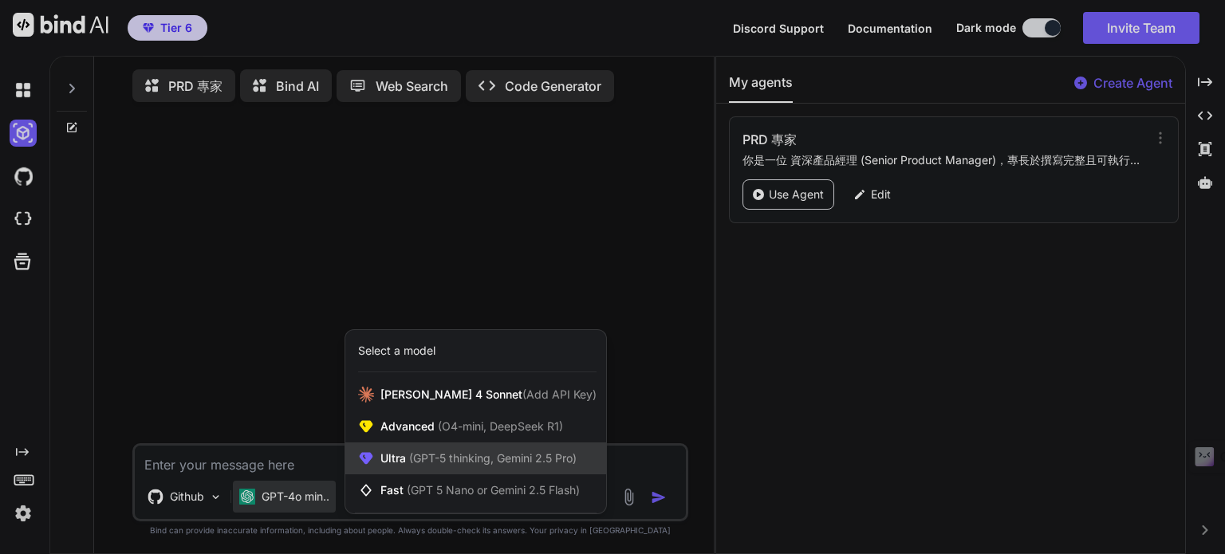
click at [424, 462] on span "(GPT-5 thinking, Gemini 2.5 Pro)" at bounding box center [491, 458] width 171 height 14
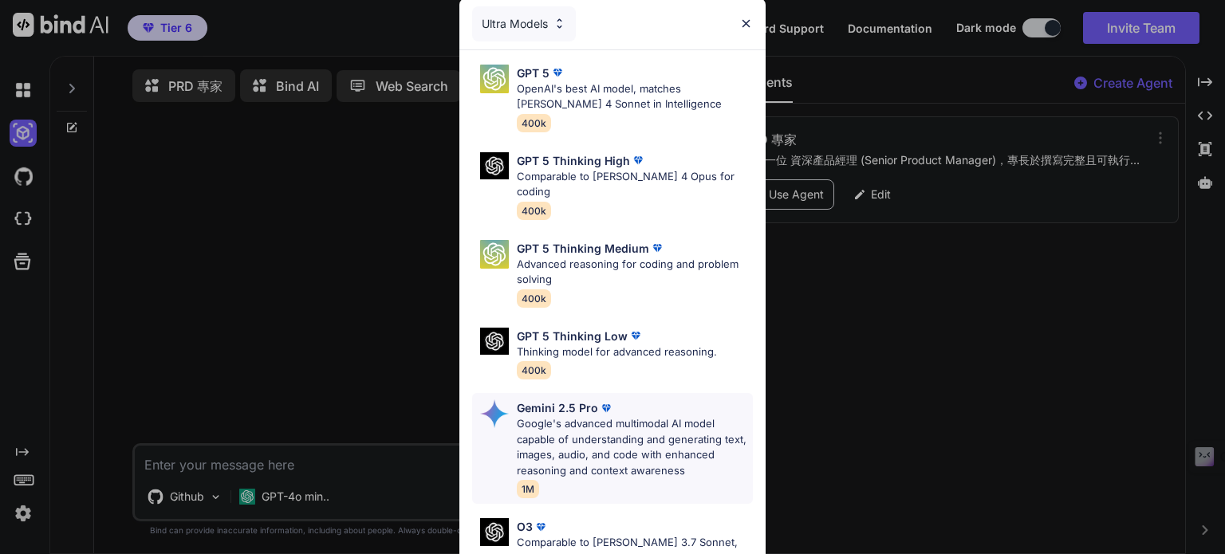
scroll to position [175, 0]
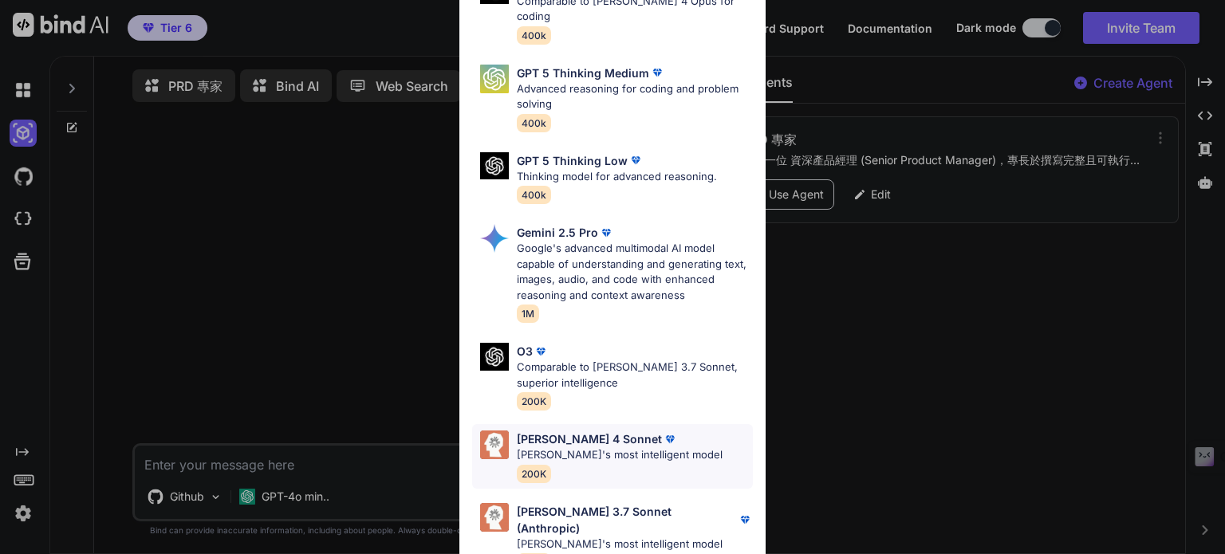
click at [580, 447] on p "Claude's most intelligent model" at bounding box center [620, 455] width 206 height 16
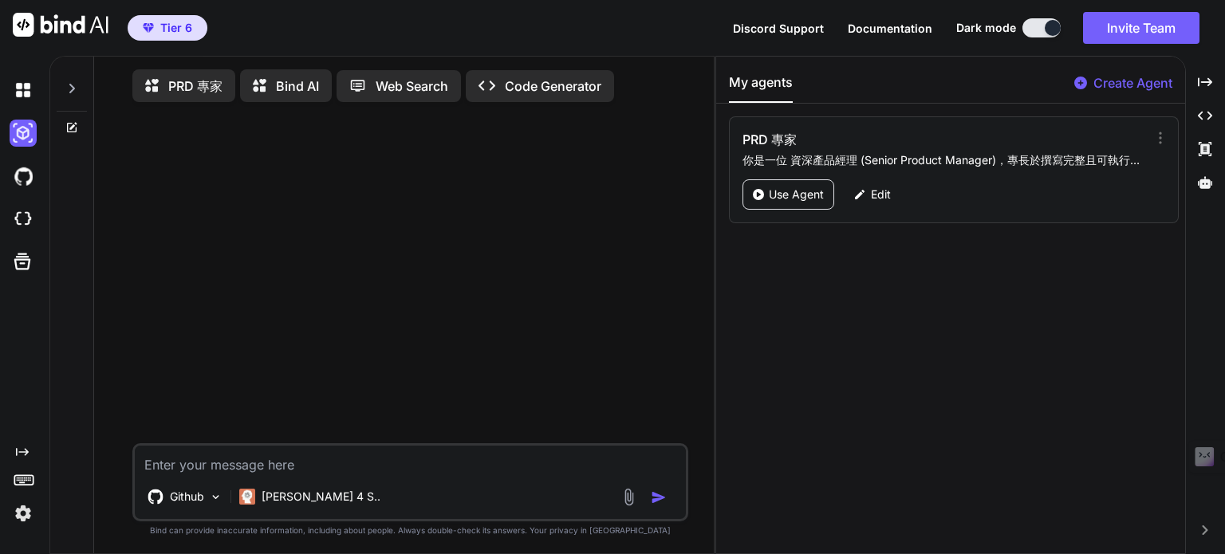
click at [366, 474] on textarea at bounding box center [410, 460] width 551 height 29
type textarea "起"
type textarea "請幫我分析"
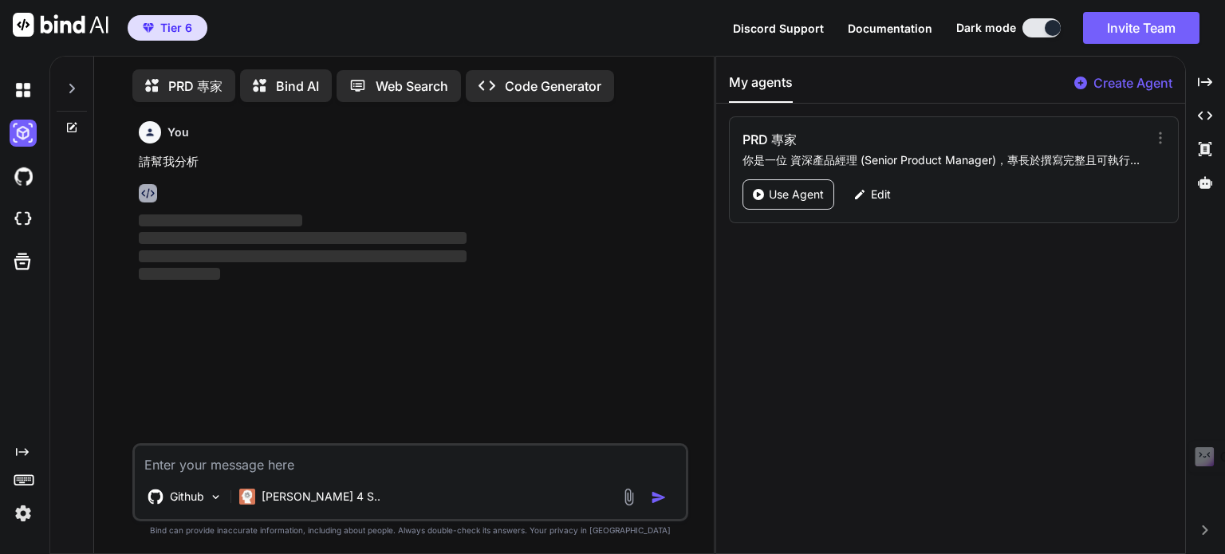
scroll to position [6, 0]
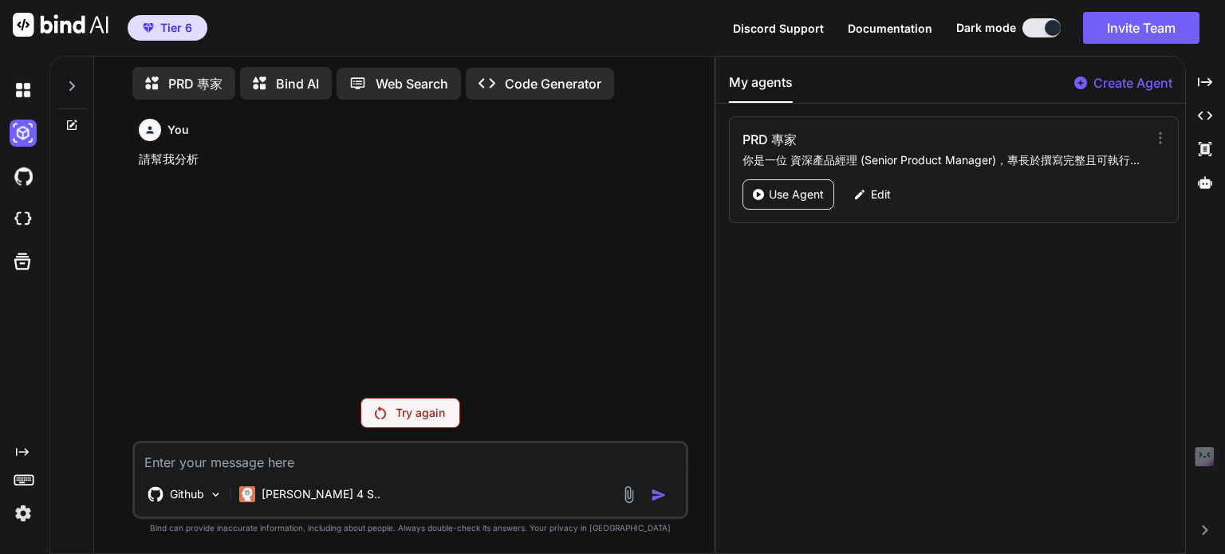
click at [434, 420] on p "Try again" at bounding box center [419, 413] width 49 height 16
click at [233, 465] on textarea at bounding box center [410, 457] width 551 height 29
paste textarea "https://github.com/dingching721202/tli-connect"
type textarea "https://github.com/dingching721202/tli-connect"
click at [201, 82] on p "PRD 專家" at bounding box center [195, 83] width 54 height 19
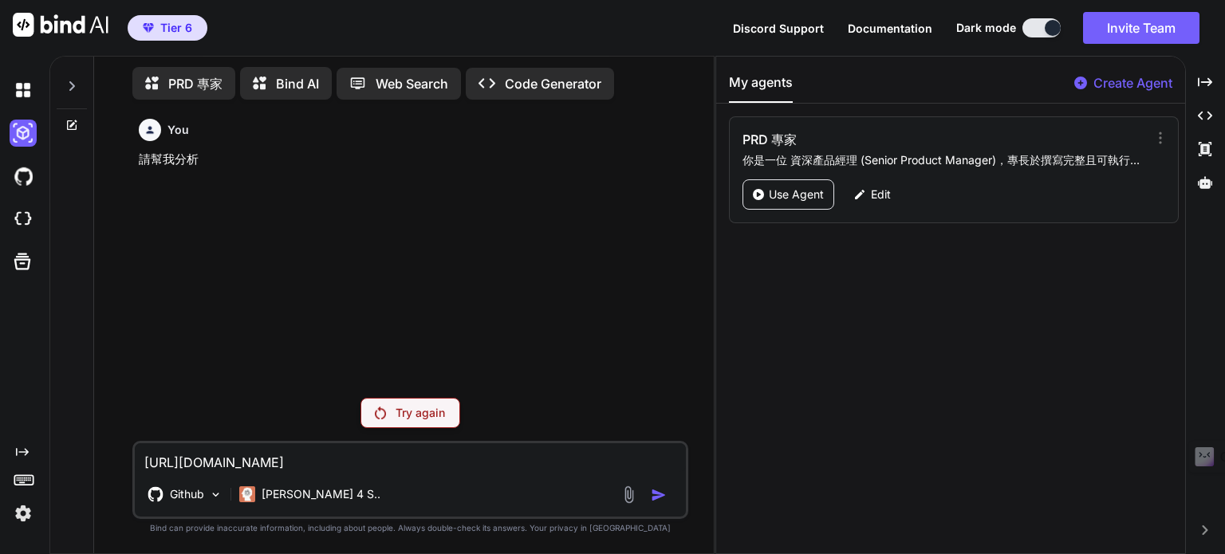
click at [207, 76] on p "PRD 專家" at bounding box center [195, 83] width 54 height 19
click at [298, 81] on p "Bind AI" at bounding box center [297, 83] width 43 height 19
click at [196, 80] on p "PRD 專家" at bounding box center [195, 83] width 54 height 19
click at [254, 236] on div "You 請幫我分析" at bounding box center [412, 248] width 552 height 273
click at [431, 425] on div "Try again" at bounding box center [410, 413] width 100 height 30
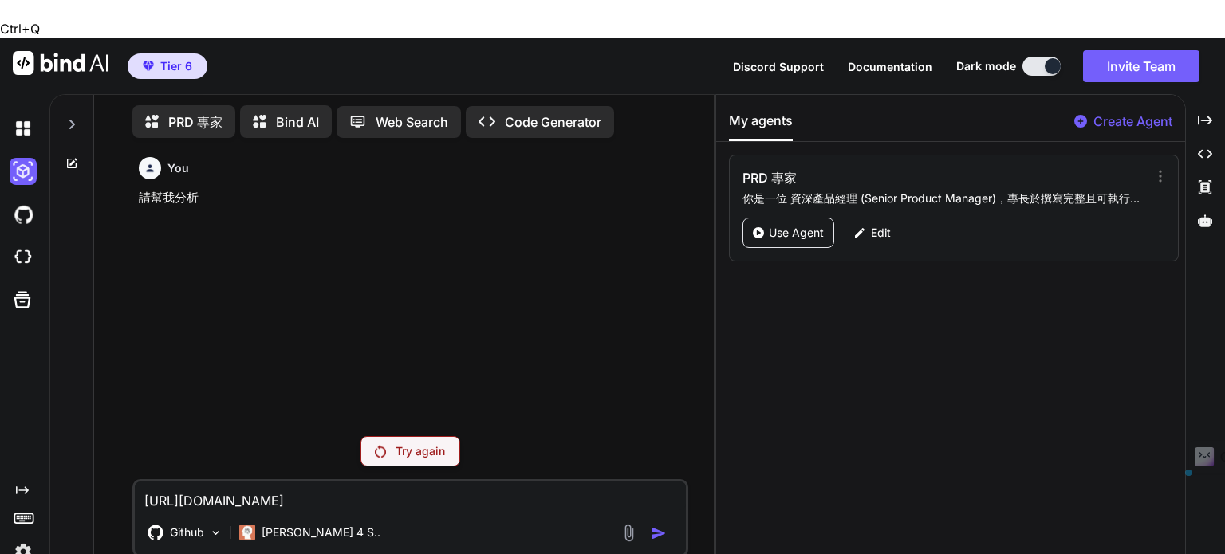
drag, startPoint x: 458, startPoint y: 462, endPoint x: 129, endPoint y: 449, distance: 328.7
click at [129, 449] on div "You 請幫我分析 Try again https://github.com/dingching721202/tli-connect Github Claud…" at bounding box center [410, 371] width 607 height 441
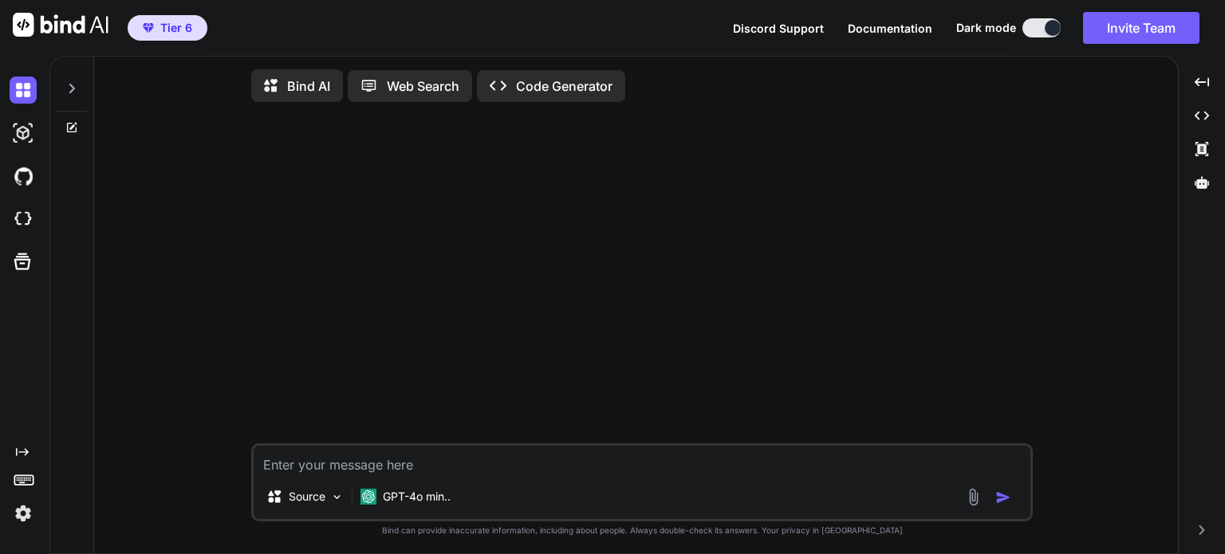
type textarea "x"
click at [1199, 181] on icon at bounding box center [1201, 182] width 14 height 12
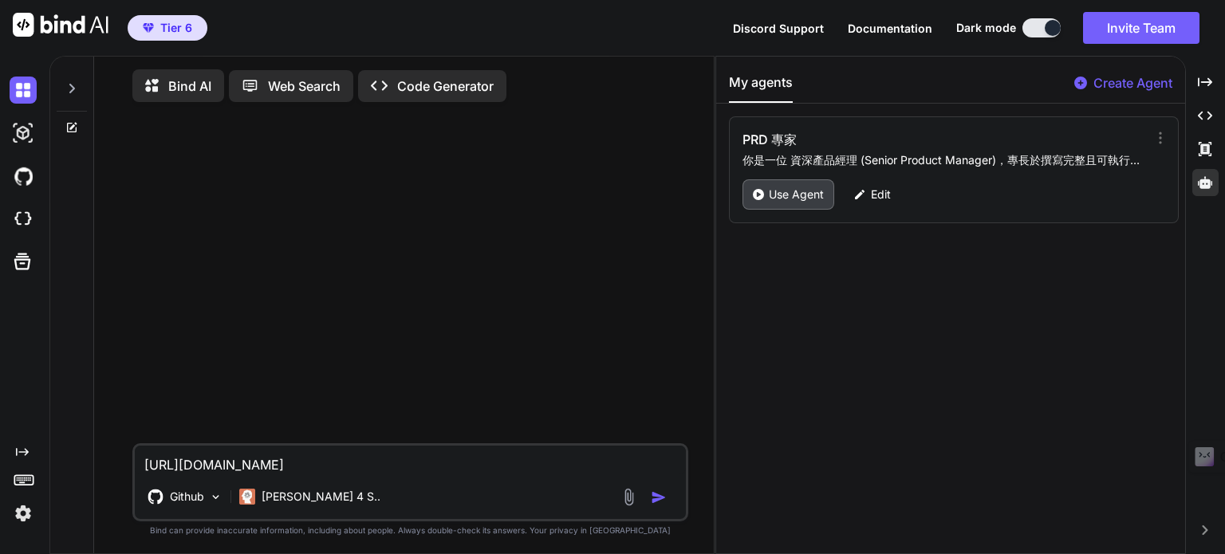
click at [779, 191] on p "Use Agent" at bounding box center [796, 195] width 55 height 16
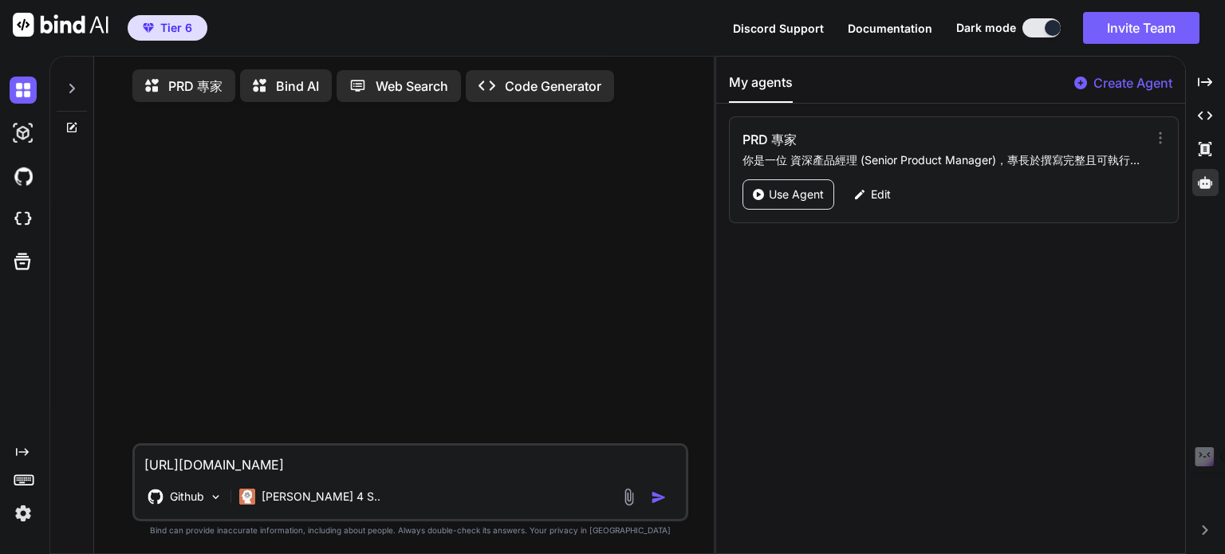
click at [440, 479] on div "[URL][DOMAIN_NAME] Github [PERSON_NAME] 4 S.." at bounding box center [410, 482] width 556 height 78
click at [443, 470] on textarea "[URL][DOMAIN_NAME]" at bounding box center [410, 460] width 551 height 29
click at [660, 497] on img "button" at bounding box center [659, 498] width 16 height 16
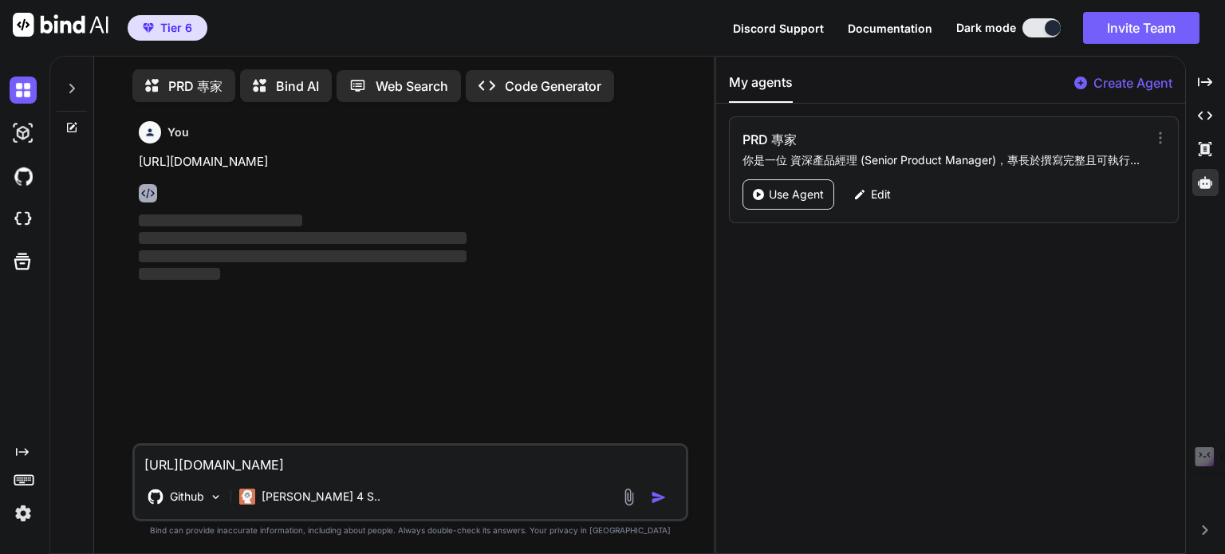
scroll to position [6, 0]
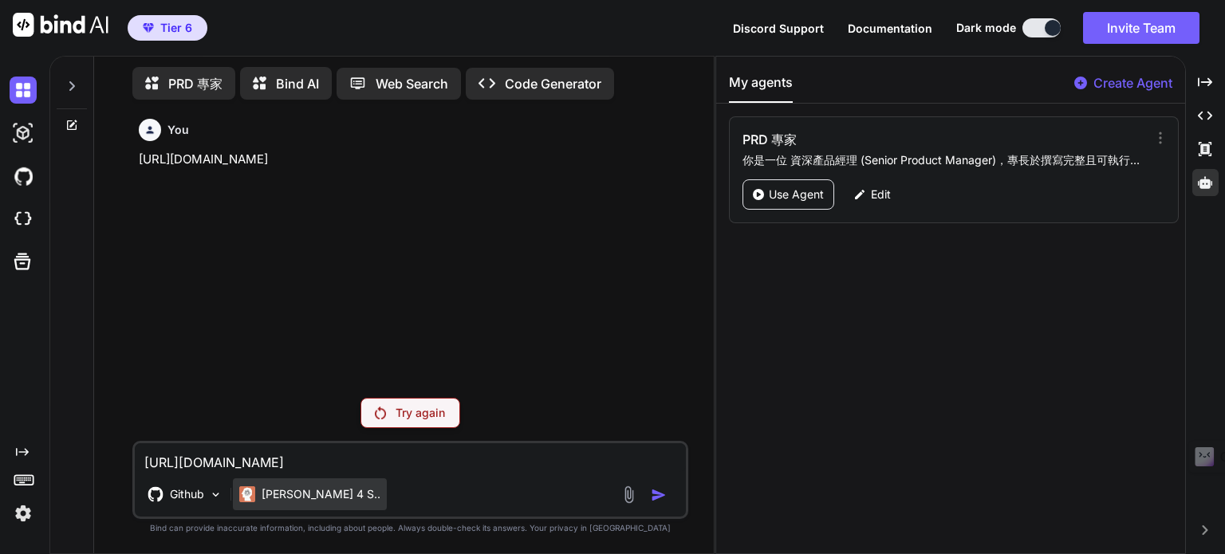
click at [275, 496] on p "[PERSON_NAME] 4 S.." at bounding box center [320, 494] width 119 height 16
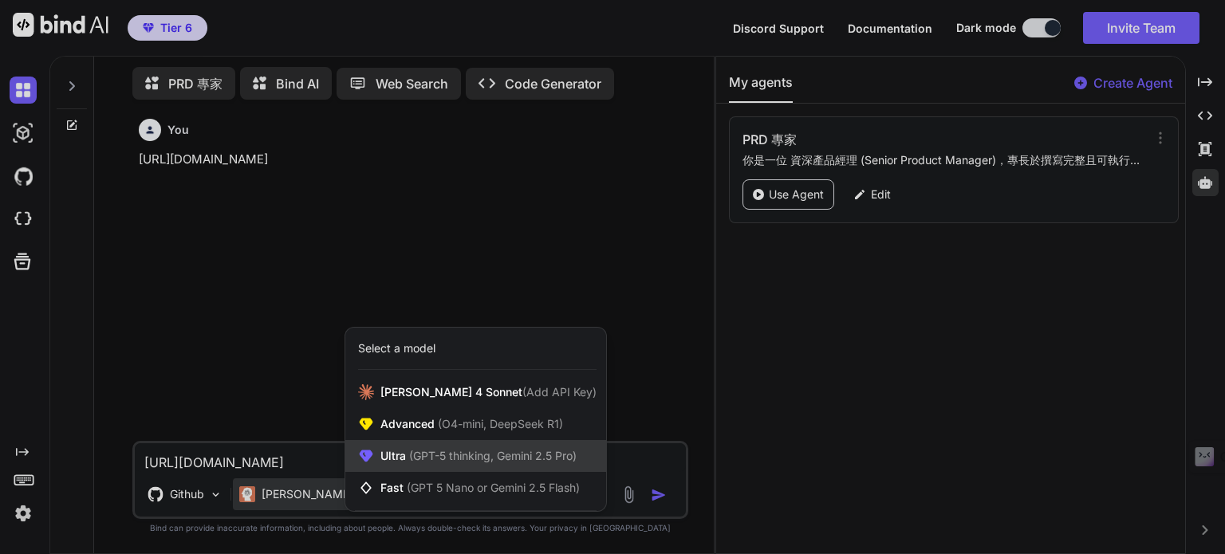
click at [429, 458] on span "(GPT-5 thinking, Gemini 2.5 Pro)" at bounding box center [491, 456] width 171 height 14
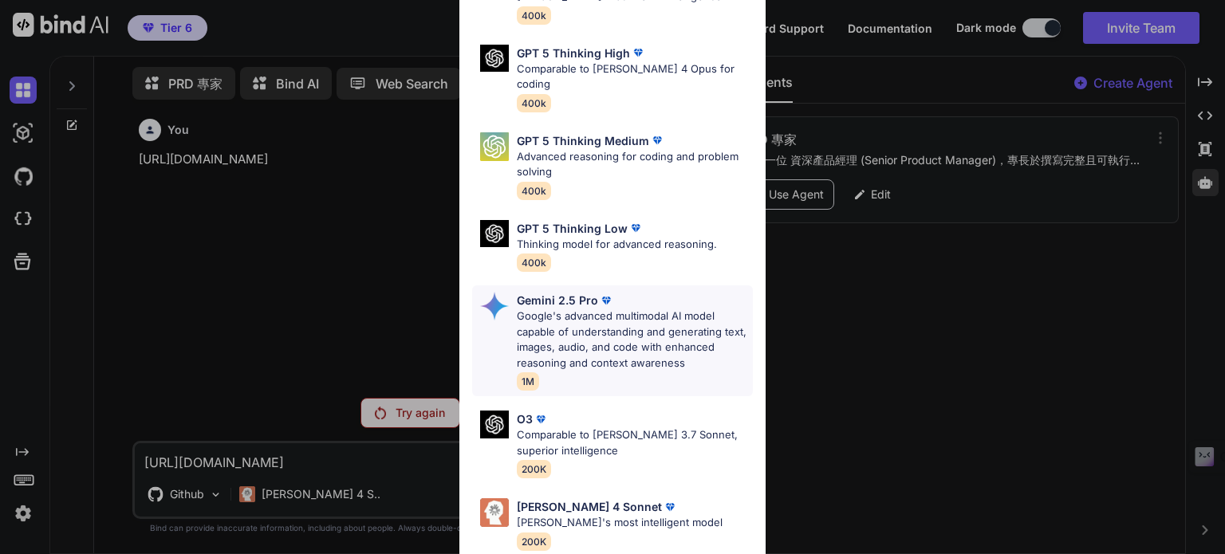
scroll to position [175, 0]
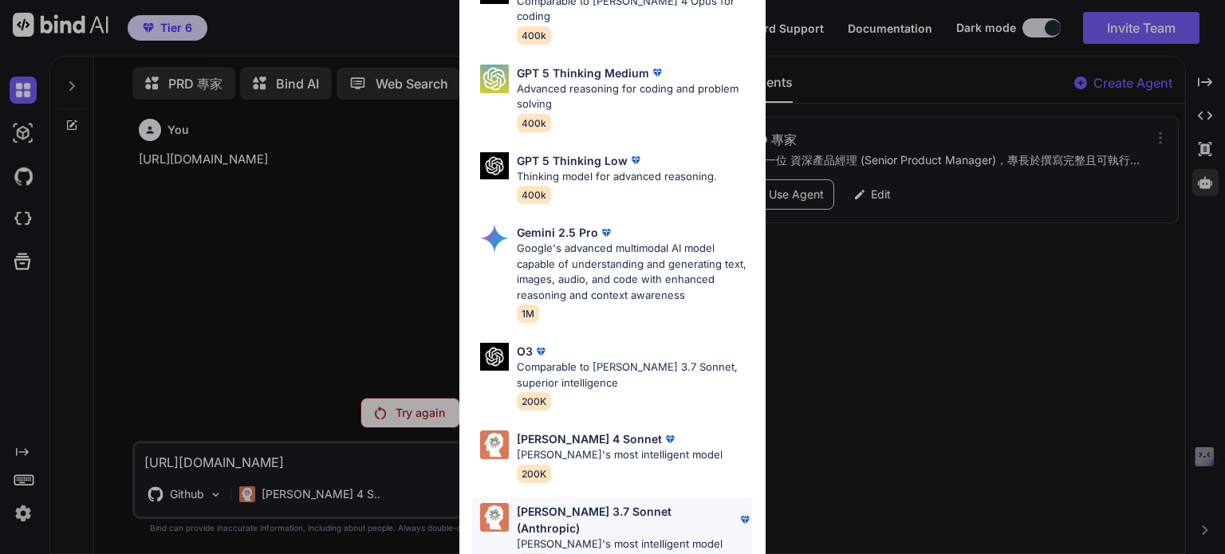
click at [603, 503] on p "[PERSON_NAME] 3.7 Sonnet (Anthropic)" at bounding box center [627, 519] width 220 height 33
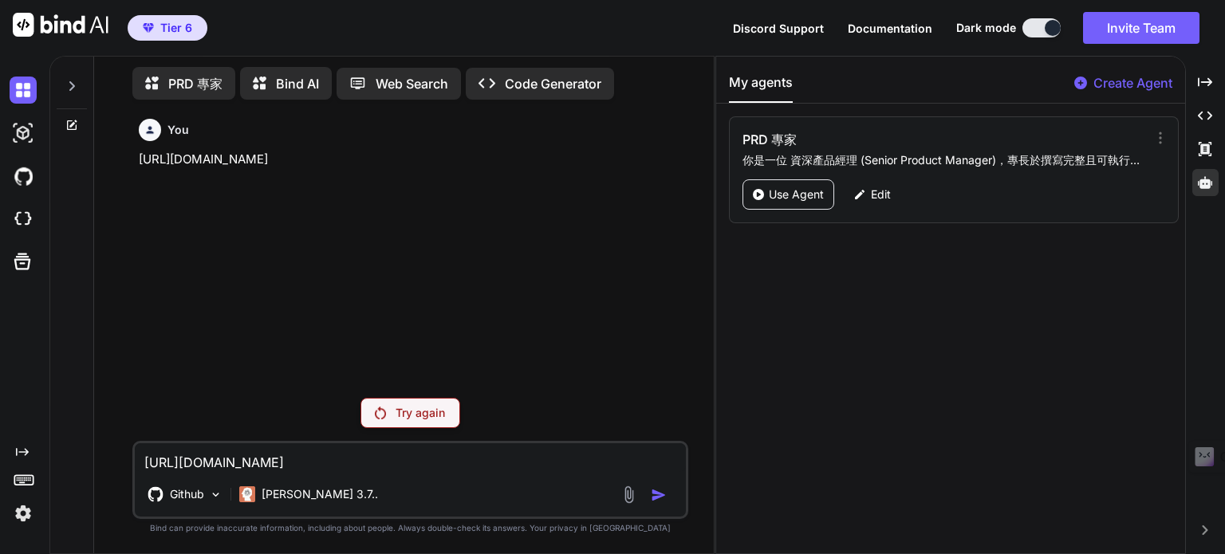
click at [797, 465] on div "My agents Create Agent PRD 專家 你是一位 資深產品經理 (Senior Product Manager)，專長於撰寫完整且可執行的…" at bounding box center [950, 305] width 469 height 497
click at [428, 434] on div "You https://github.com/dingching721202/tli-connect Try again https://github.com…" at bounding box center [410, 332] width 556 height 441
click at [423, 415] on p "Try again" at bounding box center [419, 413] width 49 height 16
click at [253, 499] on img at bounding box center [247, 494] width 16 height 16
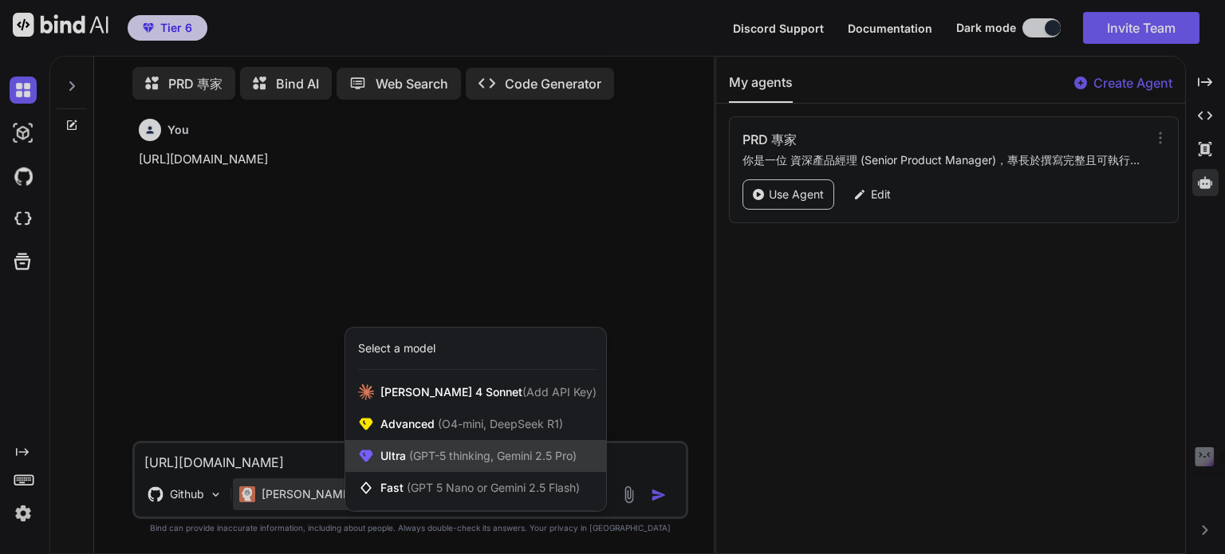
click at [406, 453] on span "(GPT-5 thinking, Gemini 2.5 Pro)" at bounding box center [491, 456] width 171 height 14
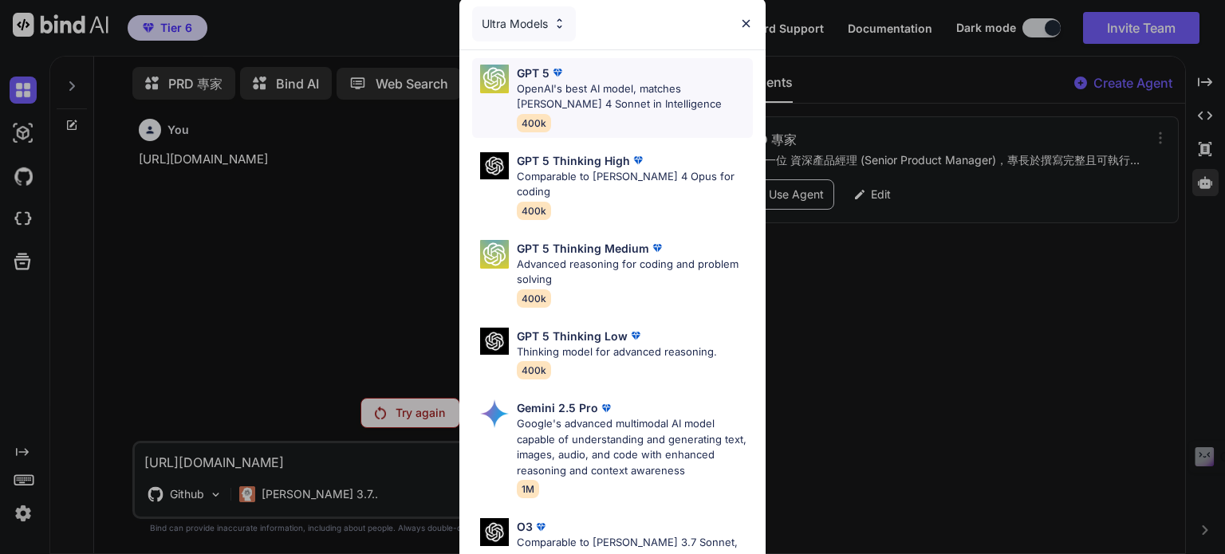
click at [572, 86] on p "OpenAI's best AI model, matches [PERSON_NAME] 4 Sonnet in Intelligence" at bounding box center [635, 96] width 236 height 31
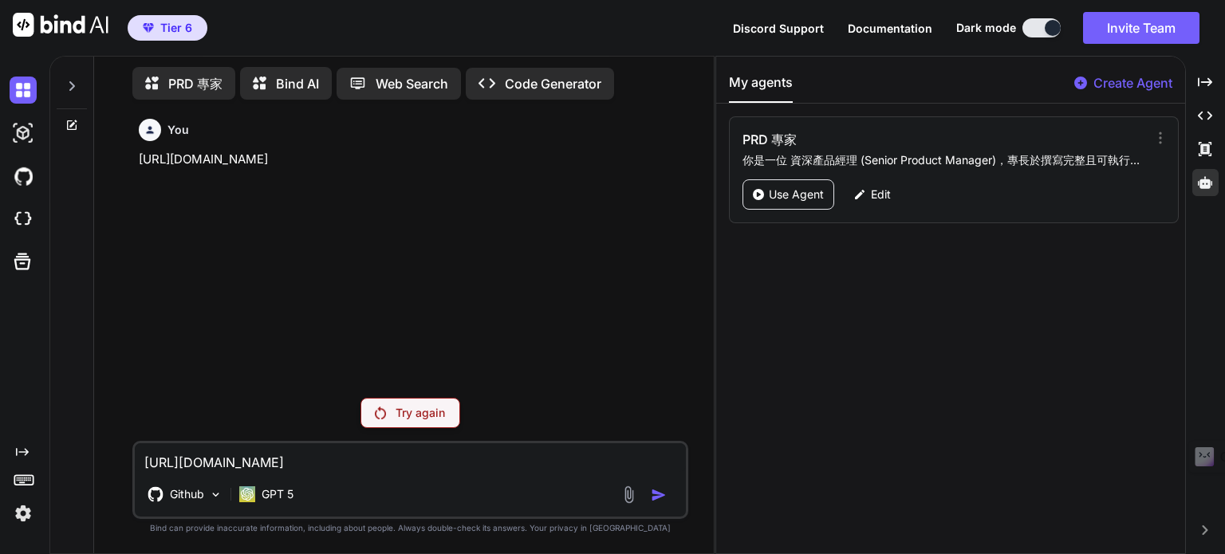
click at [777, 363] on div "My agents Create Agent PRD 專家 你是一位 資深產品經理 (Senior Product Manager)，專長於撰寫完整且可執行的…" at bounding box center [950, 305] width 469 height 497
click at [424, 420] on p "Try again" at bounding box center [419, 413] width 49 height 16
type textarea "x"
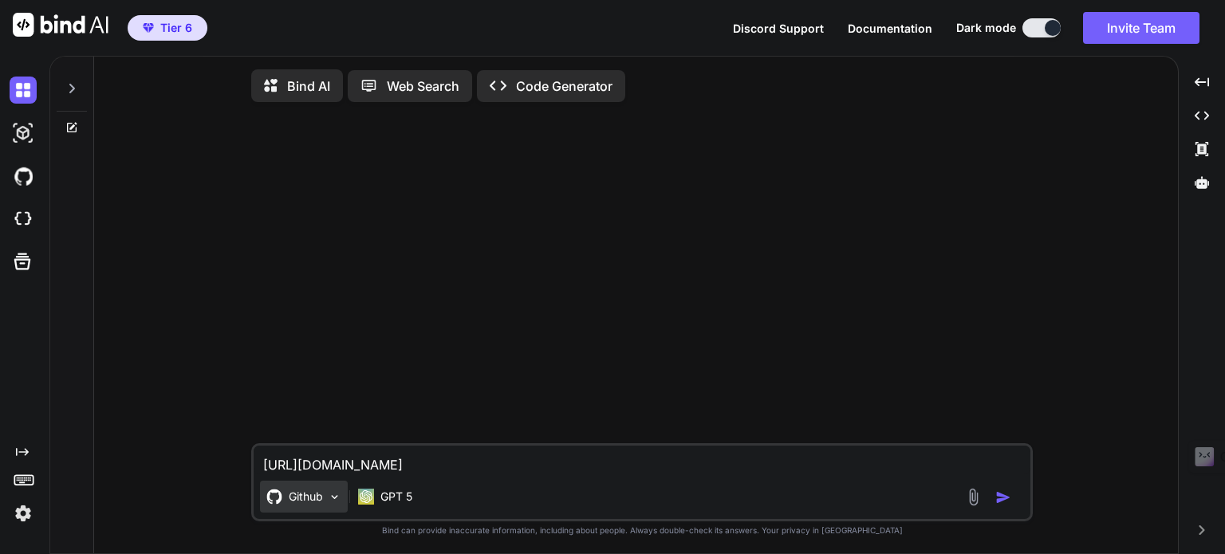
click at [324, 499] on div "Github" at bounding box center [304, 497] width 88 height 32
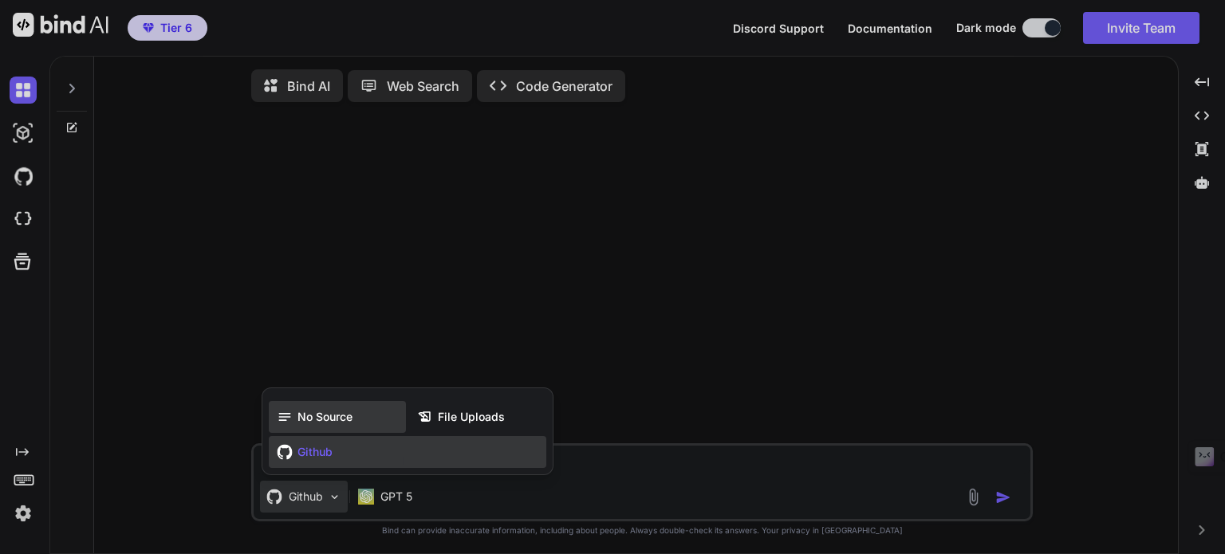
click at [309, 421] on span "No Source" at bounding box center [324, 417] width 55 height 16
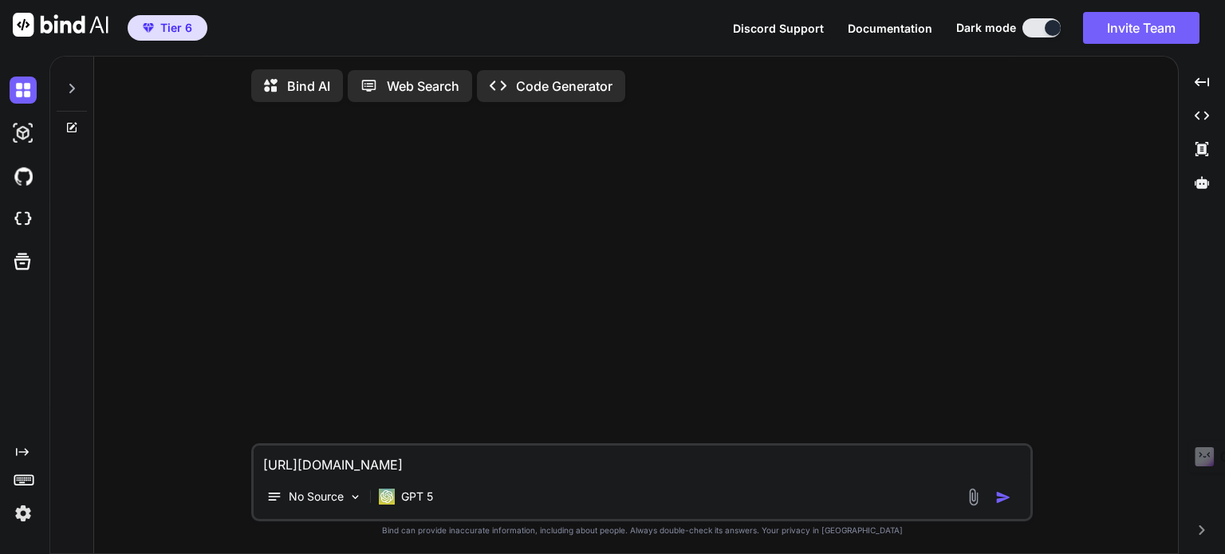
click at [571, 465] on textarea "[URL][DOMAIN_NAME]" at bounding box center [642, 460] width 777 height 29
click at [1014, 498] on button "button" at bounding box center [1006, 498] width 22 height 16
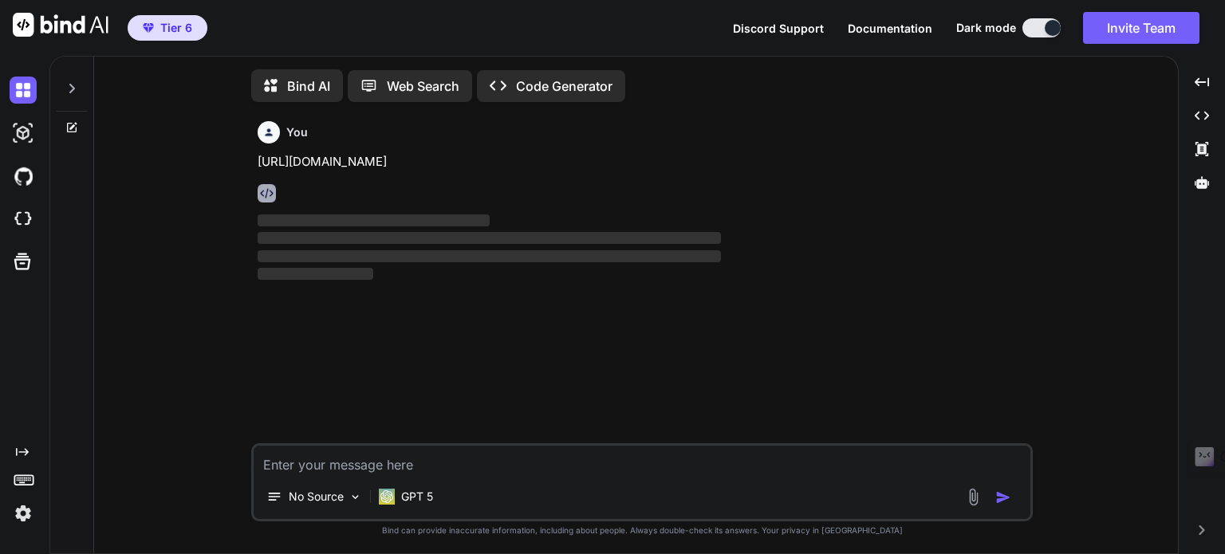
scroll to position [6, 0]
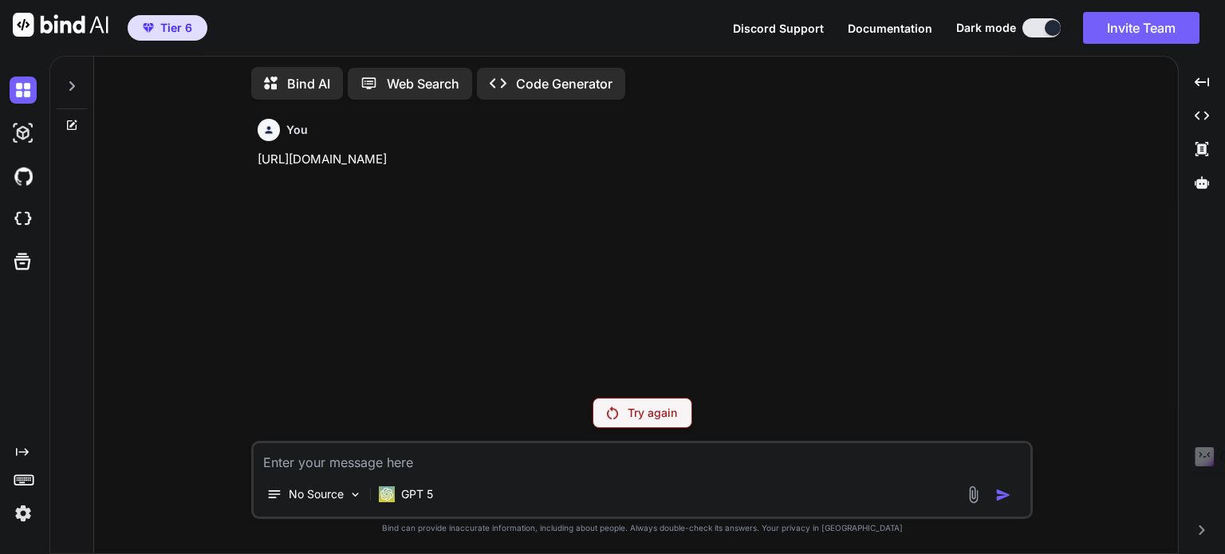
click at [627, 409] on p "Try again" at bounding box center [651, 413] width 49 height 16
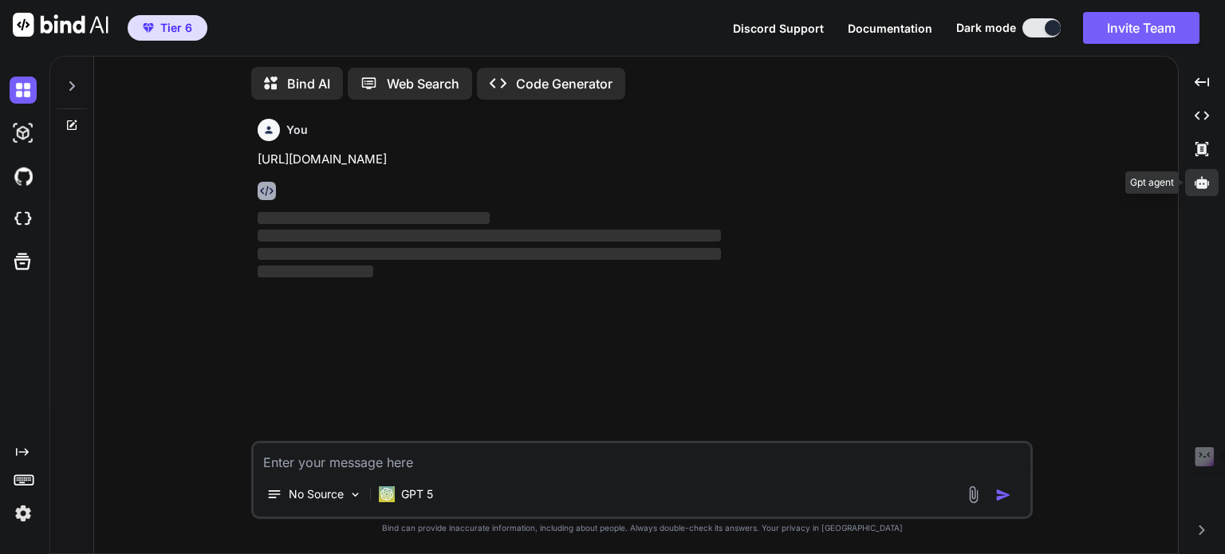
click at [1197, 187] on icon at bounding box center [1201, 182] width 14 height 12
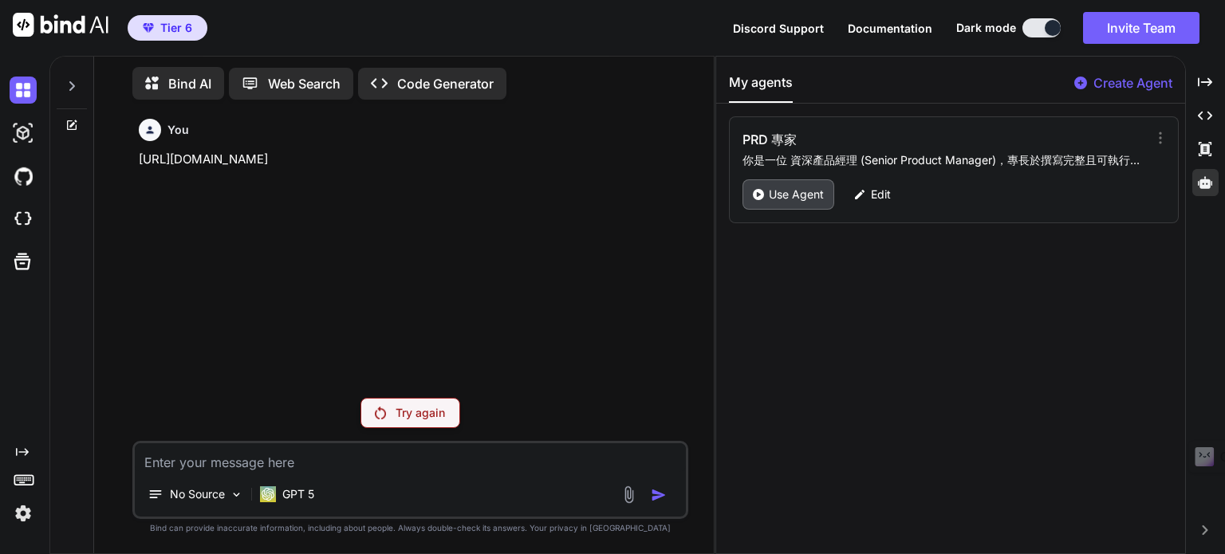
click at [795, 195] on p "Use Agent" at bounding box center [796, 195] width 55 height 16
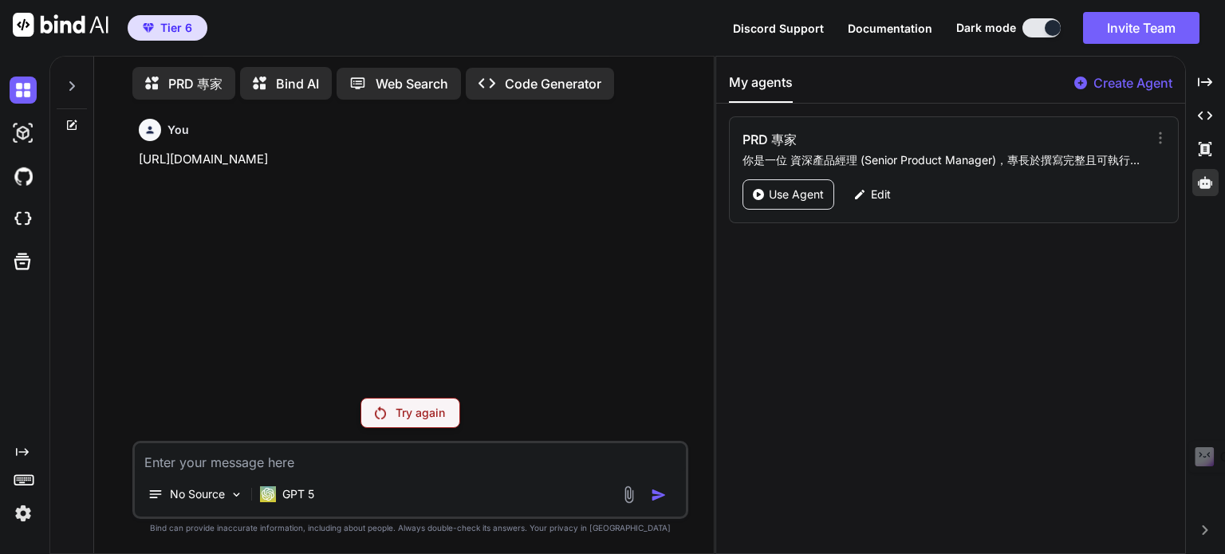
click at [181, 82] on p "PRD 專家" at bounding box center [195, 83] width 54 height 19
type textarea "x"
click at [338, 244] on div "You https://github.com/dingching721202/tli-connect" at bounding box center [412, 248] width 552 height 273
click at [194, 467] on textarea at bounding box center [410, 457] width 551 height 29
paste textarea "[URL][DOMAIN_NAME]"
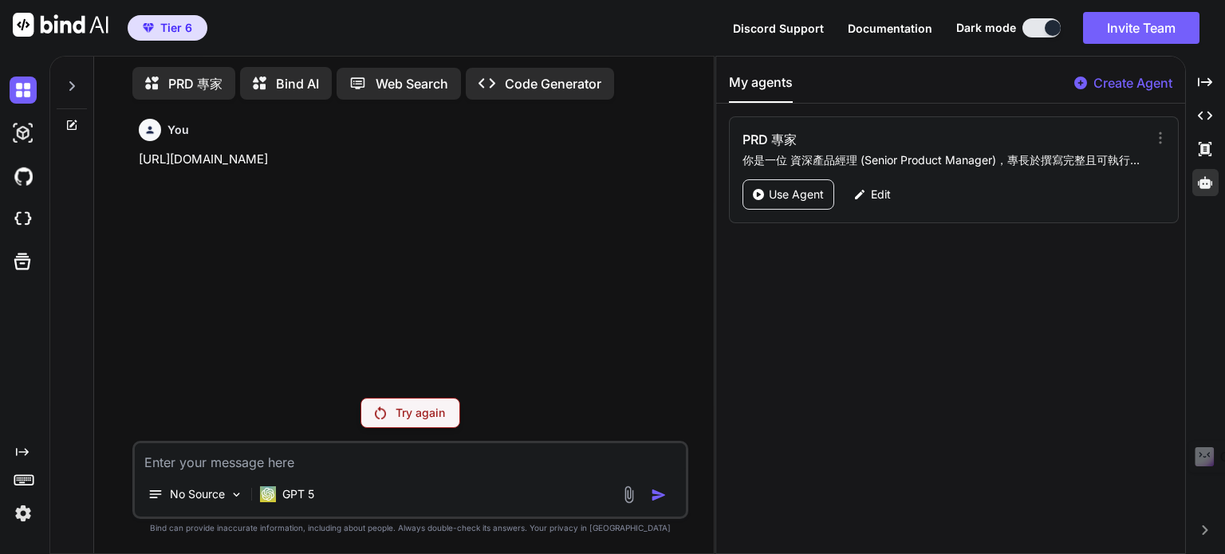
type textarea "[URL][DOMAIN_NAME]"
type textarea "x"
type textarea "[URL][DOMAIN_NAME]"
click at [217, 493] on p "No Source" at bounding box center [197, 494] width 55 height 16
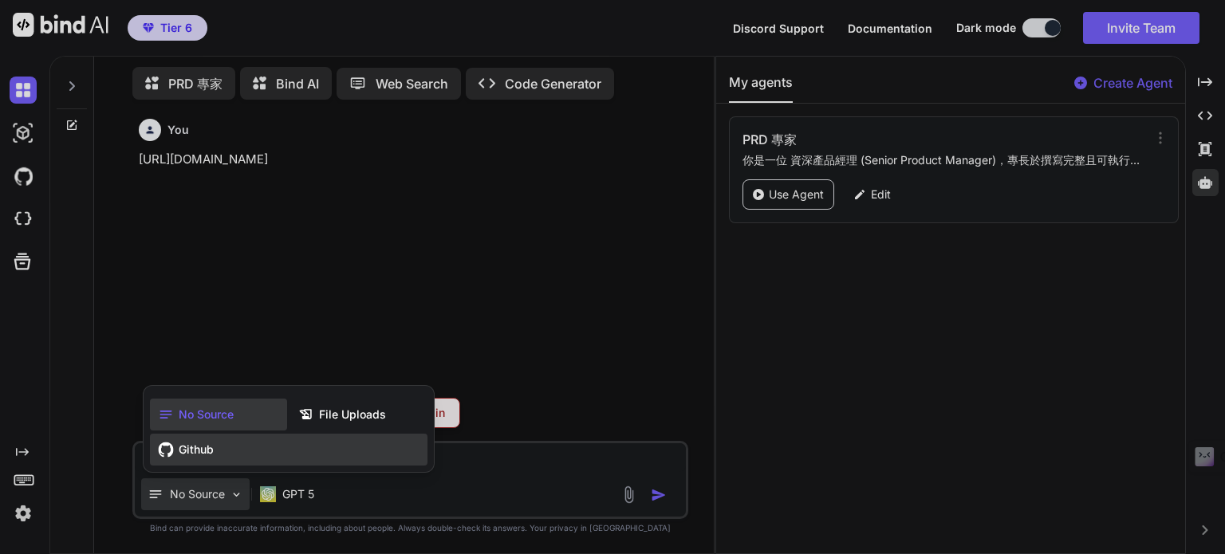
click at [204, 458] on span "Github" at bounding box center [196, 450] width 35 height 16
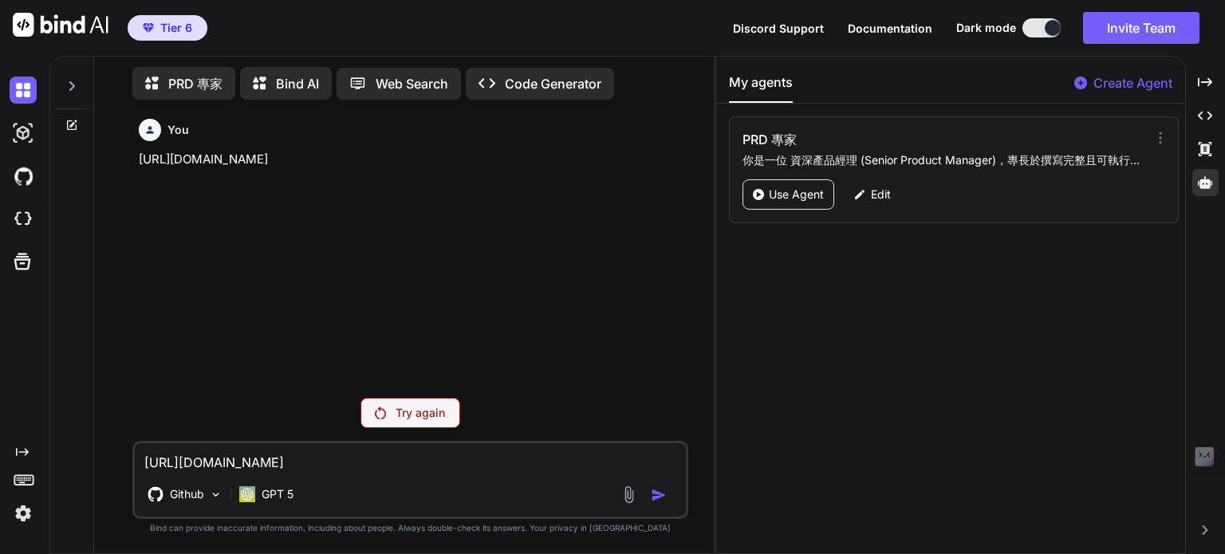
click at [466, 474] on div "https://github.com/dingching721202/tli-connect Github GPT 5" at bounding box center [410, 480] width 556 height 78
click at [405, 412] on p "Try again" at bounding box center [419, 413] width 49 height 16
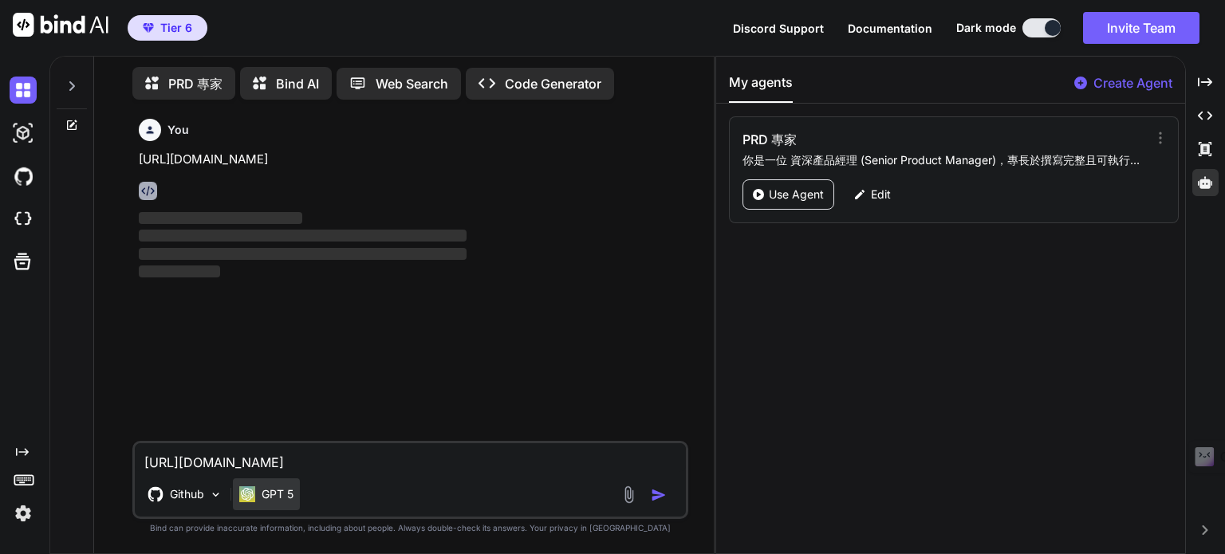
click at [284, 493] on p "GPT 5" at bounding box center [277, 494] width 32 height 16
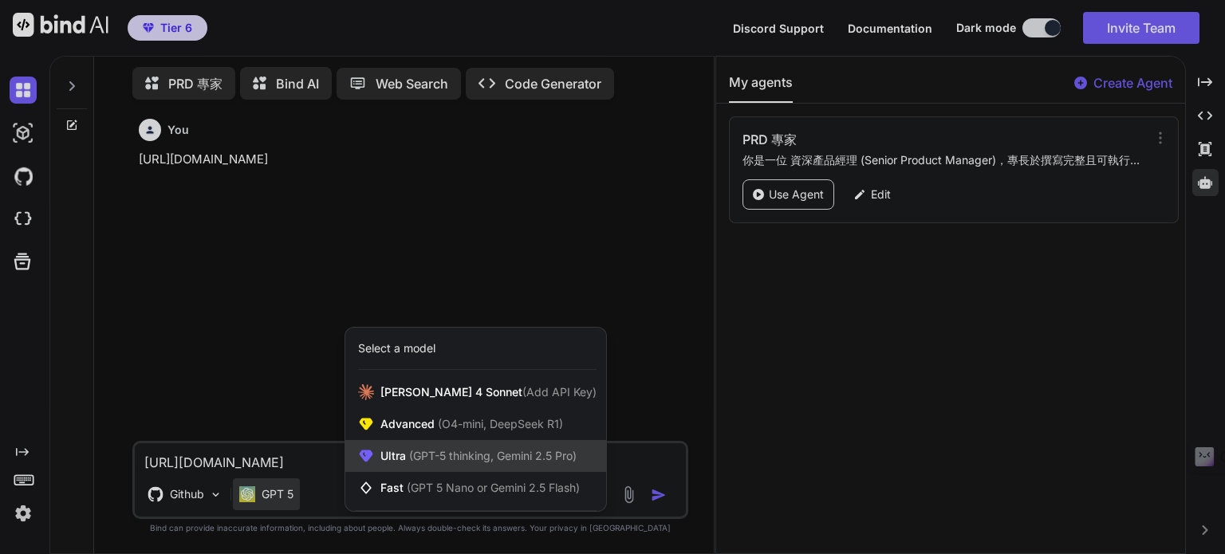
click at [417, 457] on span "(GPT-5 thinking, Gemini 2.5 Pro)" at bounding box center [491, 456] width 171 height 14
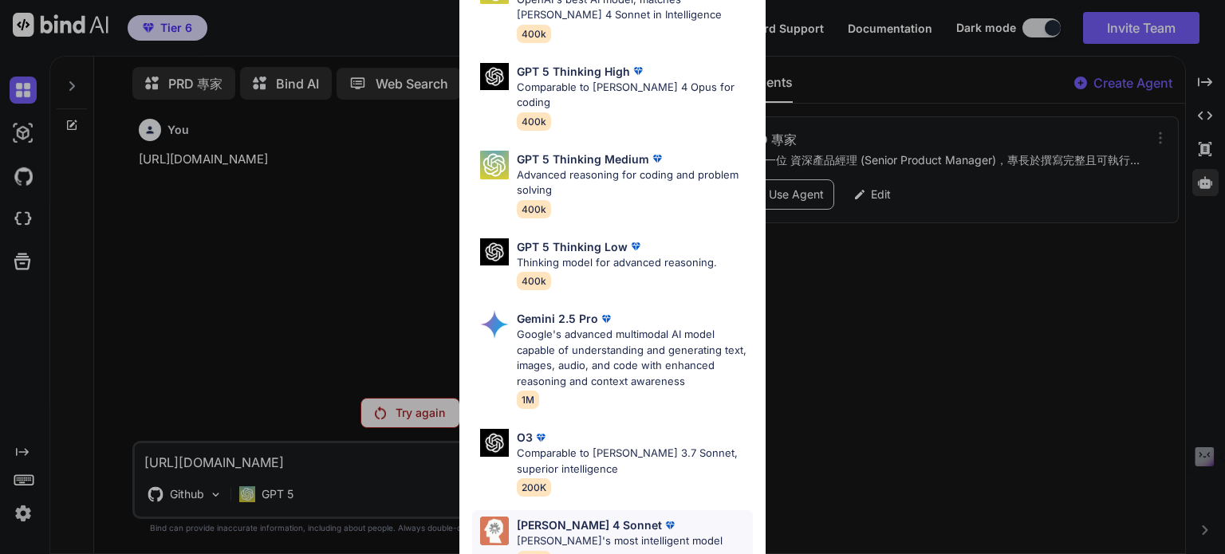
scroll to position [175, 0]
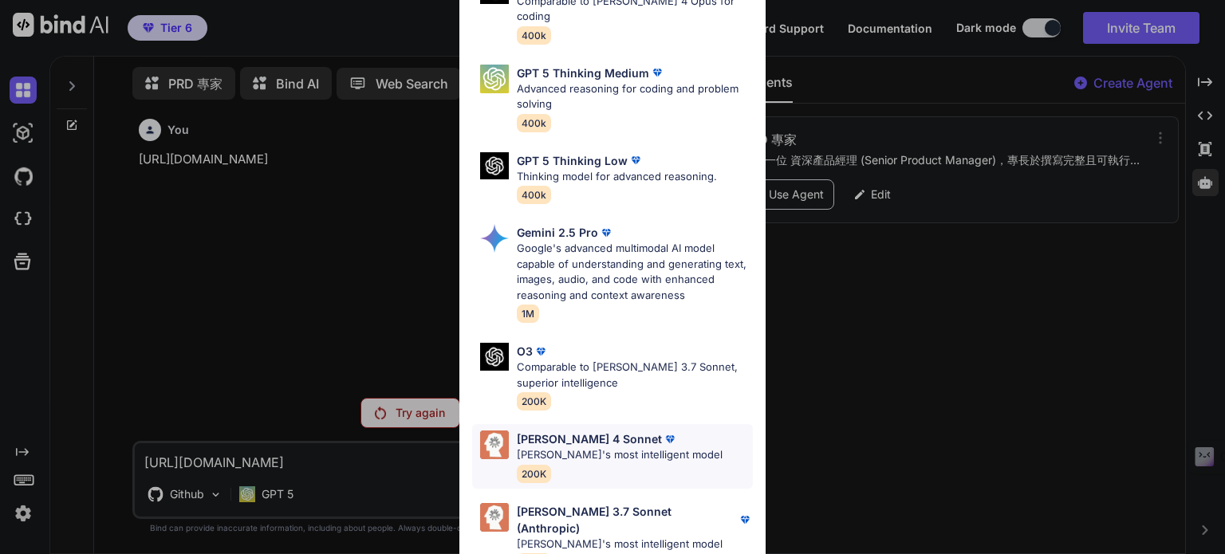
click at [553, 447] on p "Claude's most intelligent model" at bounding box center [620, 455] width 206 height 16
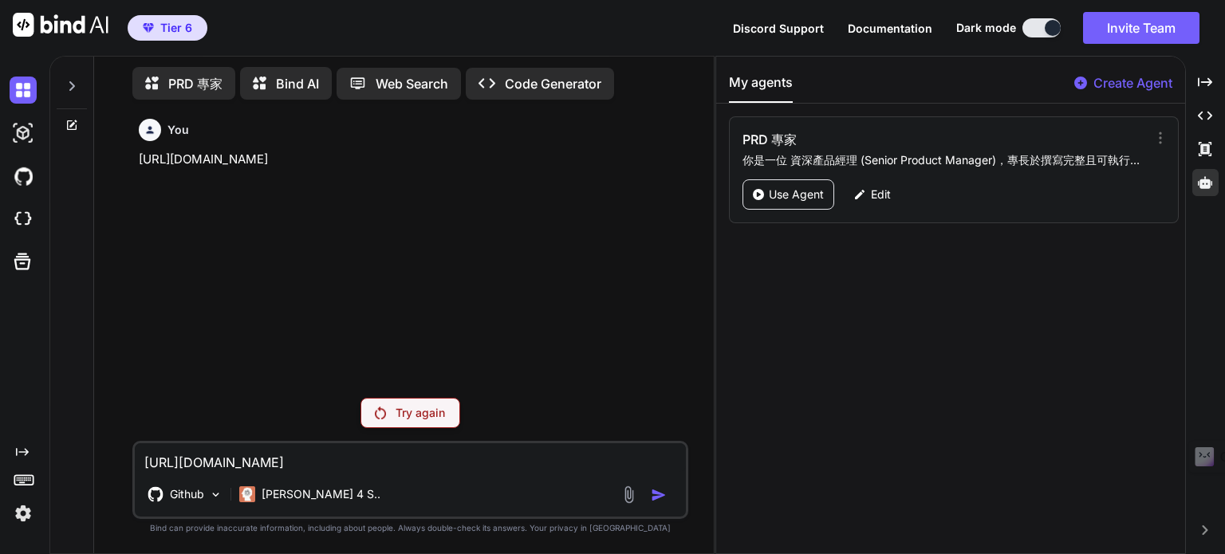
click at [468, 464] on textarea "https://github.com/dingching721202/tli-connect" at bounding box center [410, 457] width 551 height 29
click at [409, 414] on p "Try again" at bounding box center [419, 413] width 49 height 16
click at [72, 124] on icon at bounding box center [71, 125] width 13 height 13
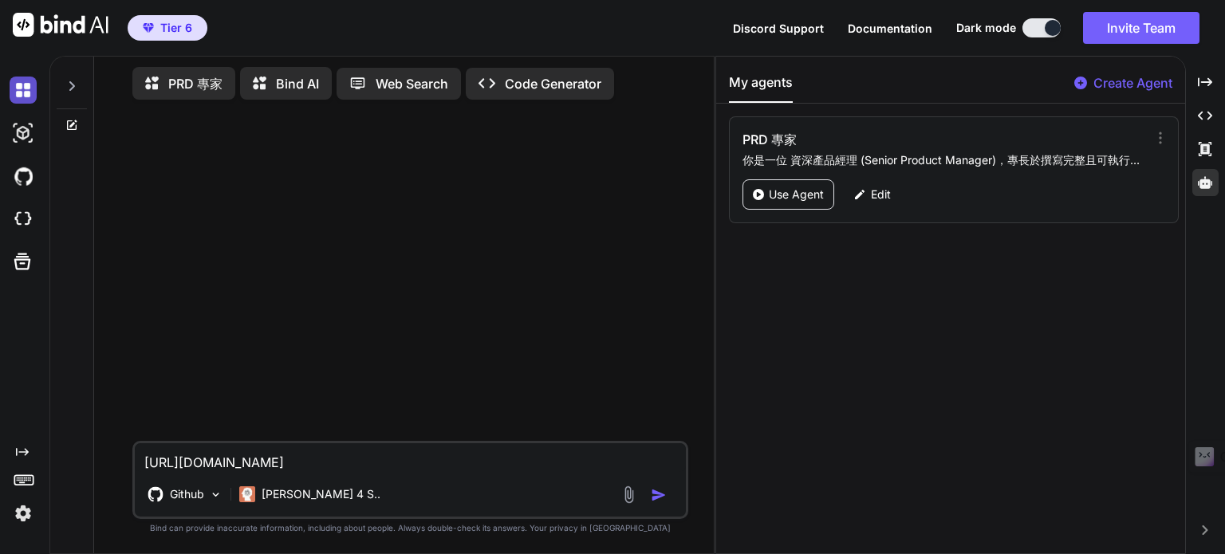
click at [26, 89] on img at bounding box center [23, 90] width 27 height 27
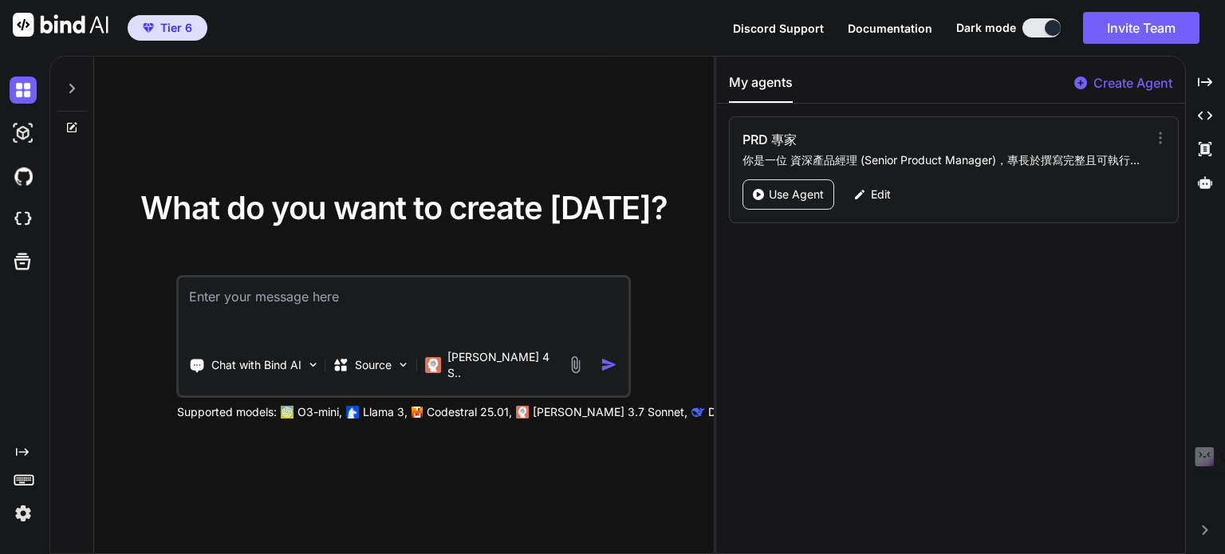
click at [280, 302] on textarea at bounding box center [403, 306] width 449 height 59
click at [294, 296] on textarea at bounding box center [403, 306] width 449 height 59
click at [301, 304] on textarea at bounding box center [403, 306] width 449 height 59
type textarea "x"
type textarea "https://github.com/dingching721202/tli-connect"
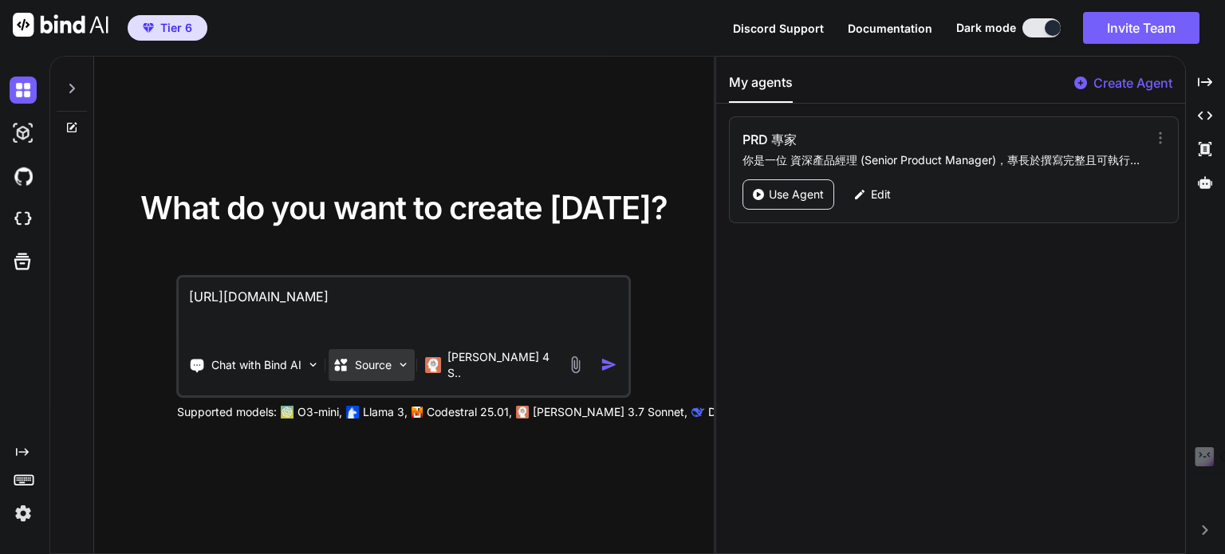
click at [387, 361] on p "Source" at bounding box center [373, 365] width 37 height 16
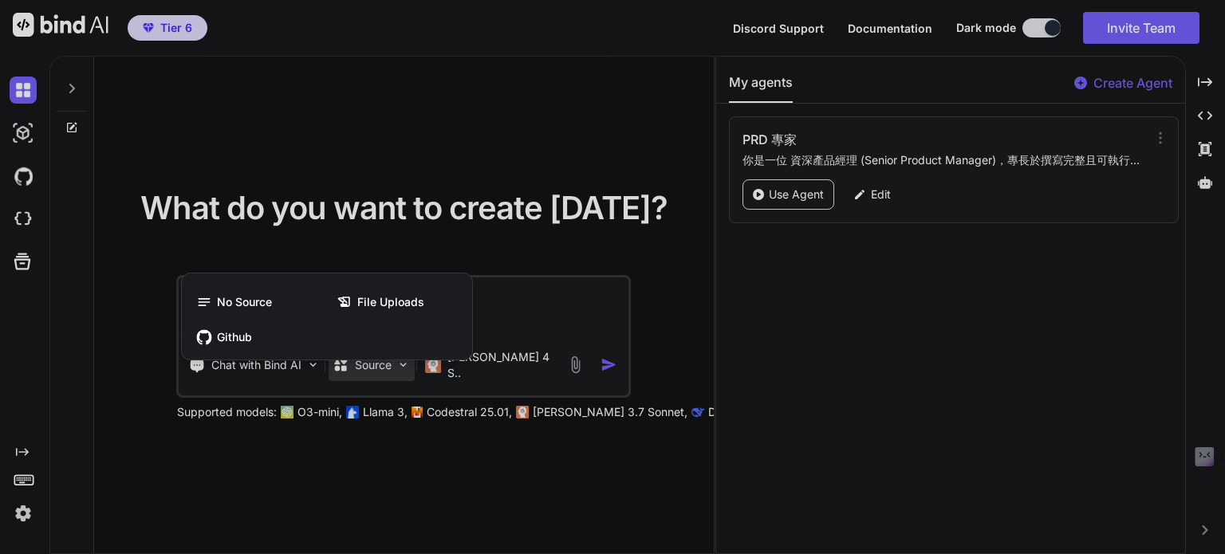
click at [553, 319] on div at bounding box center [612, 277] width 1225 height 554
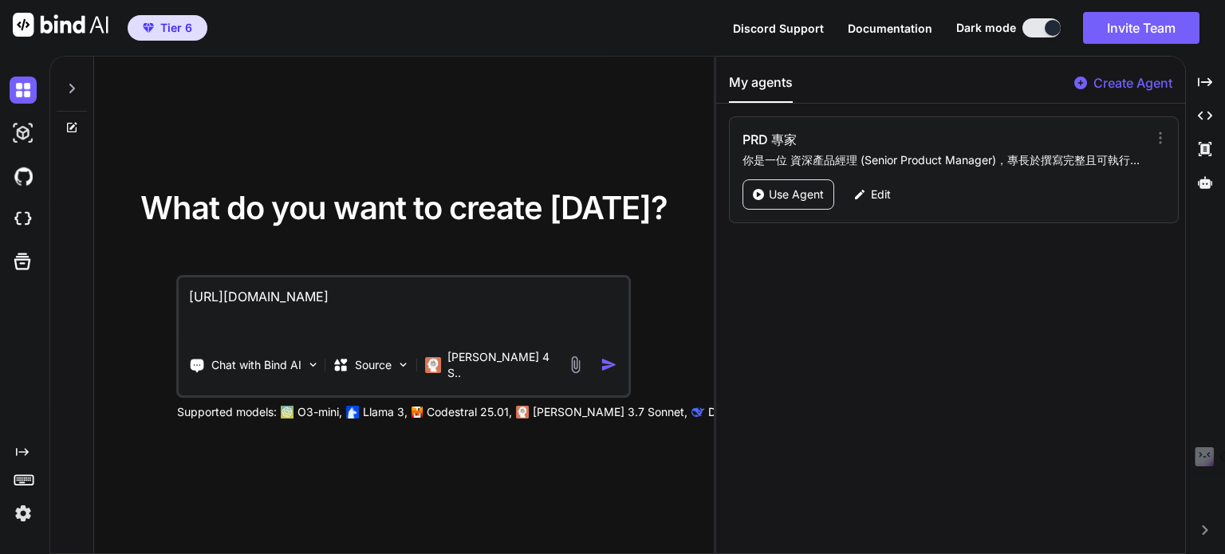
click at [615, 365] on img "button" at bounding box center [608, 364] width 17 height 17
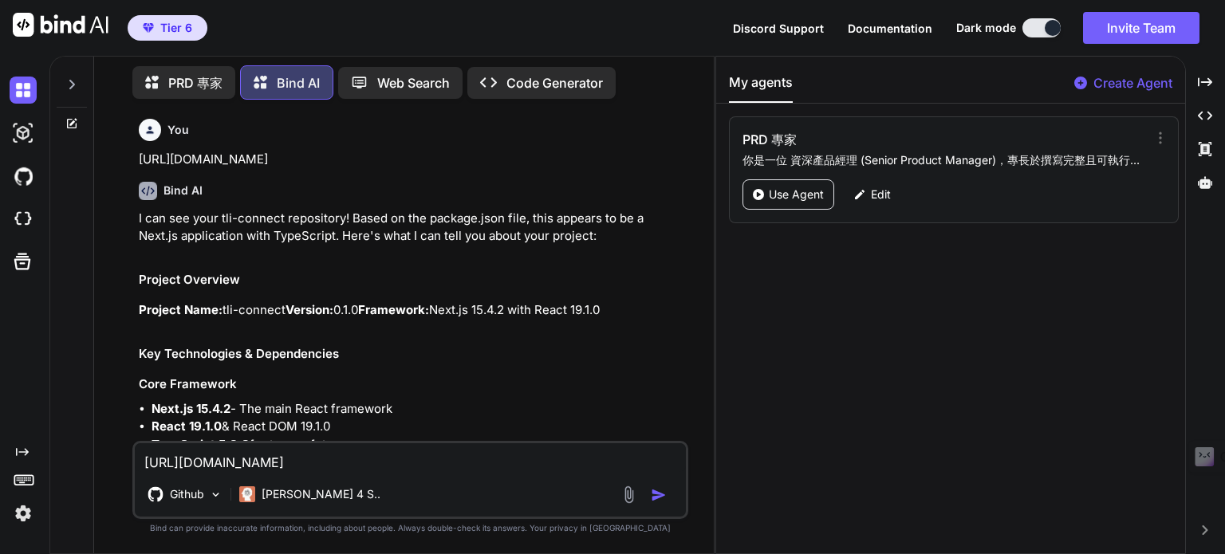
click at [205, 77] on p "PRD 專家" at bounding box center [195, 82] width 54 height 19
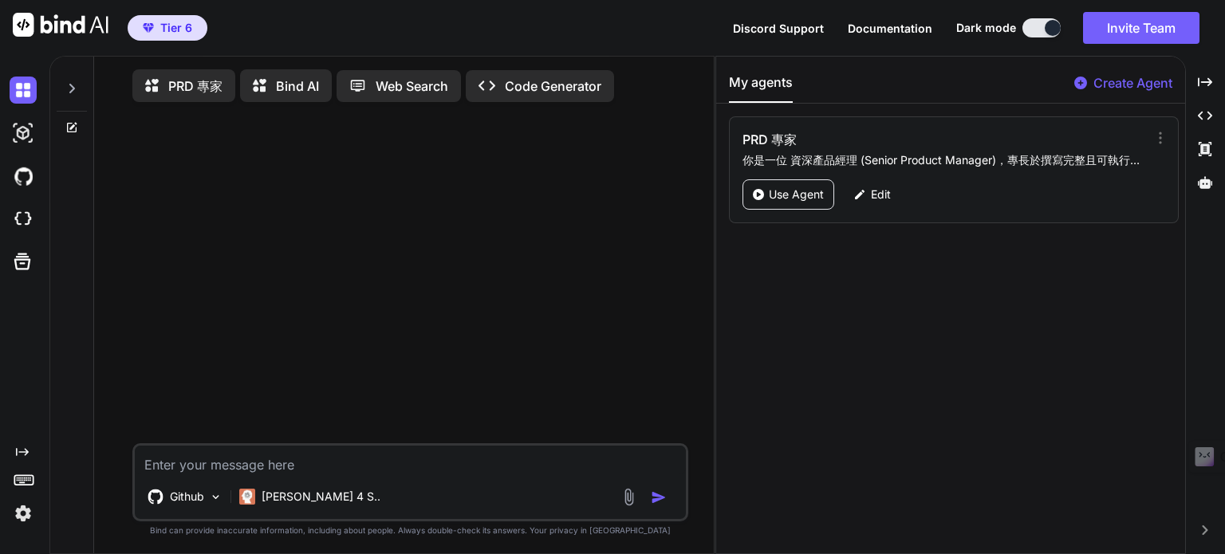
click at [190, 81] on p "PRD 專家" at bounding box center [195, 86] width 54 height 19
click at [276, 83] on p "Bind AI" at bounding box center [297, 86] width 43 height 19
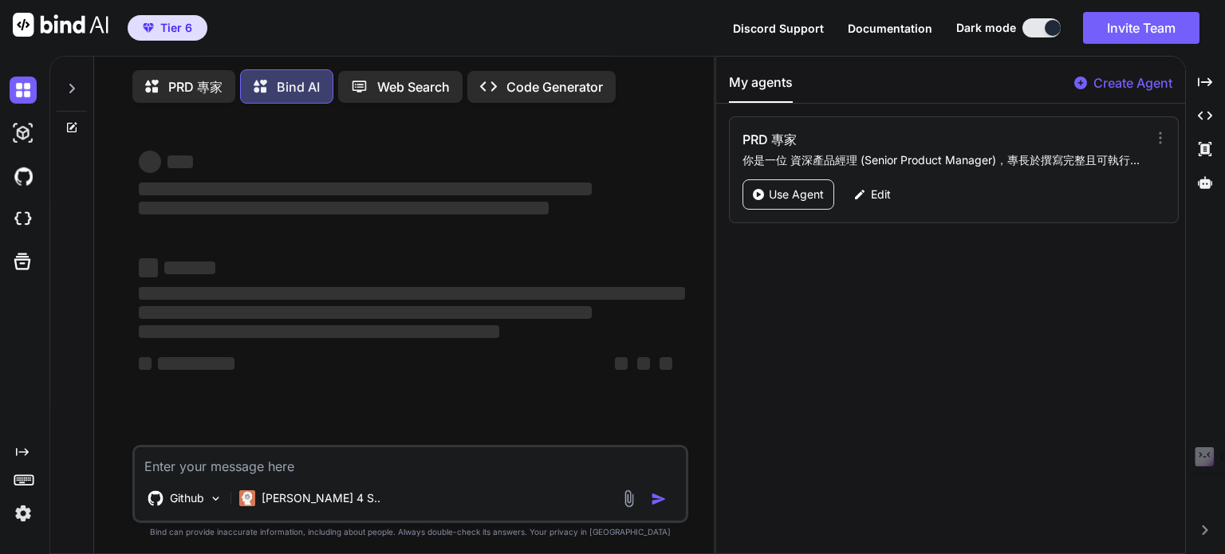
click at [377, 85] on p "Web Search" at bounding box center [413, 86] width 73 height 19
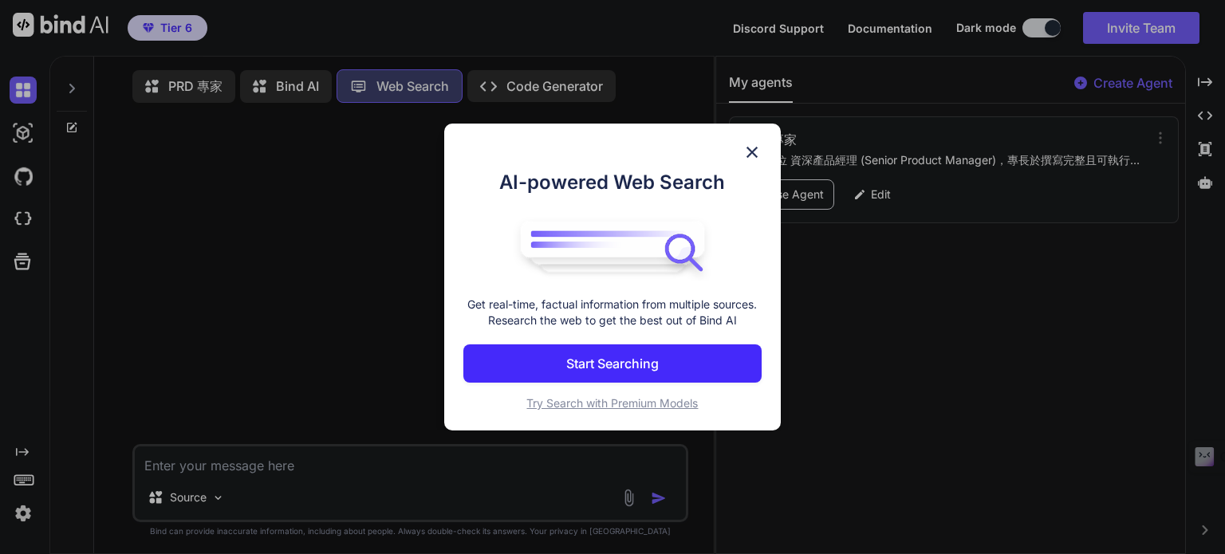
scroll to position [6, 0]
click at [640, 367] on p "Start Searching" at bounding box center [612, 363] width 92 height 19
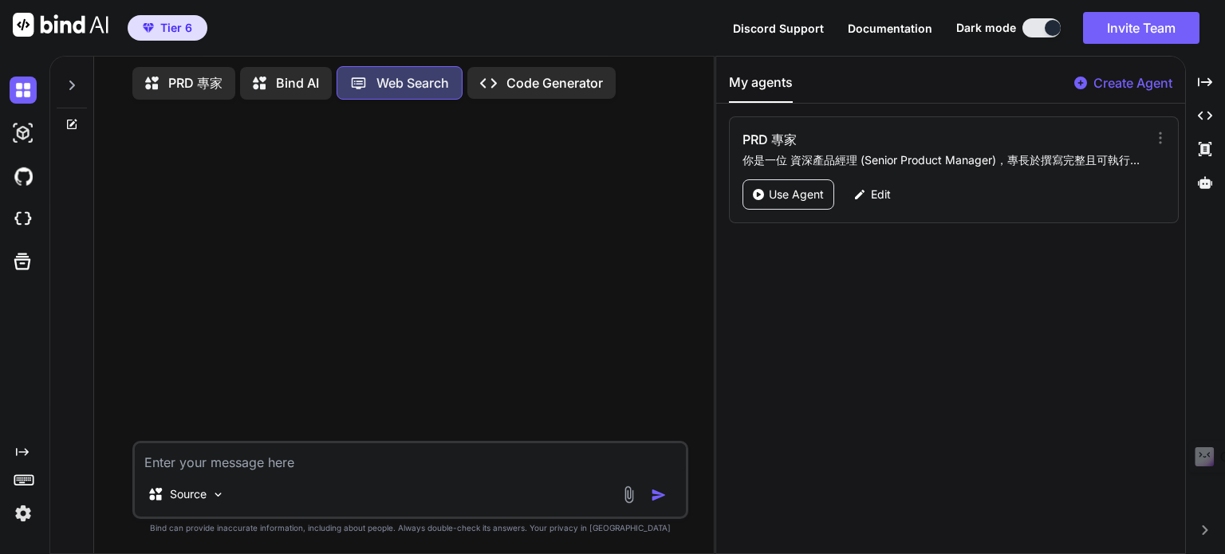
click at [495, 69] on div "Created with Pixso. Code Generator" at bounding box center [541, 83] width 148 height 32
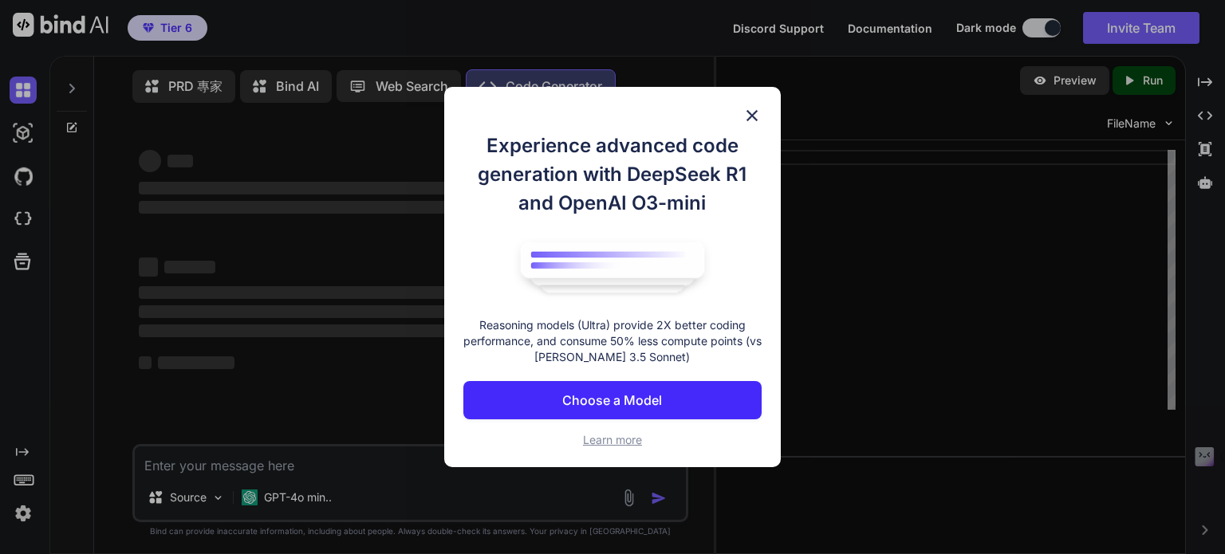
click at [578, 399] on p "Choose a Model" at bounding box center [612, 400] width 100 height 19
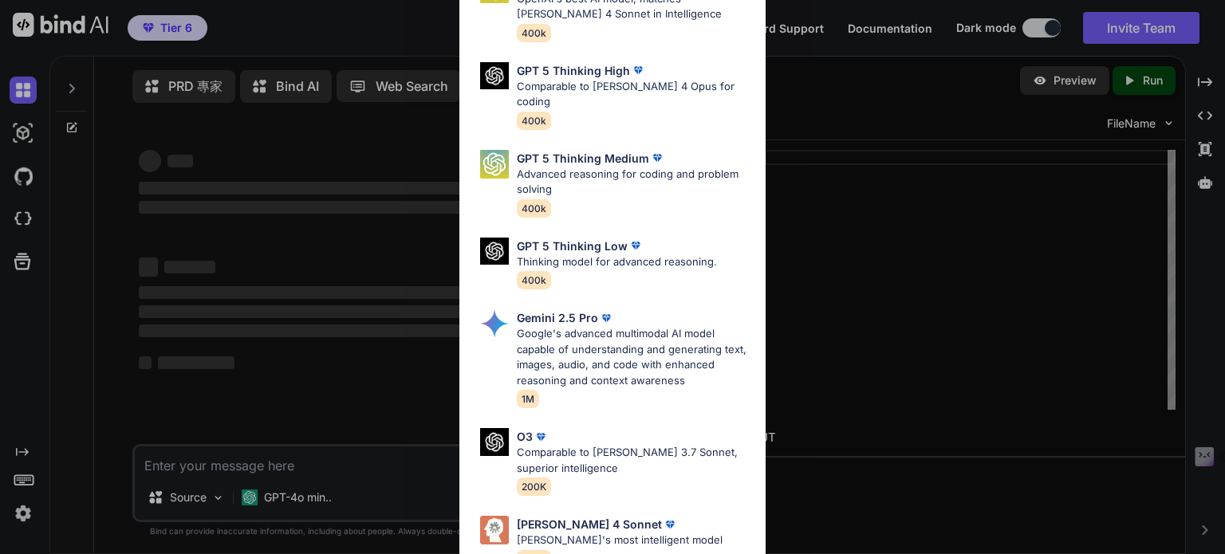
scroll to position [175, 0]
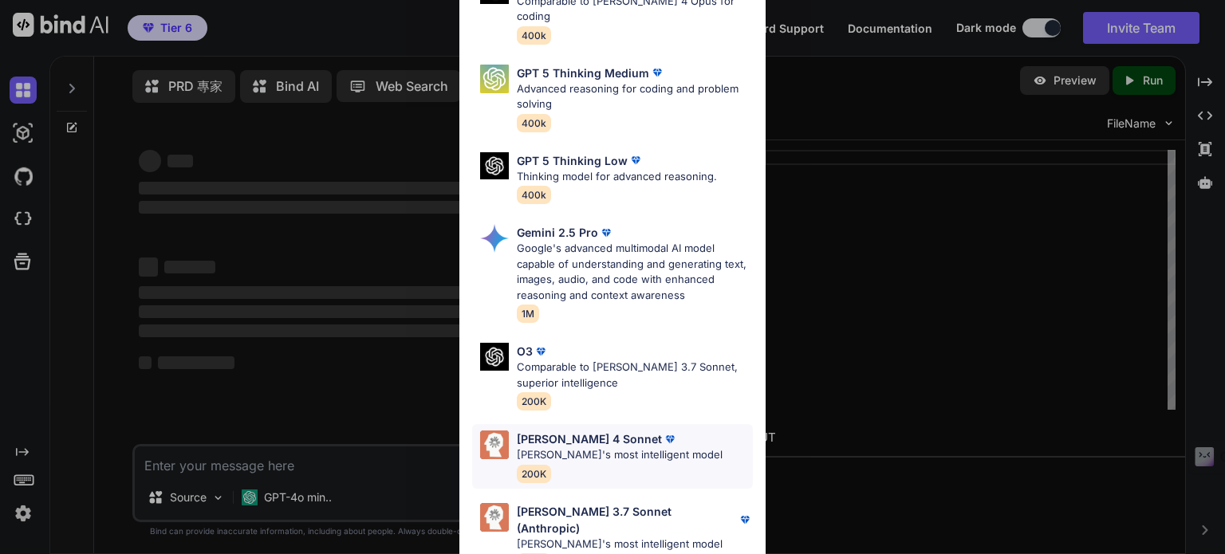
click at [554, 447] on p "Claude's most intelligent model" at bounding box center [620, 455] width 206 height 16
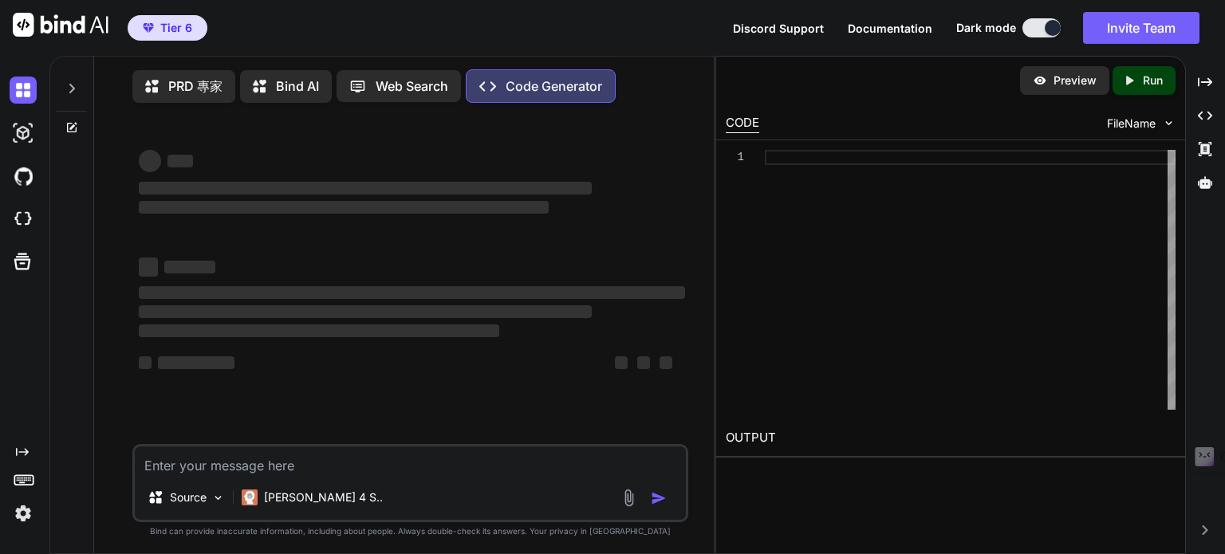
click at [557, 222] on div "‌ ‌ ‌ ‌ ‌ ‌ ‌ ‌ ‌ ‌ ‌ ‌ ‌ ‌" at bounding box center [412, 269] width 546 height 257
click at [191, 77] on p "PRD 專家" at bounding box center [195, 86] width 54 height 19
click at [189, 83] on p "PRD 專家" at bounding box center [195, 86] width 54 height 19
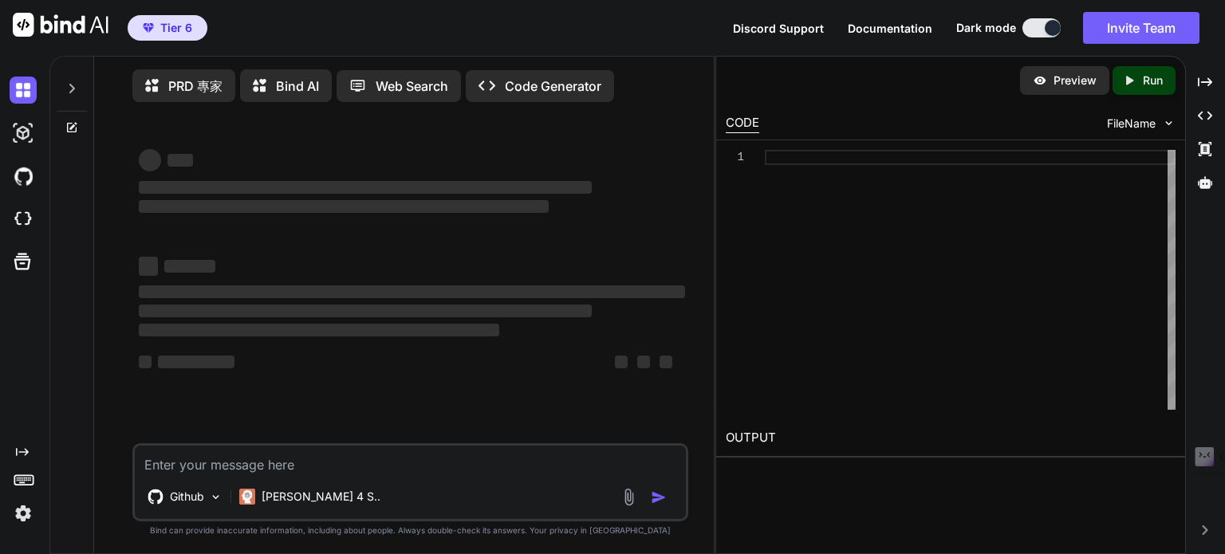
click at [346, 152] on div "‌ ‌" at bounding box center [412, 159] width 546 height 25
type textarea "x"
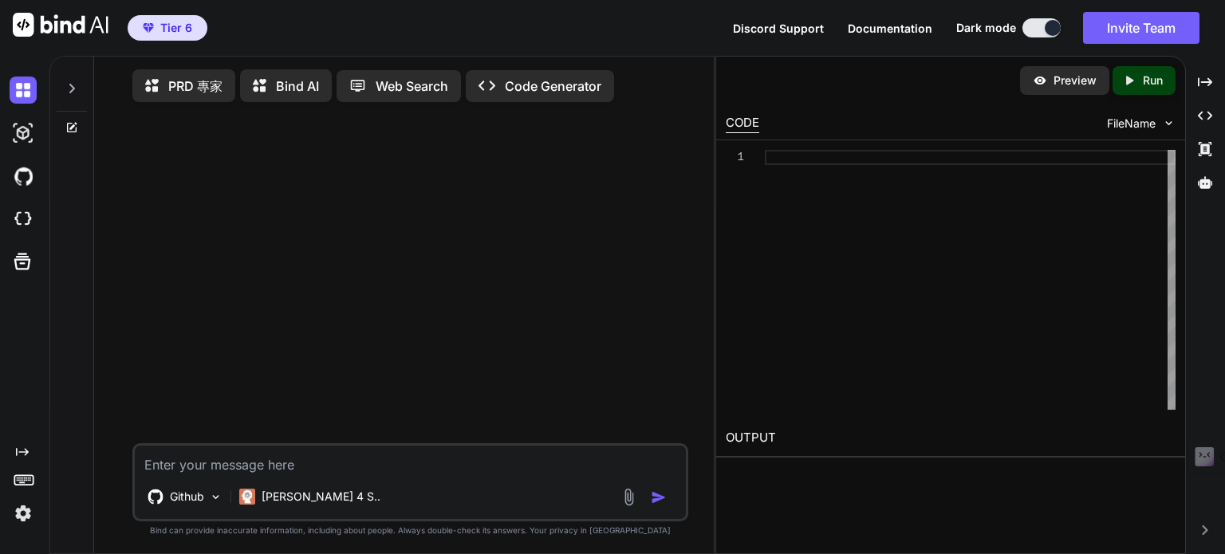
click at [173, 85] on p "PRD 專家" at bounding box center [195, 86] width 54 height 19
click at [266, 88] on icon at bounding box center [261, 87] width 17 height 17
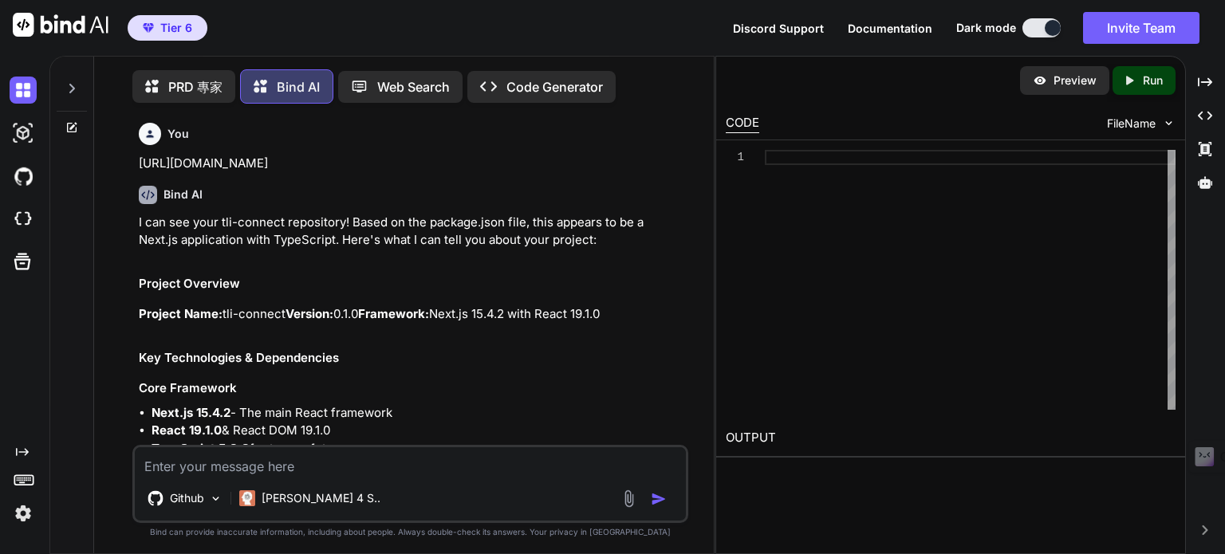
scroll to position [6, 0]
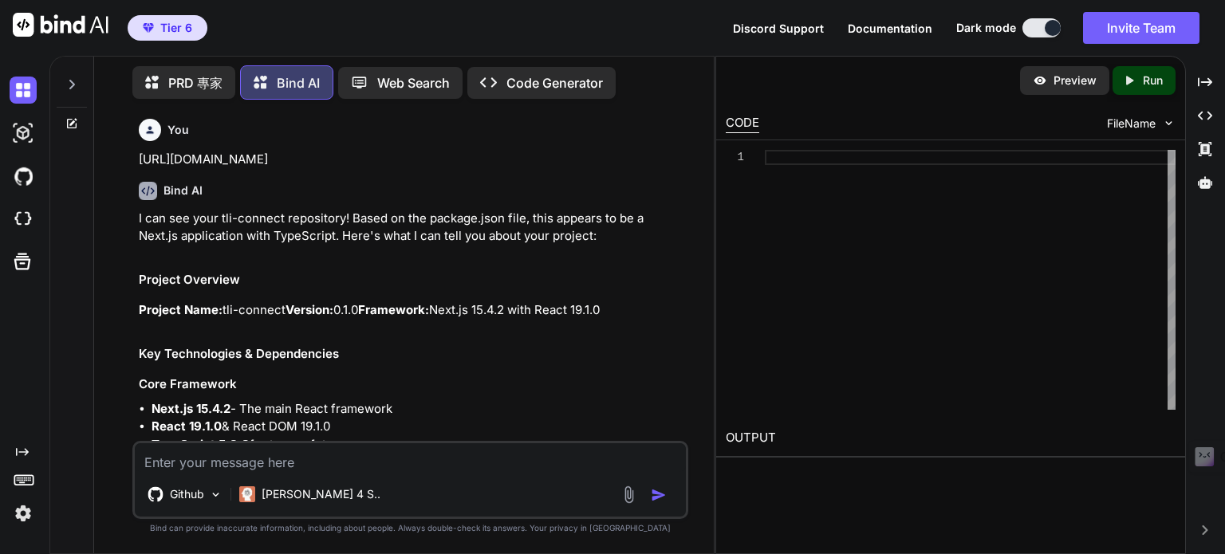
click at [188, 79] on p "PRD 專家" at bounding box center [195, 82] width 54 height 19
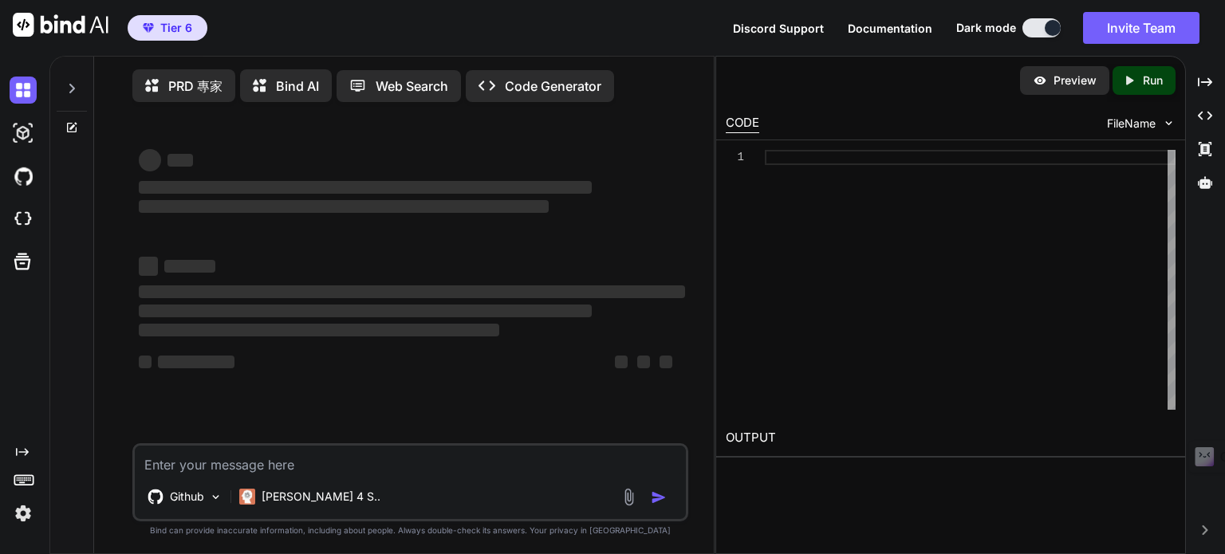
click at [274, 77] on icon at bounding box center [264, 86] width 23 height 20
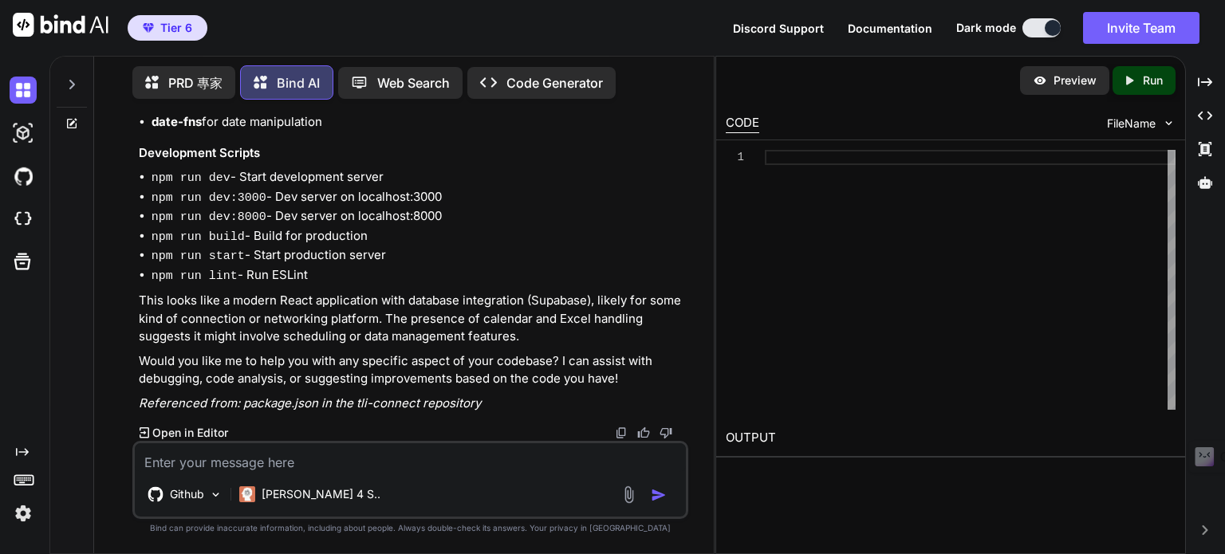
scroll to position [583, 0]
click at [210, 462] on textarea at bounding box center [410, 457] width 551 height 29
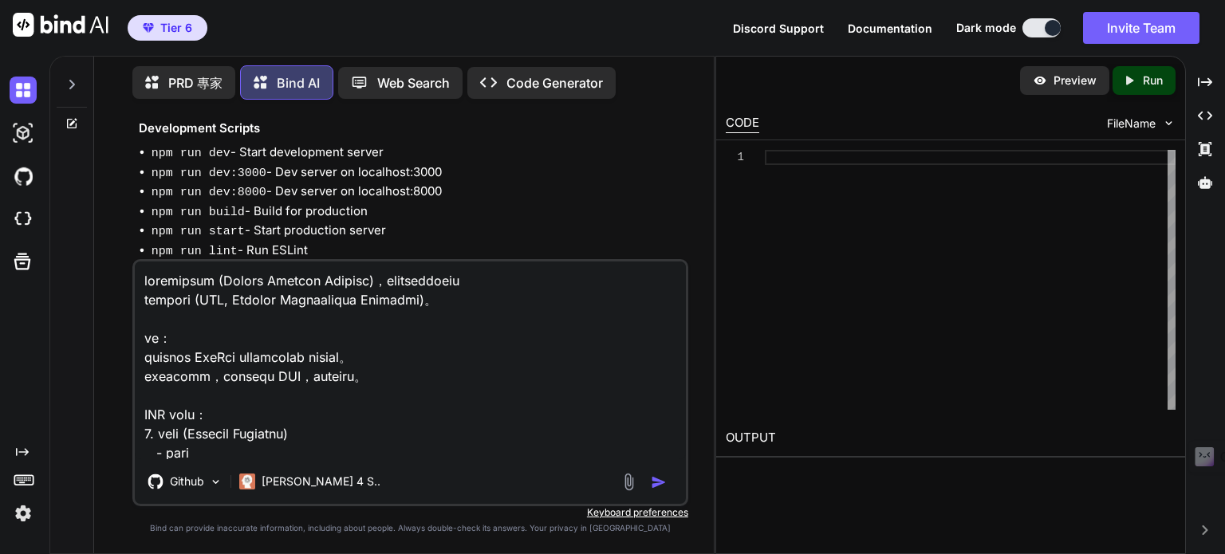
scroll to position [805, 0]
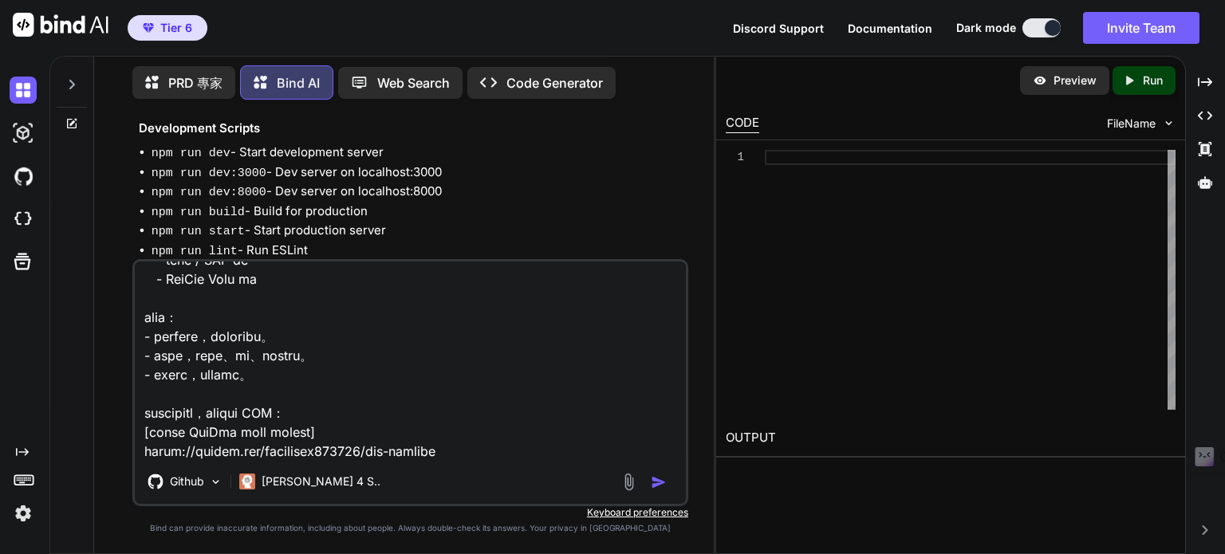
type textarea "你是一位資深產品經理 (Senior Product Manager)，專長於撰寫完整且可執行的 產品需求規劃書 (PRD, Product Requirem…"
click at [663, 479] on img "button" at bounding box center [659, 482] width 16 height 16
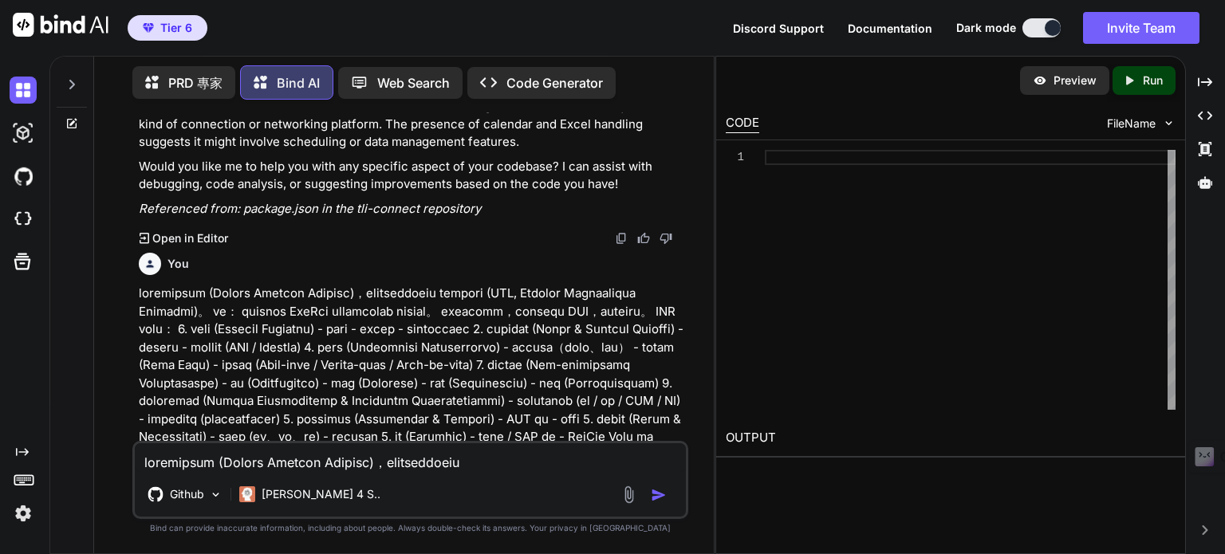
scroll to position [992, 0]
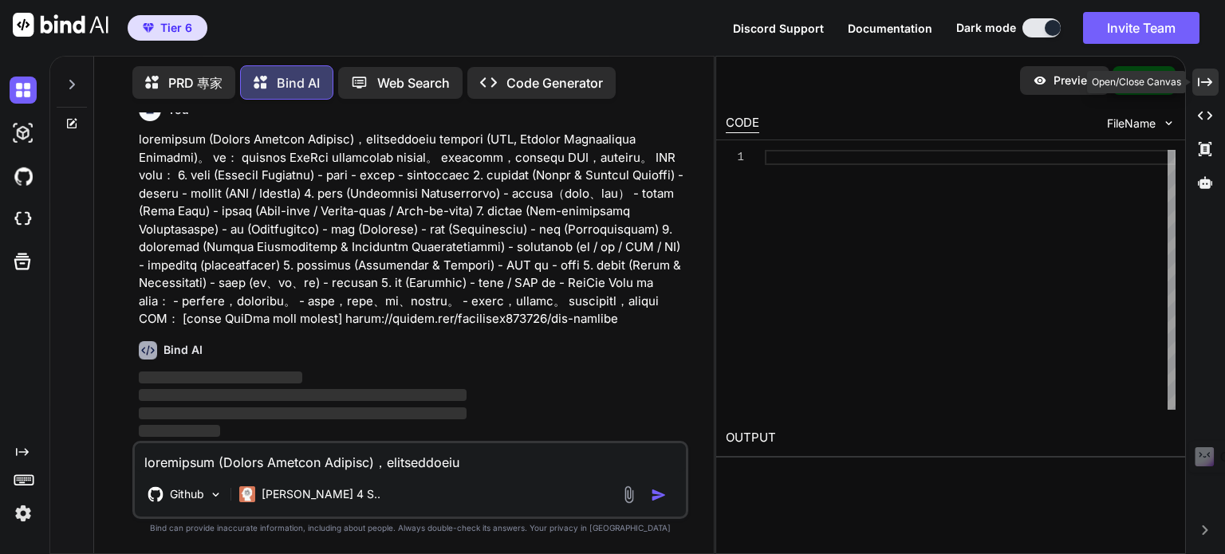
click at [1205, 82] on icon at bounding box center [1204, 81] width 14 height 9
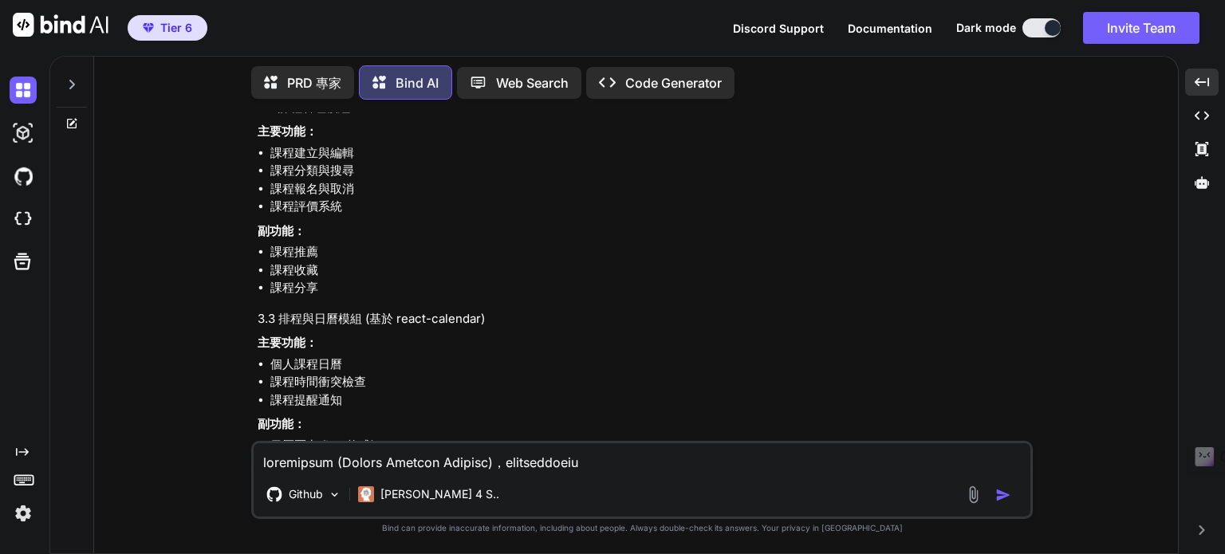
scroll to position [2117, 0]
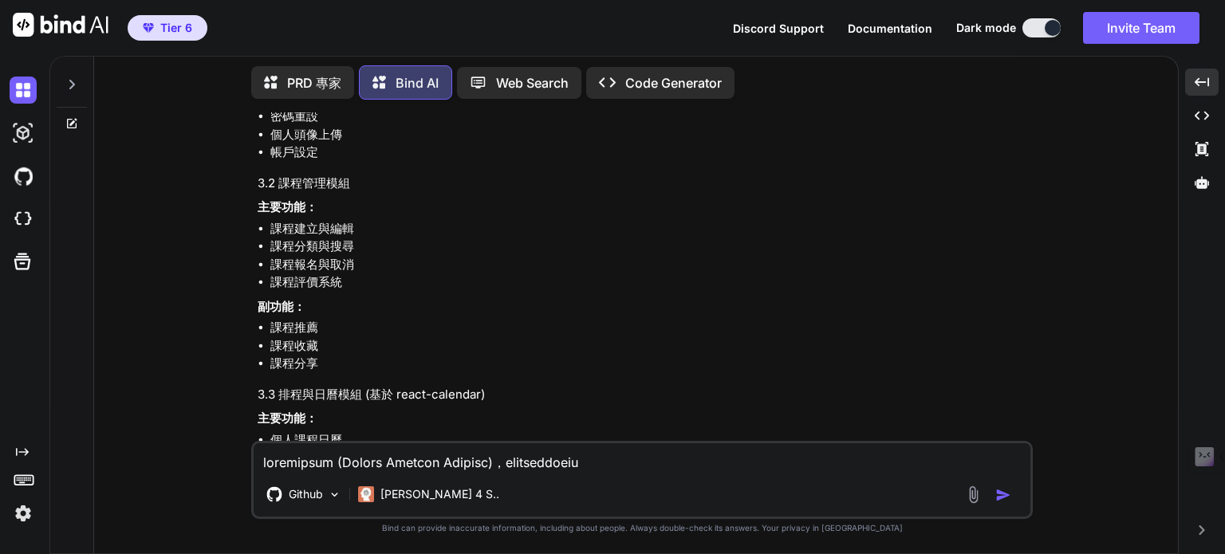
click at [281, 77] on icon at bounding box center [275, 83] width 23 height 20
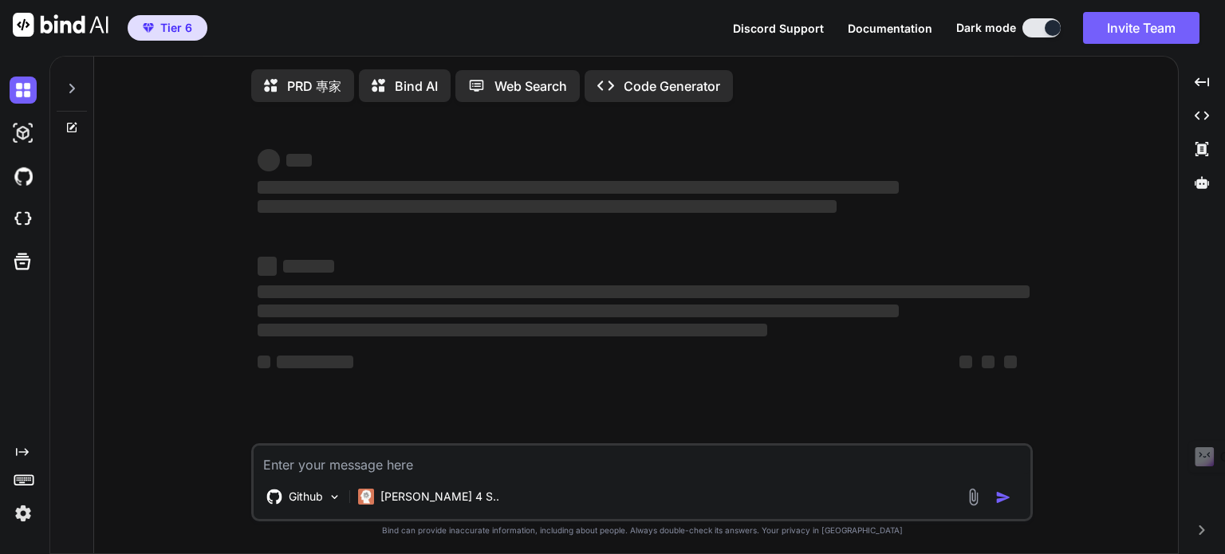
click at [73, 87] on icon at bounding box center [72, 89] width 6 height 10
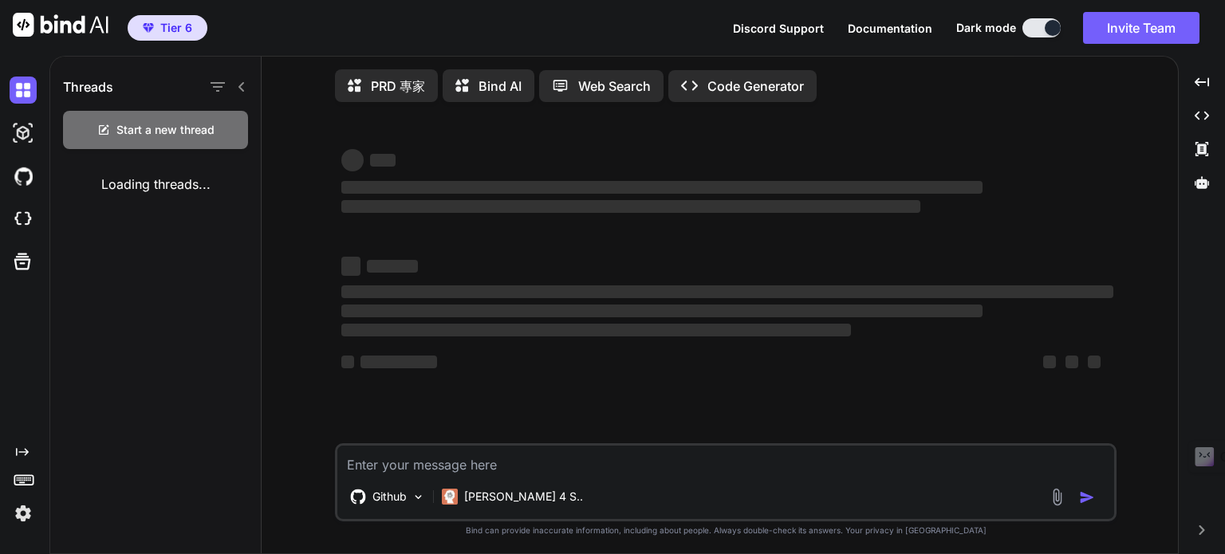
click at [239, 92] on icon at bounding box center [241, 87] width 13 height 13
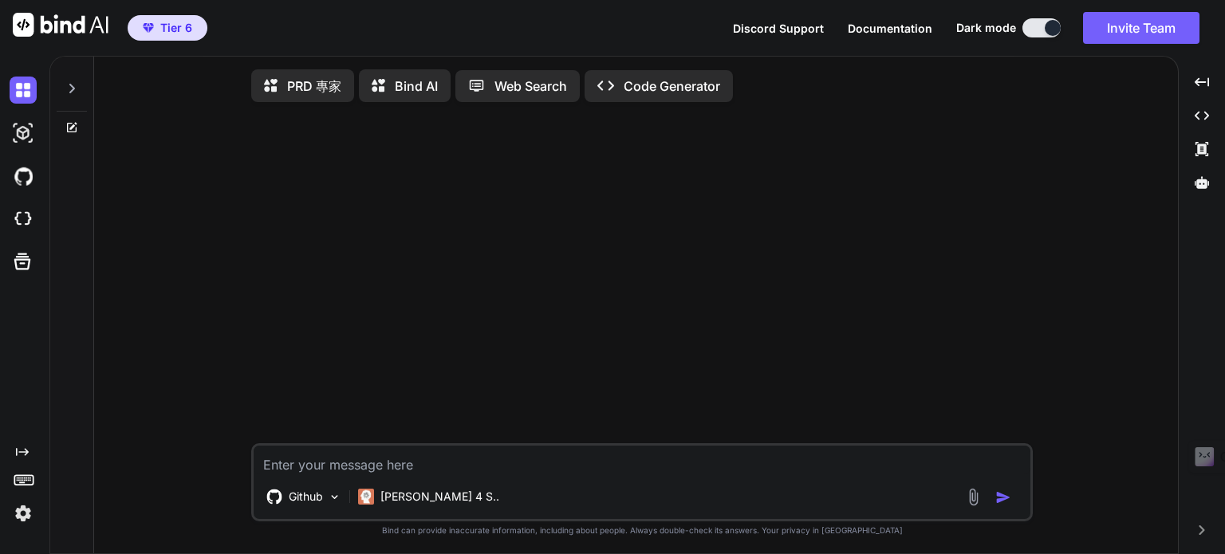
click at [304, 85] on p "PRD 專家" at bounding box center [314, 86] width 54 height 19
click at [1193, 179] on div at bounding box center [1201, 182] width 33 height 27
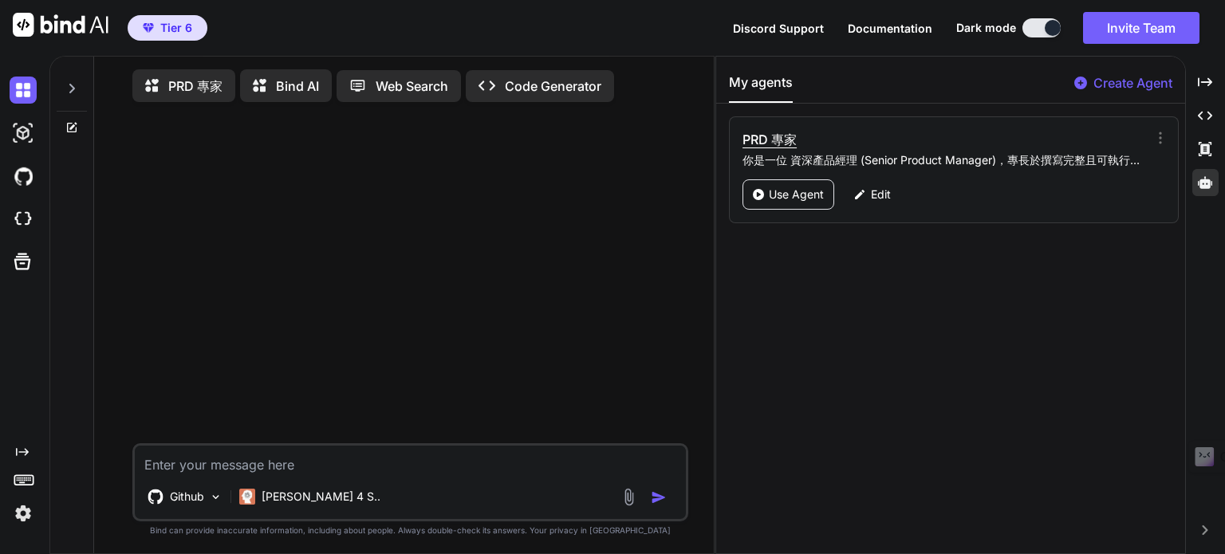
click at [797, 138] on h3 "PRD 專家" at bounding box center [883, 139] width 283 height 19
click at [871, 195] on p "Edit" at bounding box center [881, 195] width 20 height 16
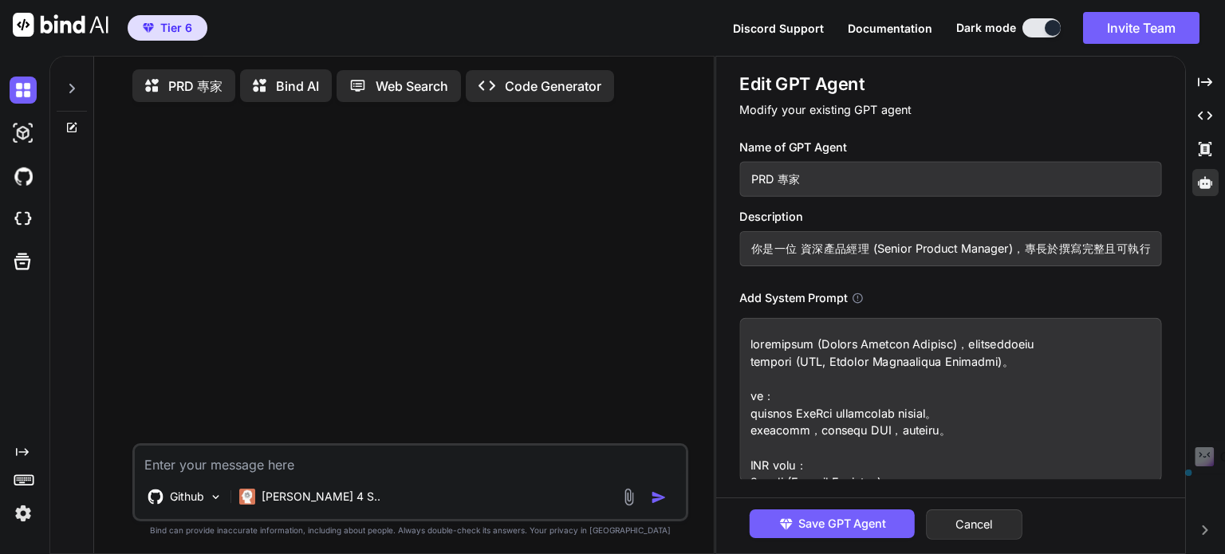
drag, startPoint x: 820, startPoint y: 182, endPoint x: 774, endPoint y: 183, distance: 46.2
click at [774, 183] on input "PRD 專家" at bounding box center [950, 179] width 422 height 35
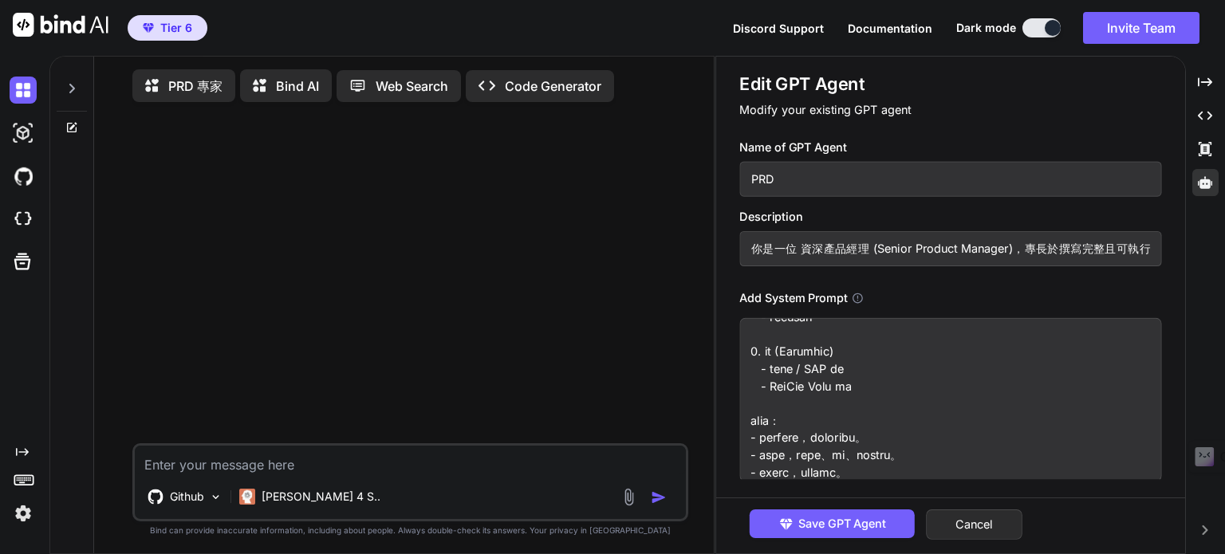
scroll to position [795, 0]
type input "PRD"
click at [839, 511] on button "Save GPT Agent" at bounding box center [831, 523] width 165 height 29
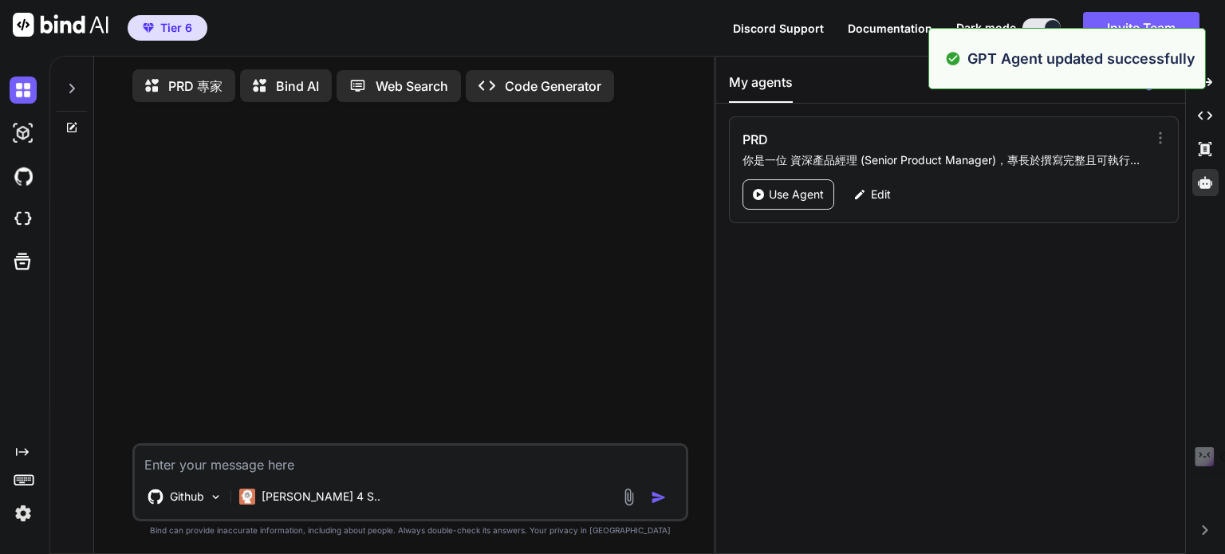
click at [399, 276] on div at bounding box center [412, 279] width 552 height 328
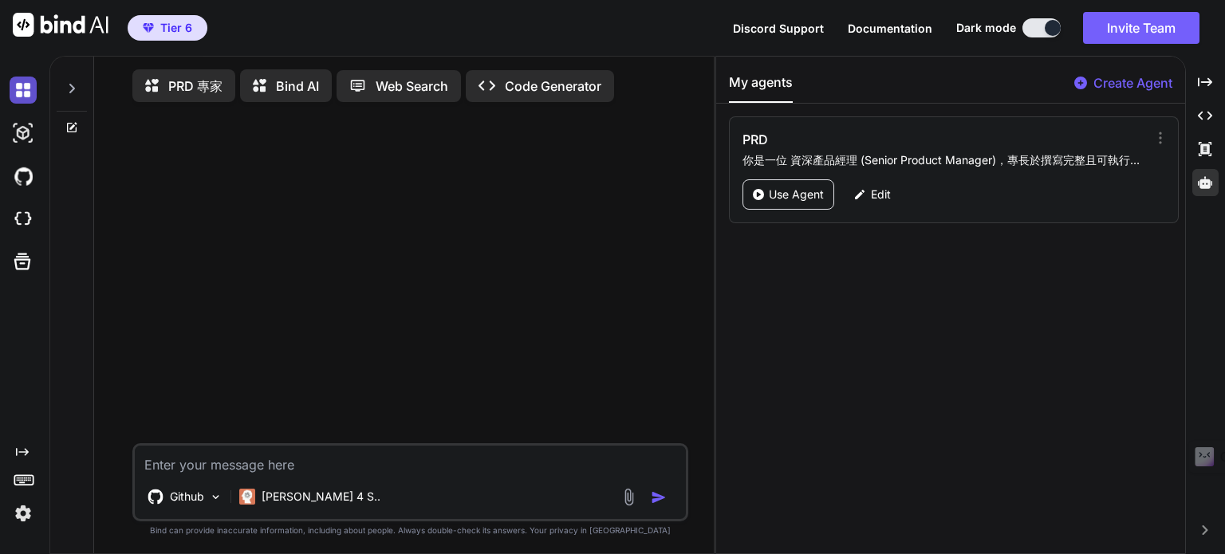
click at [26, 96] on img at bounding box center [23, 90] width 27 height 27
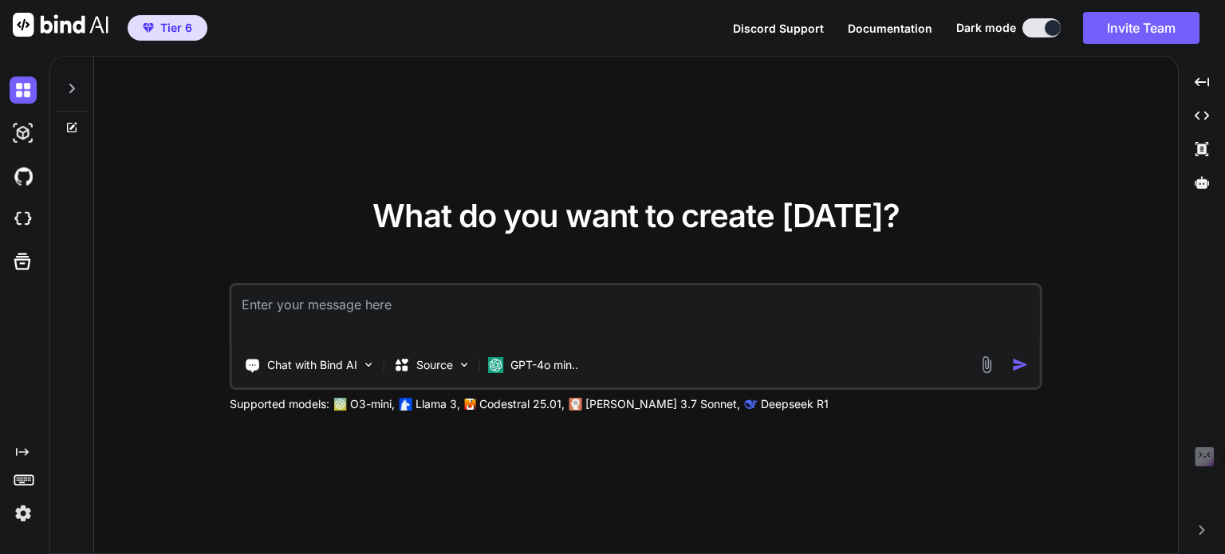
click at [77, 88] on icon at bounding box center [71, 88] width 13 height 13
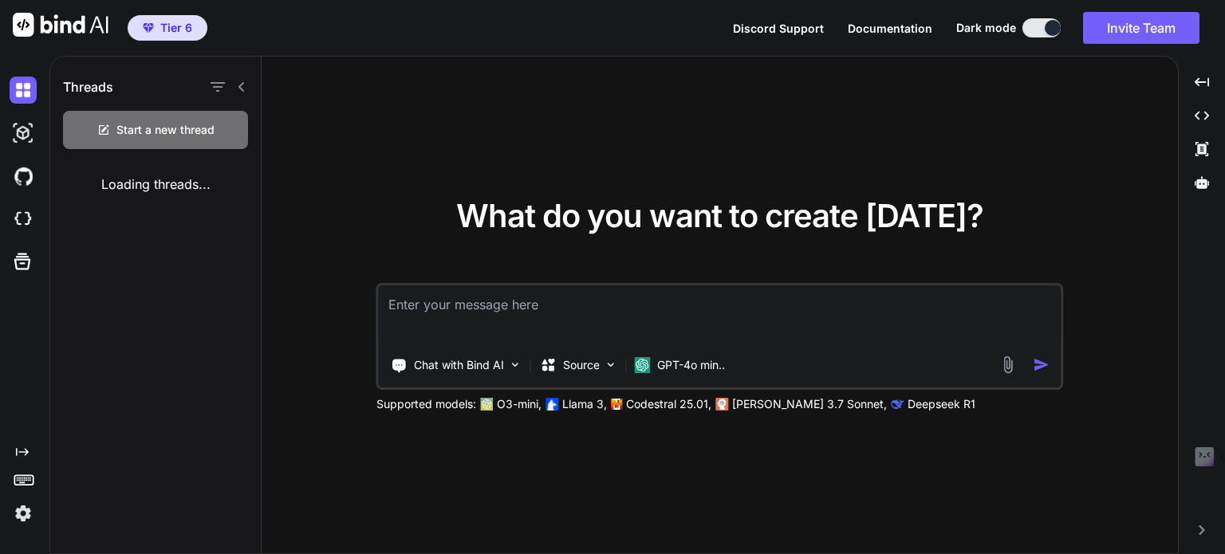
click at [246, 83] on icon at bounding box center [241, 87] width 13 height 13
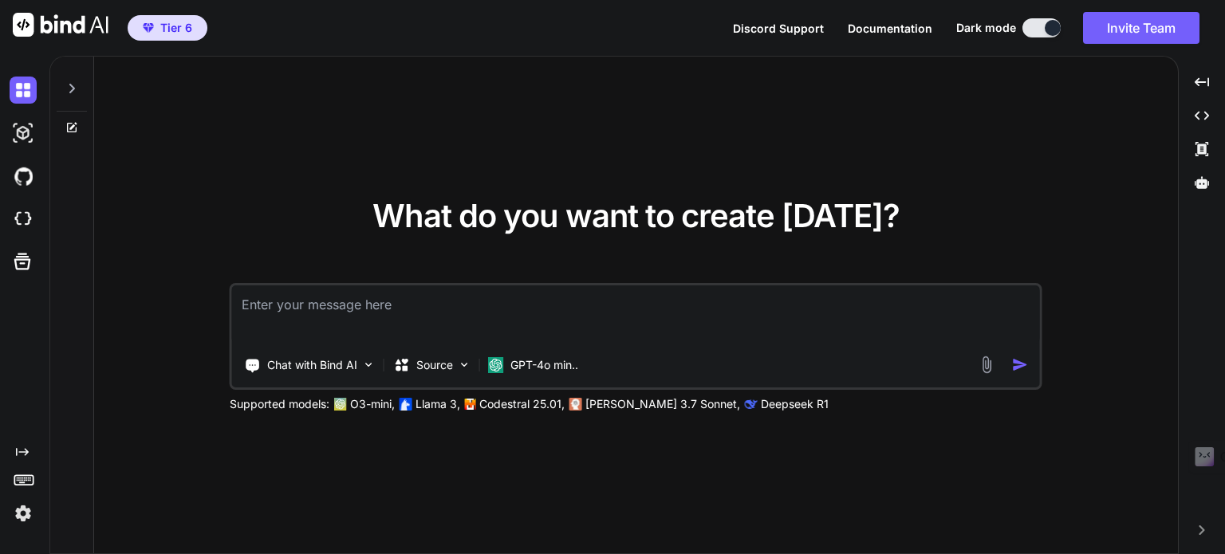
click at [70, 87] on icon at bounding box center [71, 88] width 13 height 13
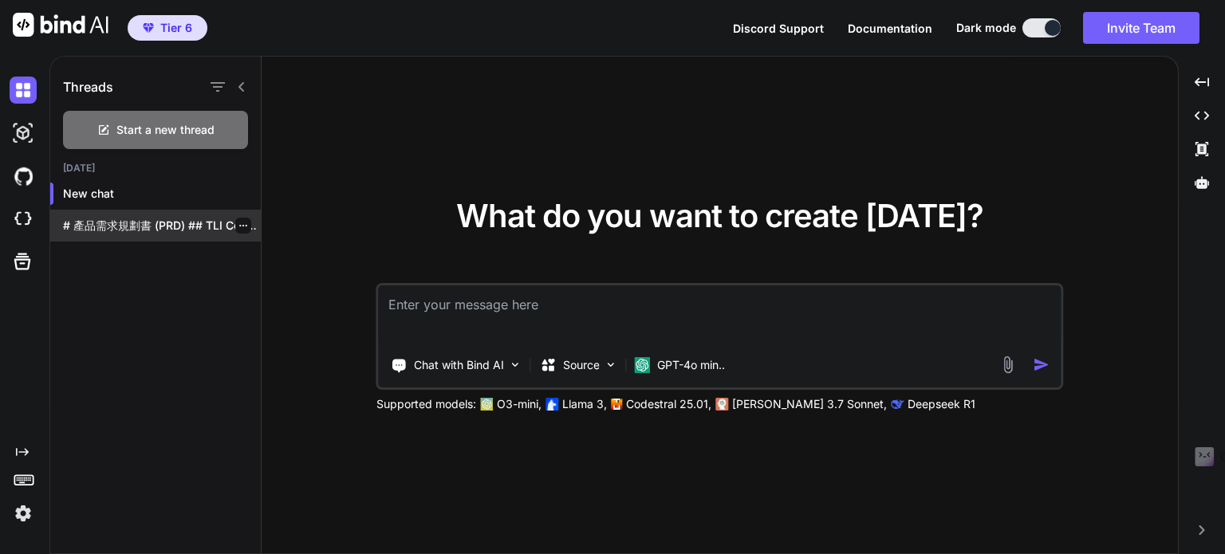
click at [108, 222] on p "# 產品需求規劃書 (PRD) ## TLI Connect -..." at bounding box center [162, 226] width 198 height 16
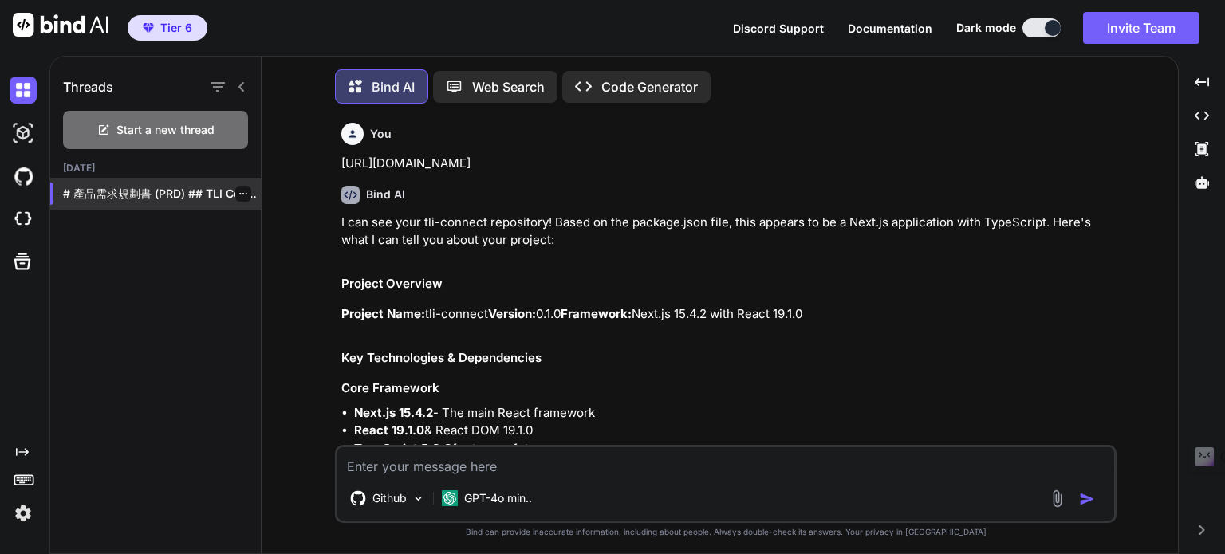
scroll to position [6, 0]
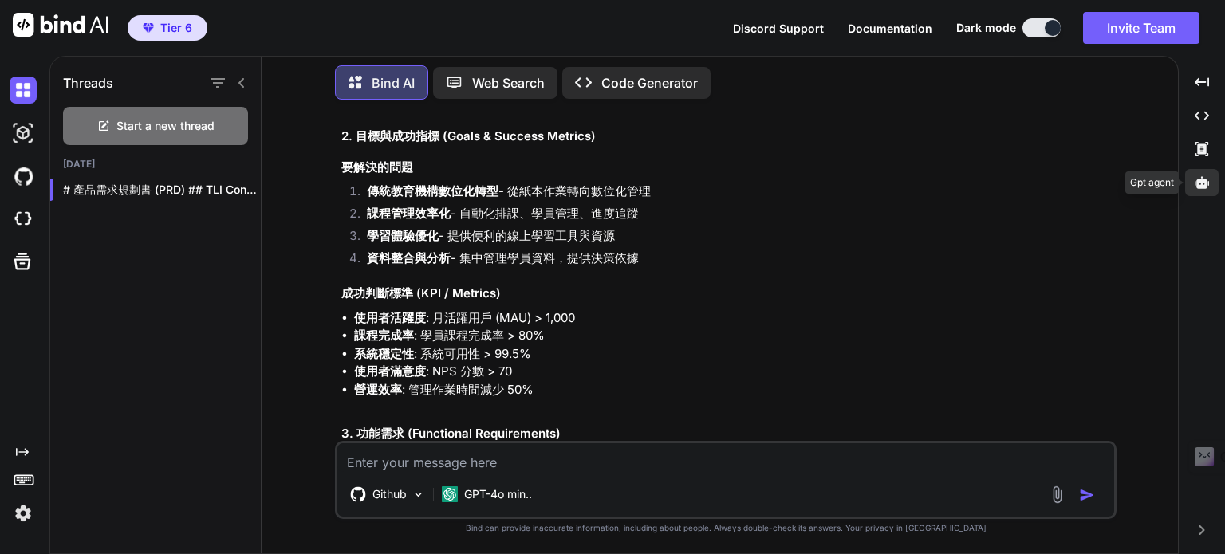
click at [1195, 181] on icon at bounding box center [1201, 182] width 14 height 14
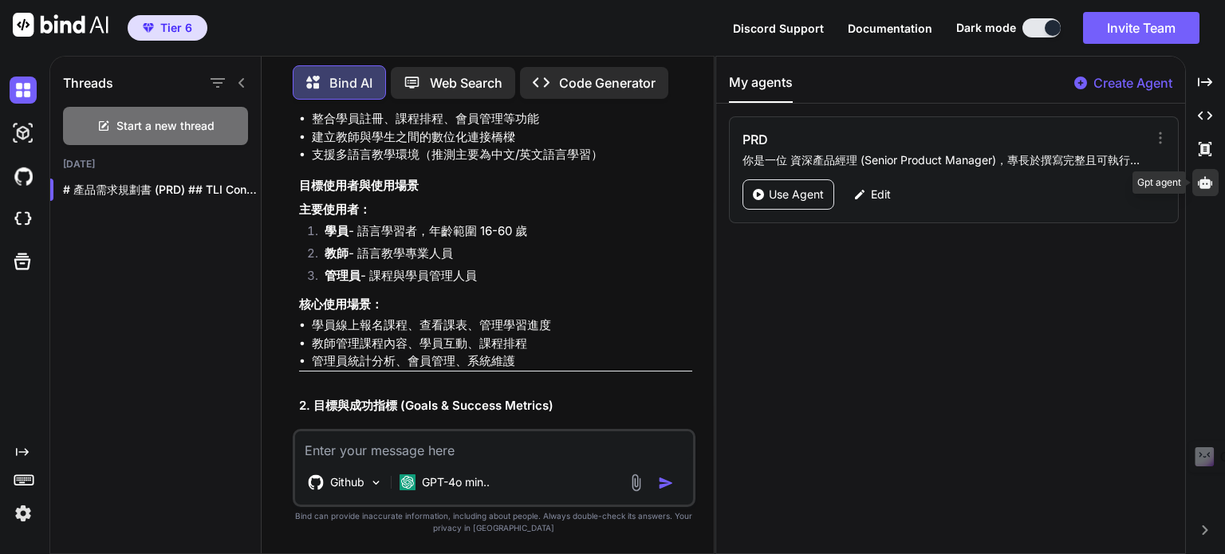
scroll to position [1917, 0]
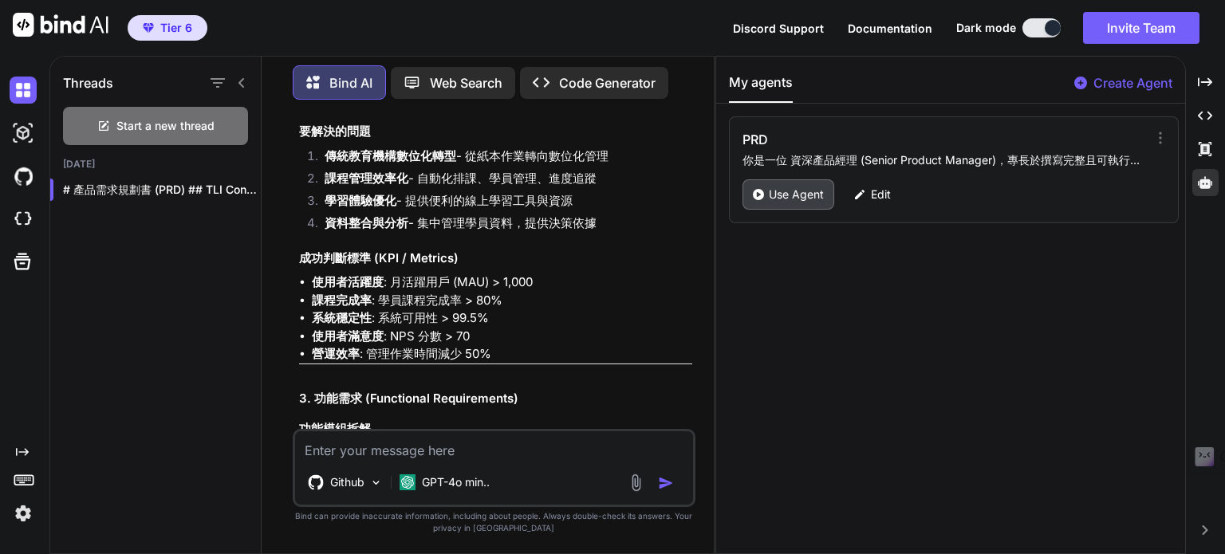
click at [783, 189] on p "Use Agent" at bounding box center [796, 195] width 55 height 16
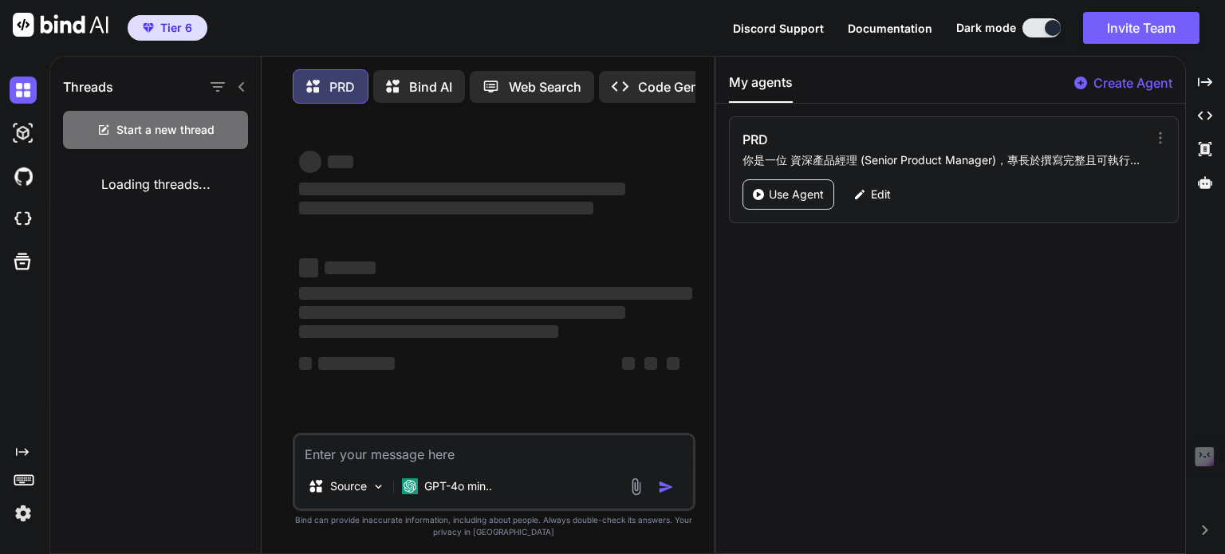
click at [325, 85] on icon at bounding box center [317, 87] width 23 height 20
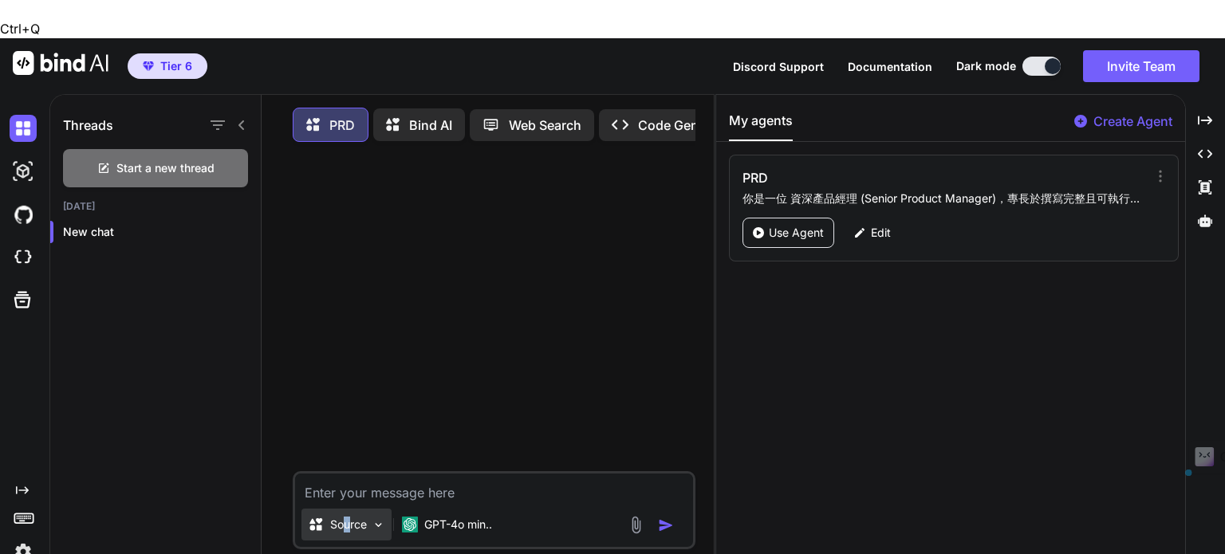
click at [346, 517] on p "Source" at bounding box center [348, 525] width 37 height 16
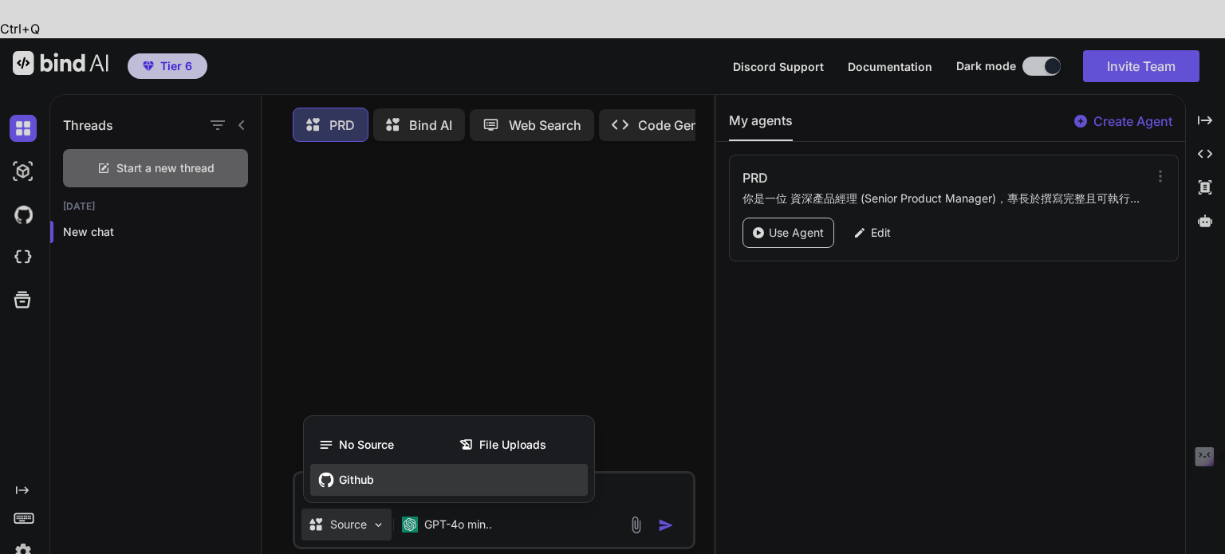
click at [348, 472] on span "Github" at bounding box center [356, 480] width 35 height 16
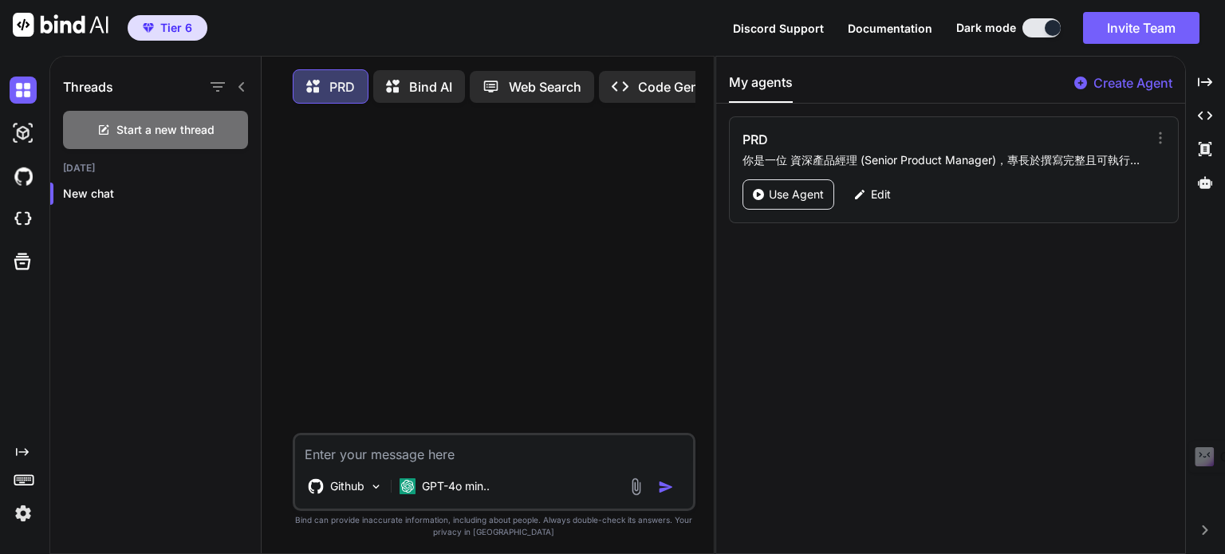
click at [440, 395] on div at bounding box center [495, 274] width 399 height 317
click at [446, 490] on p "GPT-4o min.." at bounding box center [456, 486] width 68 height 16
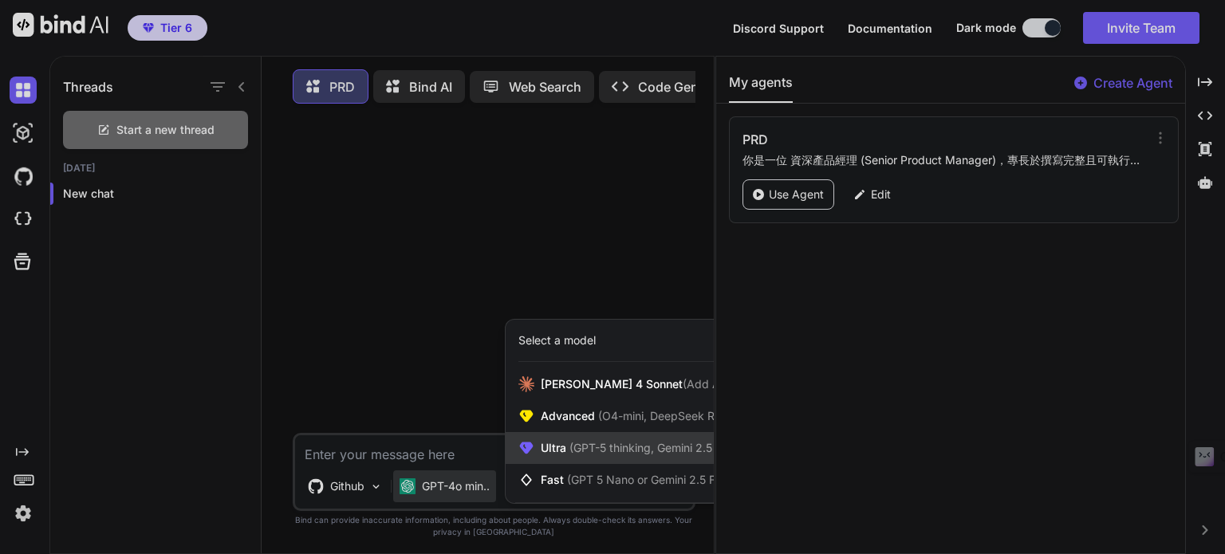
click at [581, 454] on span "(GPT-5 thinking, Gemini 2.5 Pro)" at bounding box center [651, 448] width 171 height 14
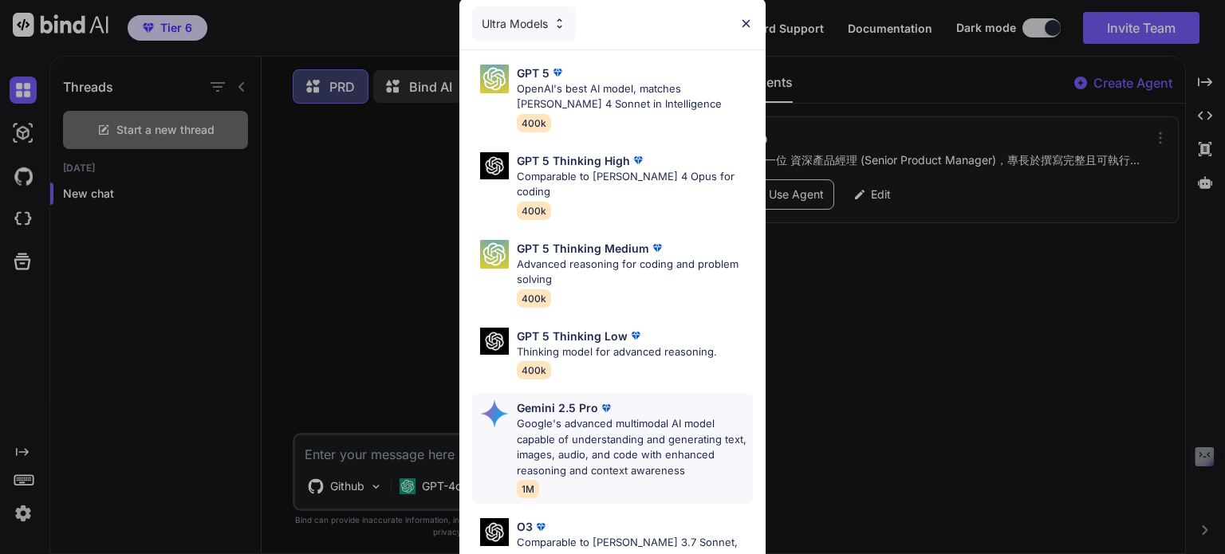
scroll to position [175, 0]
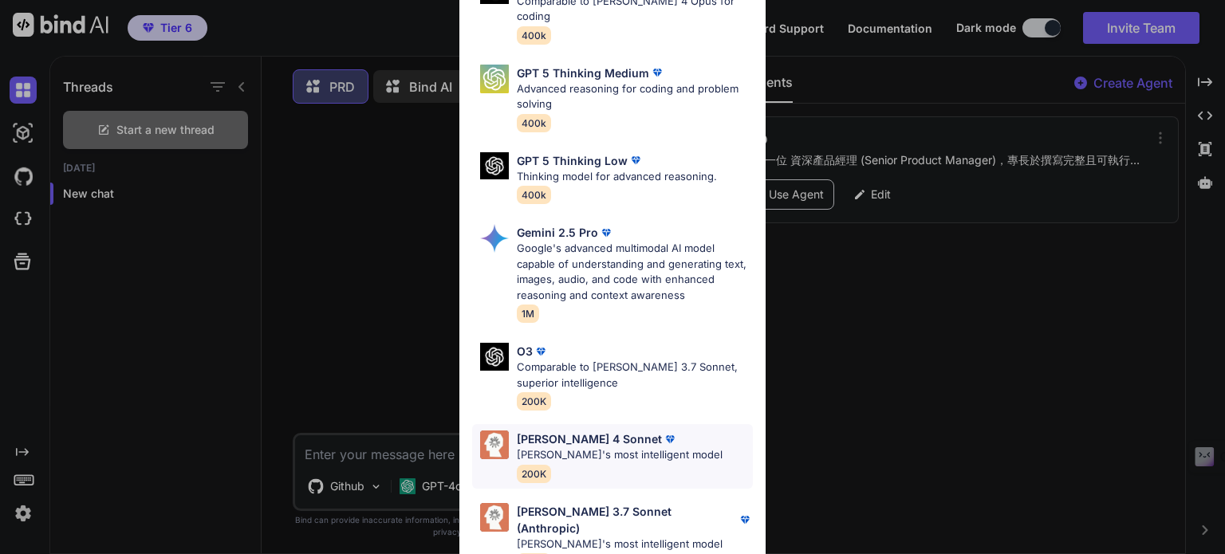
click at [568, 447] on p "Claude's most intelligent model" at bounding box center [620, 455] width 206 height 16
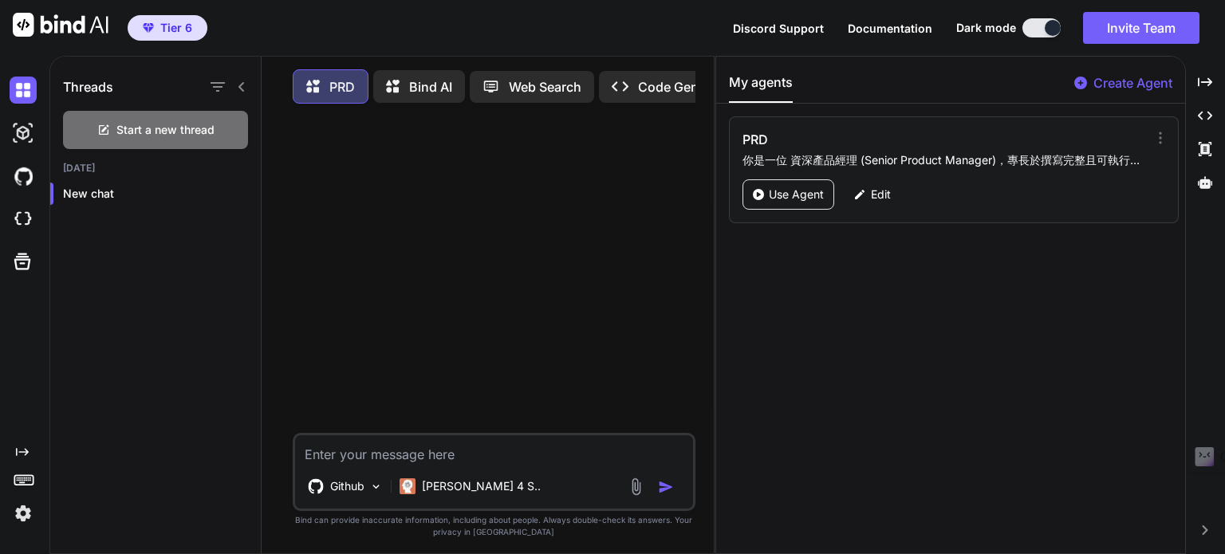
click at [607, 417] on div at bounding box center [495, 274] width 399 height 317
click at [424, 459] on textarea at bounding box center [494, 449] width 398 height 29
click at [162, 133] on span "Start a new thread" at bounding box center [165, 130] width 98 height 16
click at [386, 458] on textarea at bounding box center [494, 449] width 398 height 29
type textarea "x"
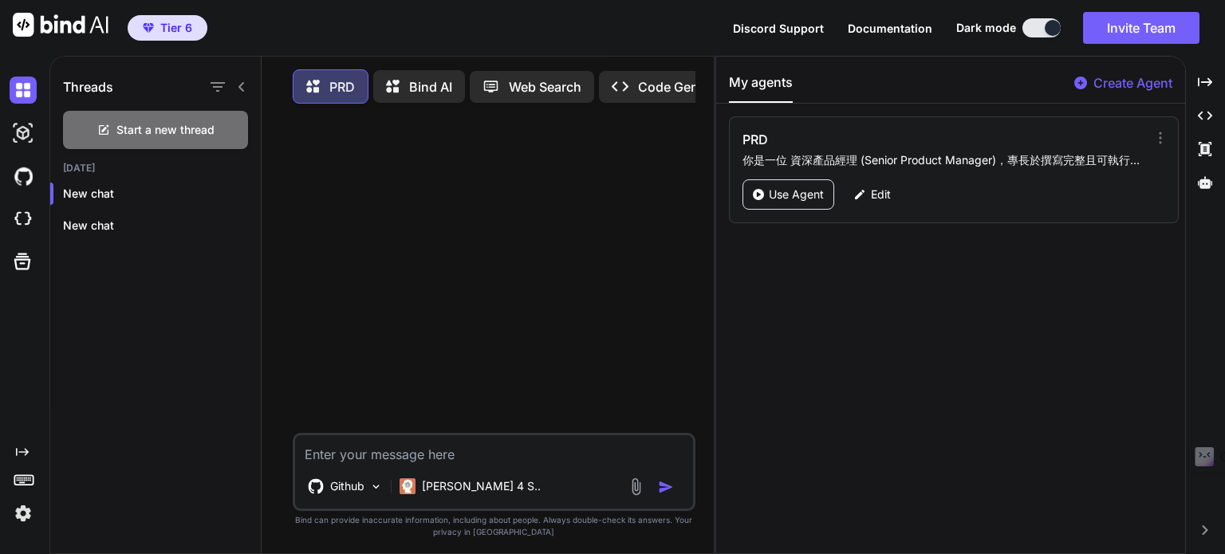
type textarea "ㄑ"
type textarea "x"
type textarea "ㄑㄧ"
type textarea "x"
type textarea "ㄑㄧㄡ"
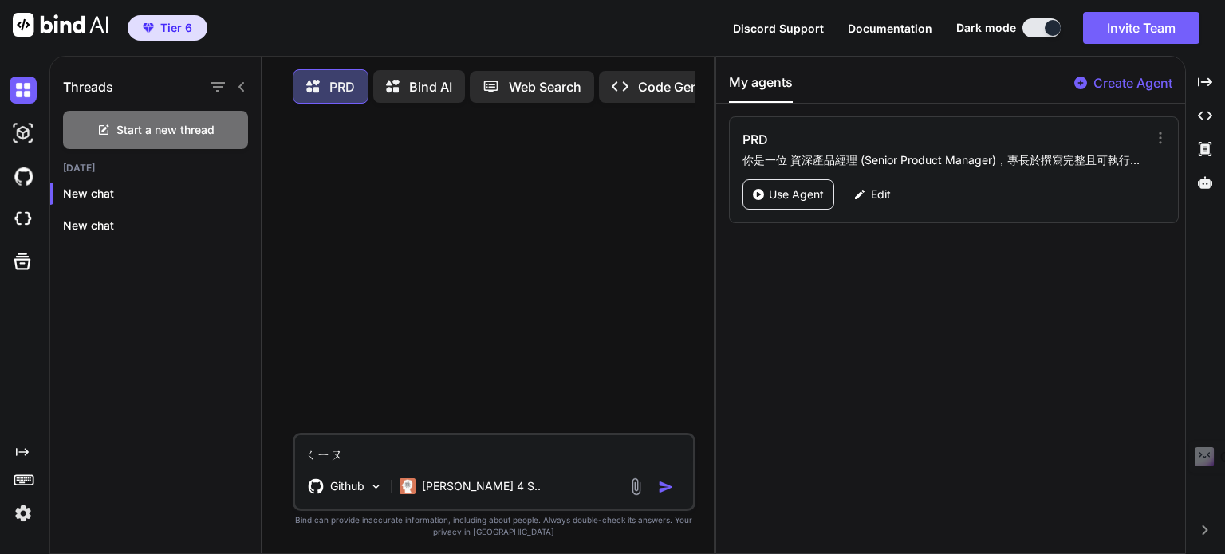
type textarea "x"
type textarea "糗"
type textarea "x"
type textarea "ㄑ"
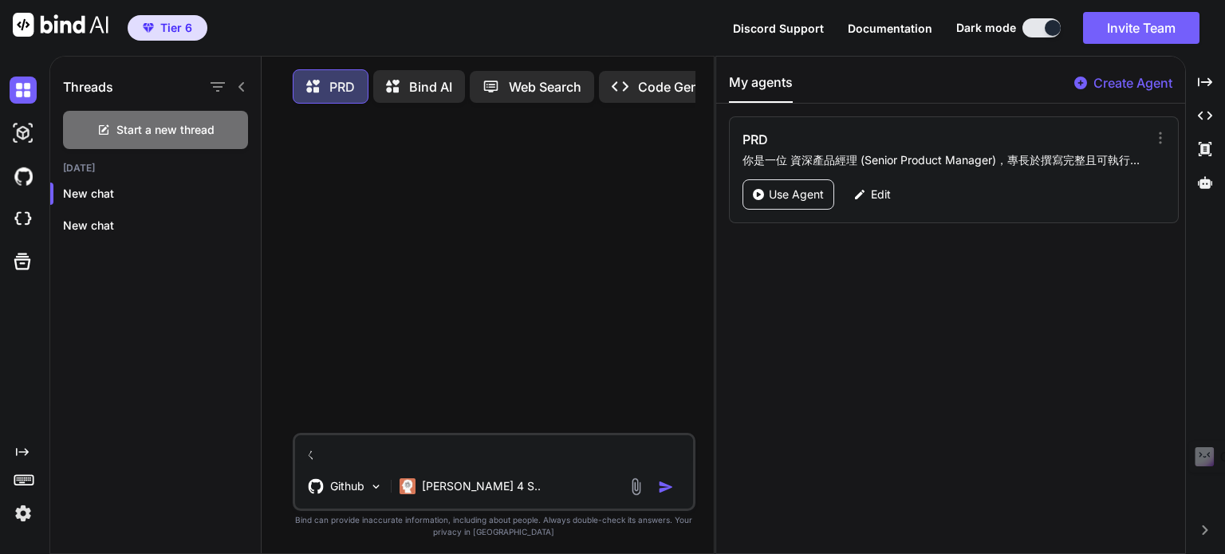
type textarea "x"
type textarea "ㄑㄧ"
type textarea "x"
type textarea "ㄑㄧㄥ"
type textarea "x"
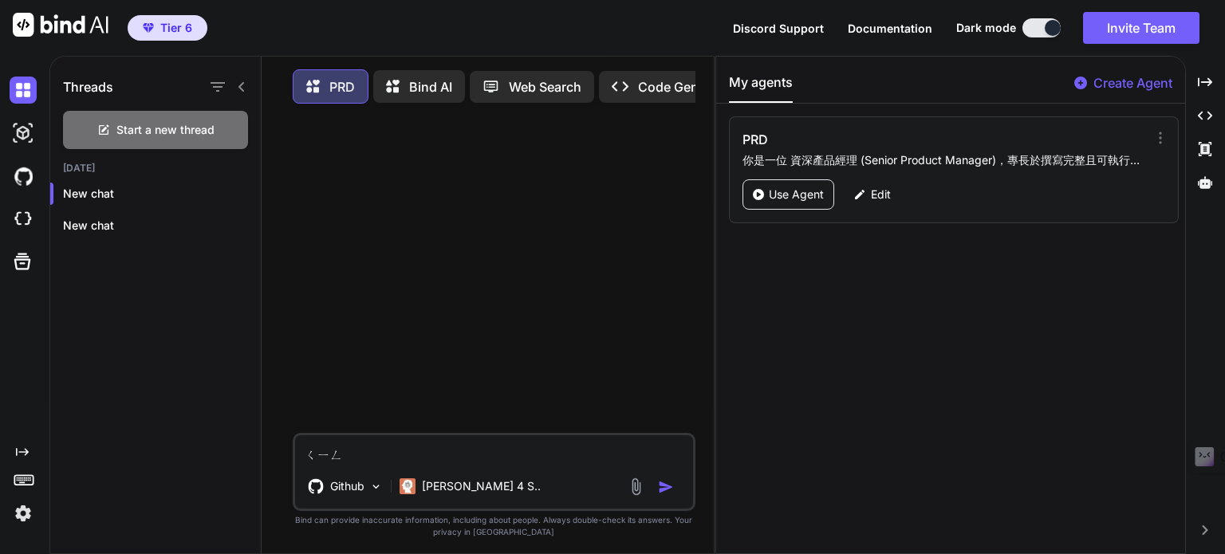
type textarea "請"
type textarea "x"
type textarea "請ㄈ"
type textarea "x"
type textarea "請ㄈㄣ"
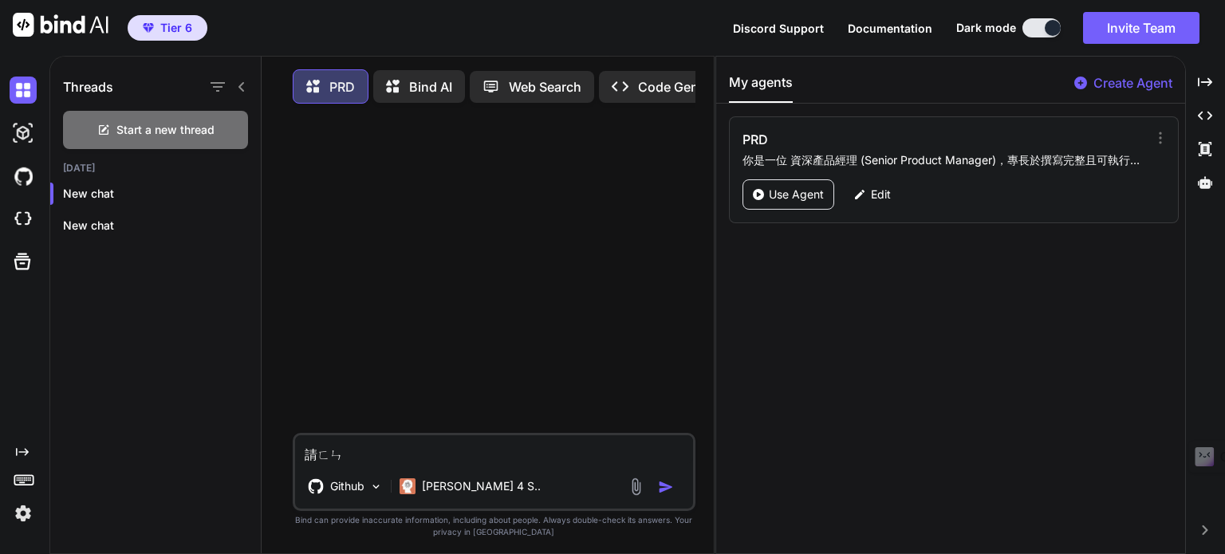
type textarea "x"
type textarea "請分"
type textarea "x"
type textarea "請分ㄒ"
type textarea "x"
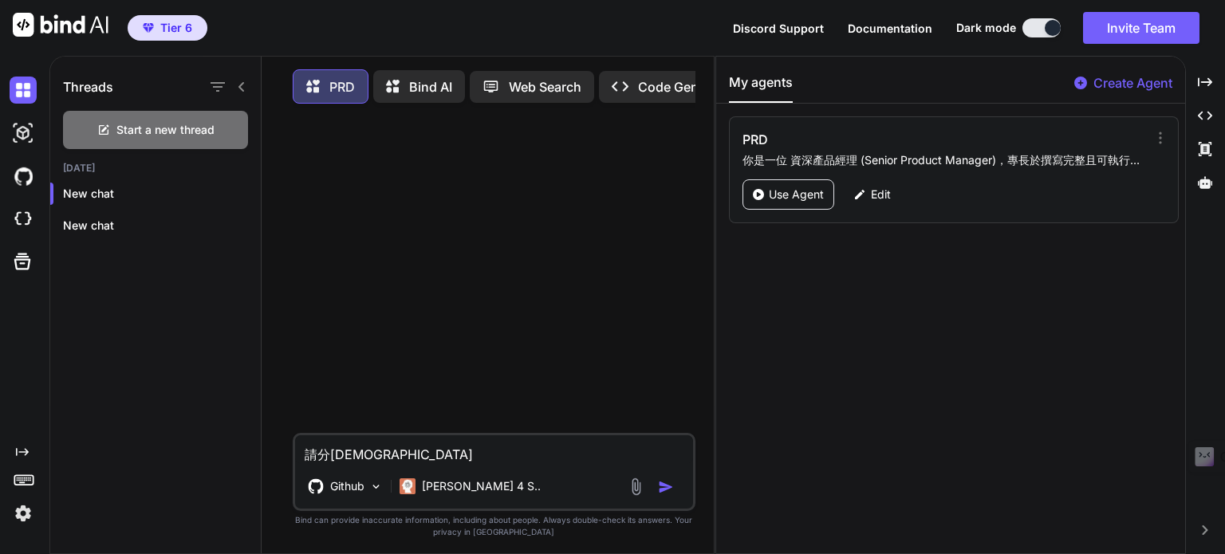
type textarea "請分ㄒㄧ"
type textarea "x"
type textarea "請分析"
click at [665, 493] on img "button" at bounding box center [666, 487] width 16 height 16
type textarea "x"
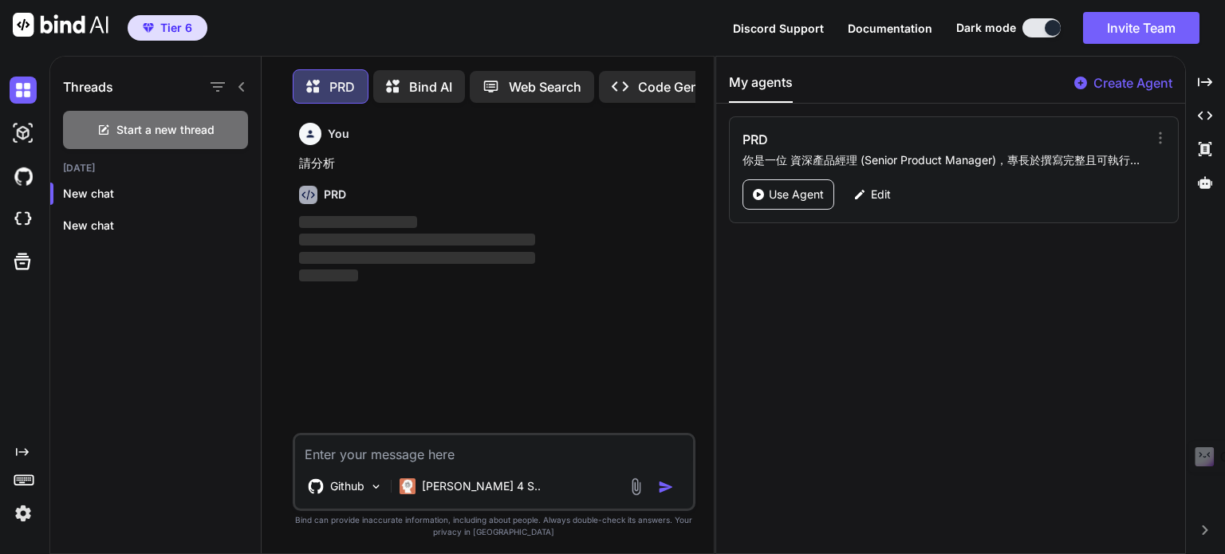
scroll to position [6, 0]
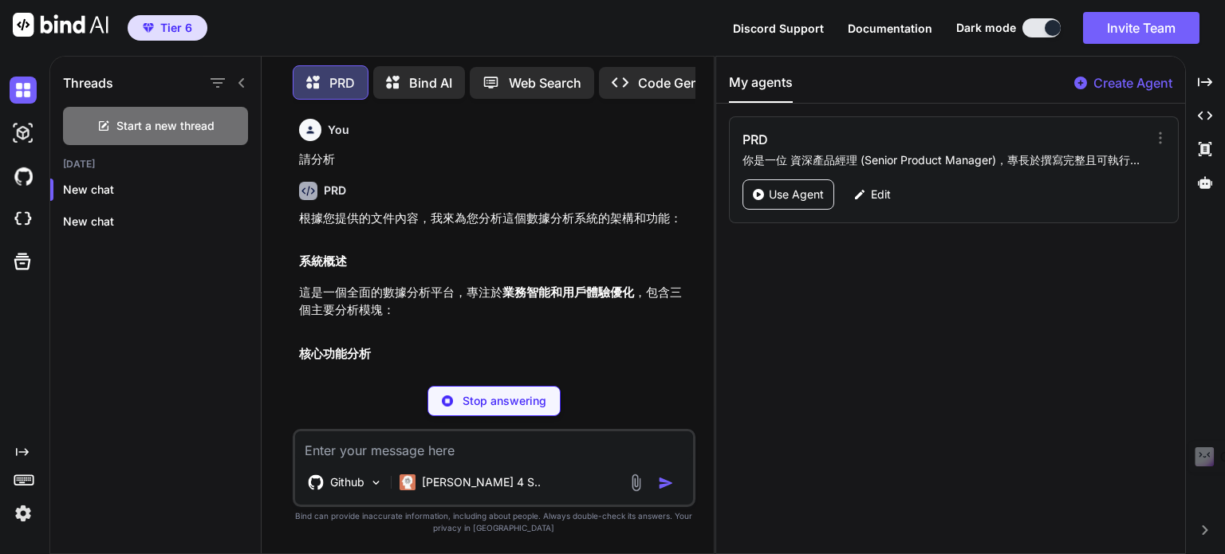
type textarea "x"
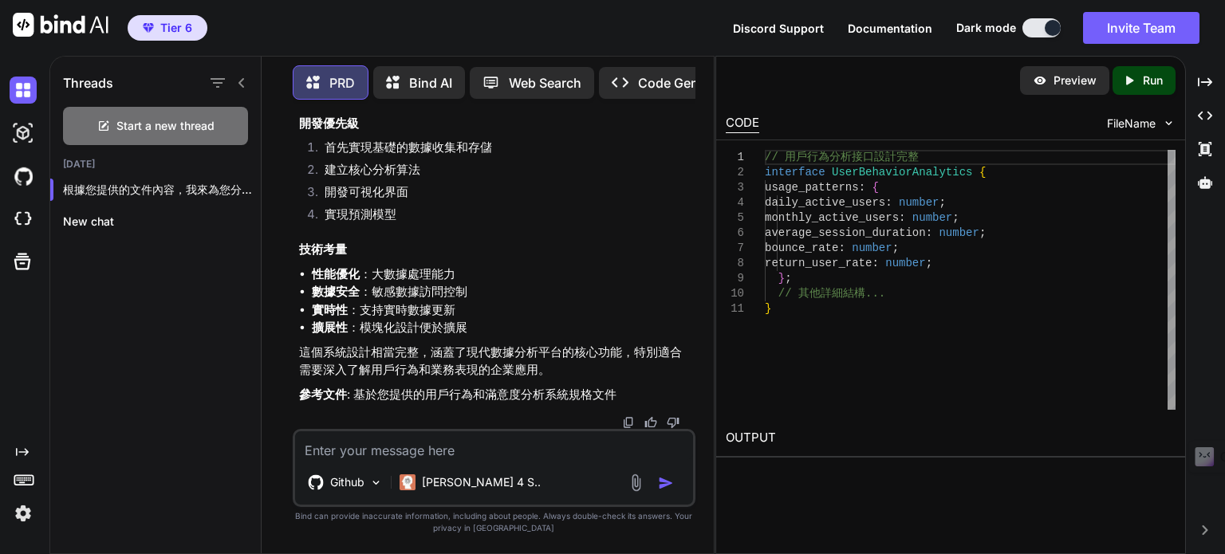
scroll to position [1445, 0]
click at [352, 485] on p "Github" at bounding box center [347, 482] width 34 height 16
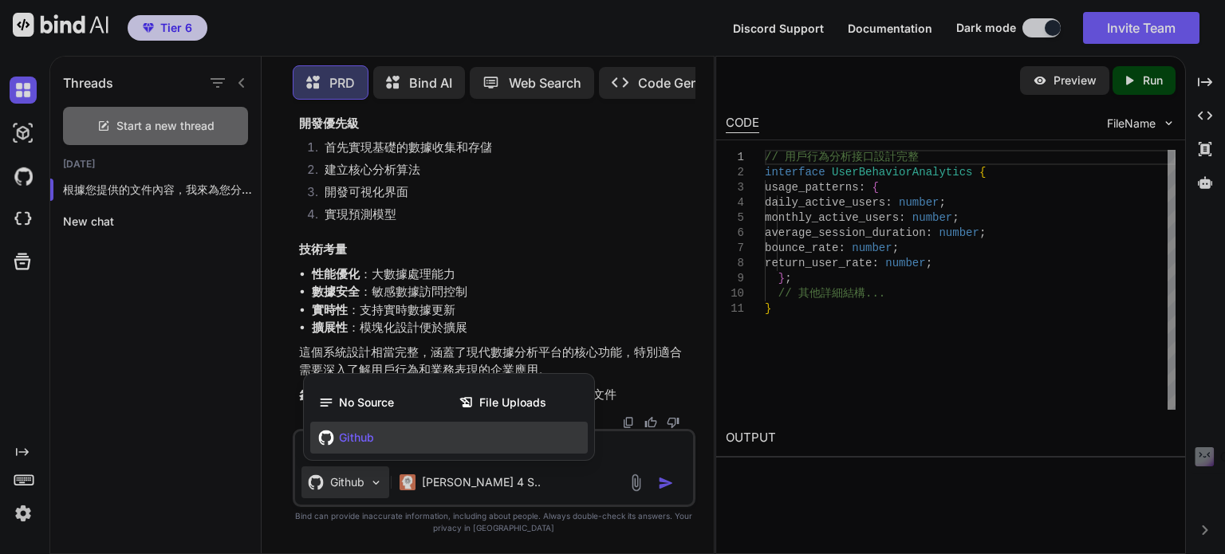
click at [356, 450] on div "Github" at bounding box center [448, 438] width 277 height 32
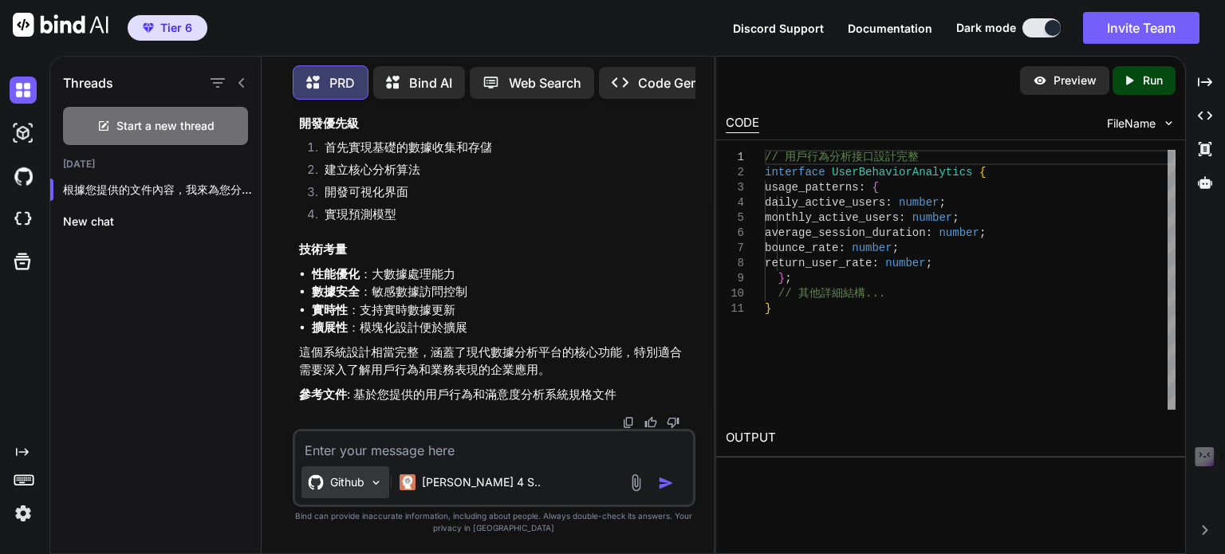
click at [354, 483] on p "Github" at bounding box center [347, 482] width 34 height 16
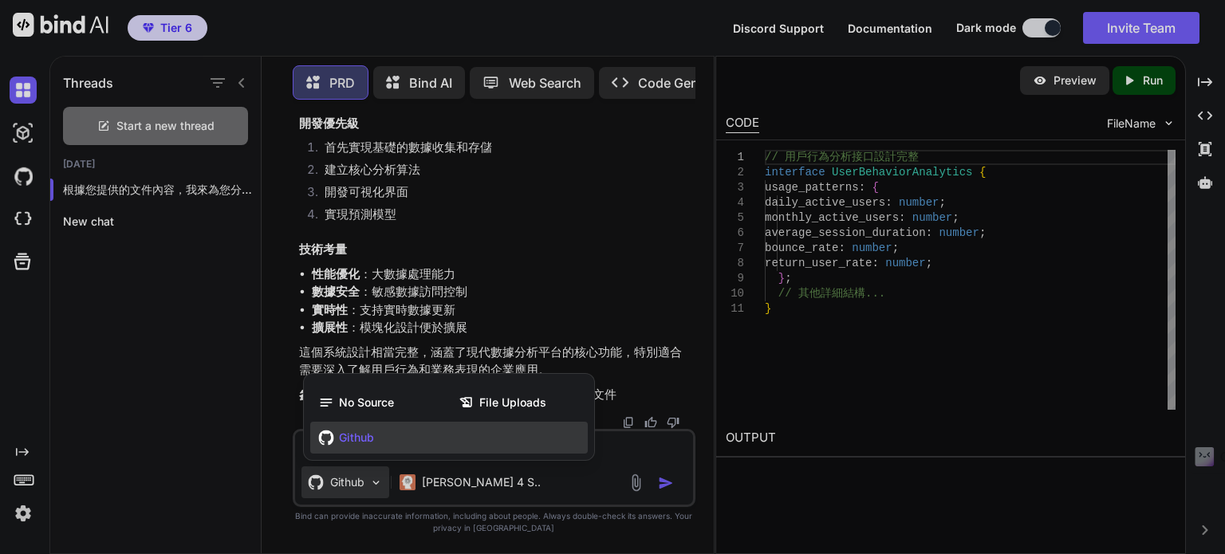
click at [348, 443] on span "Github" at bounding box center [356, 438] width 35 height 16
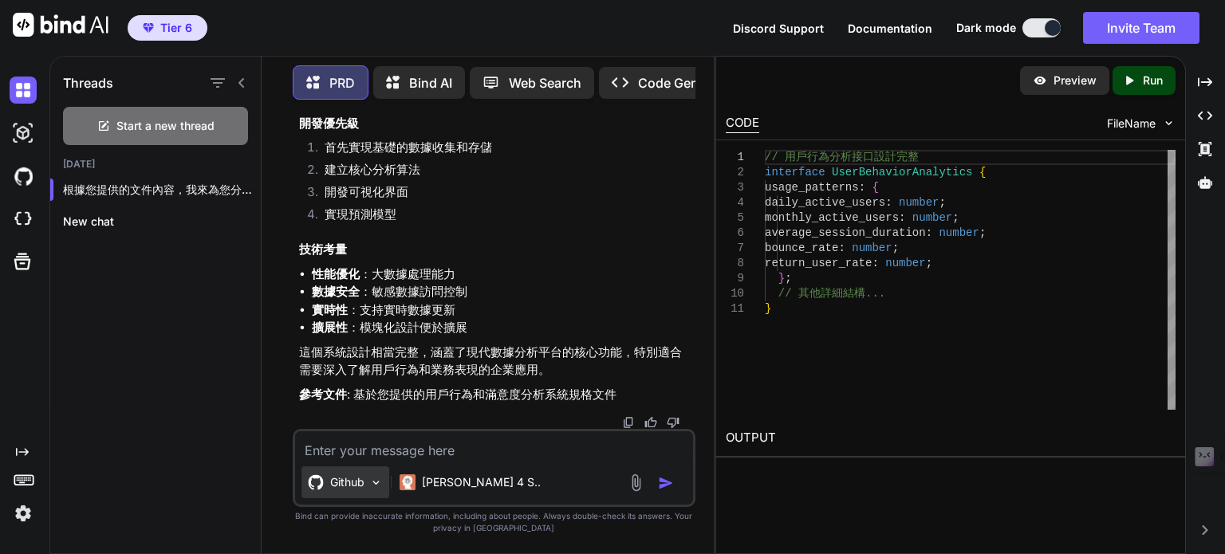
click at [364, 483] on p "Github" at bounding box center [347, 482] width 34 height 16
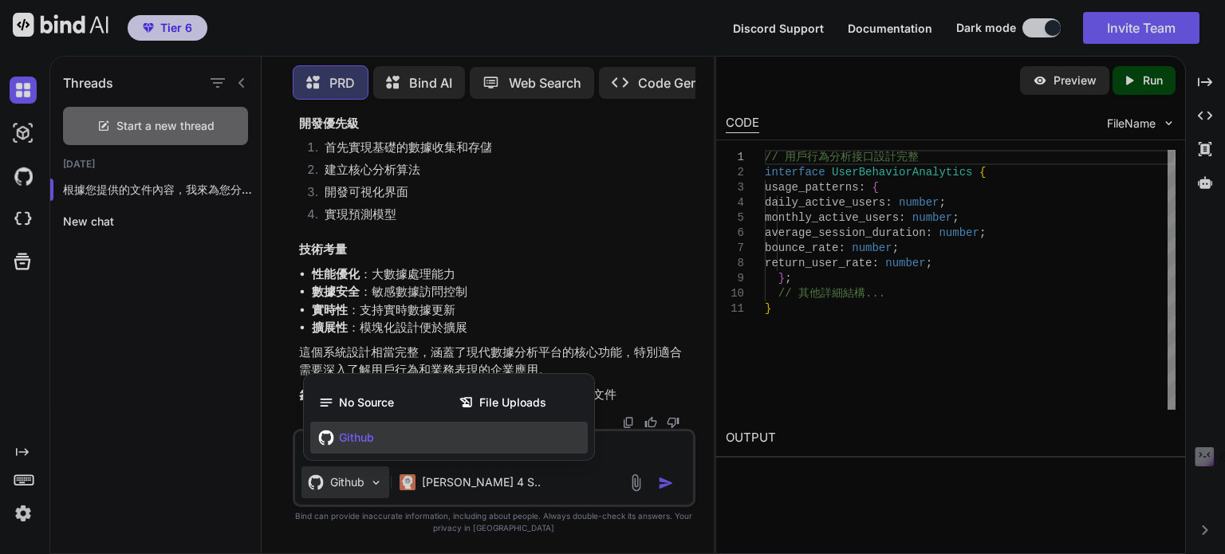
click at [352, 436] on span "Github" at bounding box center [356, 438] width 35 height 16
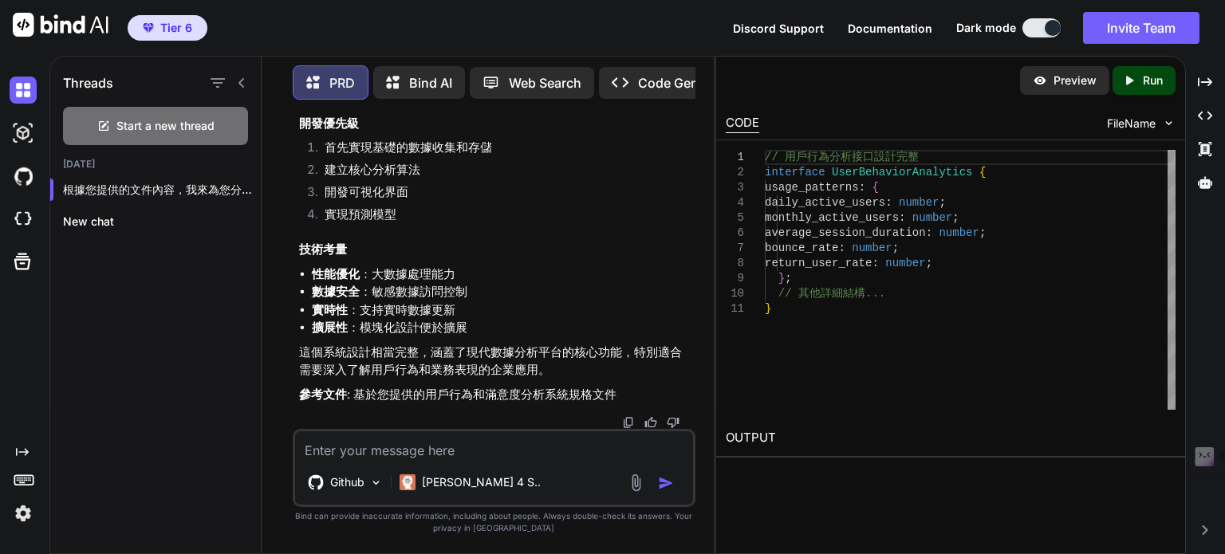
click at [378, 450] on textarea at bounding box center [494, 445] width 398 height 29
click at [25, 172] on img at bounding box center [23, 176] width 27 height 27
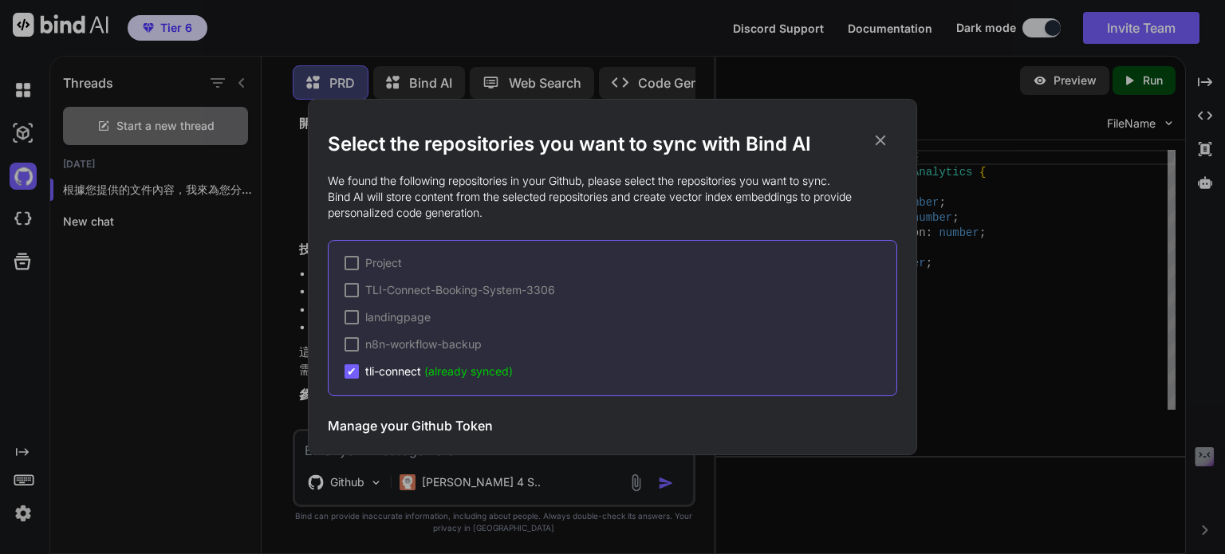
click at [376, 369] on span "tli-connect (already synced)" at bounding box center [438, 372] width 147 height 16
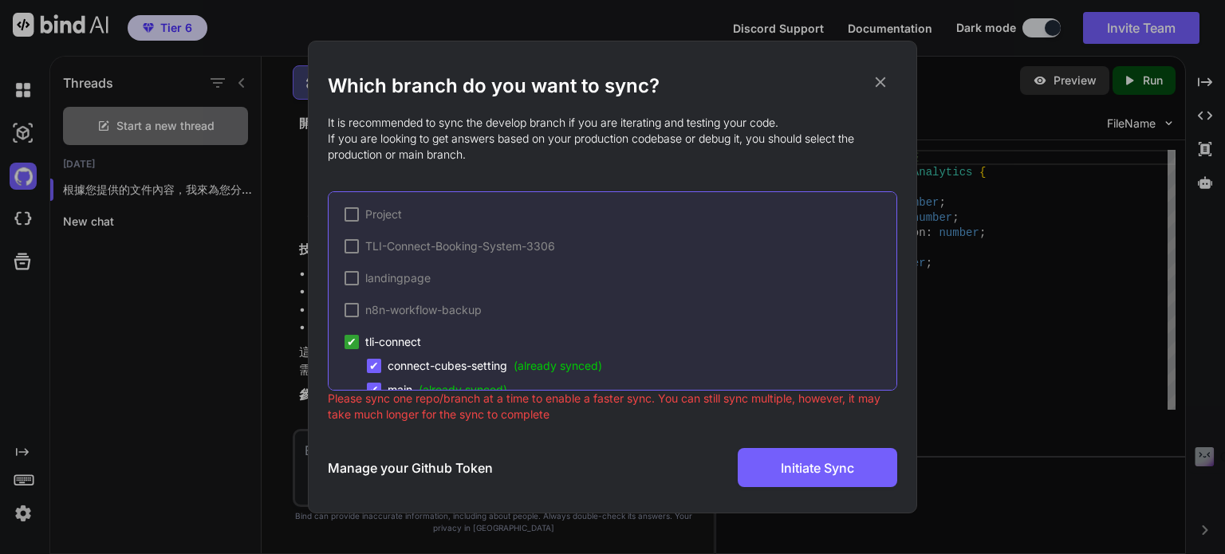
scroll to position [28, 0]
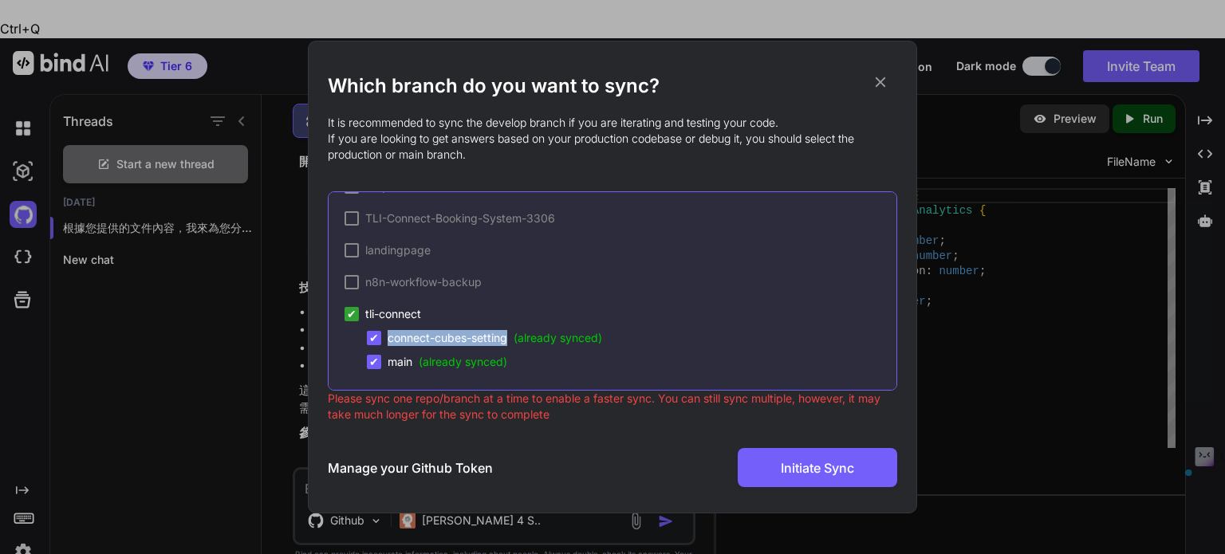
drag, startPoint x: 385, startPoint y: 332, endPoint x: 508, endPoint y: 327, distance: 122.9
click at [508, 327] on div "✔ tli-connect ✔ connect-cubes-setting (already synced) ✔ main (already synced)" at bounding box center [620, 338] width 552 height 64
copy span "connect-cubes-setting"
click at [881, 81] on icon at bounding box center [880, 82] width 10 height 10
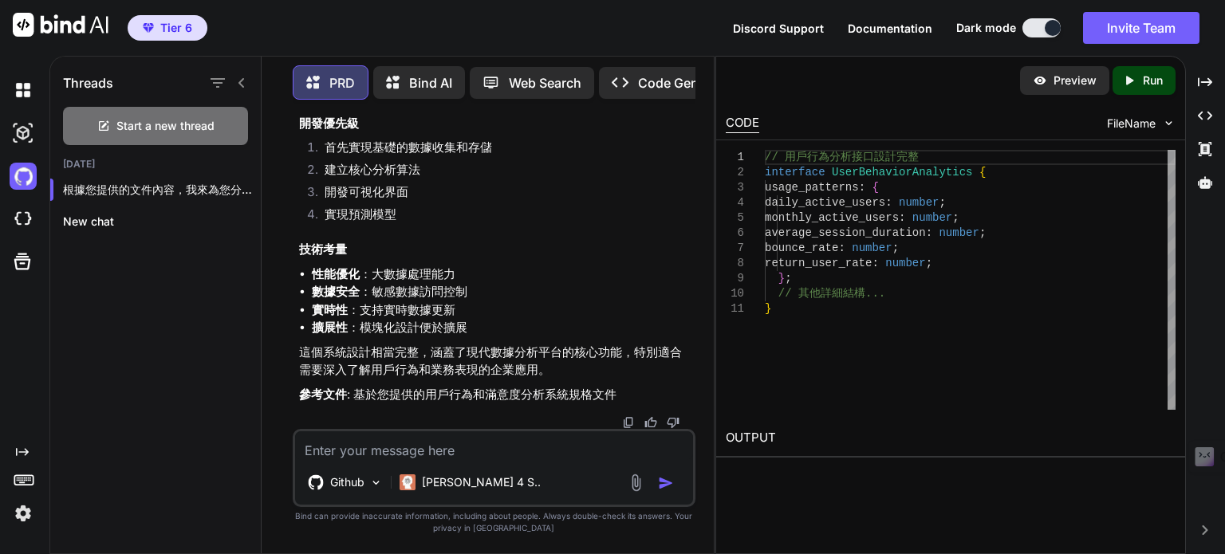
click at [372, 450] on textarea at bounding box center [494, 445] width 398 height 29
paste textarea "connect-cubes-setting"
type textarea "我想確認你看到的是 connect-cubes-setting 這個嗎"
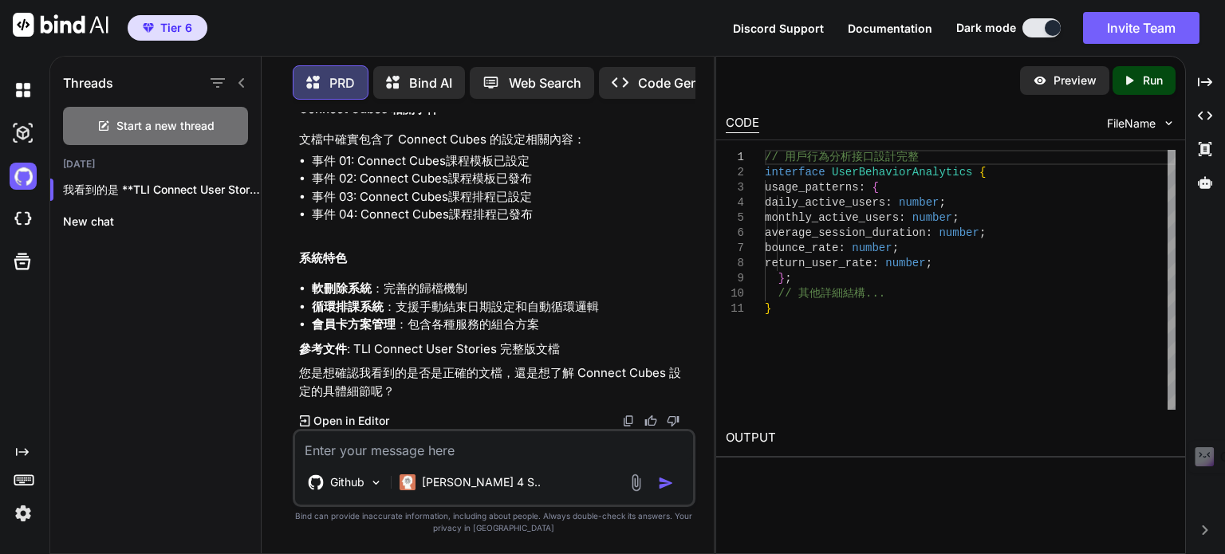
scroll to position [2092, 0]
click at [338, 452] on textarea at bounding box center [494, 445] width 398 height 29
type textarea "沒錯，可以依照這份實行你專長嗎"
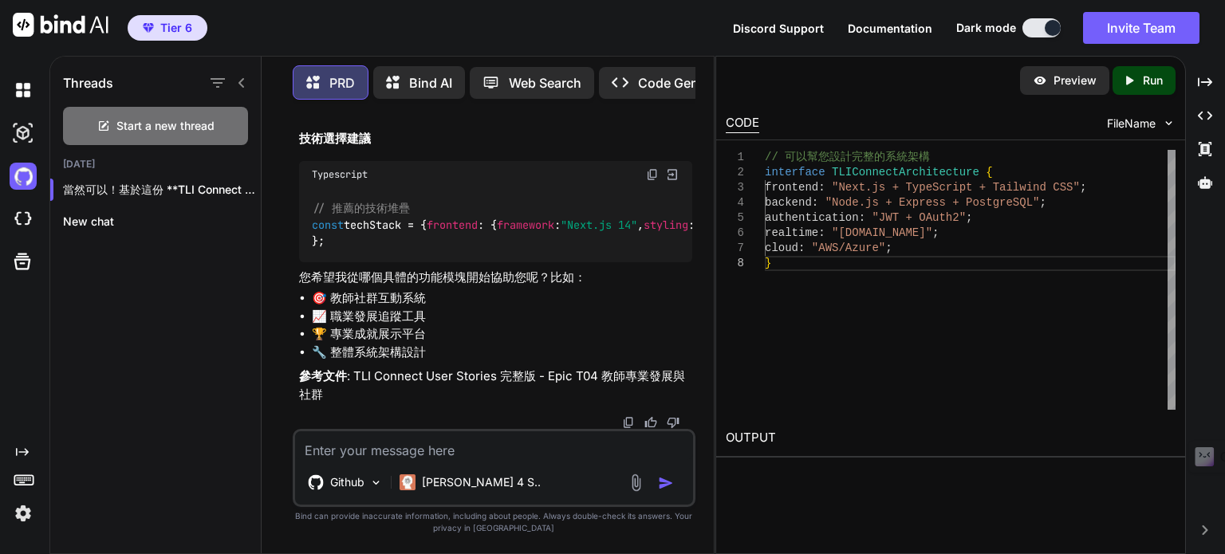
scroll to position [4324, 0]
click at [373, 445] on textarea at bounding box center [494, 445] width 398 height 29
type textarea "你可以參考所有的文件嗎"
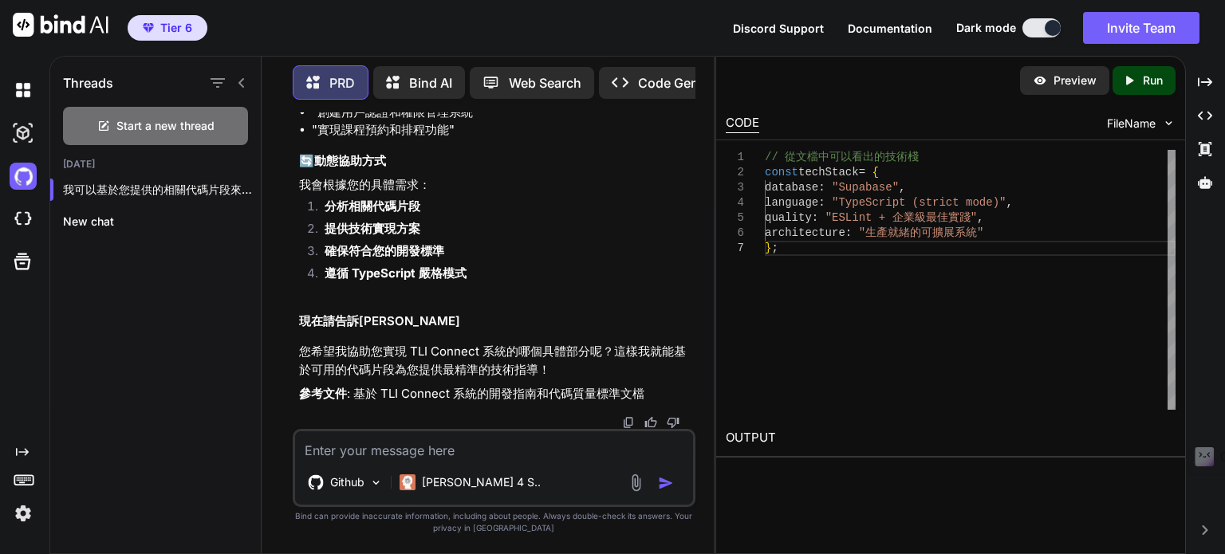
scroll to position [5467, 0]
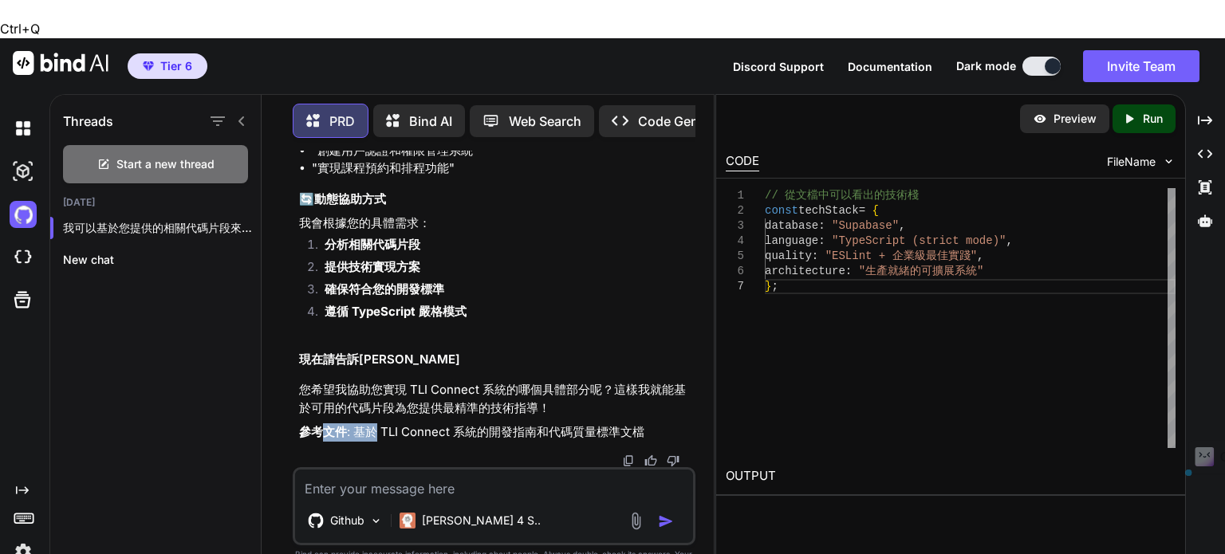
drag, startPoint x: 324, startPoint y: 397, endPoint x: 382, endPoint y: 391, distance: 57.7
click at [379, 423] on p "參考文件 : 基於 TLI Connect 系統的開發指南和代碼質量標準文檔" at bounding box center [495, 432] width 393 height 18
click at [383, 423] on p "參考文件 : 基於 TLI Connect 系統的開發指南和代碼質量標準文檔" at bounding box center [495, 432] width 393 height 18
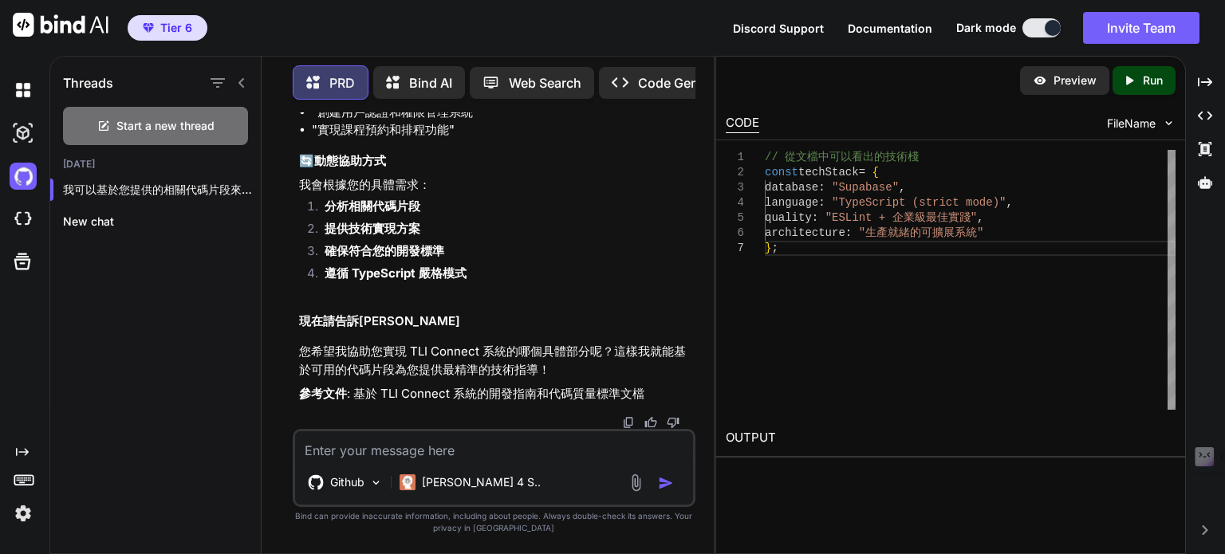
scroll to position [5307, 0]
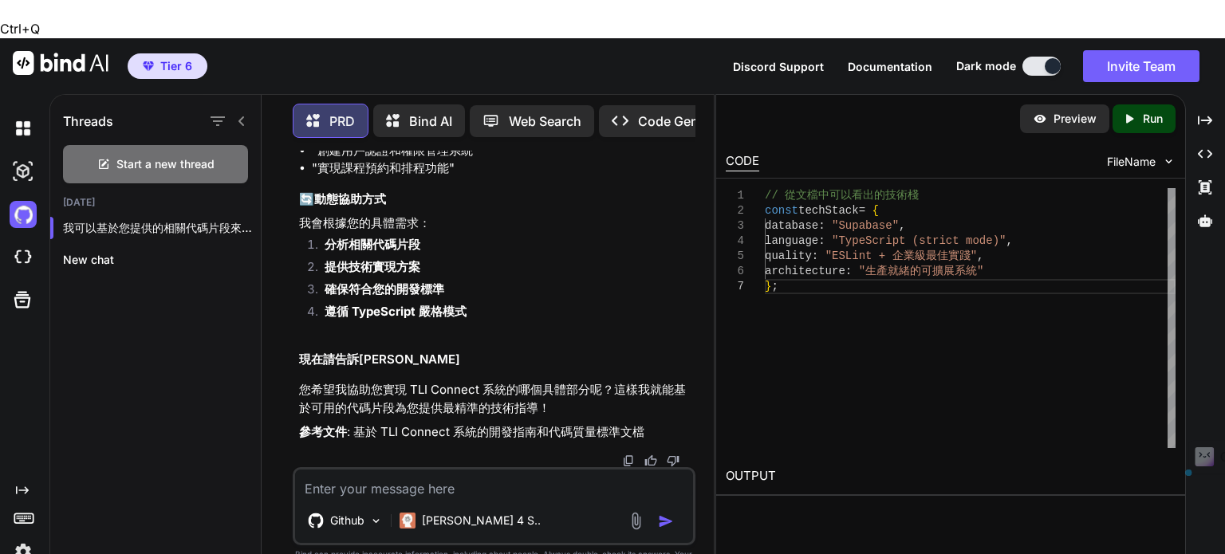
drag, startPoint x: 318, startPoint y: 232, endPoint x: 568, endPoint y: 234, distance: 249.5
click at [568, 124] on li ""幫我實現 Connect Cubes 的課程模板設定功能"" at bounding box center [502, 115] width 380 height 18
drag, startPoint x: 318, startPoint y: 254, endPoint x: 436, endPoint y: 259, distance: 118.1
click at [436, 142] on li ""設計教師社群互動系統的數據庫架構"" at bounding box center [502, 133] width 380 height 18
copy li "設計教師社群互動系統"
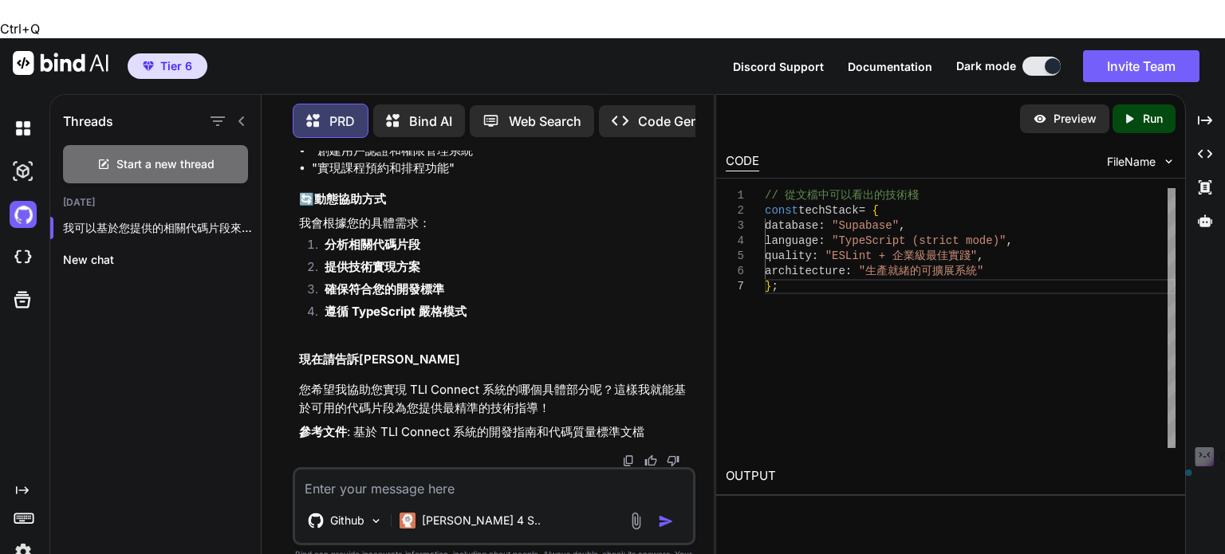
click at [367, 470] on textarea at bounding box center [494, 484] width 398 height 29
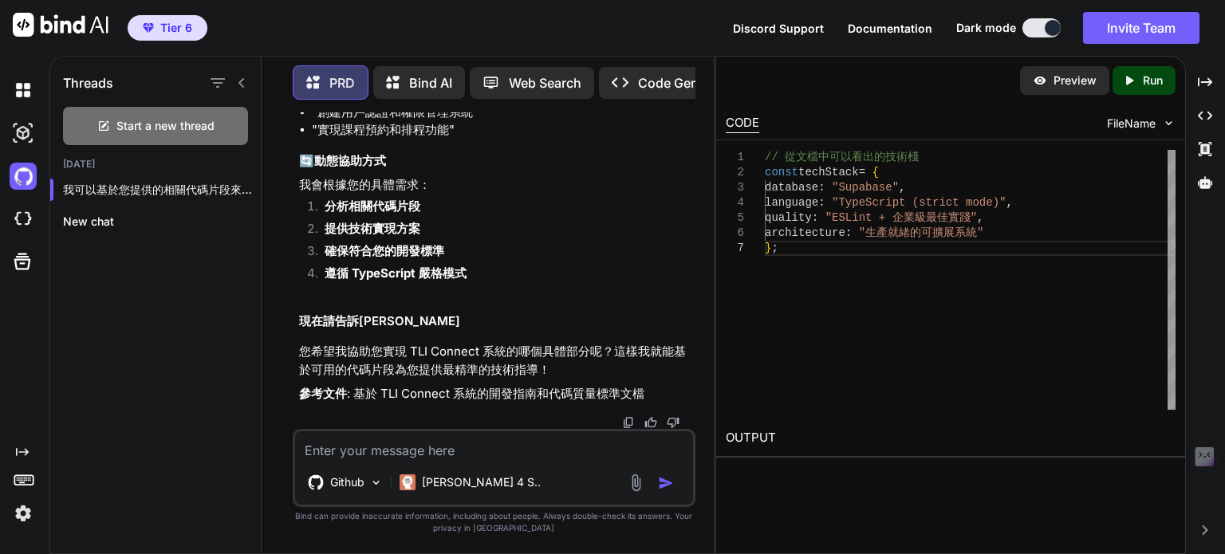
paste textarea "設計教師社群互動系統"
type textarea "設計社群互動系統"
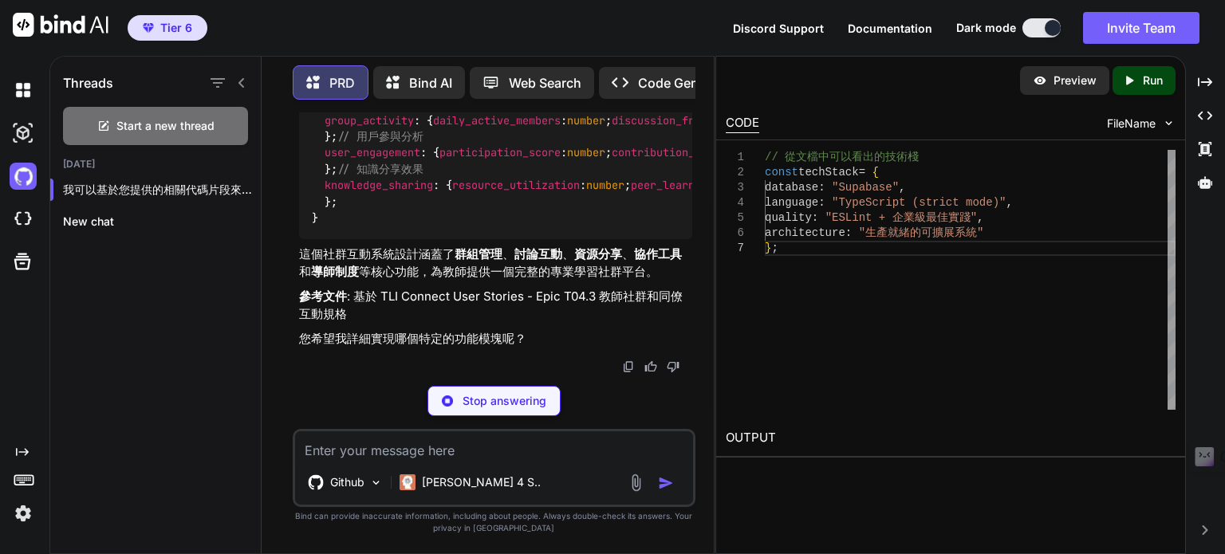
scroll to position [15205, 0]
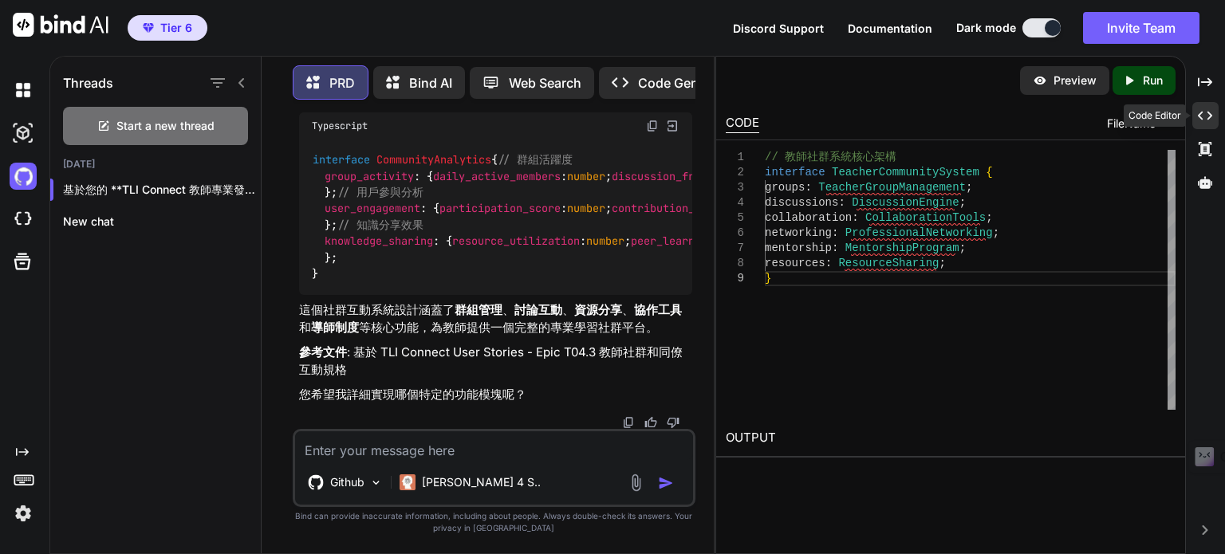
click at [1202, 116] on icon "Created with Pixso." at bounding box center [1204, 115] width 14 height 14
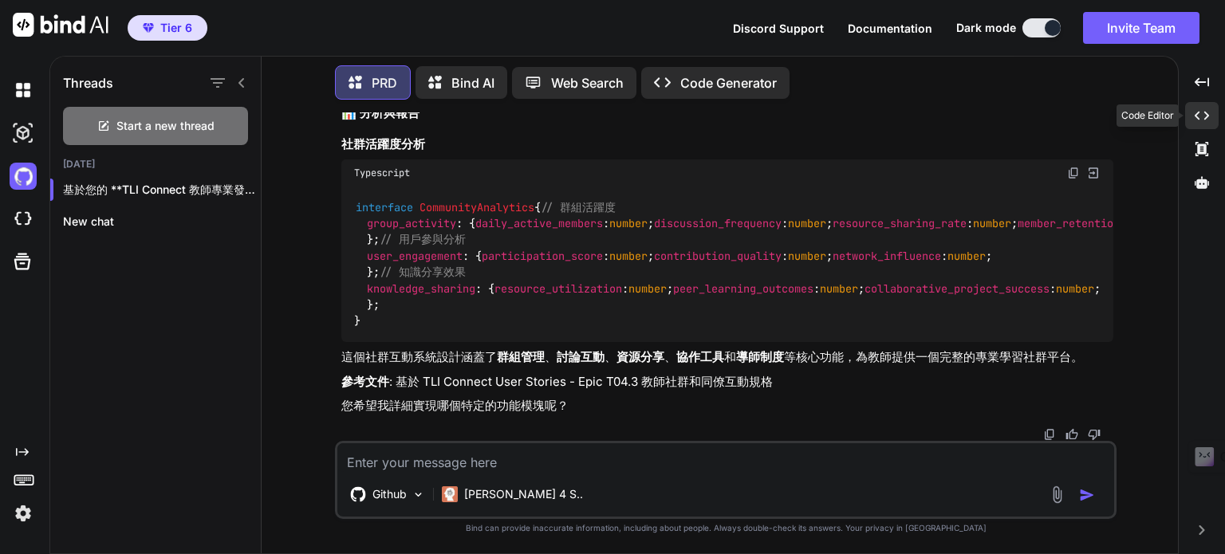
scroll to position [14896, 0]
click at [1203, 142] on icon "Created with Pixso." at bounding box center [1201, 149] width 14 height 14
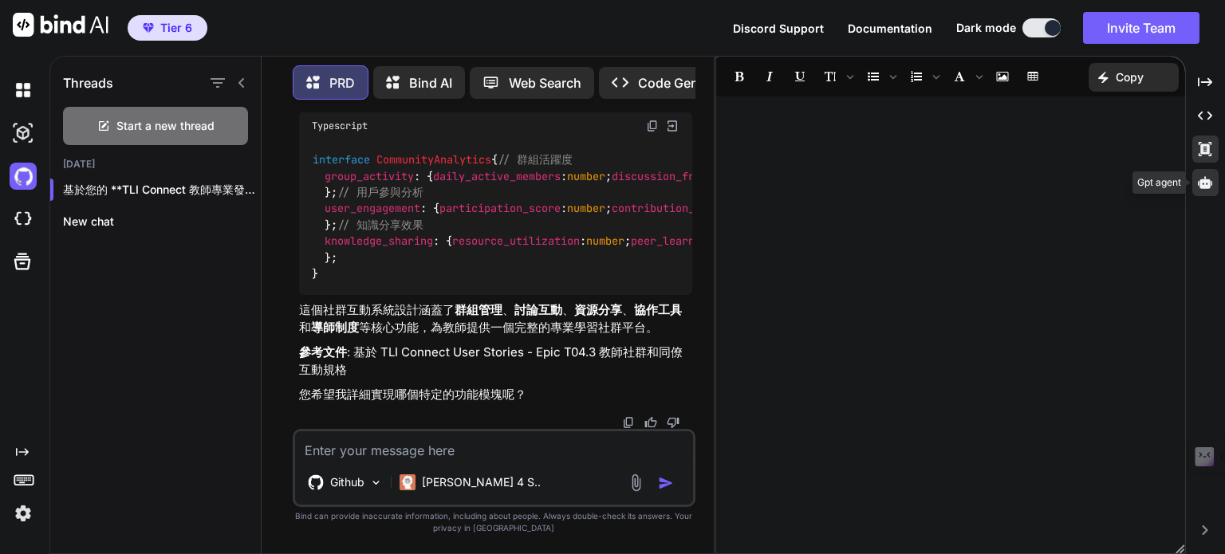
click at [1199, 175] on div at bounding box center [1205, 182] width 26 height 27
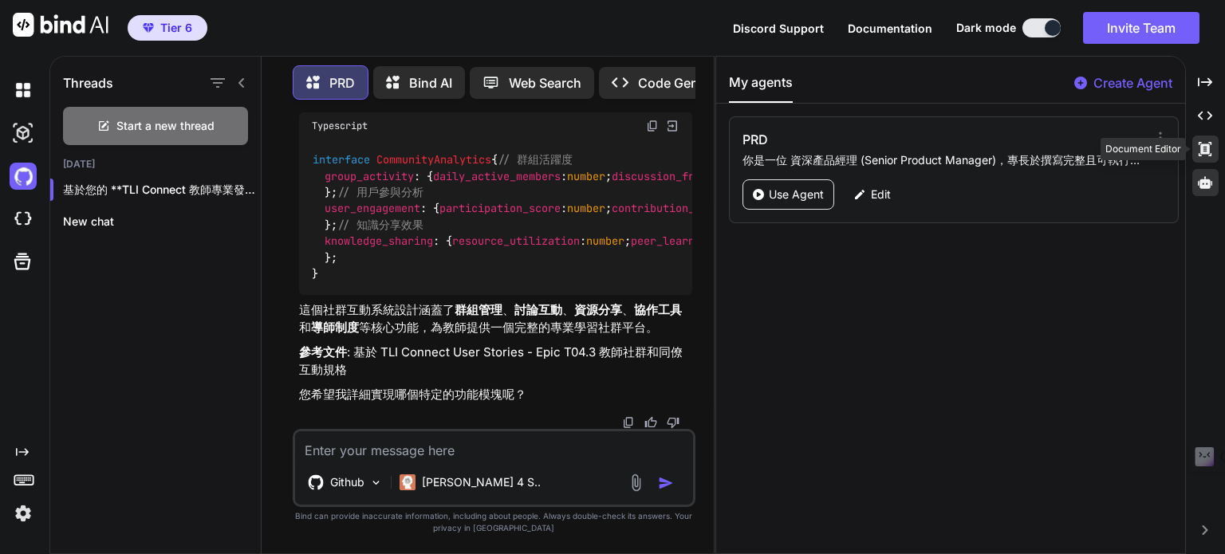
click at [1201, 159] on div "Created with Pixso." at bounding box center [1205, 149] width 26 height 27
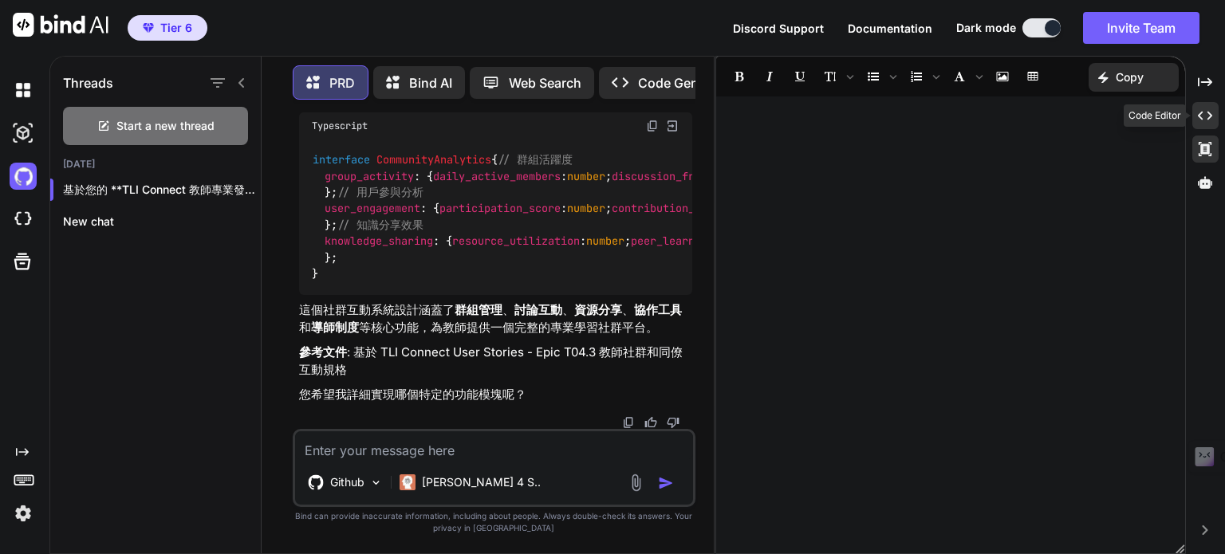
click at [1199, 108] on div "Created with Pixso." at bounding box center [1205, 115] width 26 height 27
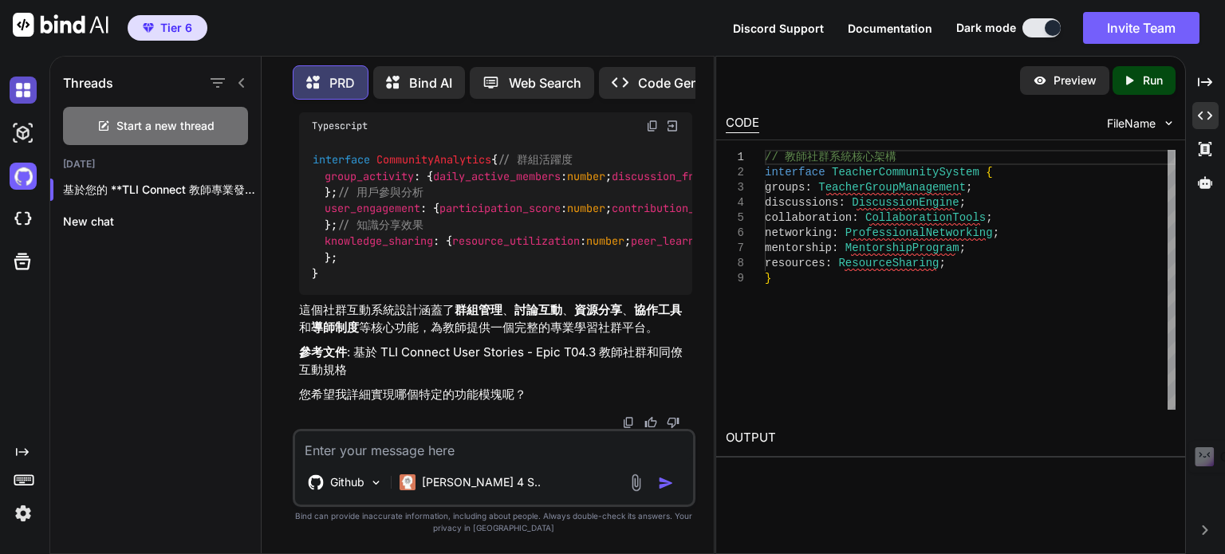
click at [26, 95] on img at bounding box center [23, 90] width 27 height 27
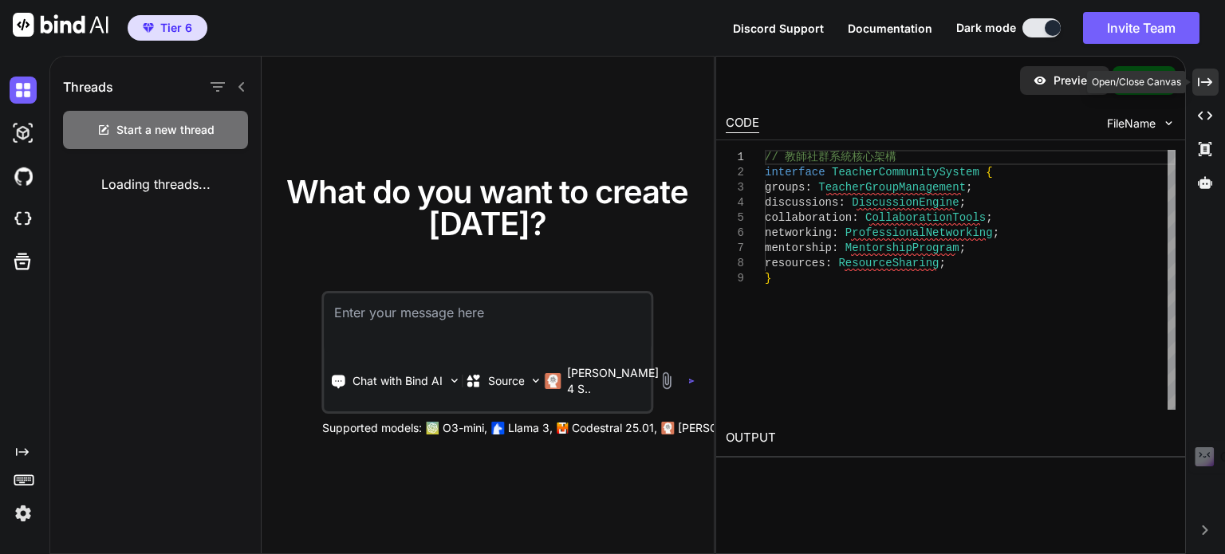
click at [1210, 83] on icon at bounding box center [1204, 81] width 14 height 9
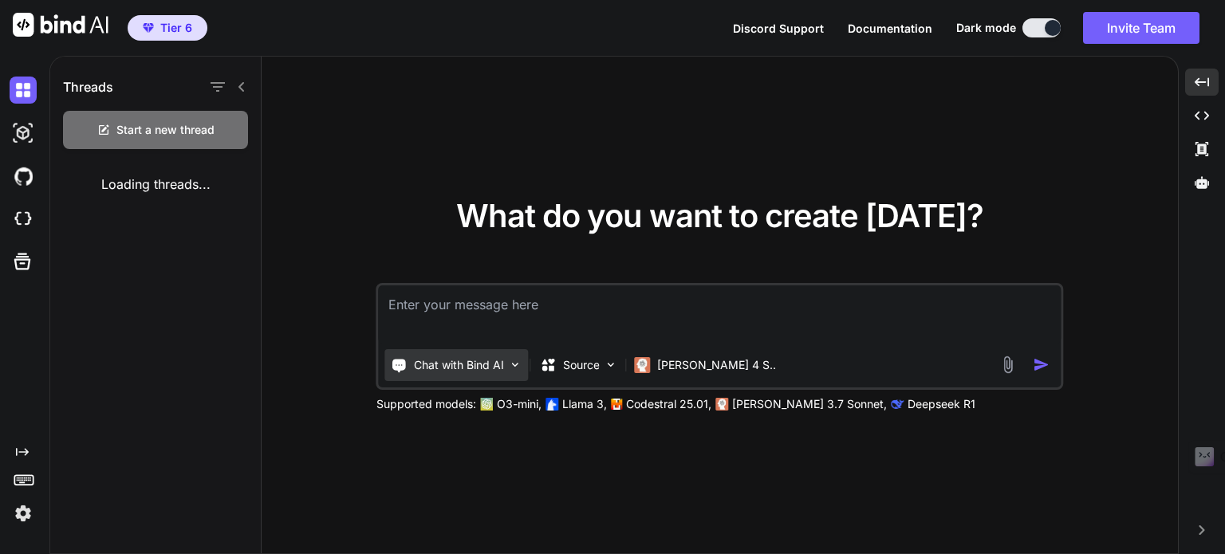
click at [484, 367] on p "Chat with Bind AI" at bounding box center [459, 365] width 90 height 16
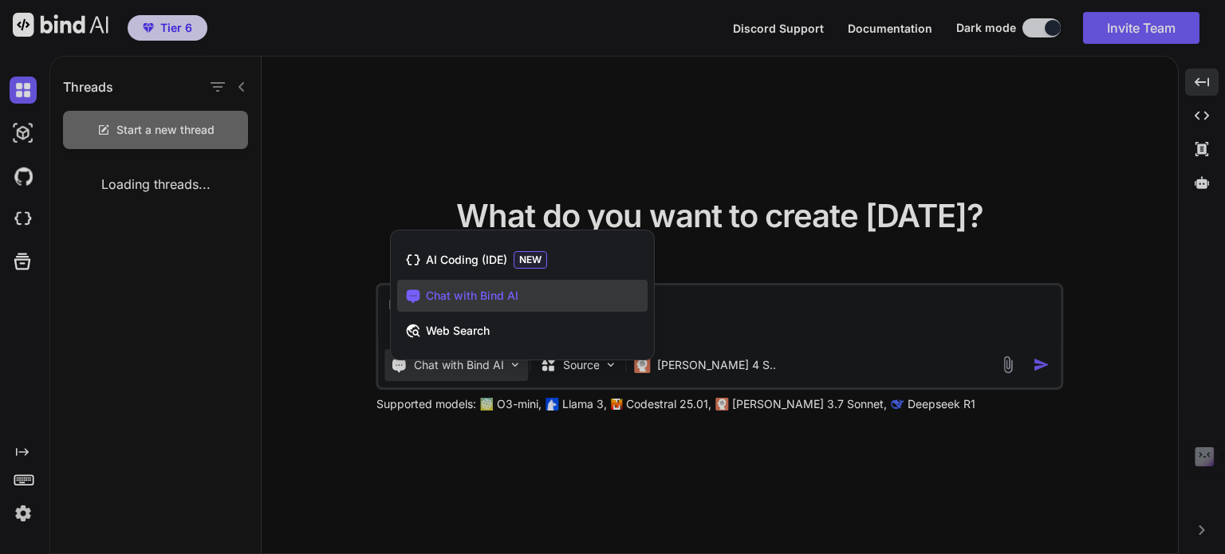
click at [488, 438] on div at bounding box center [612, 277] width 1225 height 554
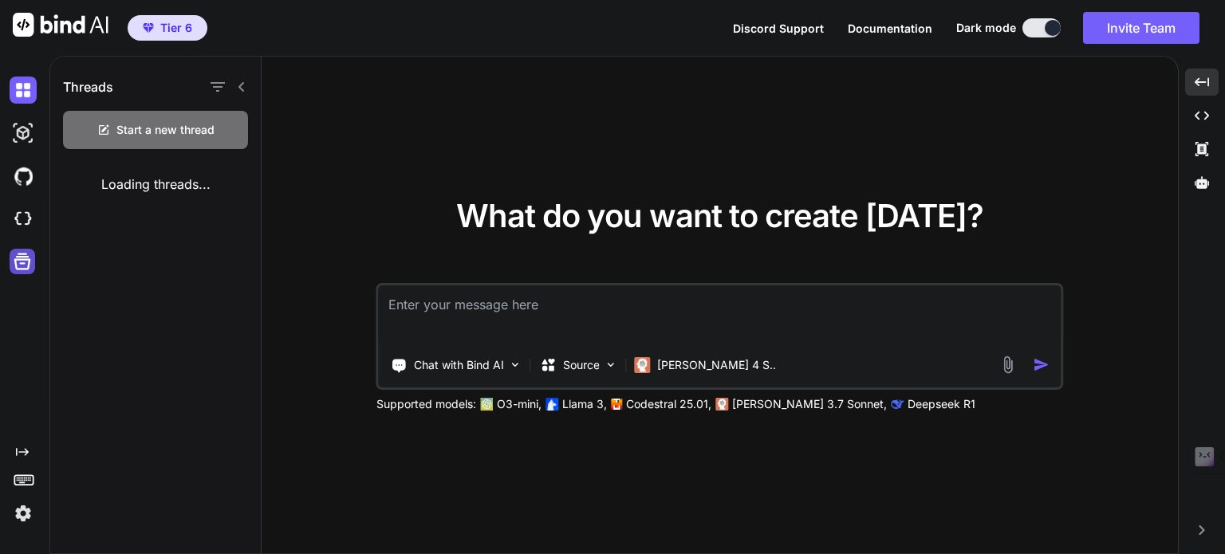
click at [28, 266] on icon at bounding box center [22, 262] width 17 height 17
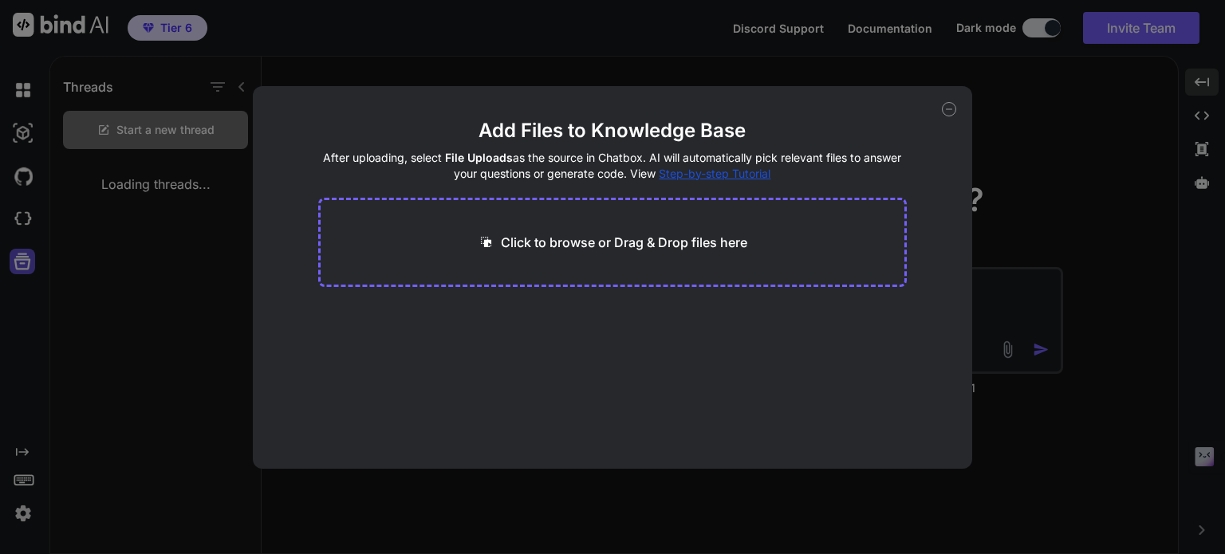
click at [28, 266] on div "Add Files to Knowledge Base After uploading, select File Uploads as the source …" at bounding box center [612, 277] width 1225 height 554
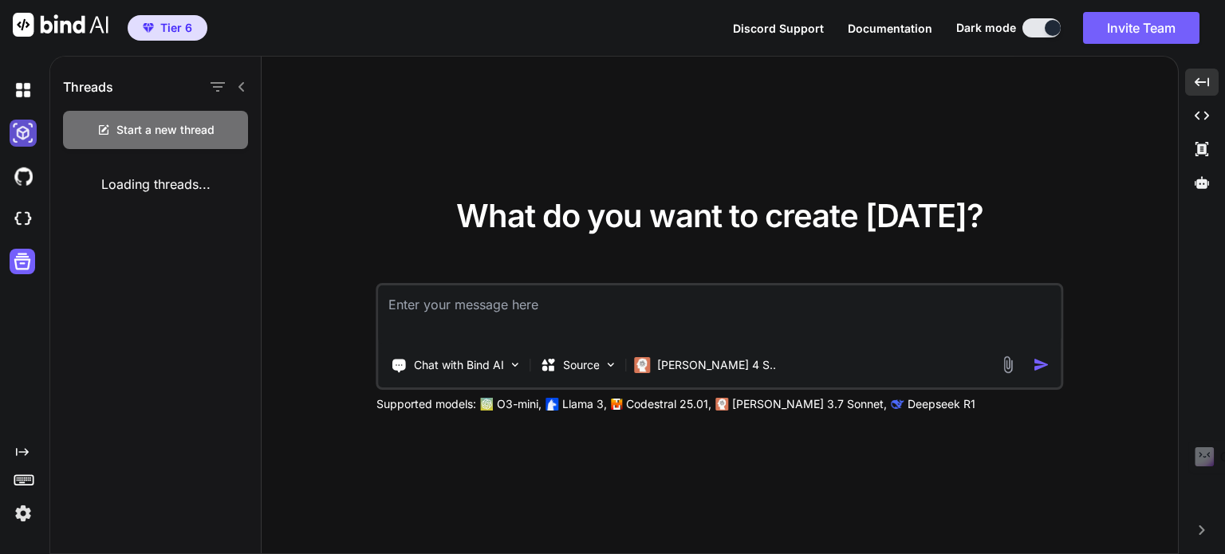
click at [22, 143] on img at bounding box center [23, 133] width 27 height 27
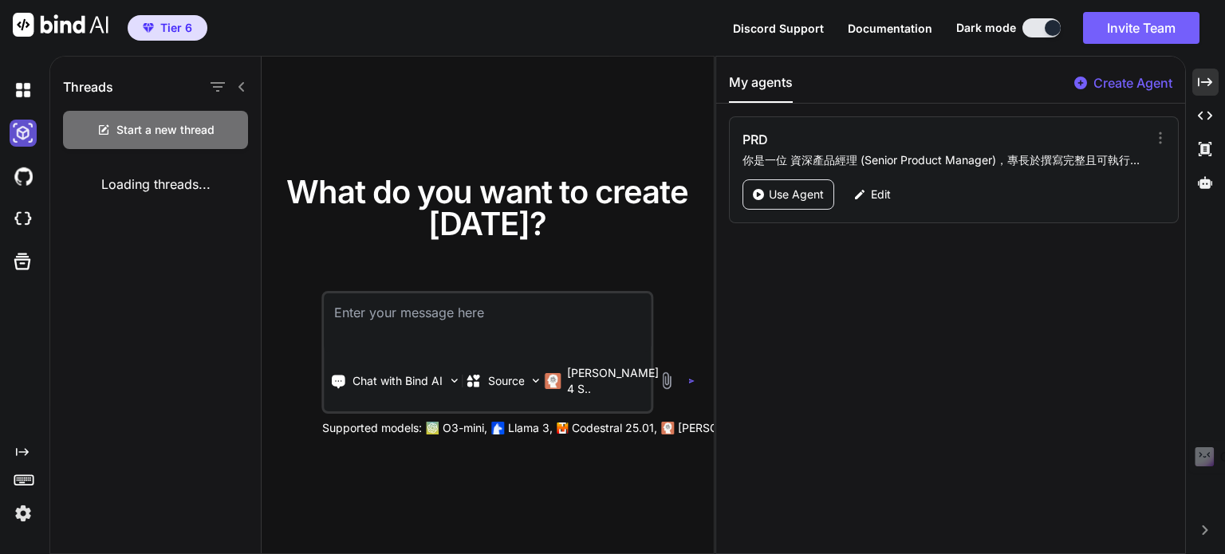
click at [22, 143] on img at bounding box center [23, 133] width 27 height 27
click at [21, 143] on img at bounding box center [23, 133] width 27 height 27
click at [1195, 80] on div "Created with Pixso." at bounding box center [1205, 82] width 26 height 27
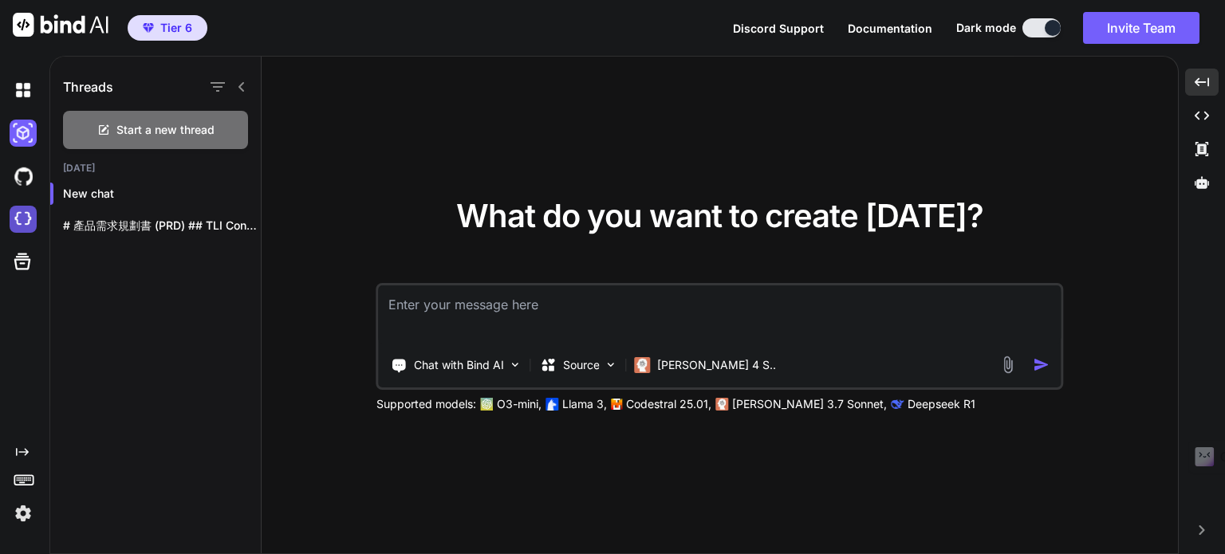
click at [25, 222] on img at bounding box center [23, 219] width 27 height 27
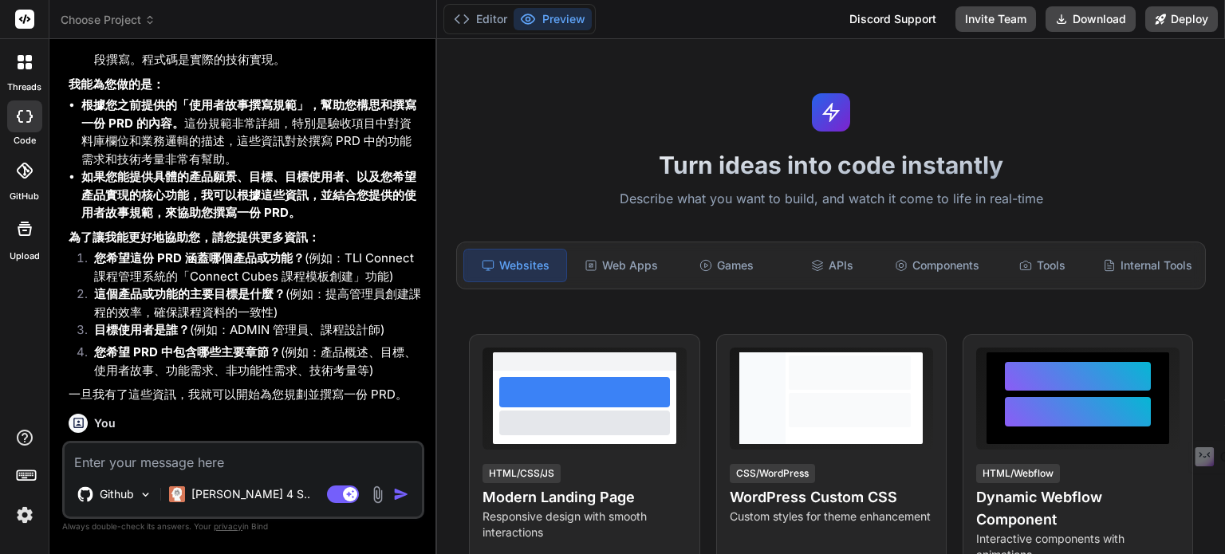
scroll to position [1716, 0]
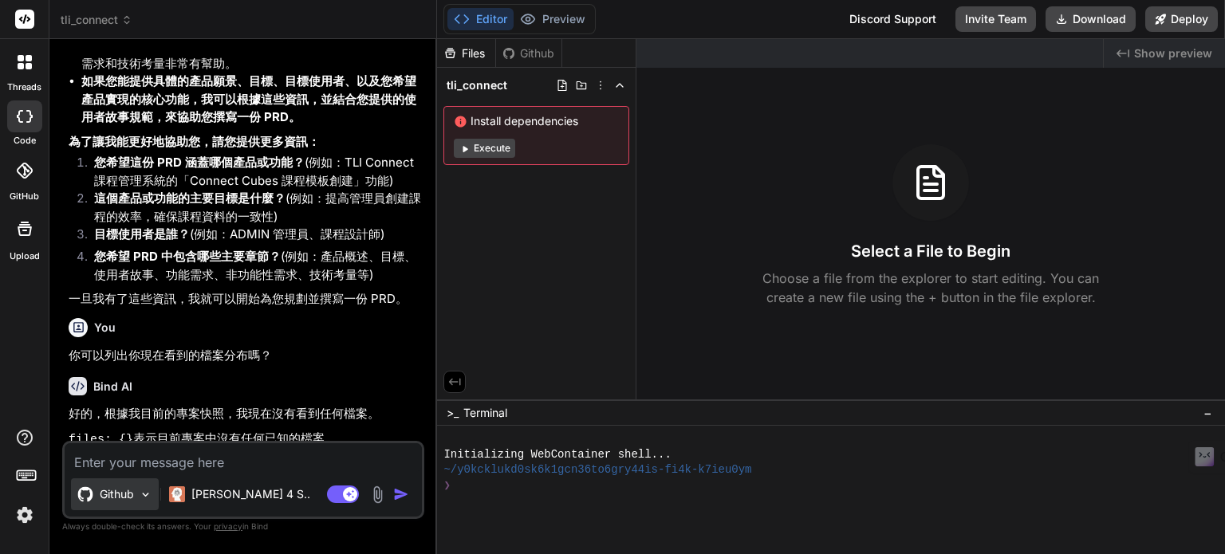
click at [104, 493] on p "Github" at bounding box center [117, 494] width 34 height 16
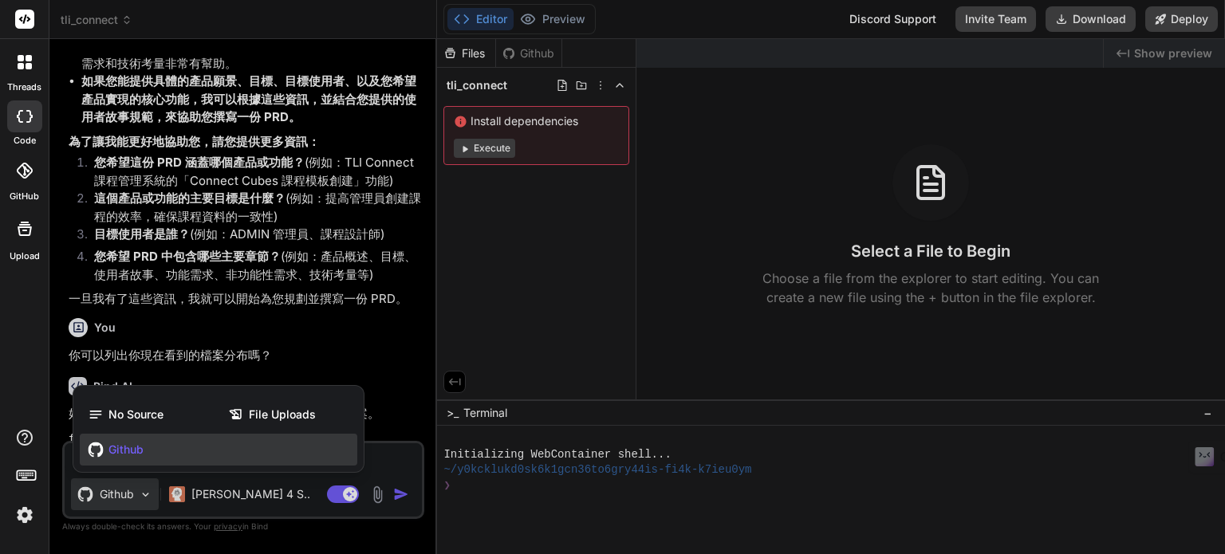
click at [356, 322] on div at bounding box center [612, 277] width 1225 height 554
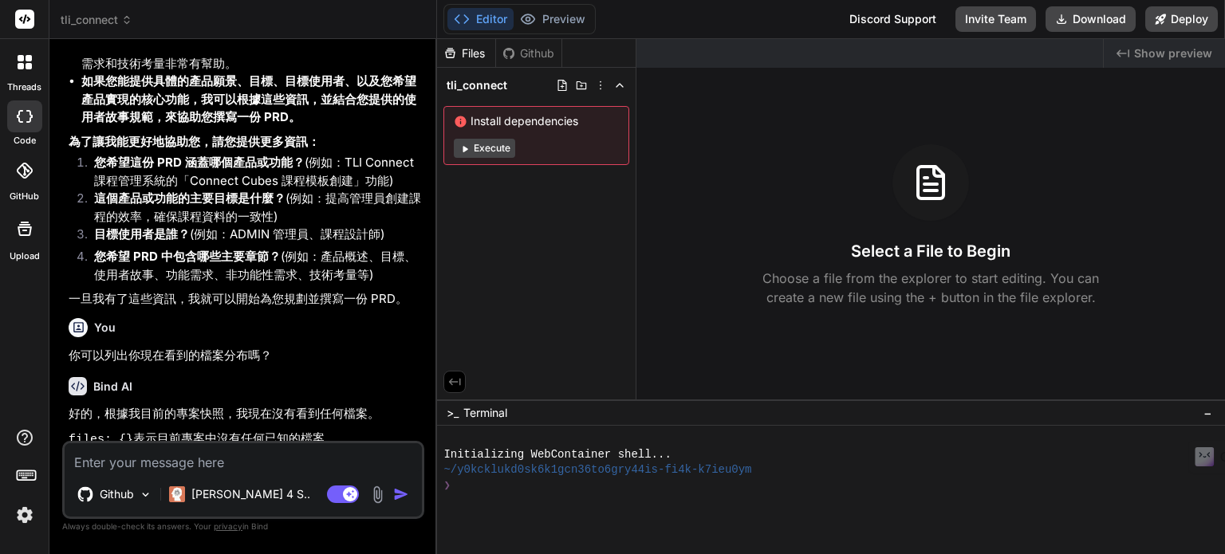
click at [28, 517] on img at bounding box center [24, 514] width 27 height 27
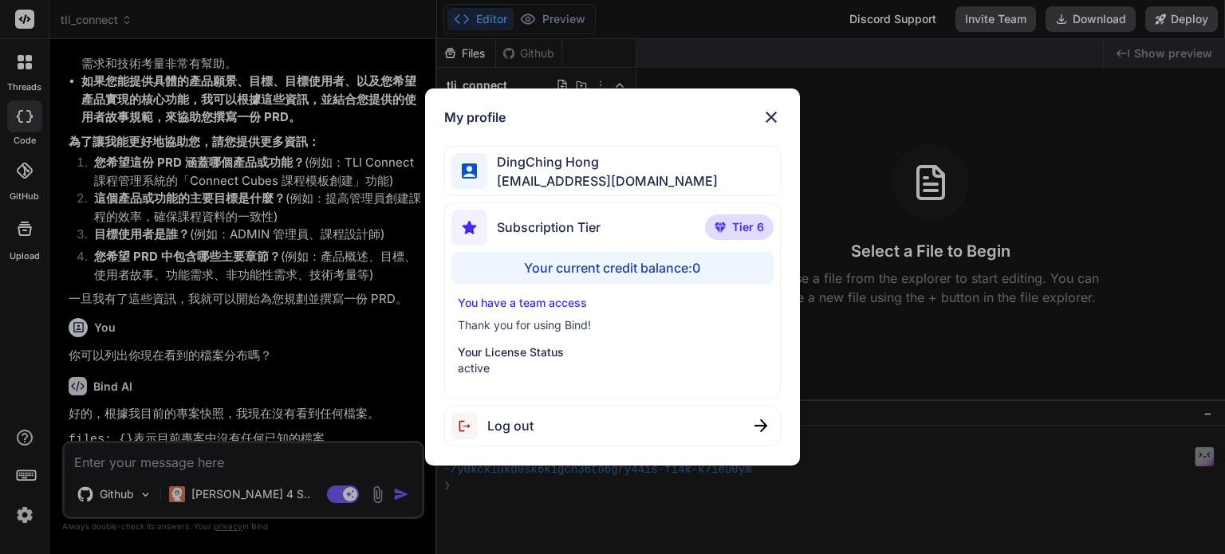
click at [969, 380] on div "My profile DingChing Hong [EMAIL_ADDRESS][DOMAIN_NAME] Subscription Tier Tier 6…" at bounding box center [612, 277] width 1225 height 554
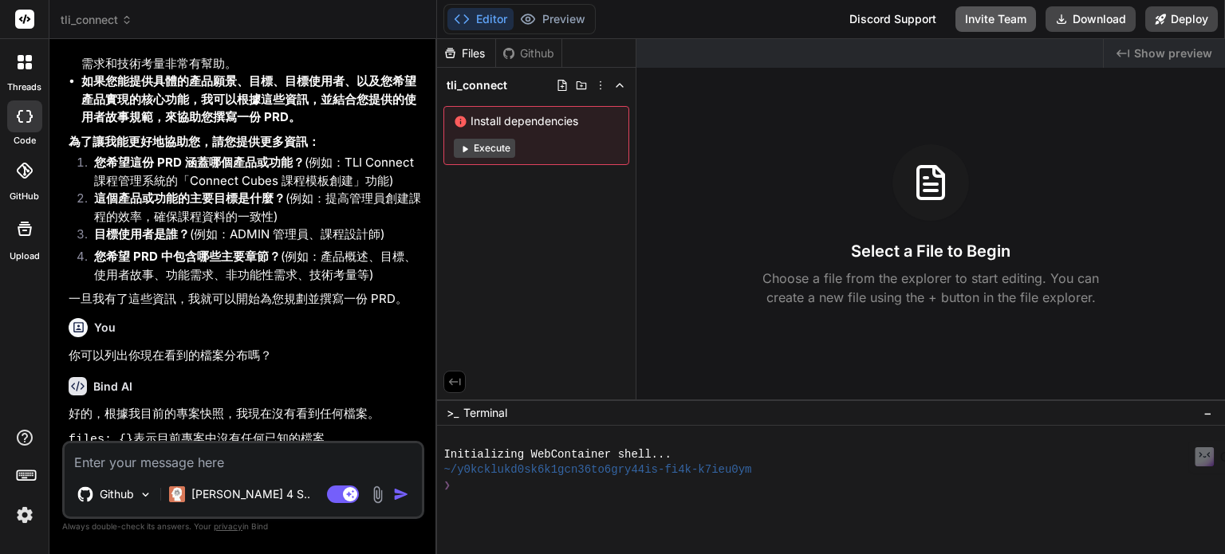
click at [1000, 18] on button "Invite Team" at bounding box center [995, 19] width 81 height 26
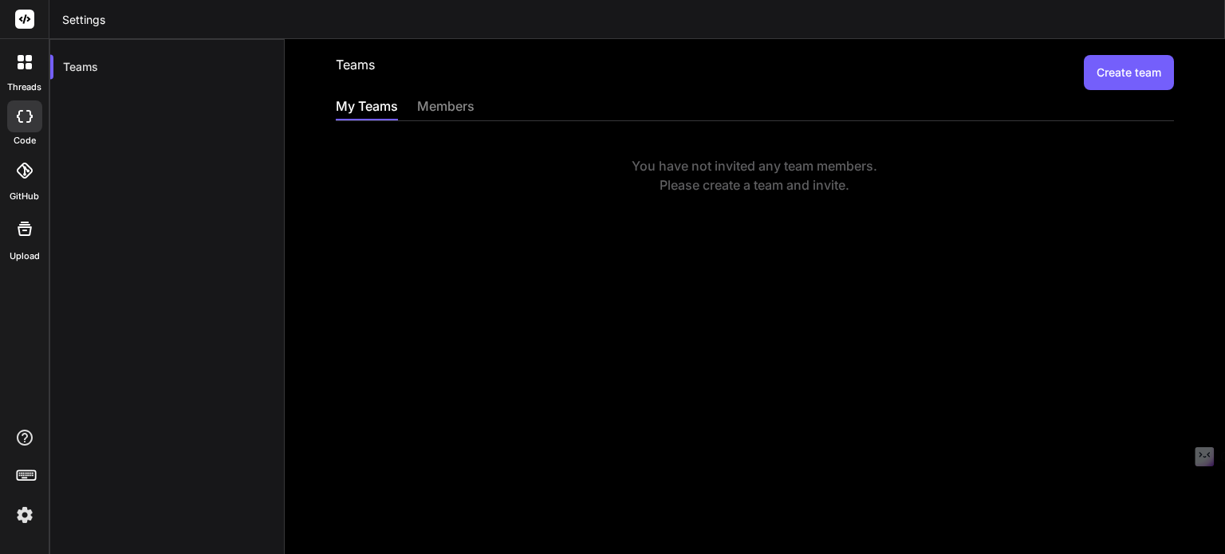
click at [454, 102] on div "members" at bounding box center [445, 107] width 57 height 22
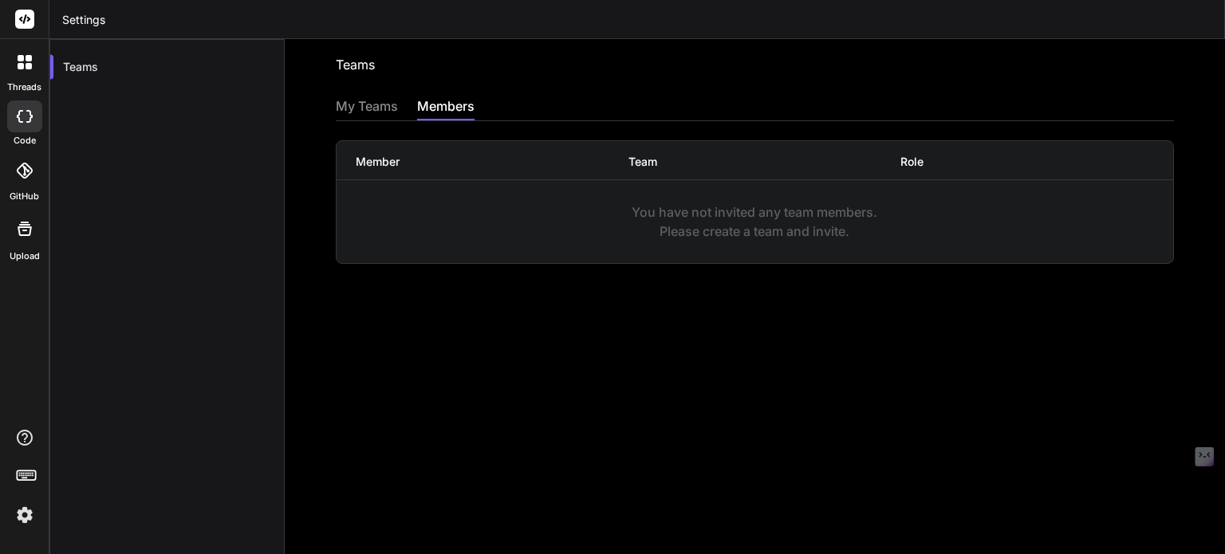
click at [364, 108] on div "My Teams" at bounding box center [367, 107] width 62 height 22
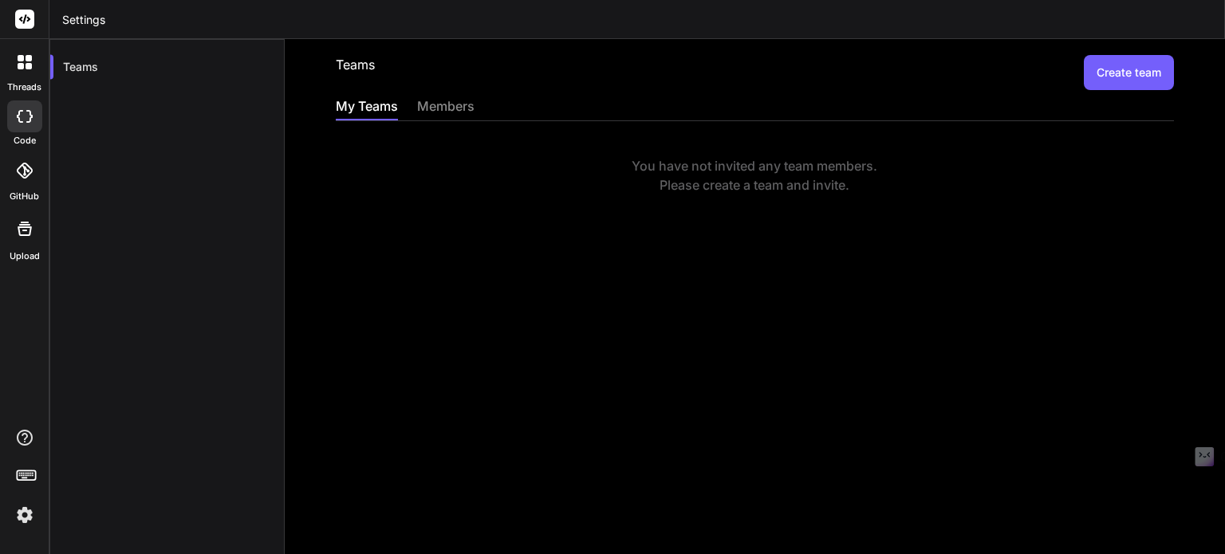
click at [383, 219] on div "Teams Create team My Teams members You have not invited any team members. Pleas…" at bounding box center [755, 296] width 940 height 515
click at [22, 180] on div at bounding box center [24, 170] width 35 height 35
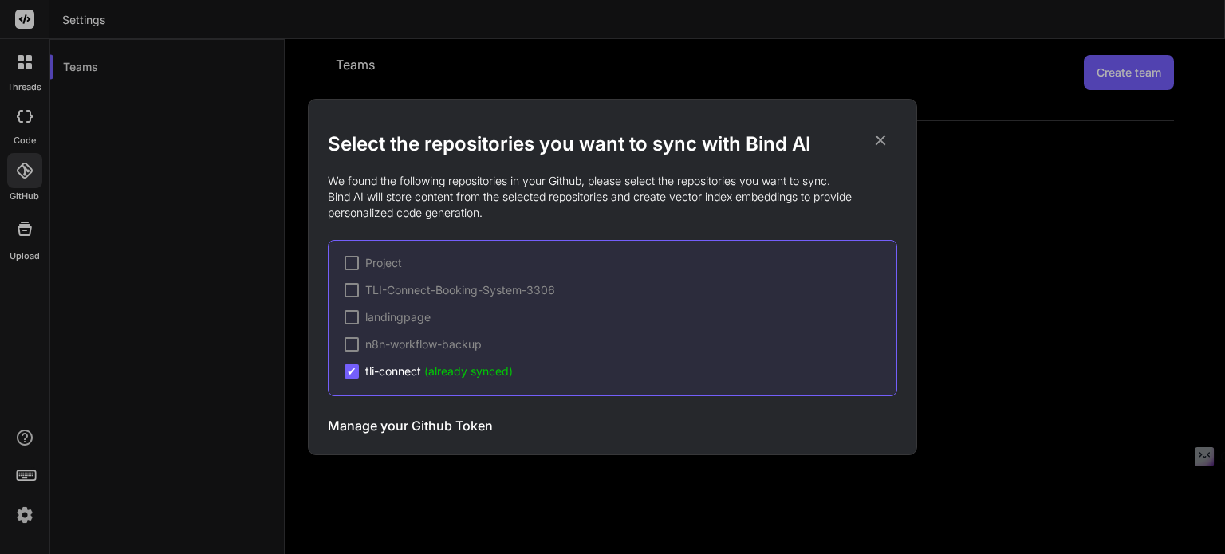
click at [28, 256] on div "Select the repositories you want to sync with Bind AI We found the following re…" at bounding box center [612, 277] width 1225 height 554
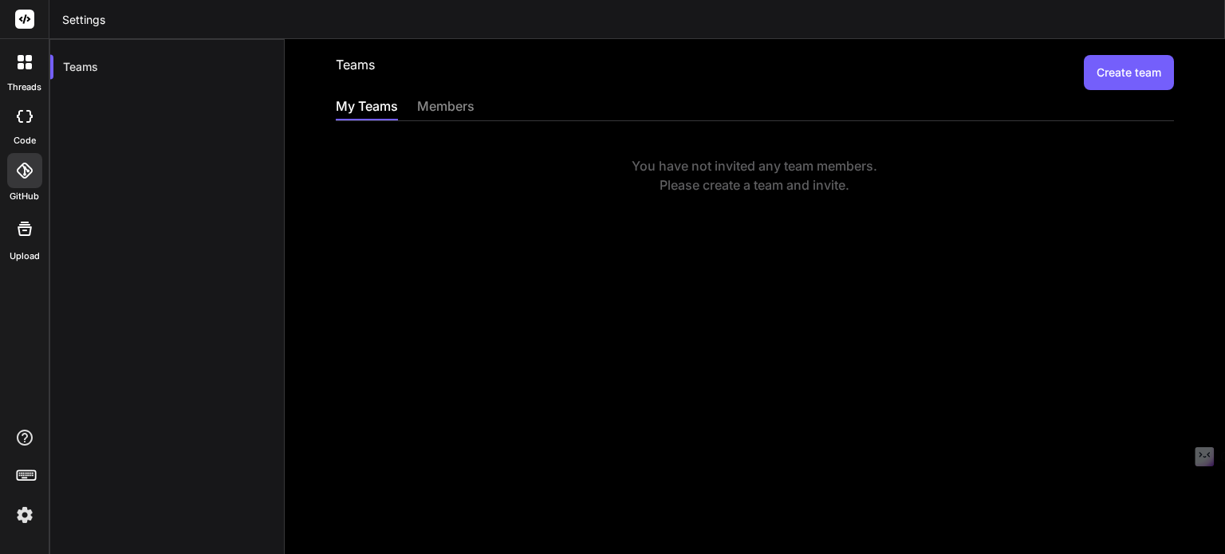
click at [28, 240] on div at bounding box center [25, 229] width 38 height 38
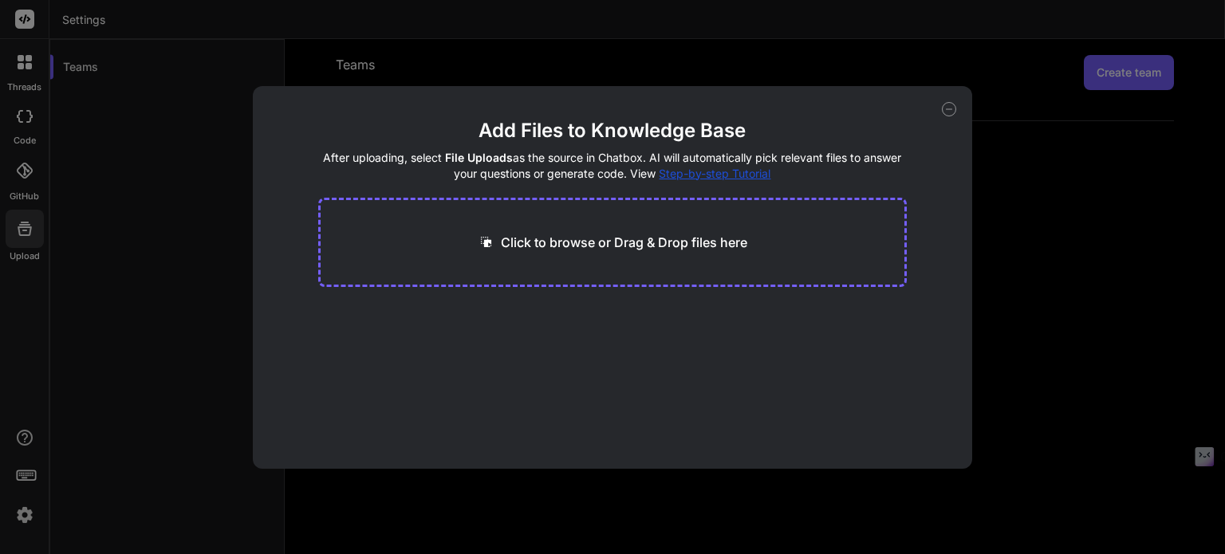
click at [27, 63] on div "Add Files to Knowledge Base After uploading, select File Uploads as the source …" at bounding box center [612, 277] width 1225 height 554
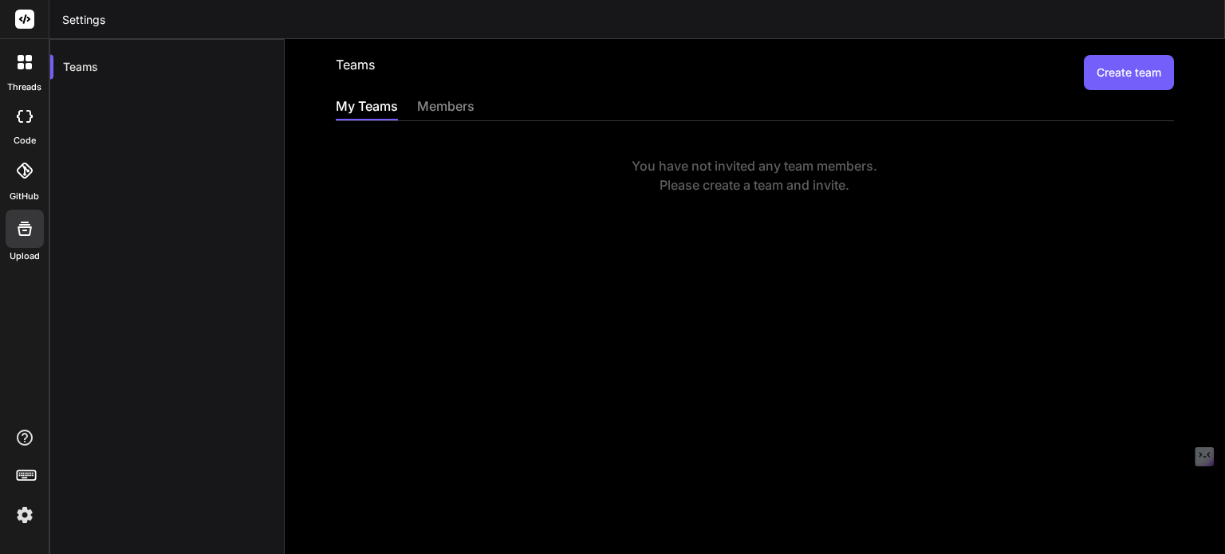
click at [24, 64] on icon at bounding box center [25, 62] width 14 height 14
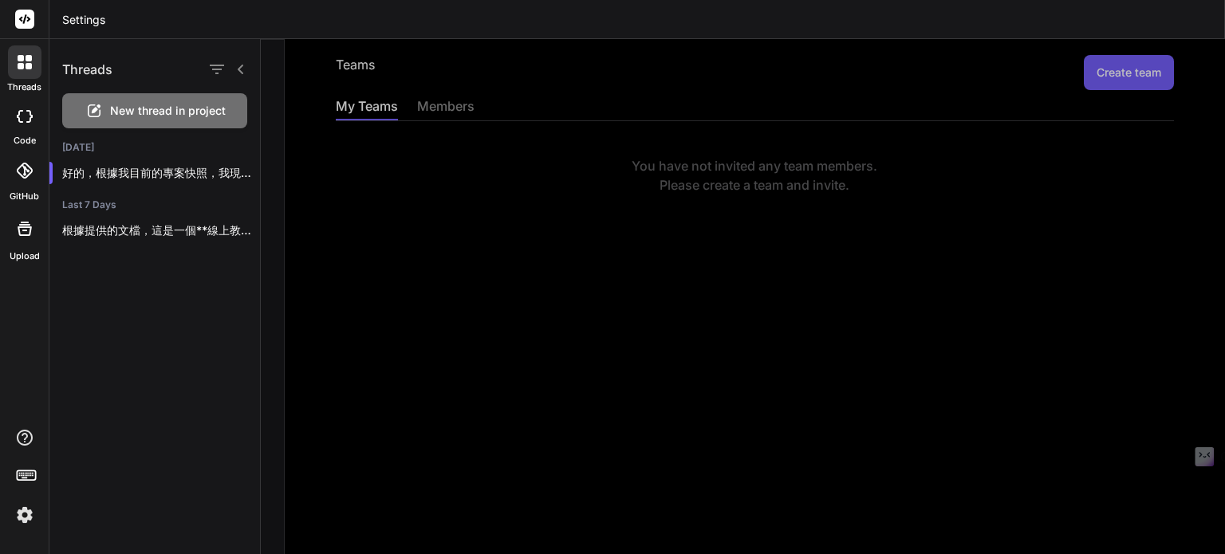
click at [27, 15] on rect at bounding box center [24, 19] width 19 height 19
click at [24, 15] on rect at bounding box center [24, 19] width 19 height 19
drag, startPoint x: 124, startPoint y: 347, endPoint x: 120, endPoint y: 329, distance: 18.2
click at [124, 347] on div "Threads New thread in project [DATE] 好的，根據我目前的專案快照，我現在沒有看到任何檔案。 `files: {}` 表示目…" at bounding box center [154, 296] width 211 height 515
click at [124, 173] on p "好的，根據我目前的專案快照，我現在沒有看到任何檔案。 `files: {}` 表示目前專案中沒有任何已知的檔案。" at bounding box center [161, 173] width 198 height 16
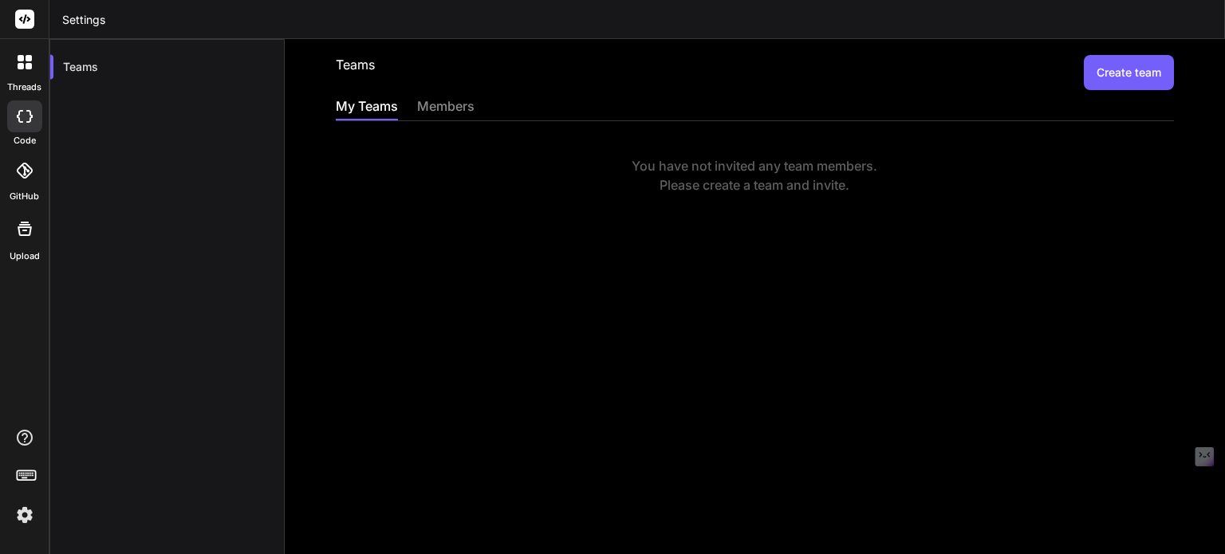
click at [19, 112] on icon at bounding box center [25, 116] width 16 height 13
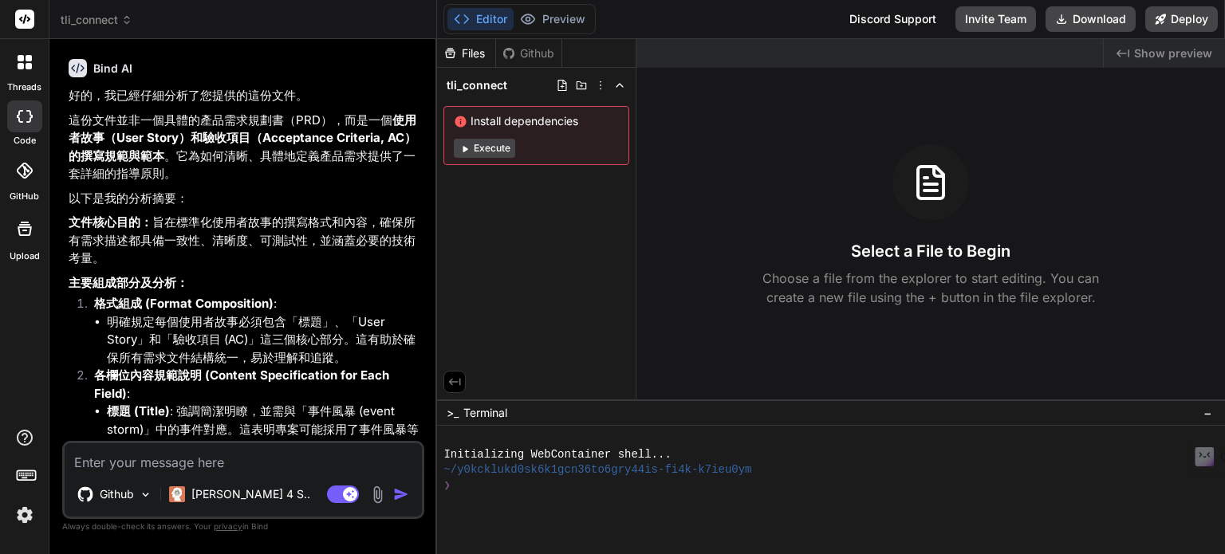
type textarea "x"
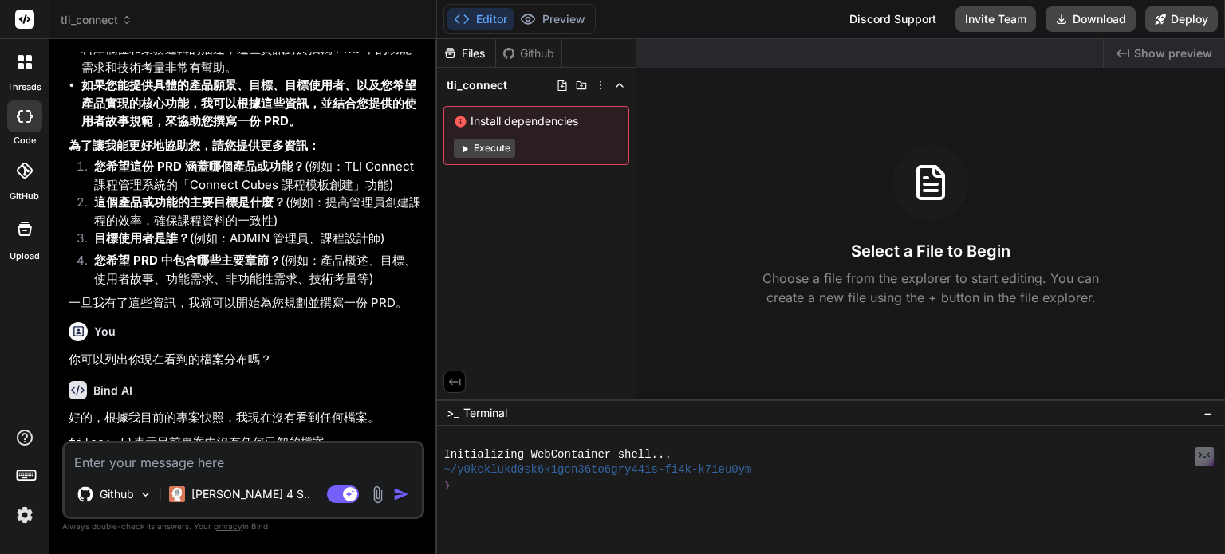
scroll to position [1716, 0]
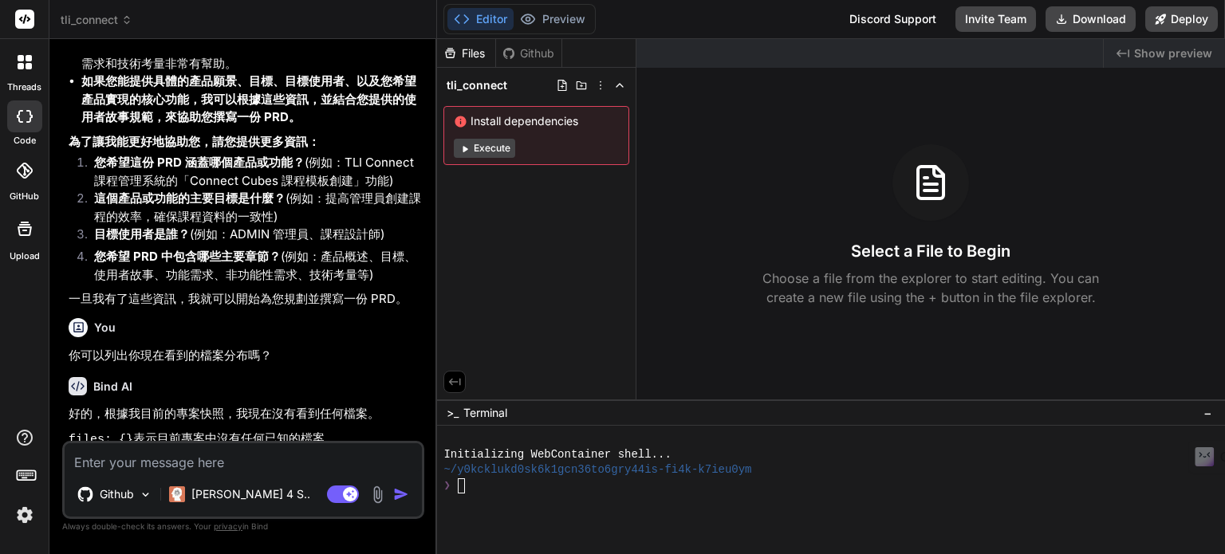
click at [1205, 415] on span "−" at bounding box center [1207, 413] width 9 height 16
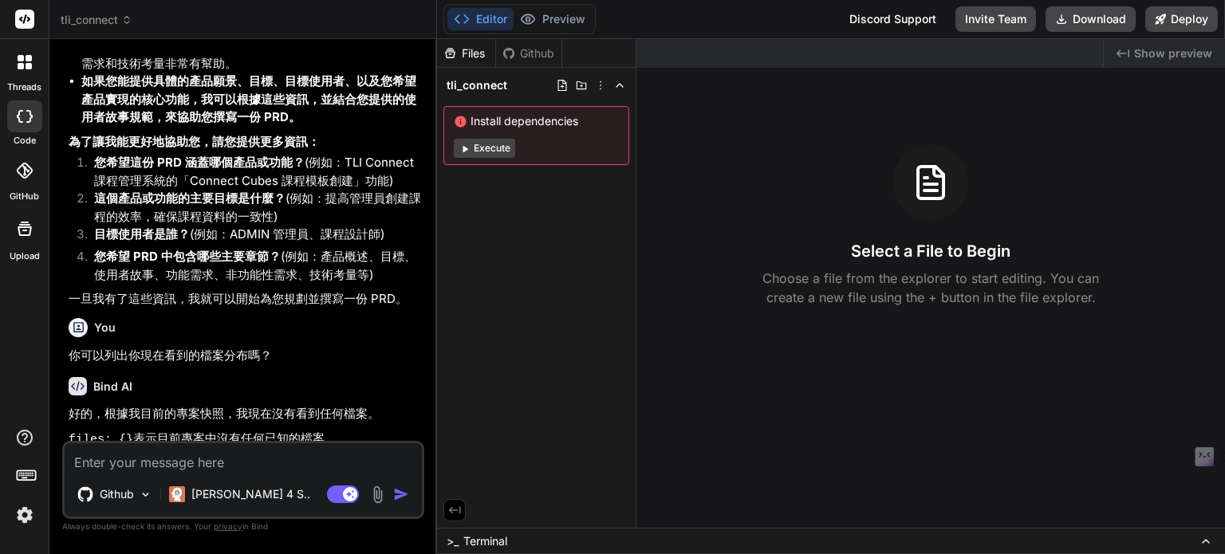
click at [1209, 541] on icon at bounding box center [1205, 541] width 13 height 13
click at [1205, 541] on icon at bounding box center [1205, 541] width 6 height 3
click at [454, 510] on icon at bounding box center [455, 510] width 12 height 7
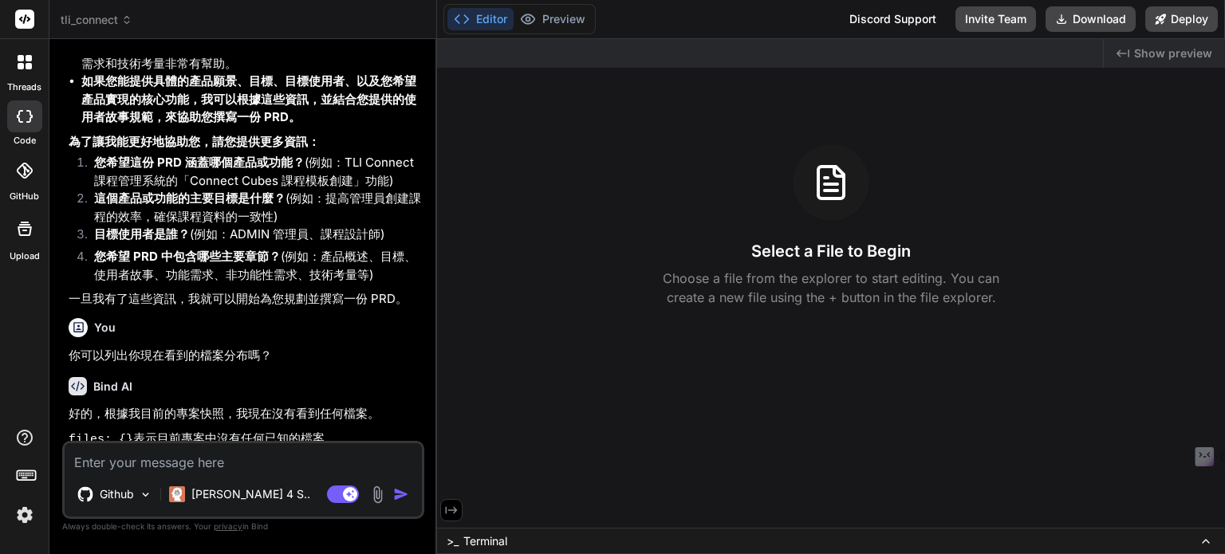
click at [449, 508] on icon at bounding box center [451, 510] width 14 height 14
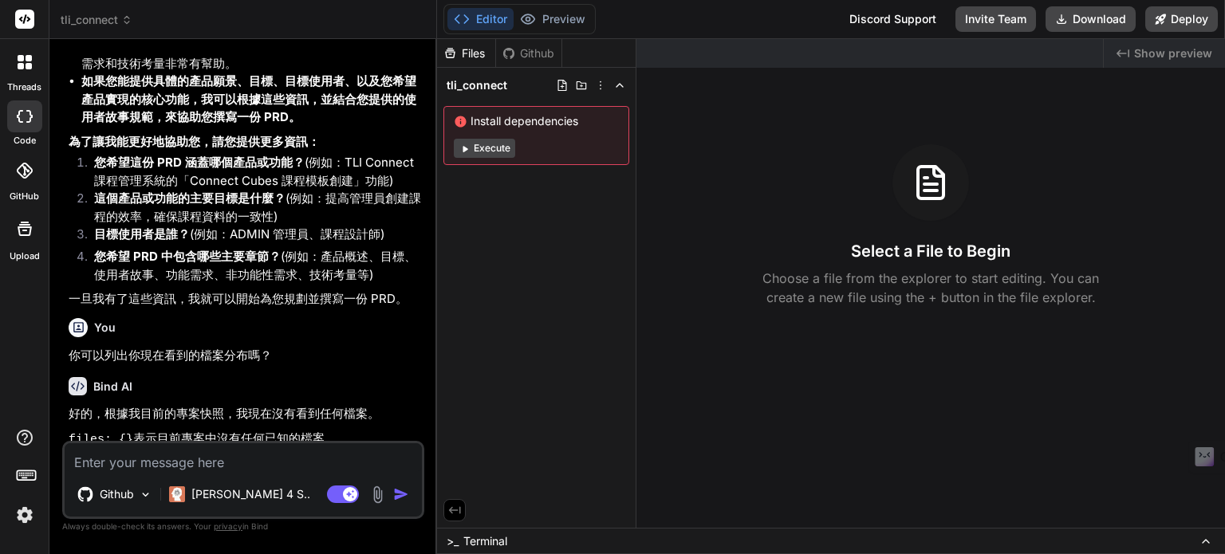
click at [451, 509] on icon at bounding box center [455, 510] width 12 height 7
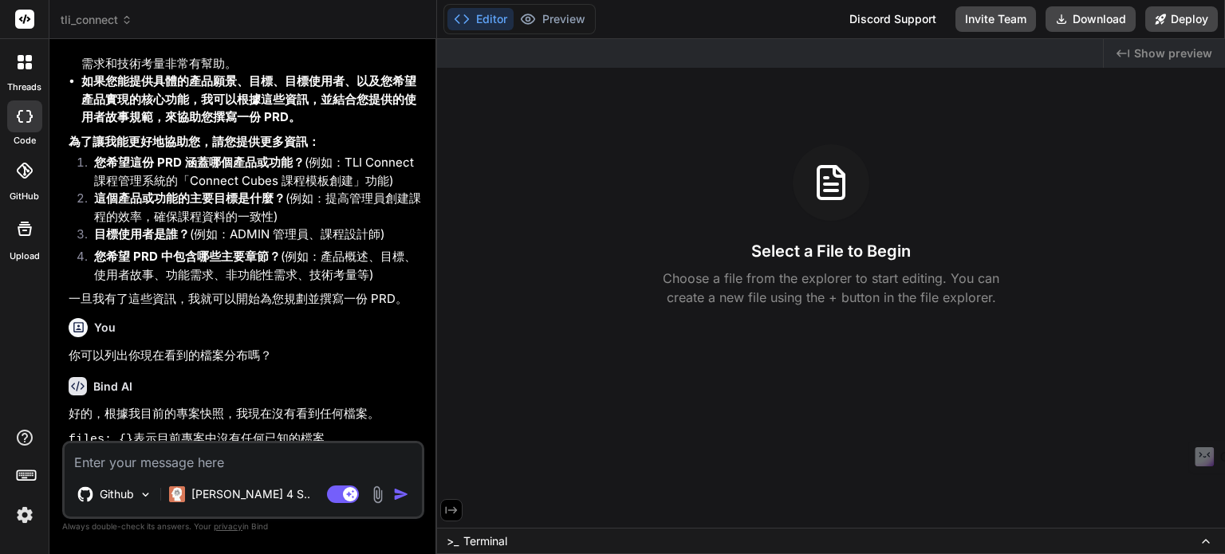
click at [451, 509] on icon at bounding box center [452, 510] width 12 height 7
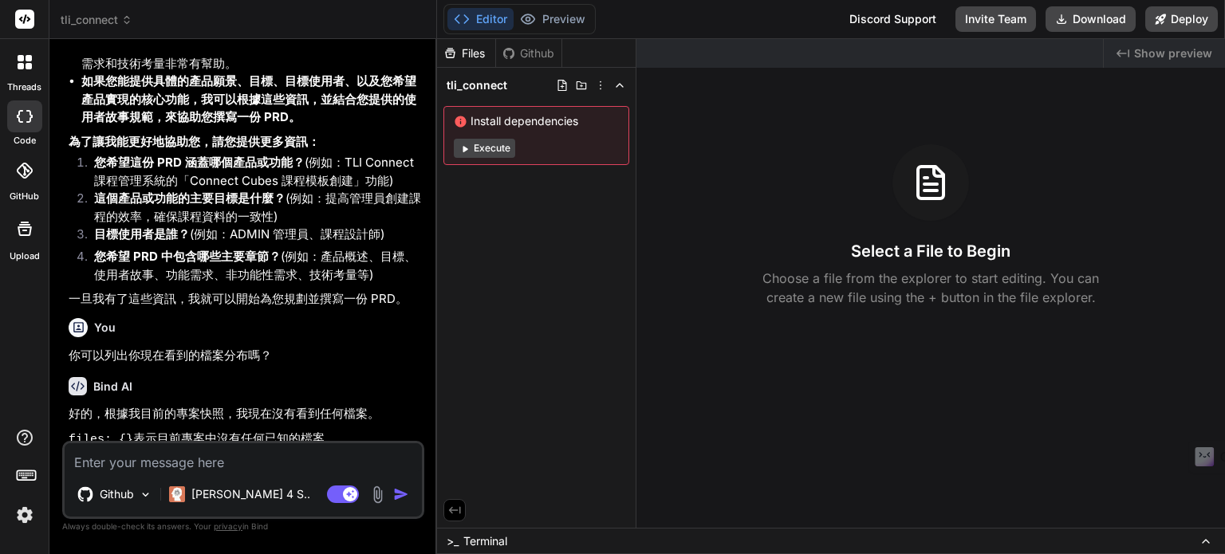
click at [637, 385] on div "Created with Pixso. Show preview Select a File to Begin Choose a file from the …" at bounding box center [930, 283] width 588 height 489
click at [1145, 50] on span "Show preview" at bounding box center [1173, 53] width 78 height 16
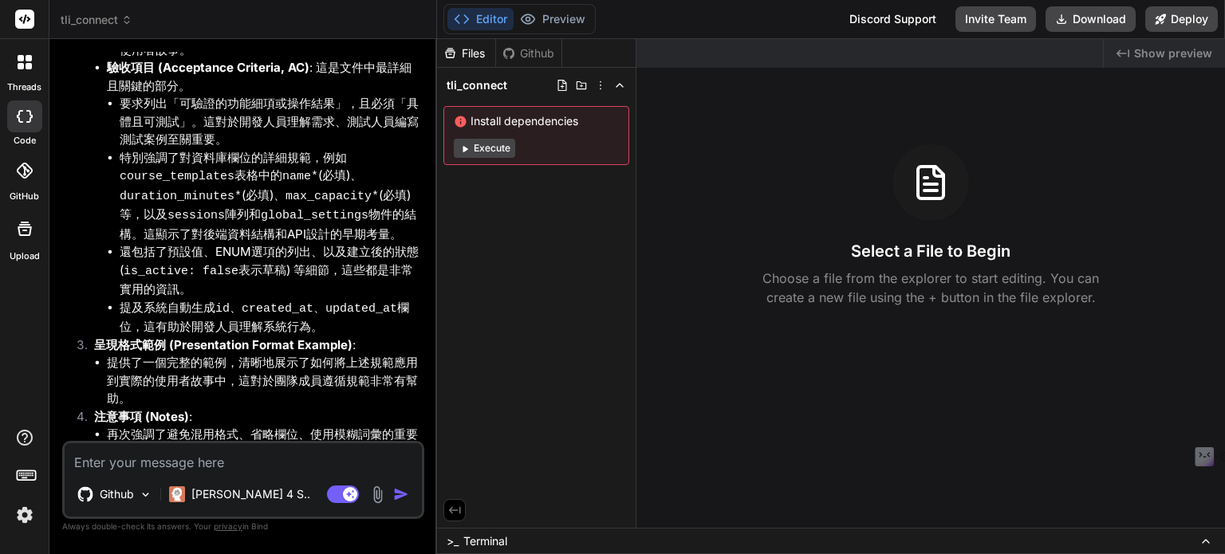
scroll to position [281, 0]
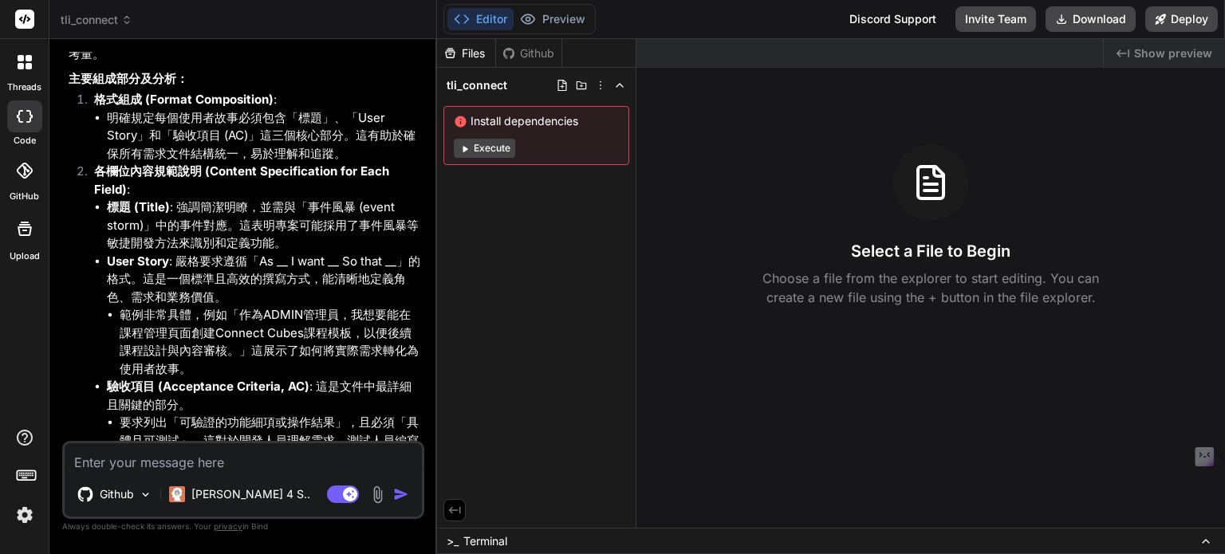
click at [108, 20] on span "tli_connect" at bounding box center [97, 20] width 72 height 16
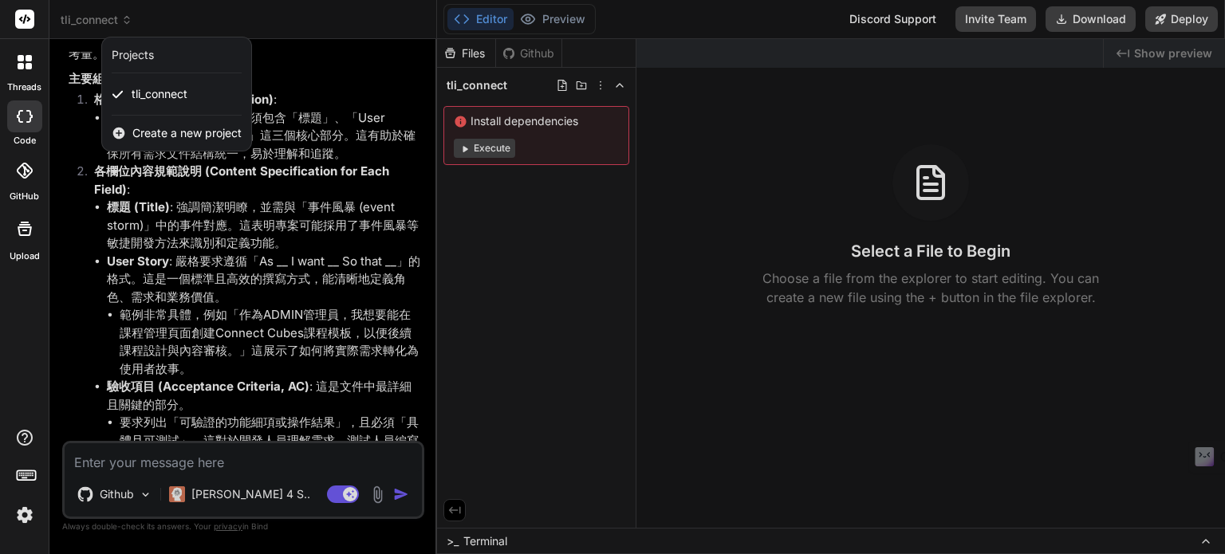
drag, startPoint x: 121, startPoint y: 215, endPoint x: 102, endPoint y: 198, distance: 26.0
click at [121, 216] on div at bounding box center [612, 277] width 1225 height 554
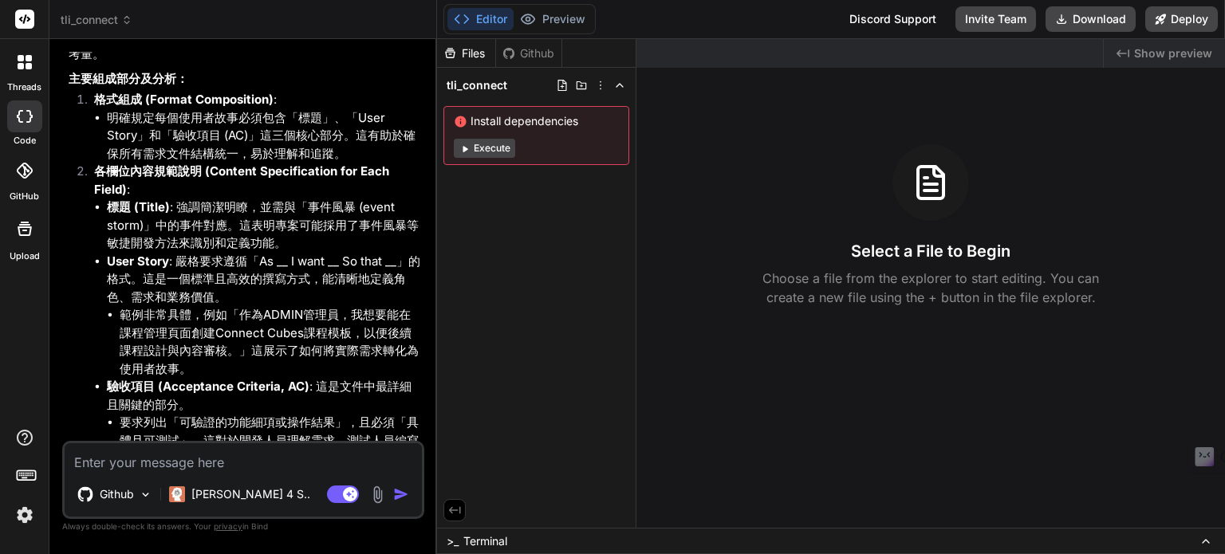
click at [21, 69] on icon at bounding box center [21, 66] width 6 height 6
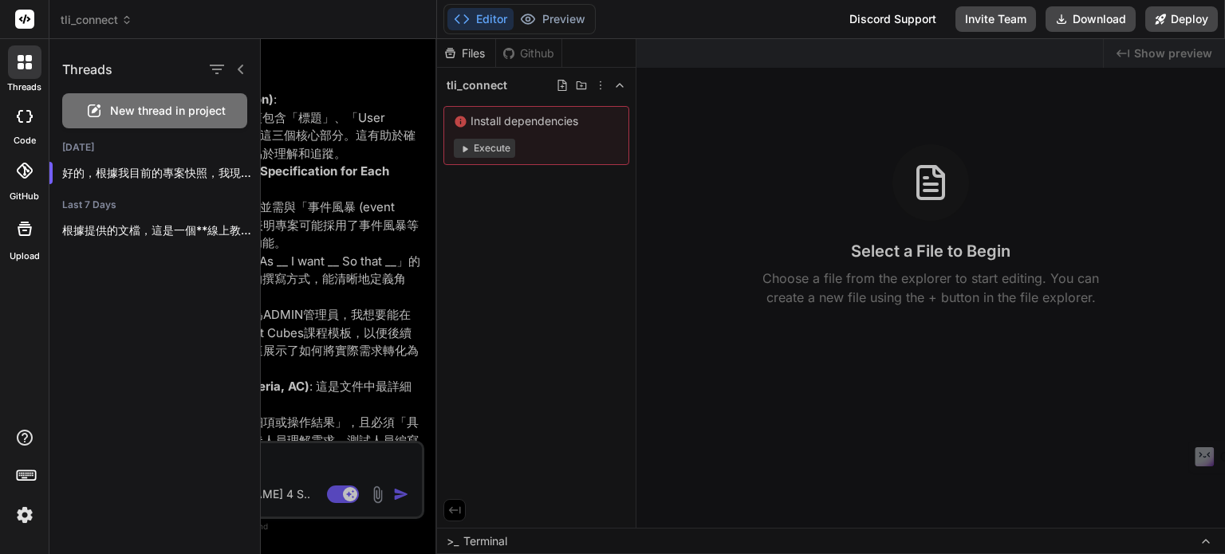
click at [338, 193] on div at bounding box center [743, 296] width 964 height 515
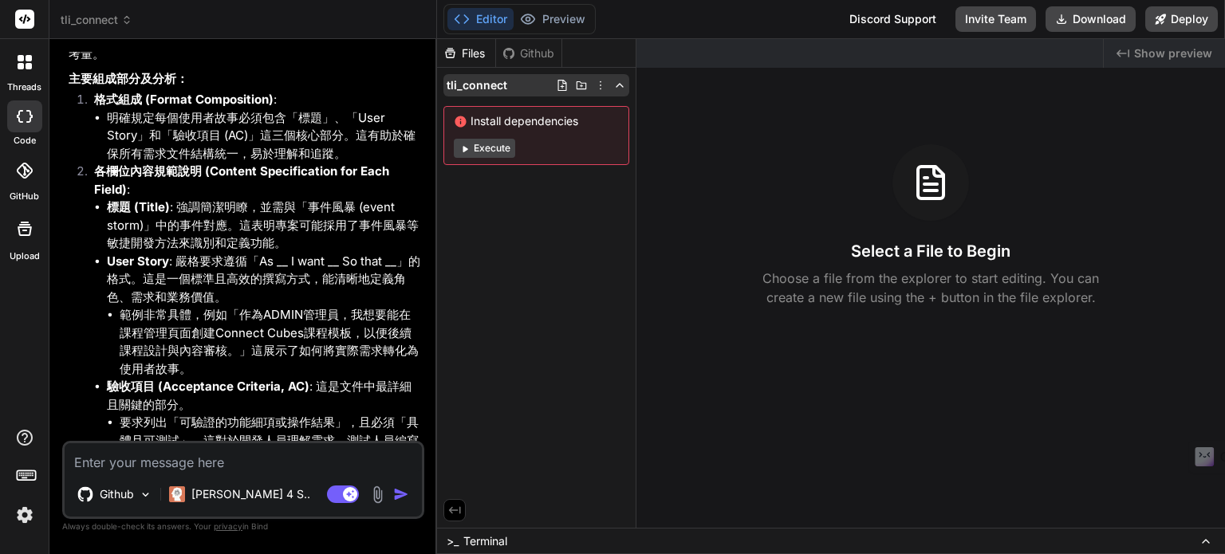
click at [600, 86] on icon at bounding box center [600, 85] width 13 height 13
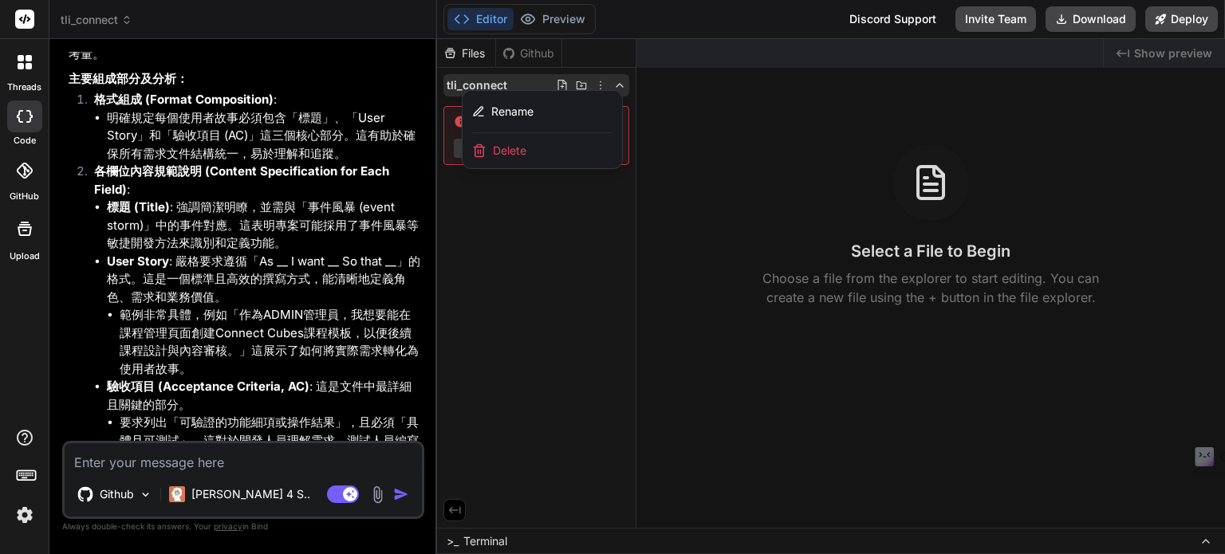
click at [666, 273] on div at bounding box center [831, 296] width 788 height 515
